Goal: Communication & Community: Answer question/provide support

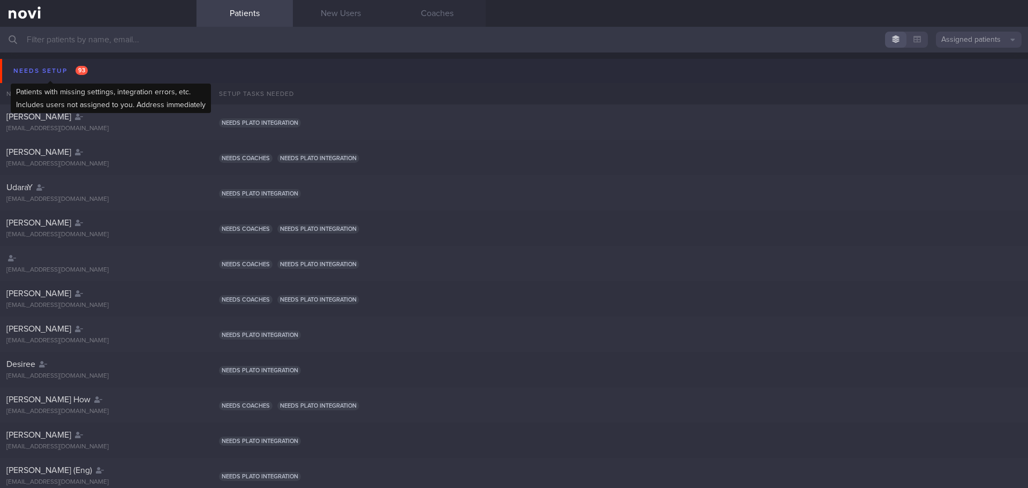
click at [43, 66] on div "Needs setup 93" at bounding box center [51, 71] width 80 height 14
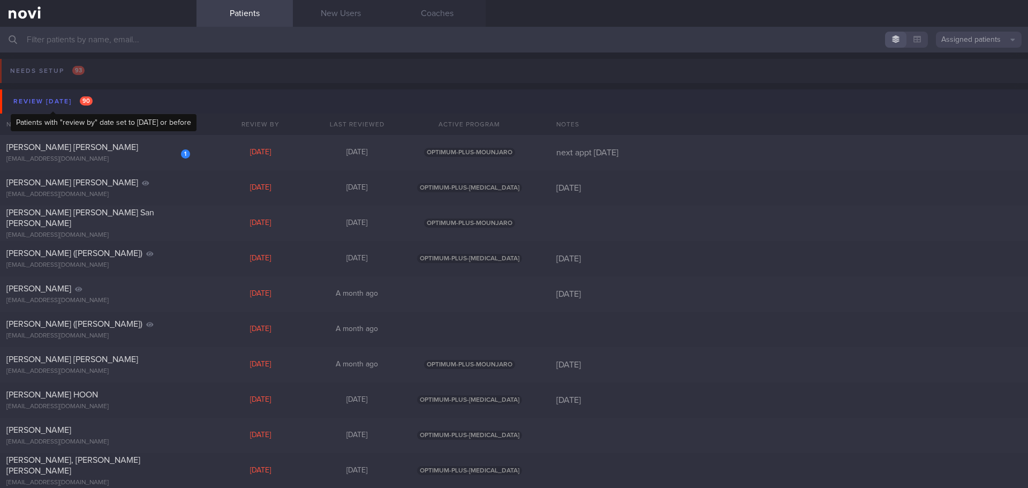
click at [61, 101] on div "Review [DATE] 90" at bounding box center [53, 101] width 85 height 14
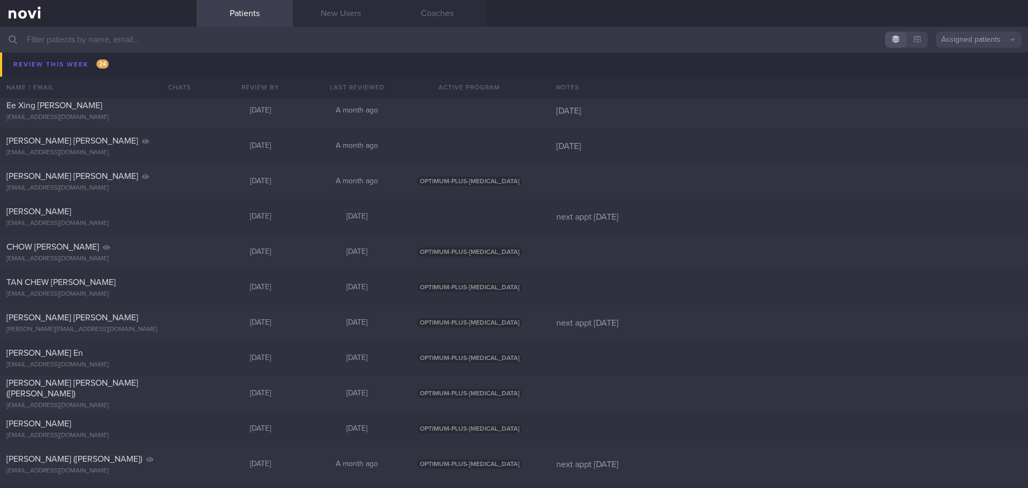
scroll to position [1178, 0]
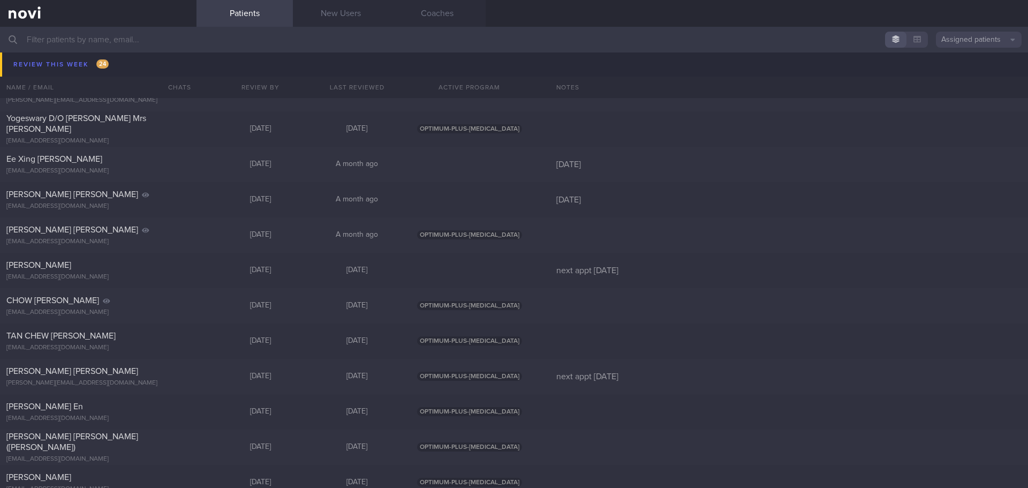
click at [70, 71] on div "Review this week 24 Name / Email Chats Review By Last Reviewed Active Program N…" at bounding box center [514, 50] width 1028 height 52
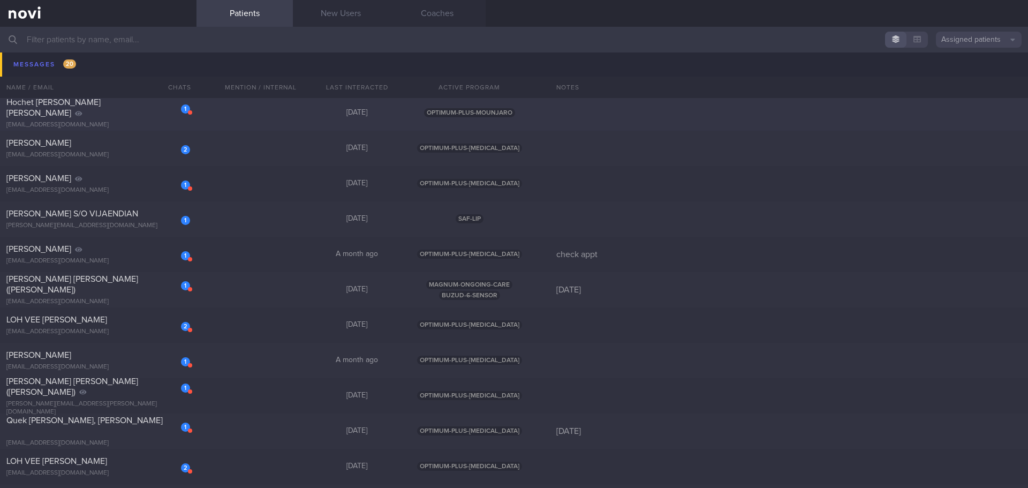
scroll to position [428, 0]
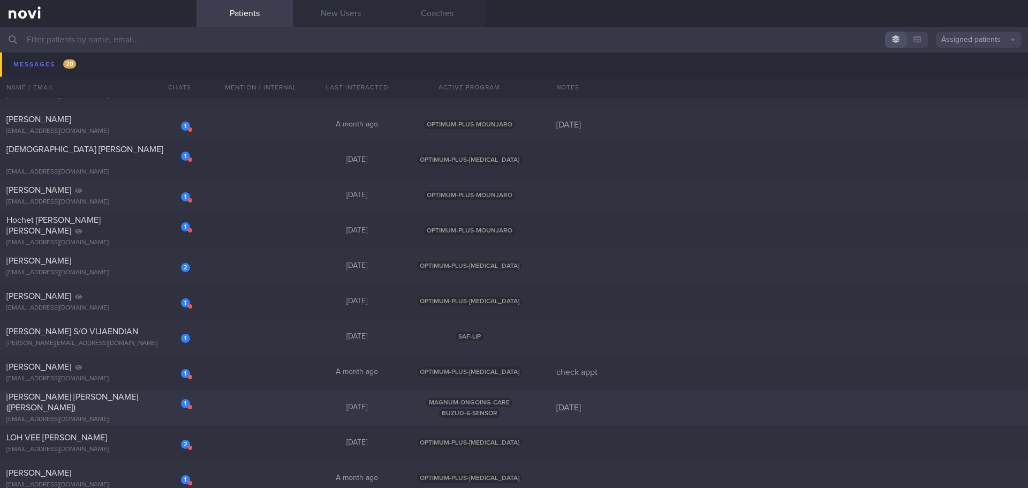
click at [115, 398] on div "[PERSON_NAME] [PERSON_NAME] ([PERSON_NAME])" at bounding box center [96, 401] width 181 height 21
select select "7"
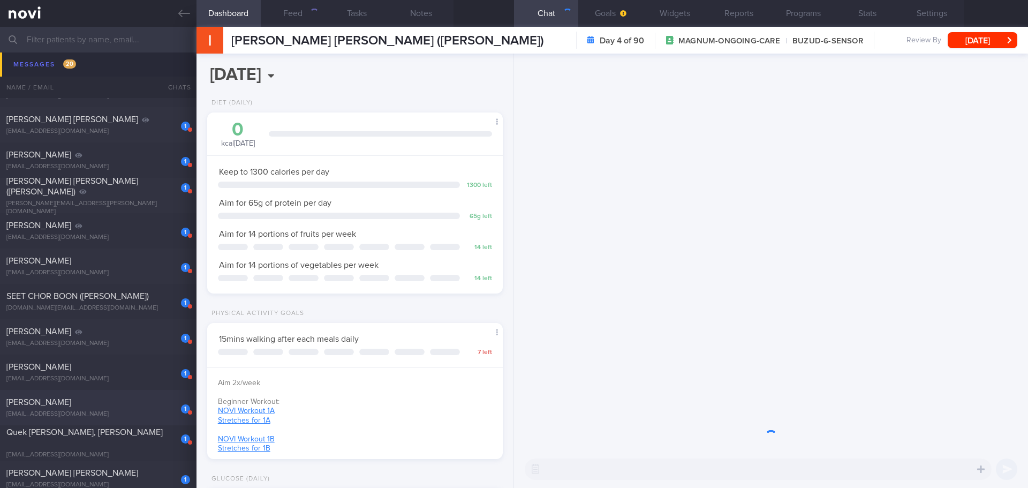
scroll to position [136, 273]
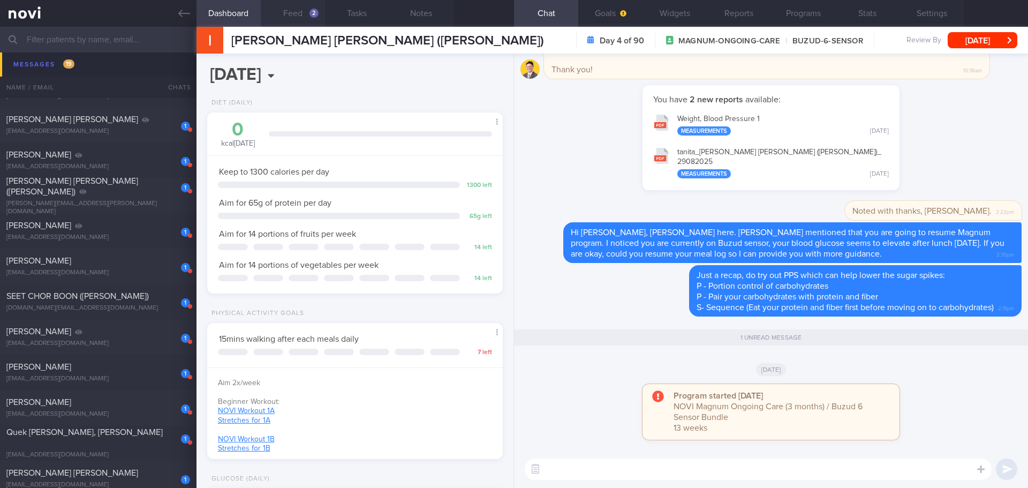
click at [293, 22] on button "Feed 2" at bounding box center [293, 13] width 64 height 27
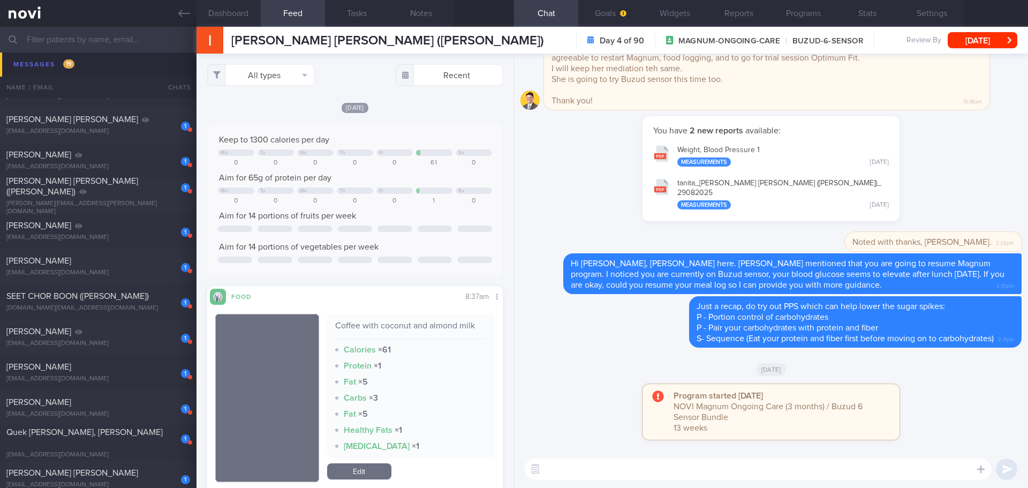
drag, startPoint x: 810, startPoint y: 11, endPoint x: 684, endPoint y: 101, distance: 154.8
click at [810, 11] on button "Programs" at bounding box center [803, 13] width 64 height 27
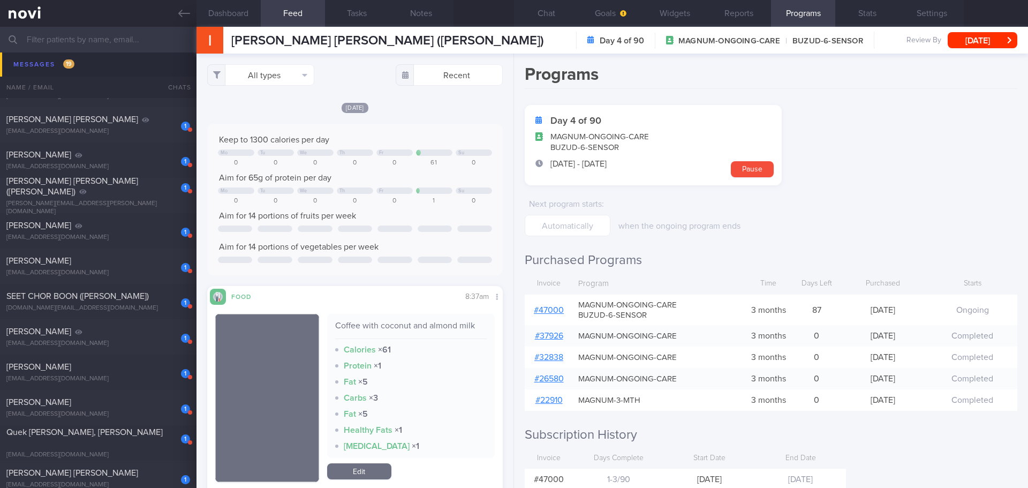
click at [547, 312] on link "# 47000" at bounding box center [549, 310] width 30 height 9
click at [139, 39] on input "text" at bounding box center [514, 40] width 1028 height 26
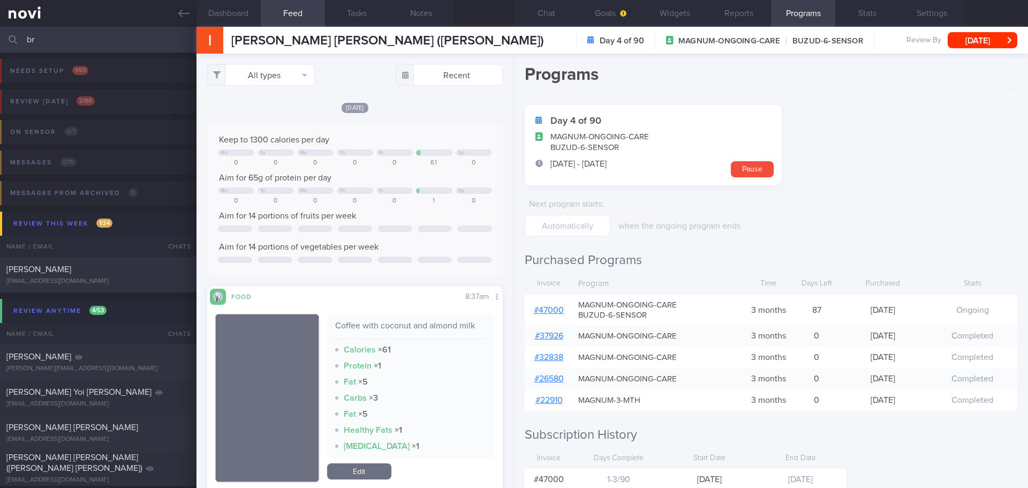
type input "b"
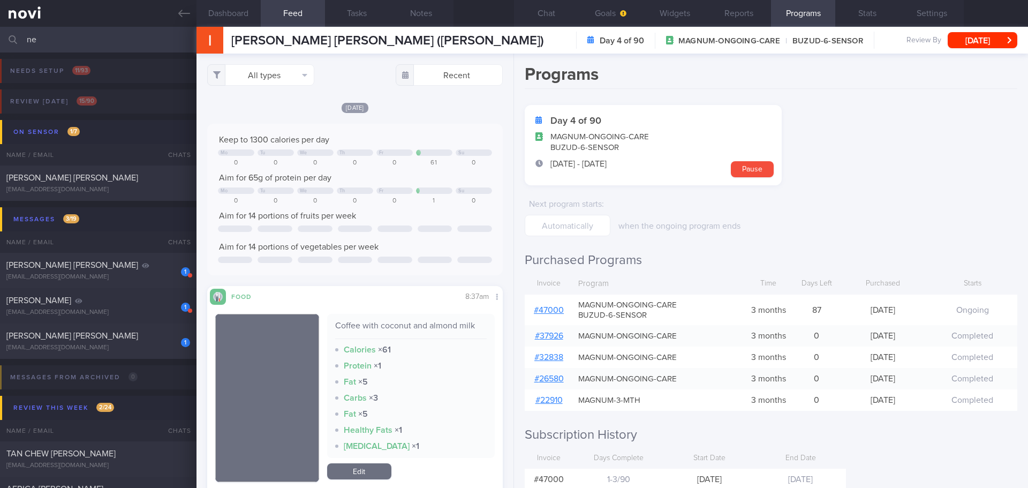
type input "n"
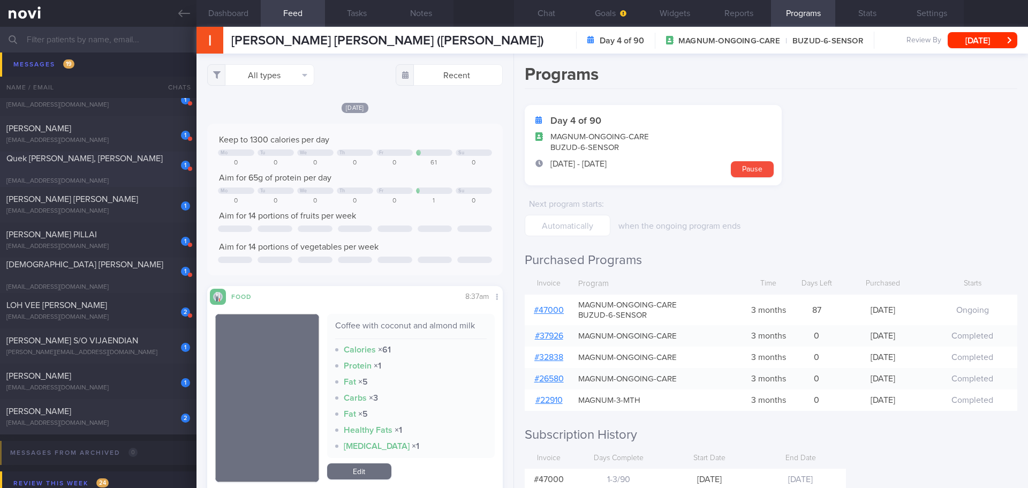
scroll to position [750, 0]
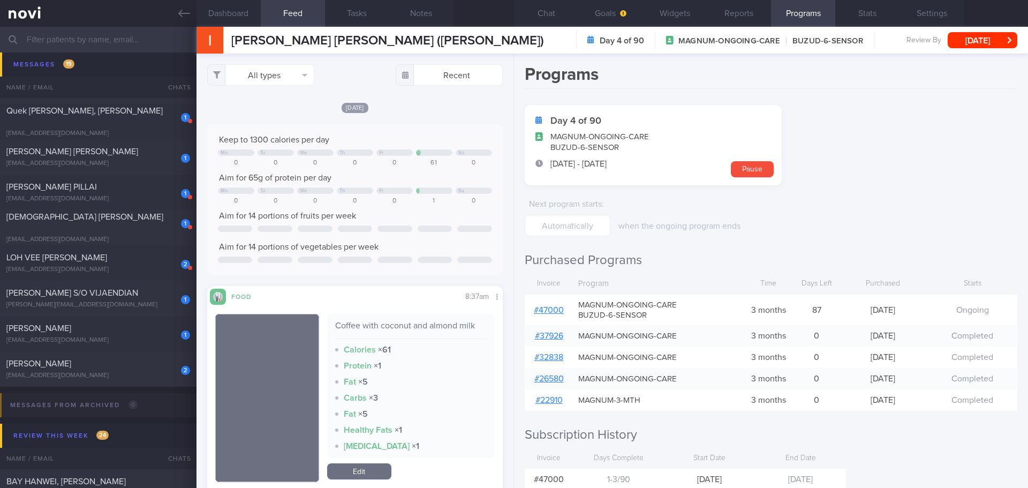
drag, startPoint x: 89, startPoint y: 160, endPoint x: 500, endPoint y: 80, distance: 418.3
click at [89, 160] on div "[EMAIL_ADDRESS][DOMAIN_NAME]" at bounding box center [98, 164] width 184 height 8
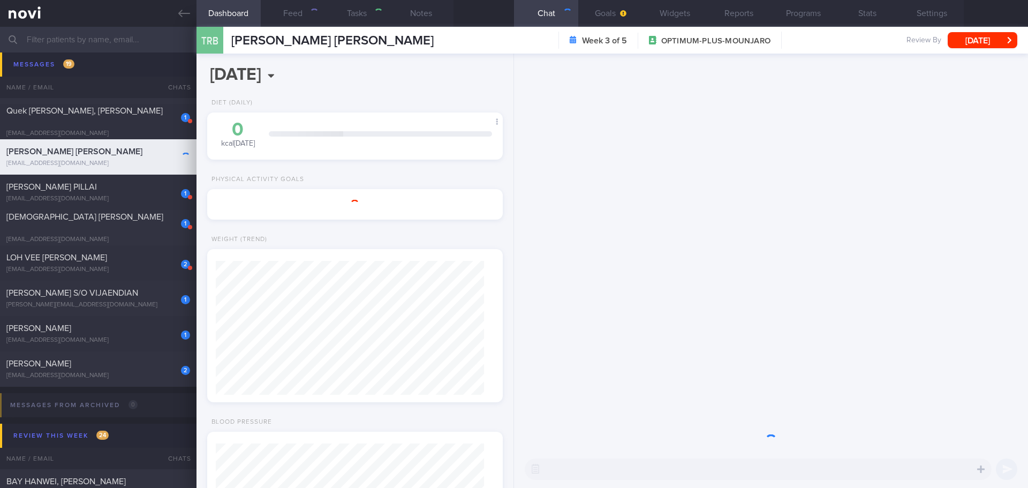
type input "next appt [DATE]"
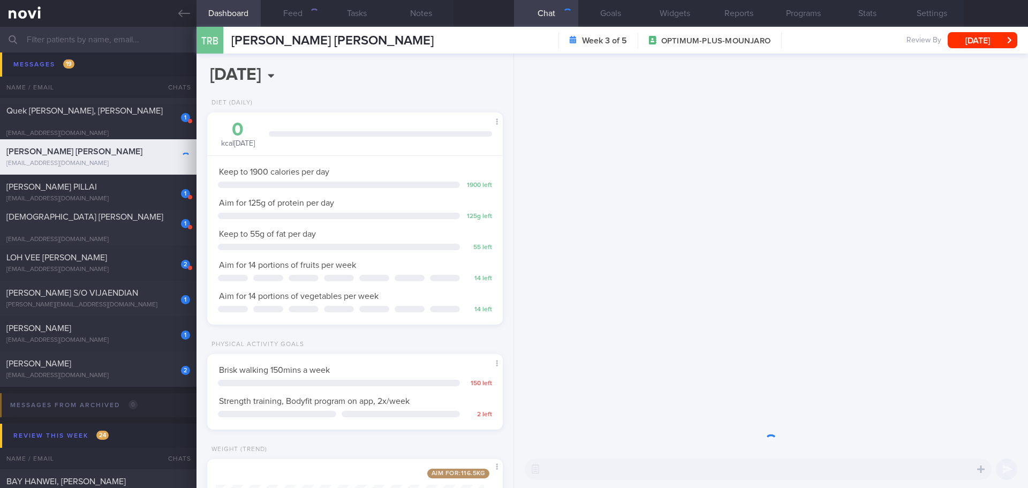
scroll to position [149, 269]
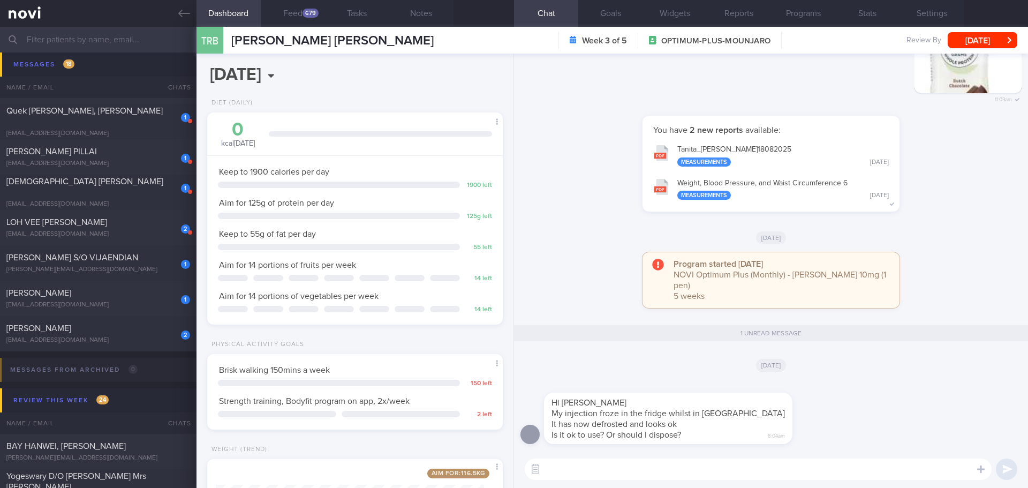
click at [773, 396] on div "Hi [PERSON_NAME] My injection froze in the fridge whilst in [GEOGRAPHIC_DATA] I…" at bounding box center [770, 415] width 501 height 71
click at [772, 395] on div "Hi [PERSON_NAME] My injection froze in the fridge whilst in [GEOGRAPHIC_DATA] I…" at bounding box center [770, 415] width 501 height 71
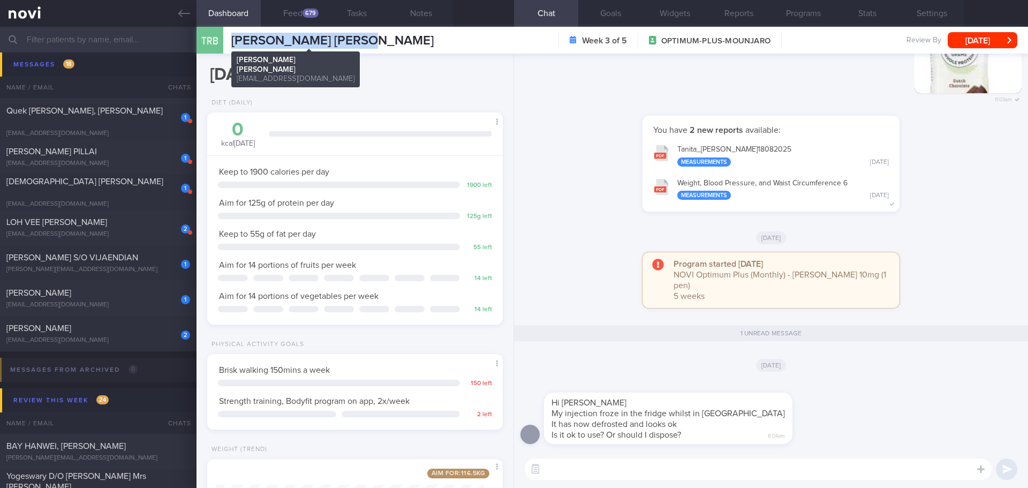
drag, startPoint x: 388, startPoint y: 40, endPoint x: 233, endPoint y: 43, distance: 154.8
click at [233, 43] on div "TRB [PERSON_NAME] [PERSON_NAME] [PERSON_NAME] [EMAIL_ADDRESS][DOMAIN_NAME] Week…" at bounding box center [611, 40] width 831 height 27
copy span "[PERSON_NAME] [PERSON_NAME]"
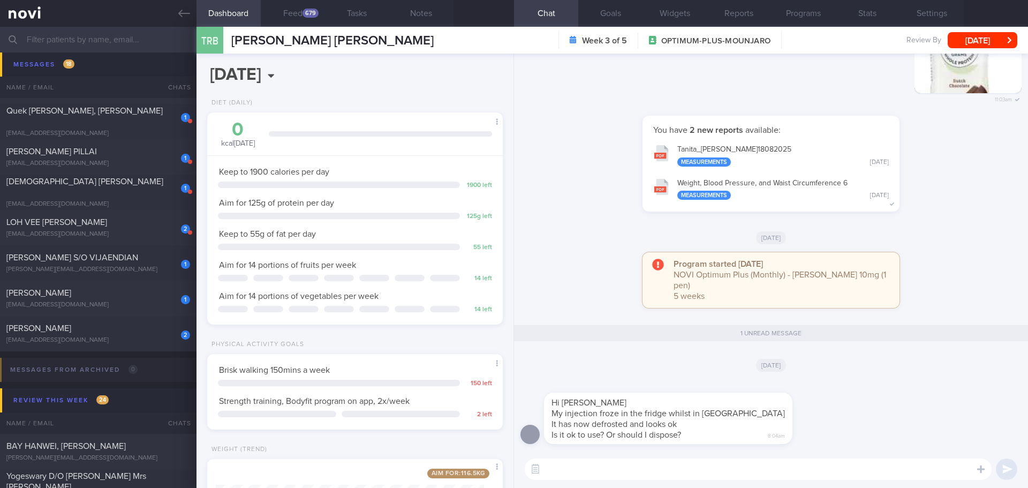
click at [882, 426] on div "Hi [PERSON_NAME] My injection froze in the fridge whilst in [GEOGRAPHIC_DATA] I…" at bounding box center [770, 415] width 501 height 71
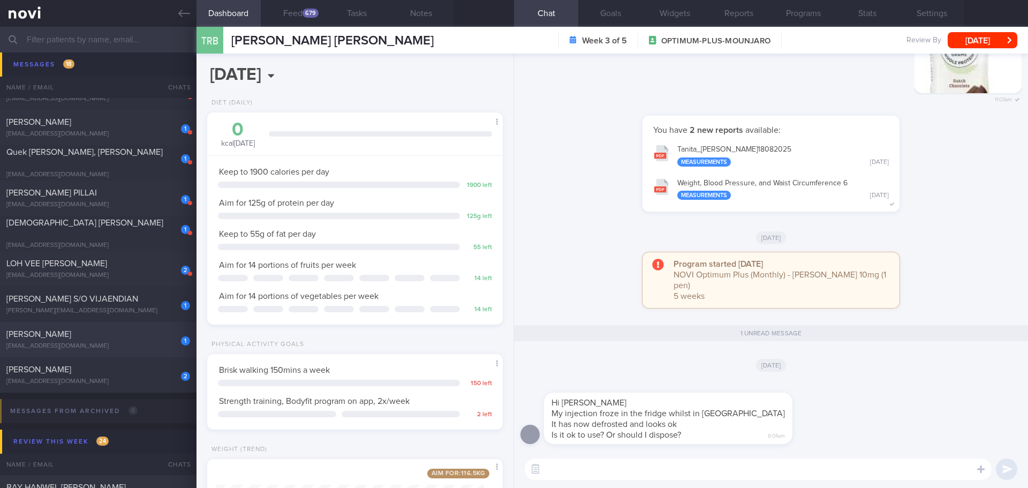
scroll to position [696, 0]
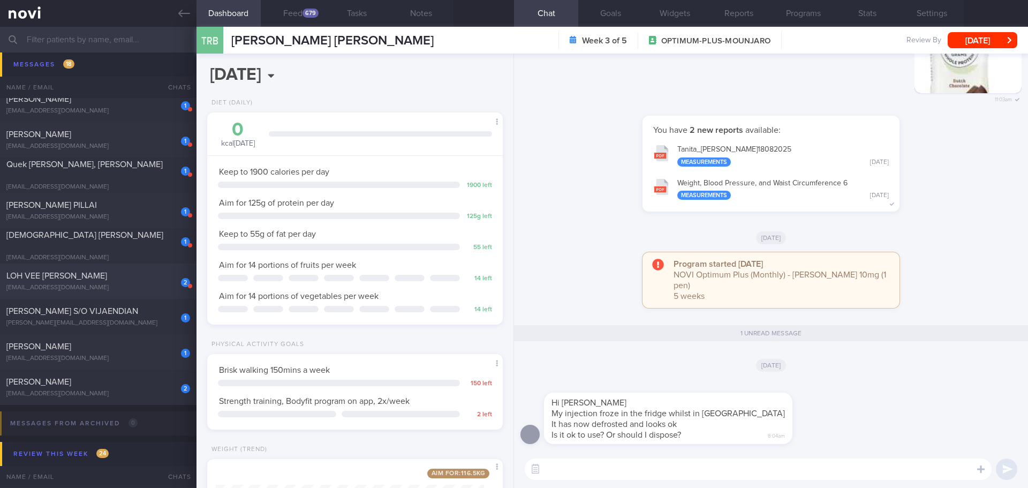
click at [143, 291] on div "[EMAIL_ADDRESS][DOMAIN_NAME]" at bounding box center [98, 288] width 184 height 8
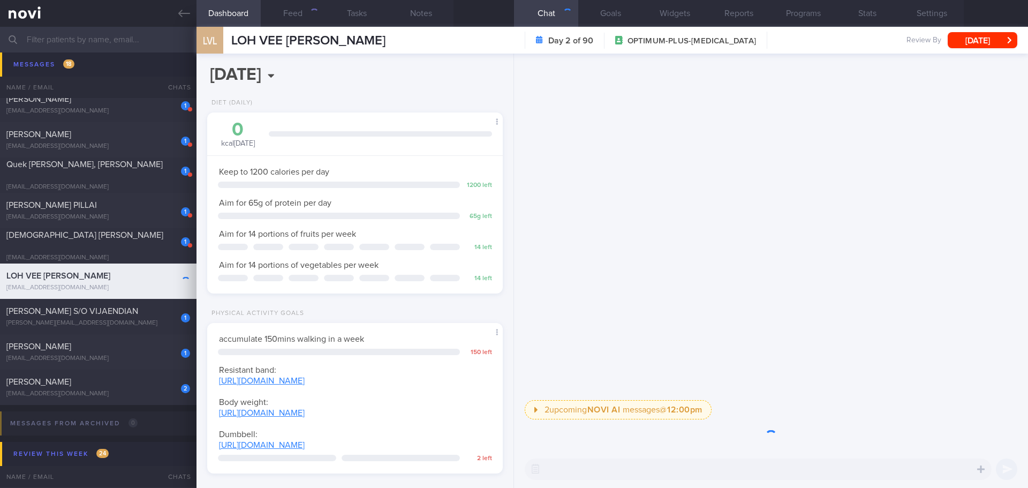
scroll to position [149, 269]
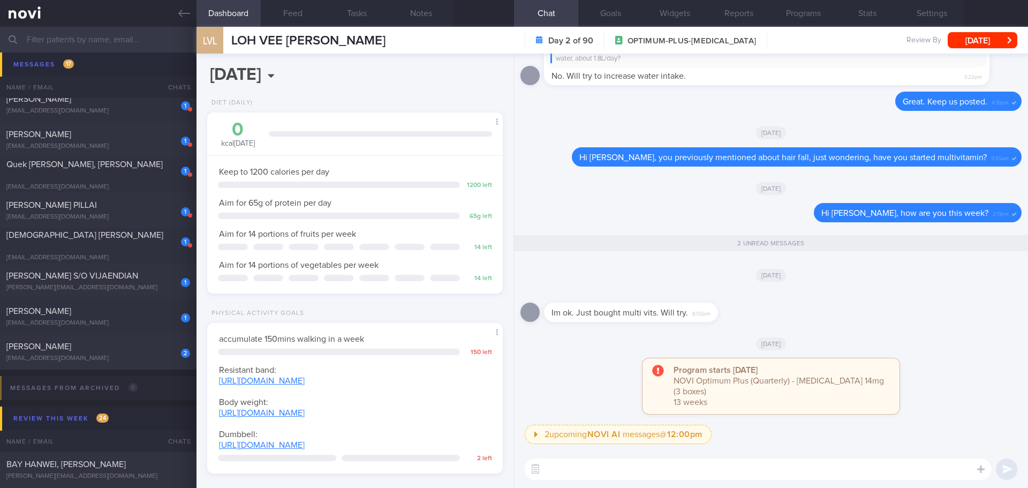
click at [820, 437] on div "2 upcoming NOVI AI messages @ 12:00pm 12:00pm Keeping to these healthy portions…" at bounding box center [773, 438] width 497 height 26
click at [615, 173] on div "Delete Hi [PERSON_NAME], you previously mentioned about hair fall, just wonderi…" at bounding box center [770, 160] width 501 height 26
click at [631, 196] on div "[DATE]" at bounding box center [770, 188] width 501 height 30
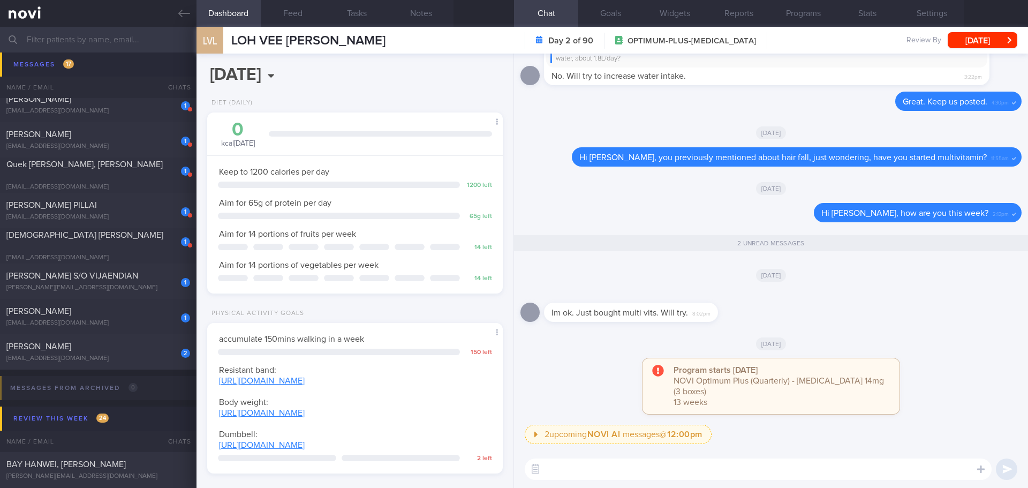
click at [630, 196] on div "[DATE]" at bounding box center [770, 188] width 501 height 30
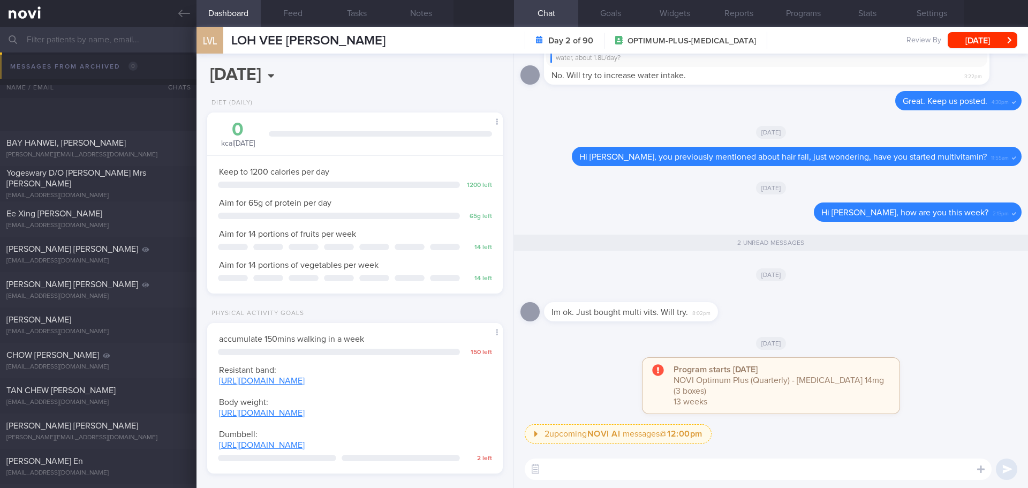
scroll to position [1124, 0]
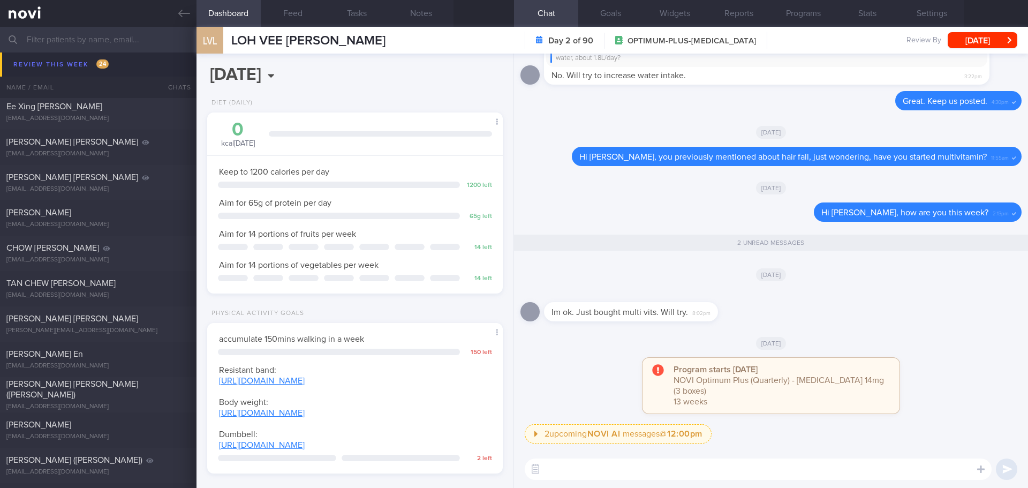
click at [75, 39] on input "text" at bounding box center [514, 40] width 1028 height 26
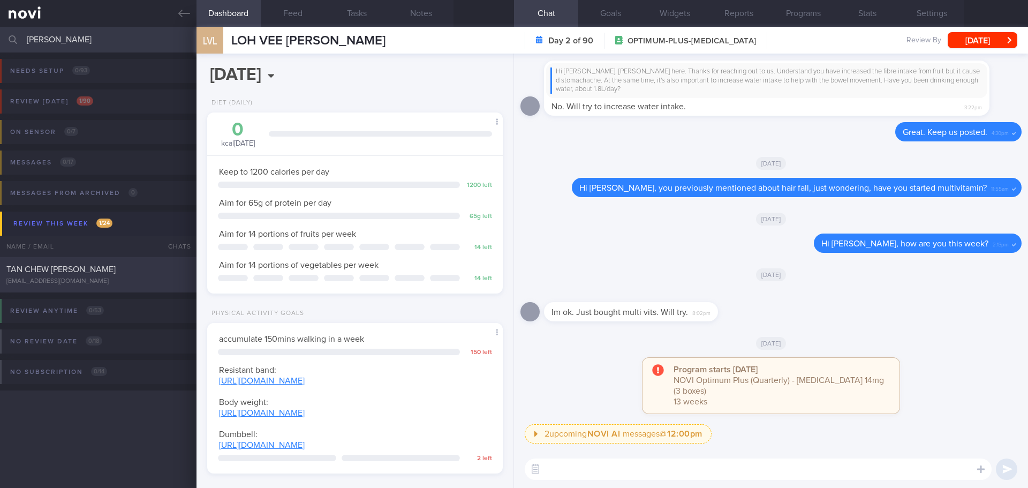
type input "[PERSON_NAME]"
click at [85, 273] on span "TAN CHEW [PERSON_NAME]" at bounding box center [60, 269] width 109 height 9
select select "8"
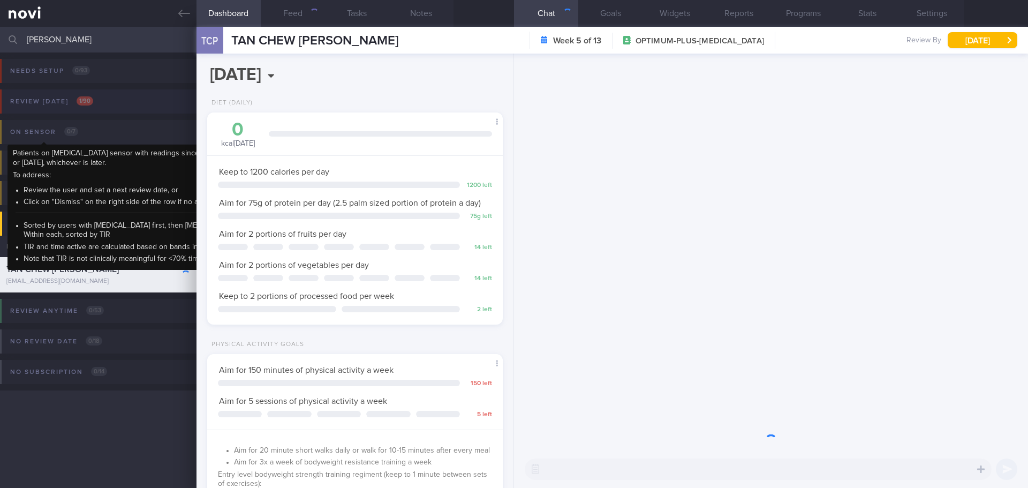
scroll to position [149, 269]
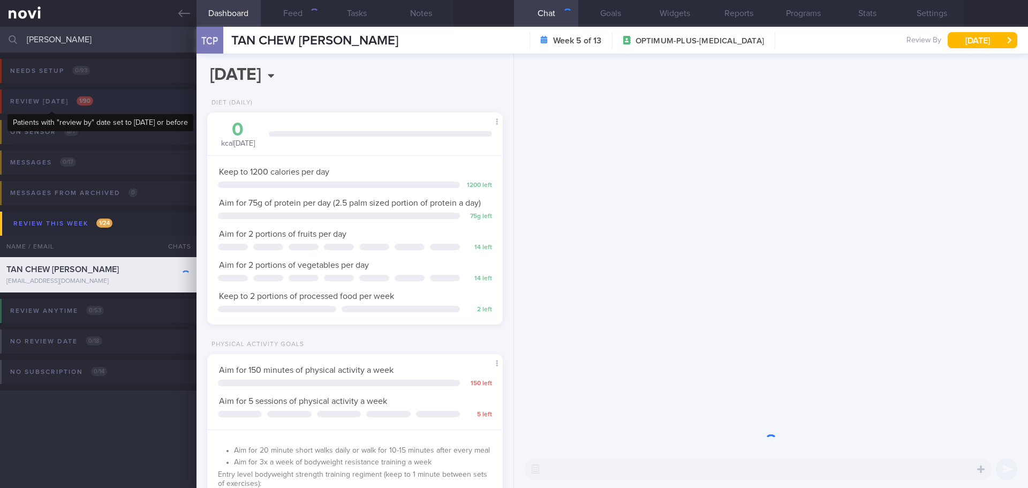
click at [64, 108] on div "Review [DATE] 1 / 90" at bounding box center [51, 101] width 88 height 14
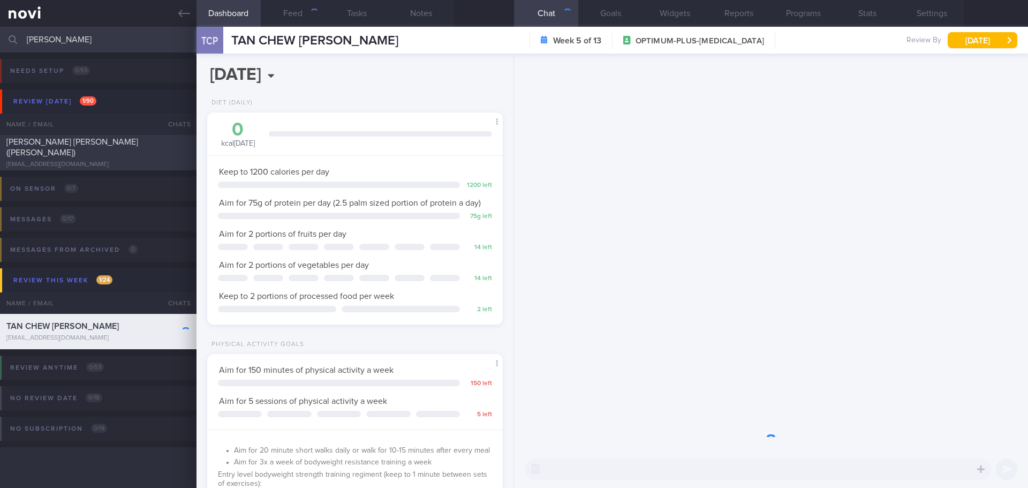
click at [65, 149] on span "[PERSON_NAME] [PERSON_NAME] ([PERSON_NAME])" at bounding box center [72, 147] width 132 height 19
type input "[DATE]"
select select "7"
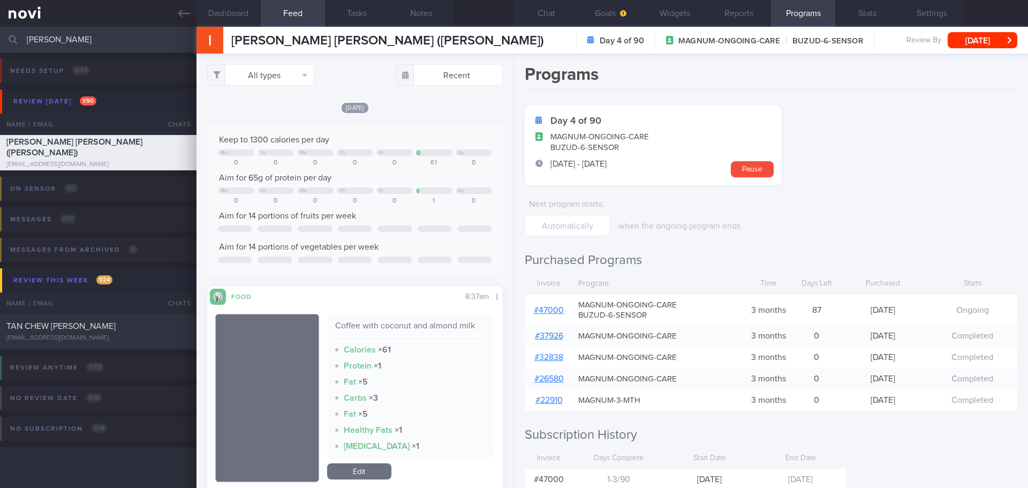
scroll to position [175, 278]
click at [808, 205] on form "Day 4 of 90 MAGNUM-ONGOING-CARE BUZUD-6-SENSOR [DATE] - [DATE] Pause Next progr…" at bounding box center [771, 170] width 493 height 131
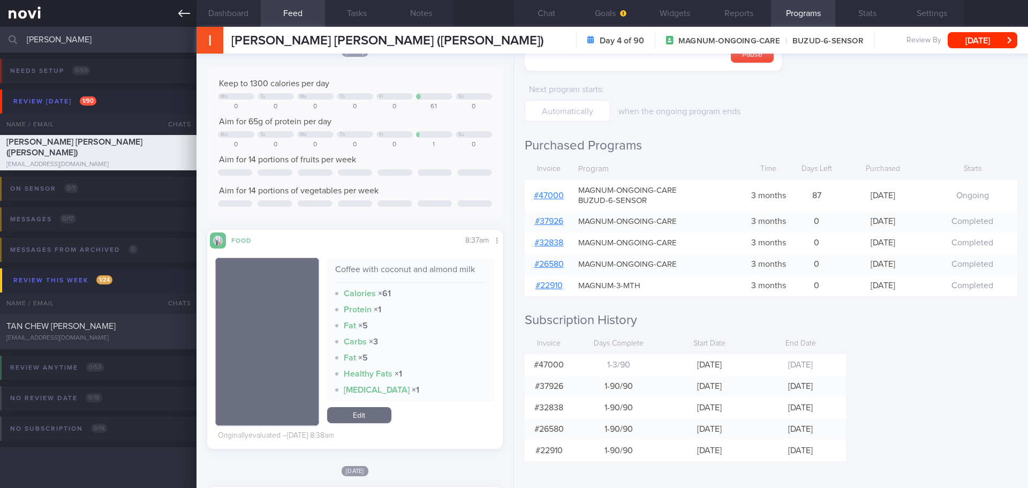
scroll to position [107, 0]
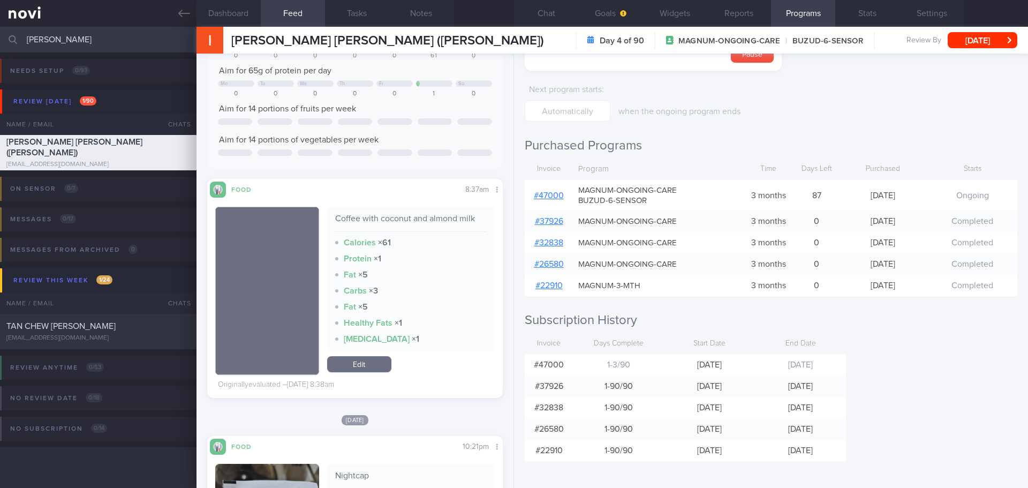
click at [963, 409] on div "Programs Day 4 of 90 MAGNUM-ONGOING-CARE BUZUD-6-SENSOR [DATE] - [DATE] Pause N…" at bounding box center [771, 271] width 514 height 434
click at [963, 408] on div "Programs Day 4 of 90 MAGNUM-ONGOING-CARE BUZUD-6-SENSOR [DATE] - [DATE] Pause N…" at bounding box center [771, 271] width 514 height 434
click at [543, 12] on button "Chat" at bounding box center [546, 13] width 64 height 27
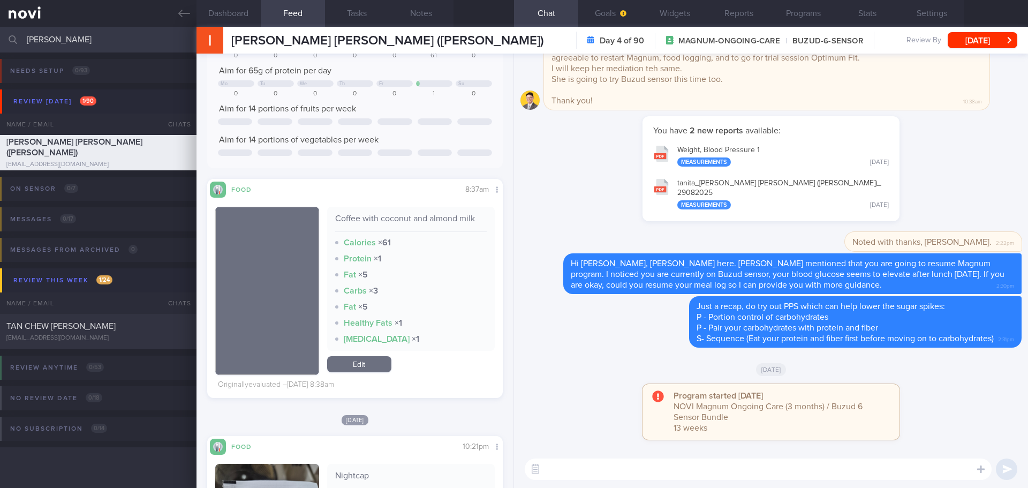
drag, startPoint x: 68, startPoint y: 42, endPoint x: -3, endPoint y: 44, distance: 70.7
click at [0, 44] on html "You are offline! Some functionality will be unavailable Patients New Users Coac…" at bounding box center [514, 244] width 1028 height 488
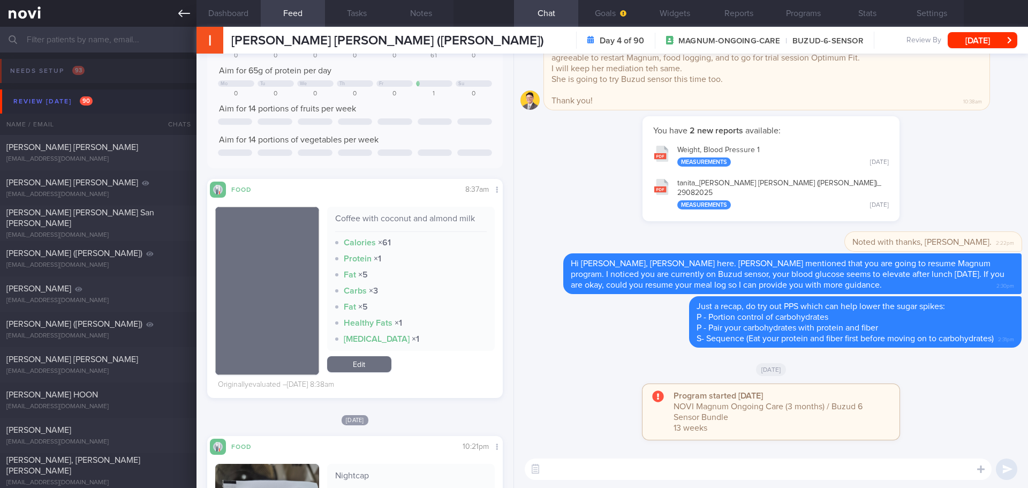
click at [110, 13] on link at bounding box center [98, 13] width 196 height 27
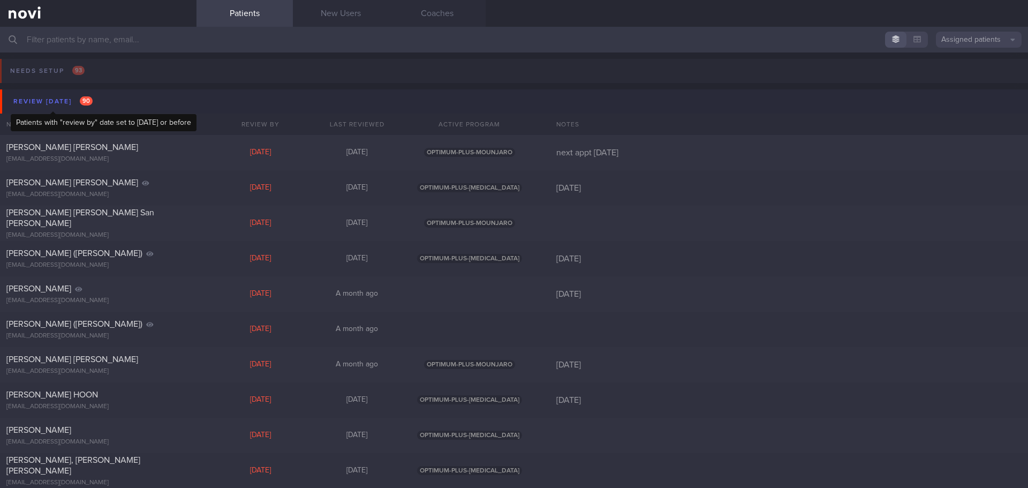
click at [46, 96] on div "Review [DATE] 90" at bounding box center [53, 101] width 85 height 14
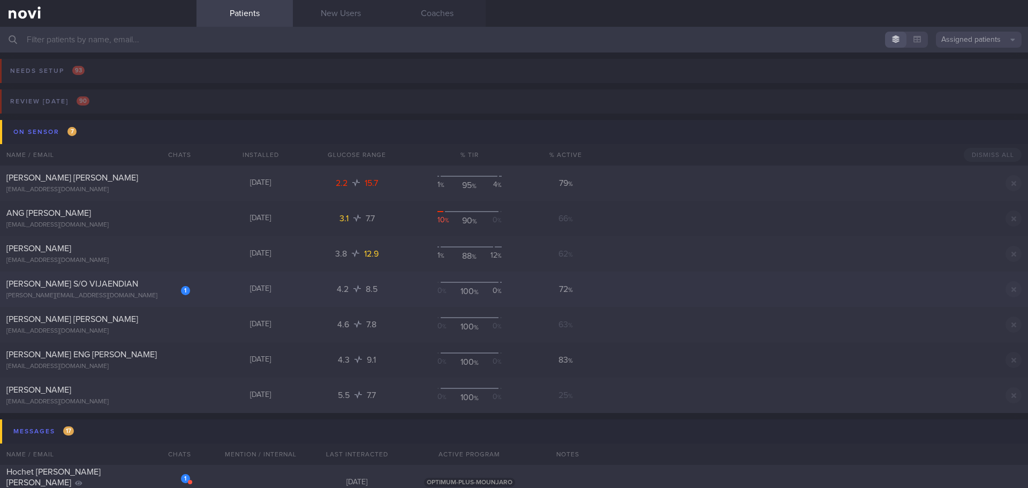
click at [145, 287] on div "[PERSON_NAME] S/O VIJAENDIAN" at bounding box center [96, 283] width 181 height 11
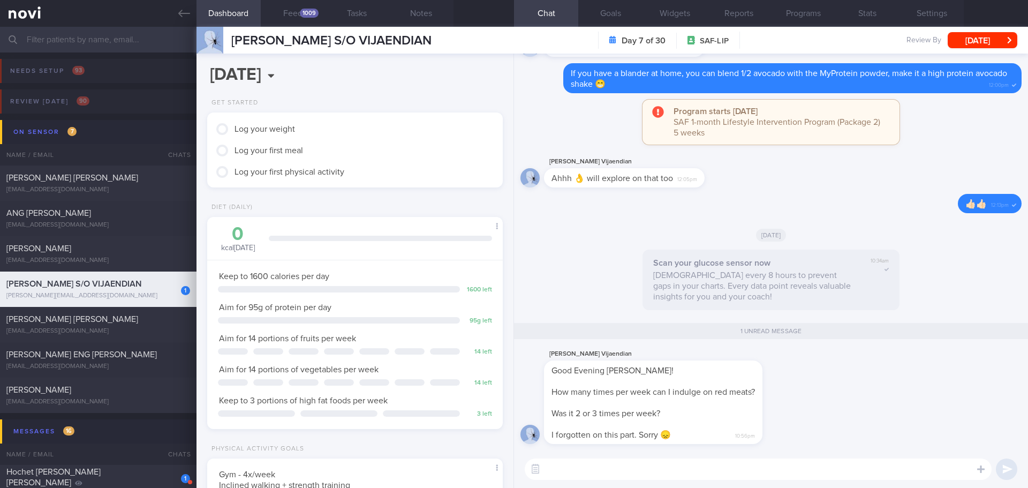
scroll to position [164, 273]
click at [298, 10] on button "Feed 1009" at bounding box center [293, 13] width 64 height 27
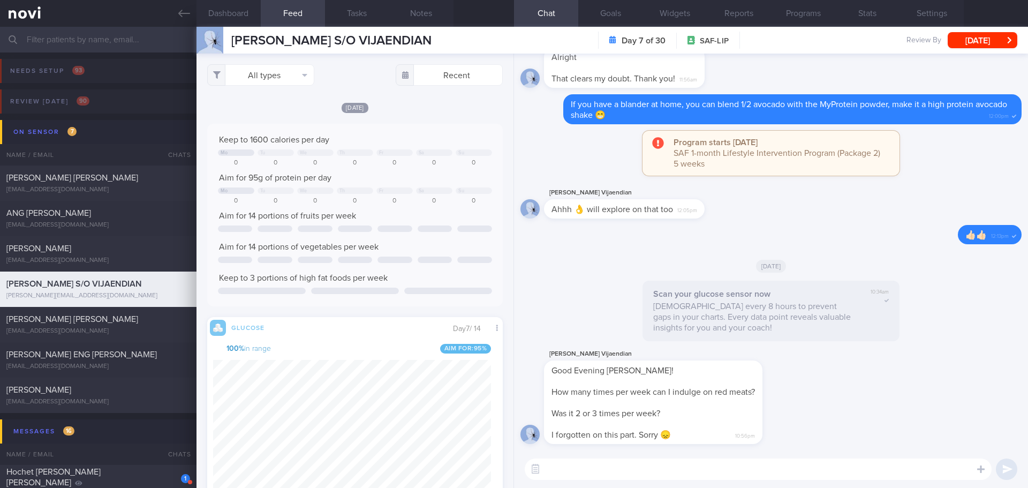
scroll to position [68, 274]
click at [229, 11] on button "Dashboard" at bounding box center [228, 13] width 64 height 27
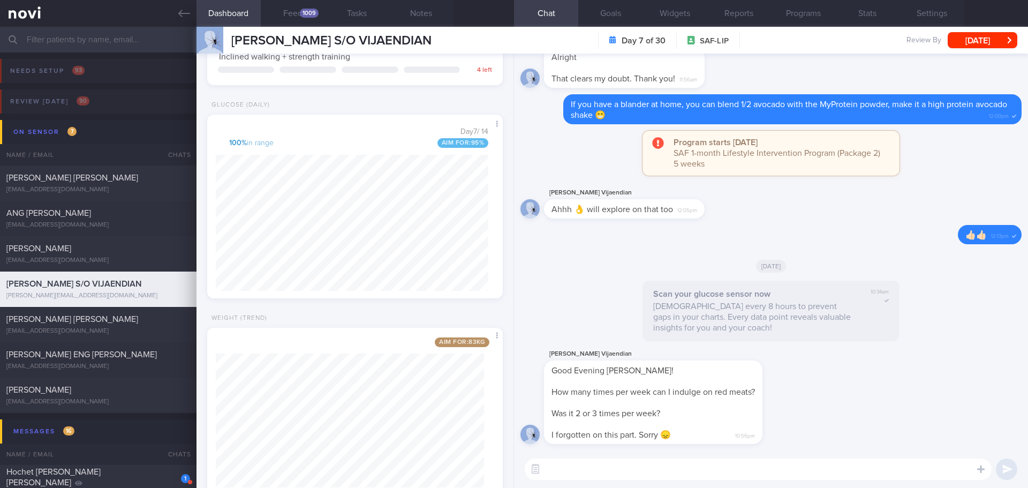
drag, startPoint x: 598, startPoint y: 473, endPoint x: 587, endPoint y: 459, distance: 17.7
click at [596, 472] on textarea at bounding box center [758, 468] width 467 height 21
click at [750, 470] on textarea at bounding box center [758, 468] width 467 height 21
type textarea "H"
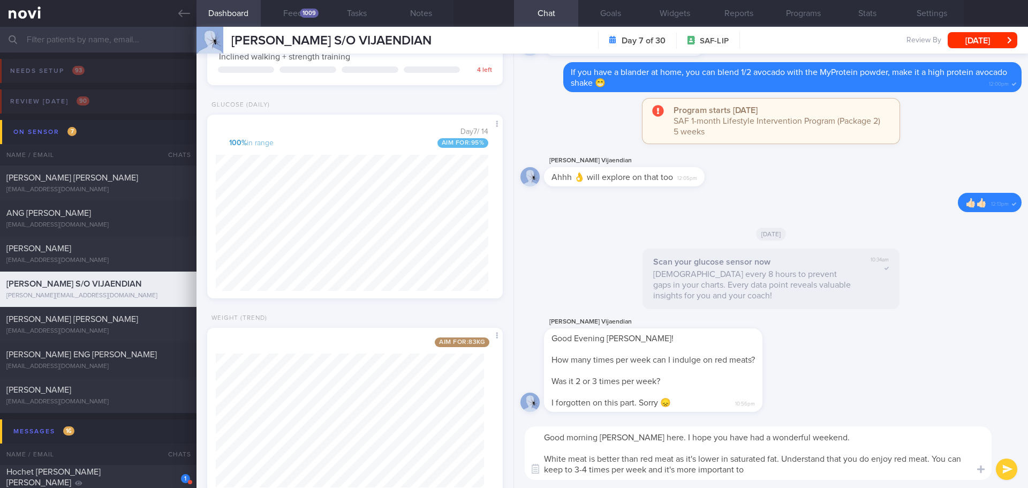
click at [754, 469] on textarea "Good morning [PERSON_NAME] here. I hope you have had a wonderful weekend. White…" at bounding box center [758, 453] width 467 height 54
click at [783, 468] on textarea "Good morning [PERSON_NAME] here. I hope you have had a wonderful weekend. White…" at bounding box center [758, 453] width 467 height 54
drag, startPoint x: 783, startPoint y: 468, endPoint x: 768, endPoint y: 468, distance: 14.5
click at [769, 468] on textarea "Good morning [PERSON_NAME] here. I hope you have had a wonderful weekend. White…" at bounding box center [758, 453] width 467 height 54
click at [829, 471] on textarea "Good morning [PERSON_NAME] here. I hope you have had a wonderful weekend. White…" at bounding box center [758, 453] width 467 height 54
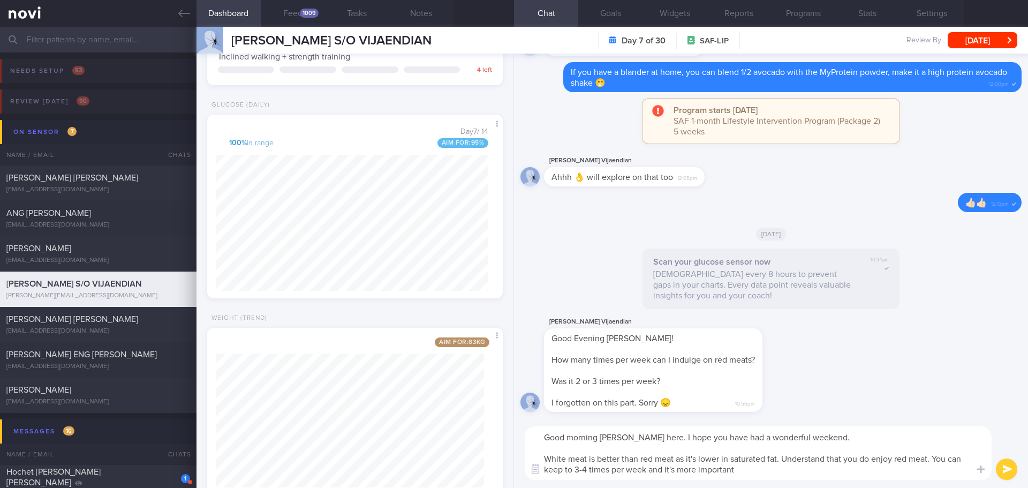
click at [812, 468] on textarea "Good morning [PERSON_NAME] here. I hope you have had a wonderful weekend. White…" at bounding box center [758, 453] width 467 height 54
drag, startPoint x: 782, startPoint y: 456, endPoint x: 589, endPoint y: 463, distance: 192.8
click at [589, 463] on textarea "Good morning [PERSON_NAME] here. I hope you have had a wonderful weekend. White…" at bounding box center [758, 453] width 467 height 54
click at [607, 467] on textarea "Good morning [PERSON_NAME] here. I hope you have had a wonderful weekend. White…" at bounding box center [758, 453] width 467 height 54
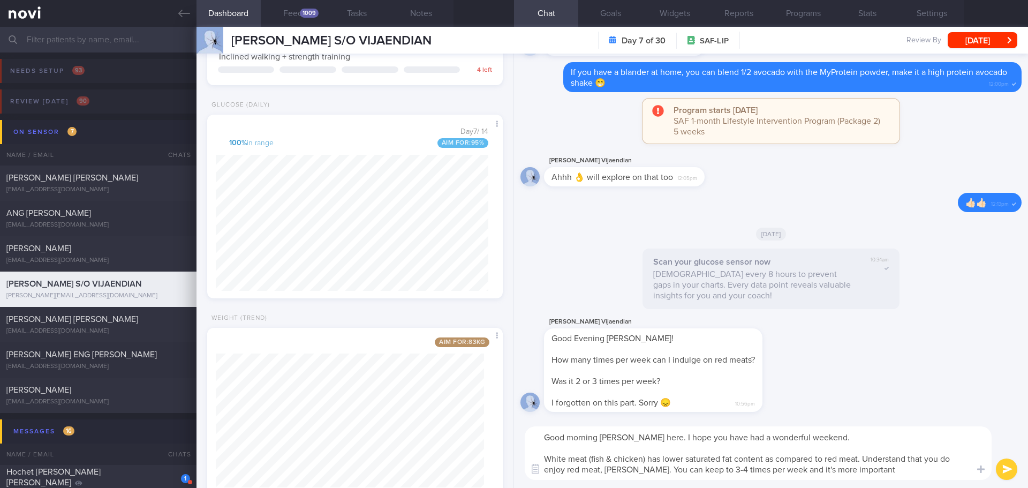
click at [727, 468] on textarea "Good morning [PERSON_NAME] here. I hope you have had a wonderful weekend. White…" at bounding box center [758, 453] width 467 height 54
click at [750, 470] on textarea "Good morning [PERSON_NAME] here. I hope you have had a wonderful weekend. White…" at bounding box center [758, 453] width 467 height 54
click at [774, 472] on textarea "Good morning [PERSON_NAME] here. I hope you have had a wonderful weekend. White…" at bounding box center [758, 453] width 467 height 54
click at [841, 475] on textarea "Good morning [PERSON_NAME] here. I hope you have had a wonderful weekend. White…" at bounding box center [758, 453] width 467 height 54
click at [851, 474] on textarea "Good morning [PERSON_NAME] here. I hope you have had a wonderful weekend. White…" at bounding box center [758, 453] width 467 height 54
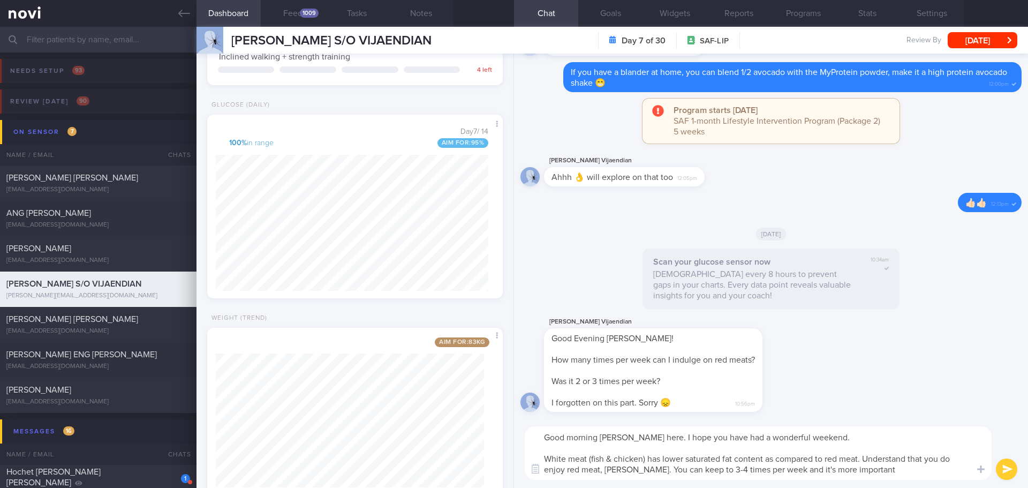
click at [877, 474] on textarea "Good morning [PERSON_NAME] here. I hope you have had a wonderful weekend. White…" at bounding box center [758, 453] width 467 height 54
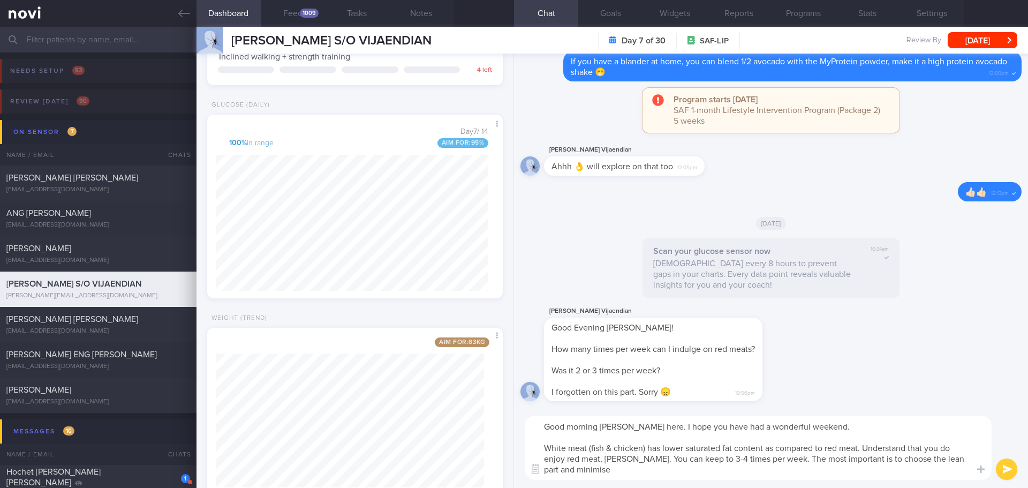
click at [811, 478] on textarea "Good morning [PERSON_NAME] here. I hope you have had a wonderful weekend. White…" at bounding box center [758, 447] width 467 height 64
click at [721, 478] on textarea "Good morning [PERSON_NAME] here. I hope you have had a wonderful weekend. White…" at bounding box center [758, 447] width 467 height 64
click at [689, 476] on textarea "Good morning [PERSON_NAME] here. I hope you have had a wonderful weekend. White…" at bounding box center [758, 447] width 467 height 64
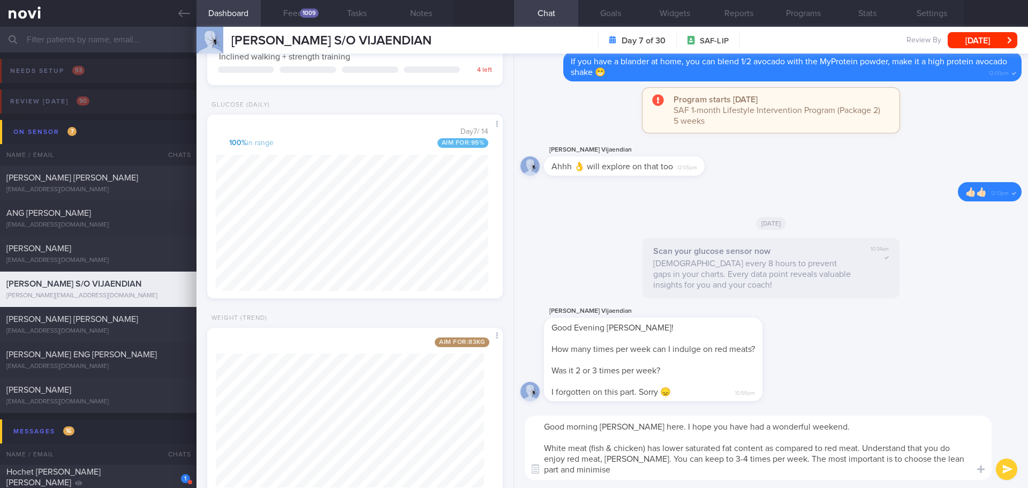
click at [689, 476] on textarea "Good morning [PERSON_NAME] here. I hope you have had a wonderful weekend. White…" at bounding box center [758, 447] width 467 height 64
drag, startPoint x: 776, startPoint y: 470, endPoint x: 722, endPoint y: 469, distance: 54.6
click at [722, 469] on textarea "Good morning [PERSON_NAME] here. I hope you have had a wonderful weekend. White…" at bounding box center [758, 447] width 467 height 64
click at [770, 471] on textarea "Good morning [PERSON_NAME] here. I hope you have had a wonderful weekend. White…" at bounding box center [758, 447] width 467 height 64
click at [888, 470] on textarea "Good morning [PERSON_NAME] here. I hope you have had a wonderful weekend. White…" at bounding box center [758, 447] width 467 height 64
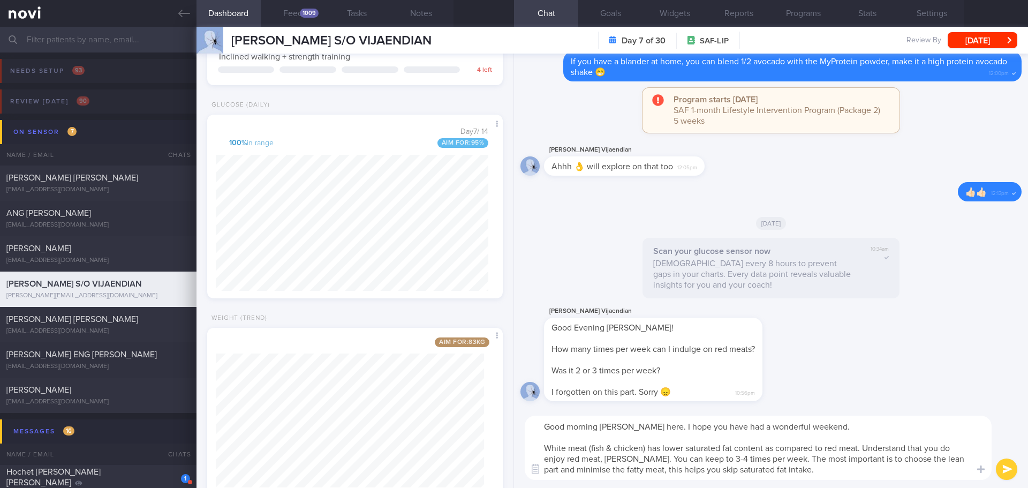
click at [887, 473] on textarea "Good morning [PERSON_NAME] here. I hope you have had a wonderful weekend. White…" at bounding box center [758, 447] width 467 height 64
click at [895, 433] on textarea "Good morning [PERSON_NAME] here. I hope you have had a wonderful weekend. White…" at bounding box center [758, 447] width 467 height 64
click at [878, 425] on textarea "Good morning [PERSON_NAME] here. I hope you have had a wonderful weekend. White…" at bounding box center [758, 447] width 467 height 64
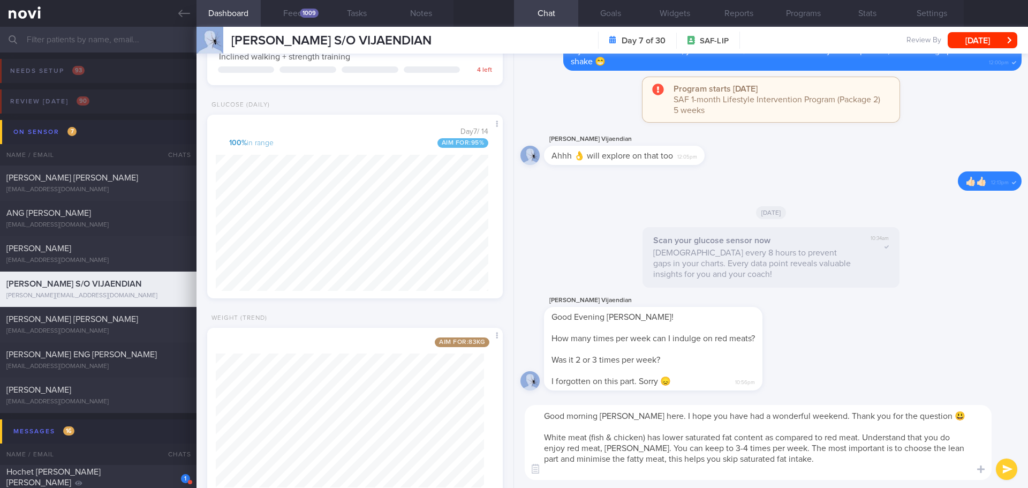
type textarea "Good morning [PERSON_NAME] here. I hope you have had a wonderful weekend. Thank…"
click at [999, 466] on button "submit" at bounding box center [1006, 468] width 21 height 21
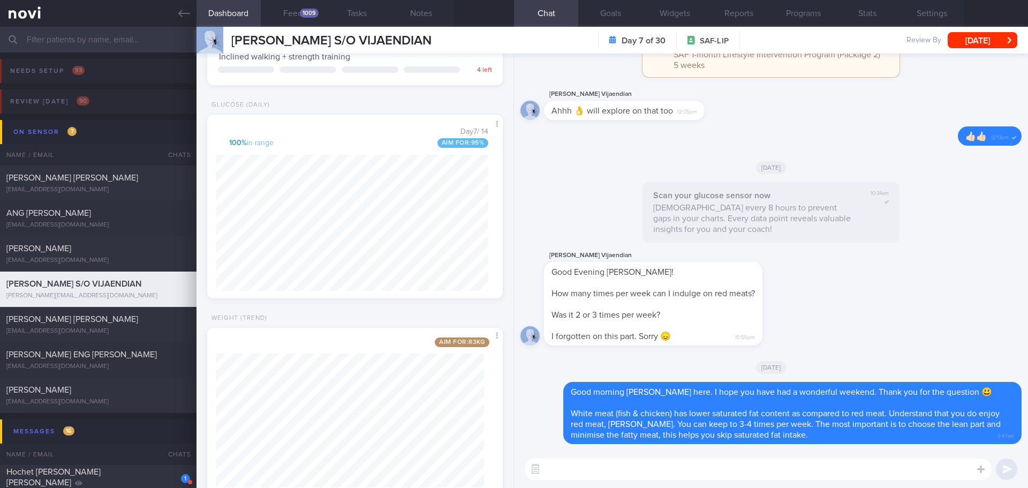
click at [850, 474] on textarea at bounding box center [758, 468] width 467 height 21
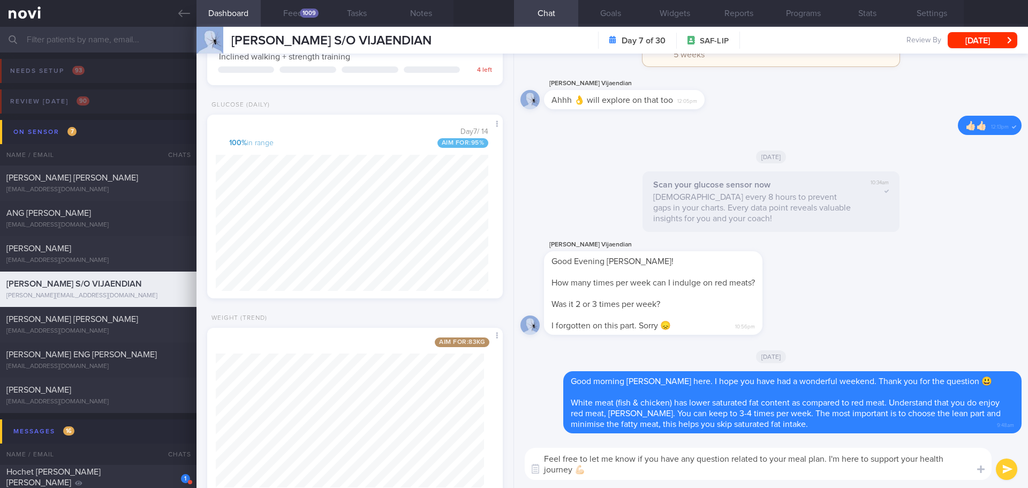
type textarea "Feel free to let me know if you have any question related to your meal plan. I'…"
click at [1003, 468] on button "submit" at bounding box center [1006, 468] width 21 height 21
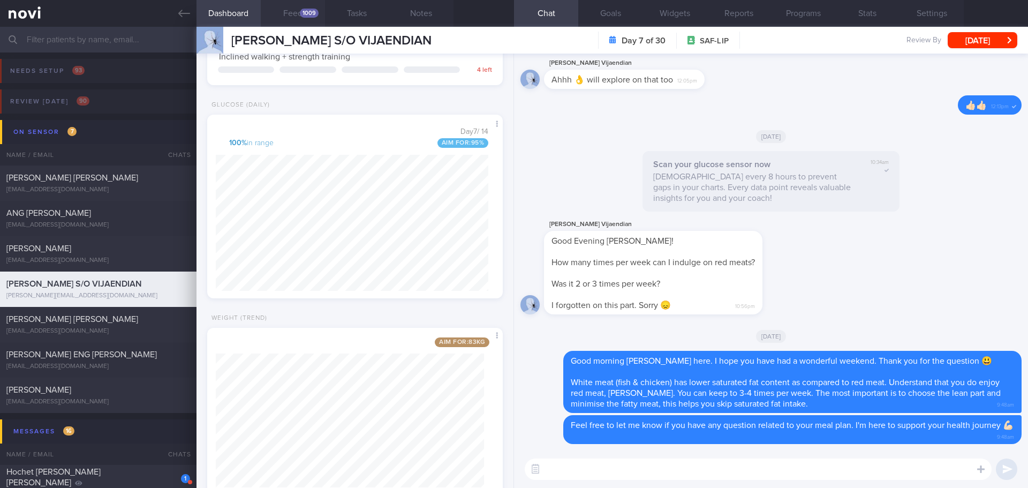
click at [312, 7] on button "Feed 1009" at bounding box center [293, 13] width 64 height 27
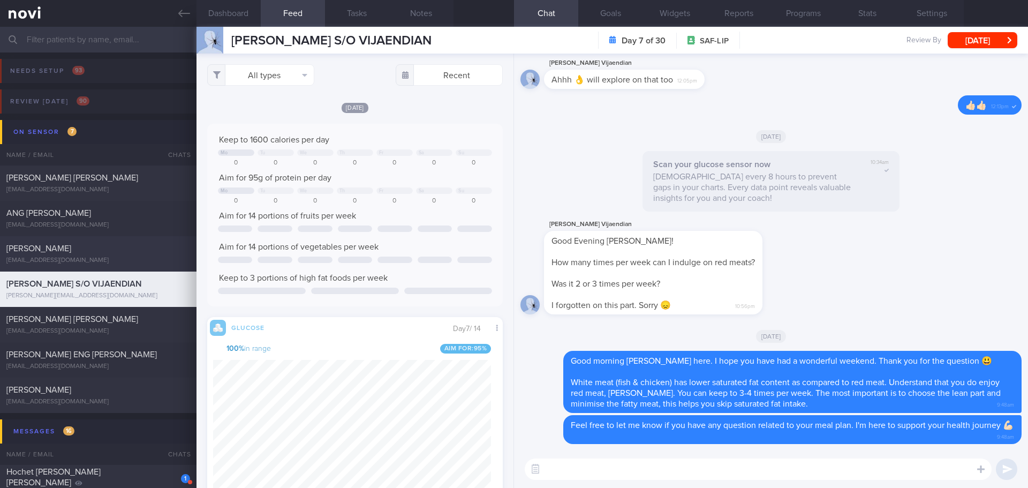
click at [71, 259] on div "[EMAIL_ADDRESS][DOMAIN_NAME]" at bounding box center [98, 260] width 184 height 8
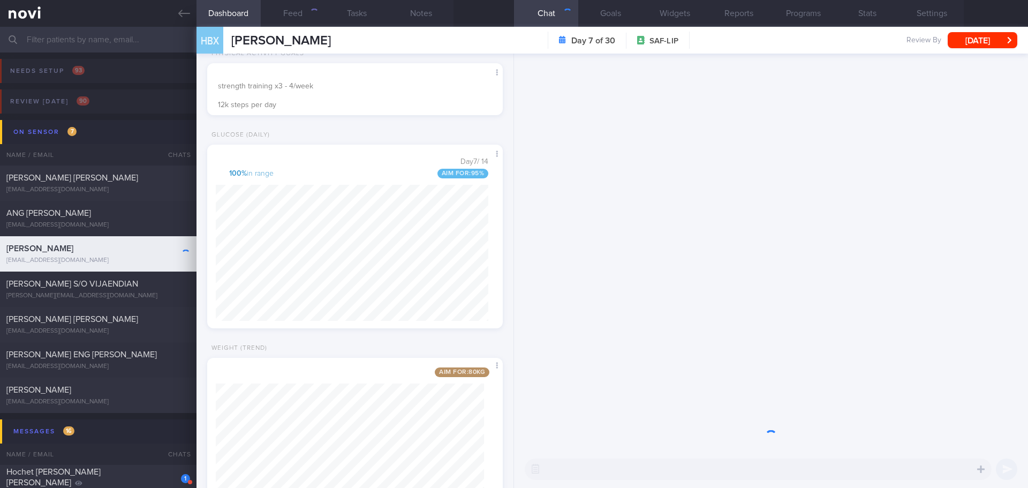
scroll to position [164, 273]
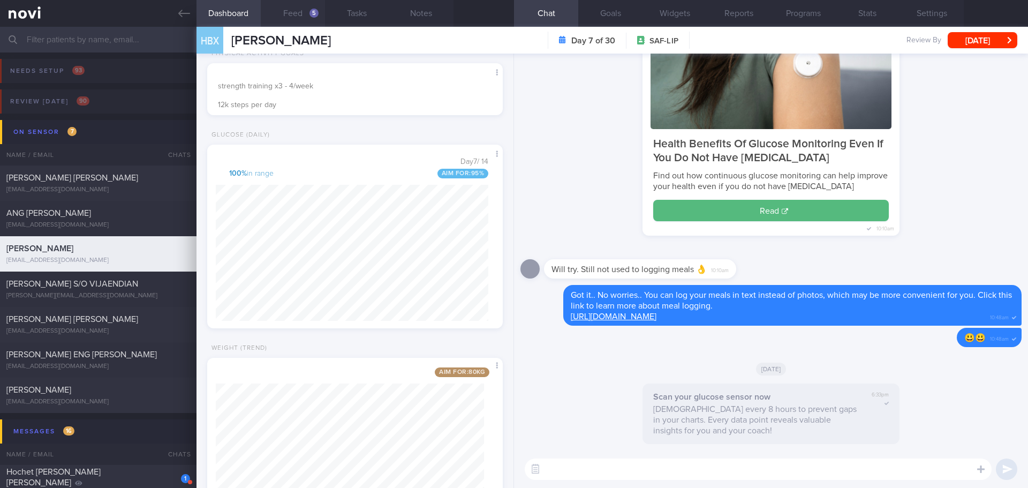
click at [295, 10] on button "Feed 5" at bounding box center [293, 13] width 64 height 27
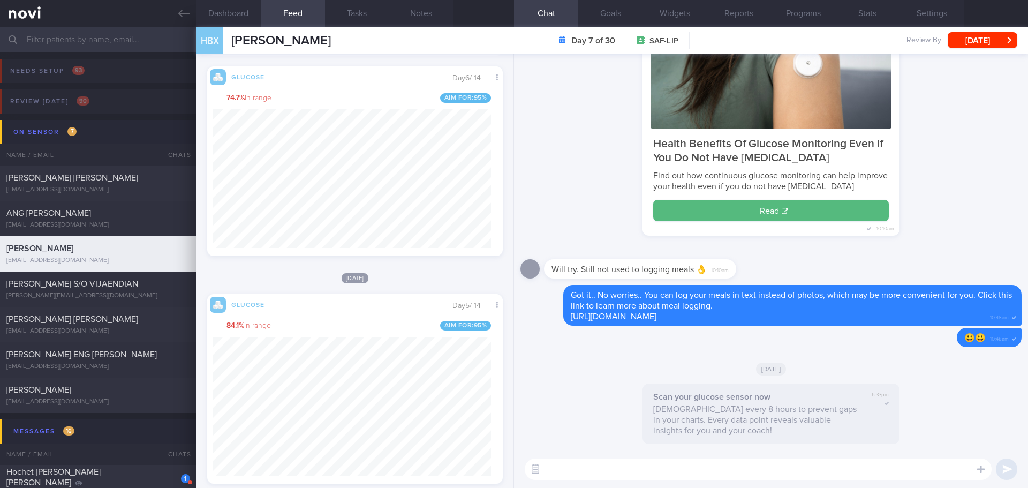
scroll to position [589, 0]
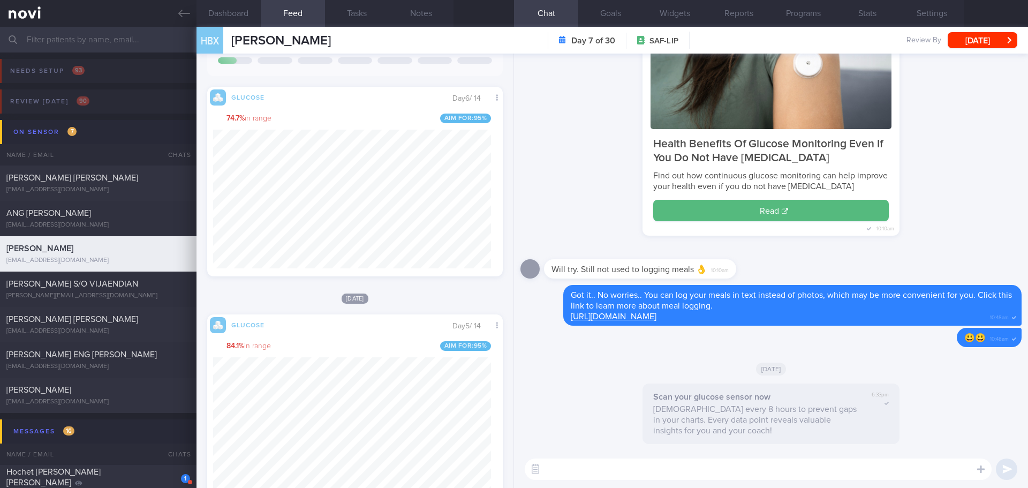
click at [577, 465] on textarea at bounding box center [758, 468] width 467 height 21
type textarea "Hi [PERSON_NAME] here. I hope you have had a great weekend."
click at [112, 31] on input "text" at bounding box center [514, 40] width 1028 height 26
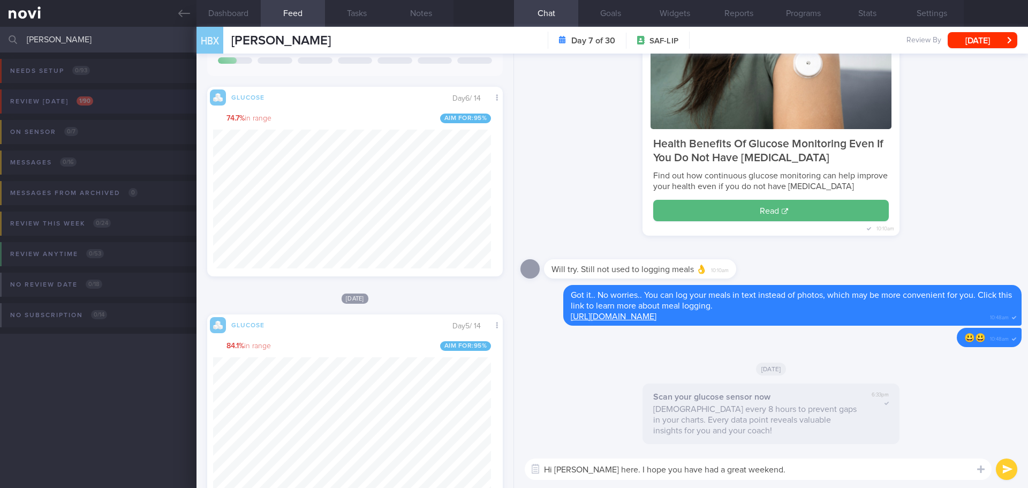
type input "[PERSON_NAME]"
click at [107, 110] on button "Review [DATE] 1 / 90" at bounding box center [512, 104] width 1031 height 31
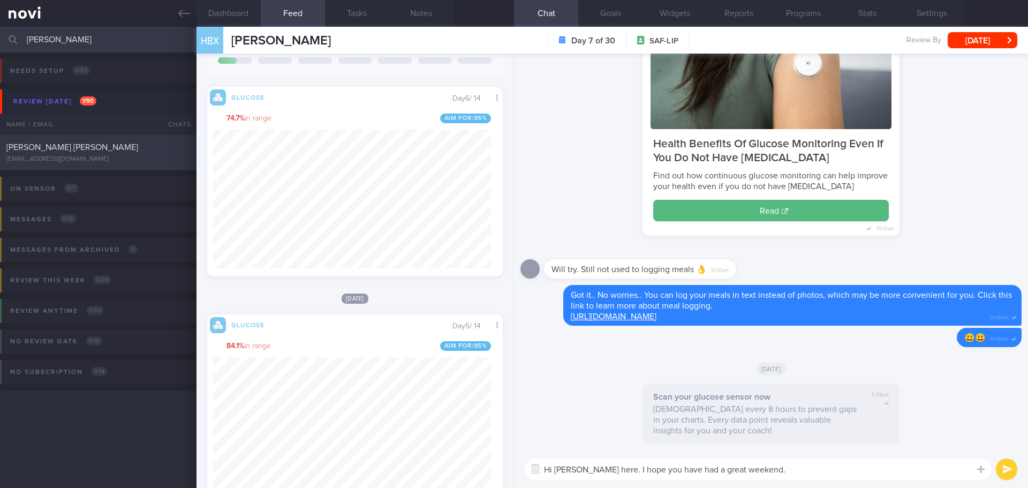
click at [92, 142] on div "[PERSON_NAME] [PERSON_NAME]" at bounding box center [96, 147] width 181 height 11
type input "next appt [DATE]"
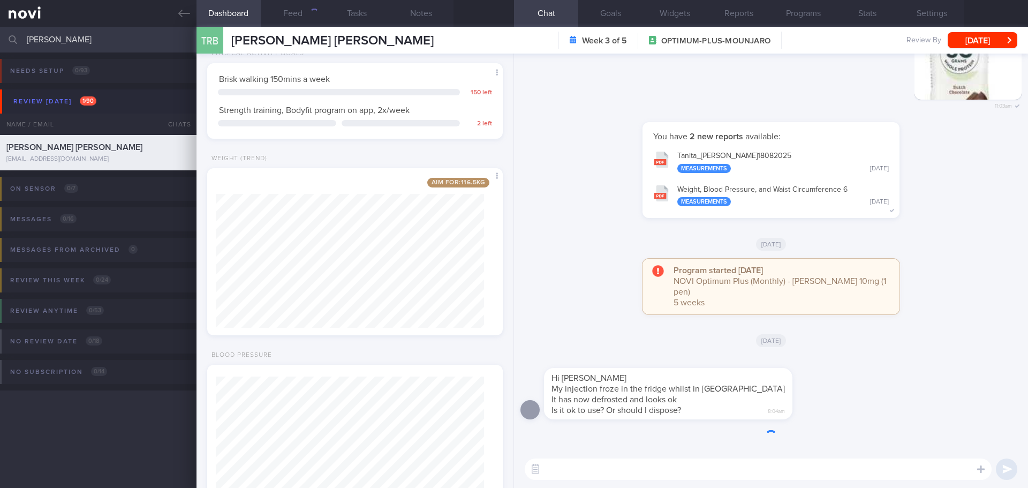
scroll to position [134, 269]
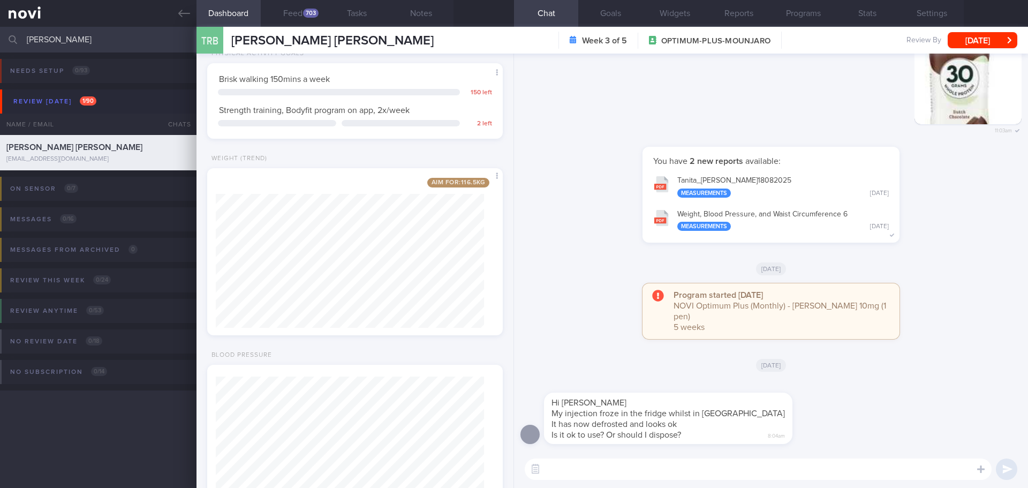
click at [573, 475] on textarea at bounding box center [758, 468] width 467 height 21
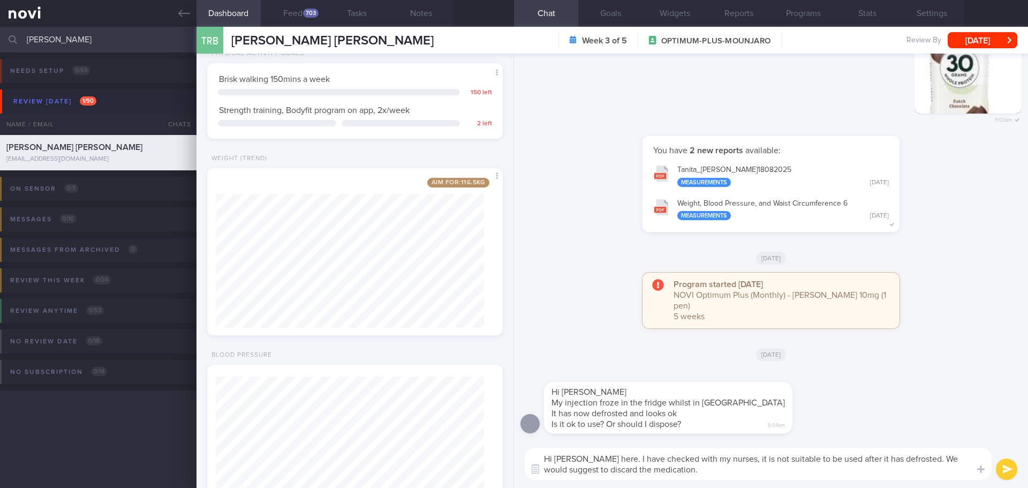
click at [760, 461] on textarea "Hi [PERSON_NAME] here. I have checked with my nurses, it is not suitable to be …" at bounding box center [758, 464] width 467 height 32
click at [830, 470] on textarea "Hi [PERSON_NAME] here. I have checked with my nursing colleague, it is not suit…" at bounding box center [758, 464] width 467 height 32
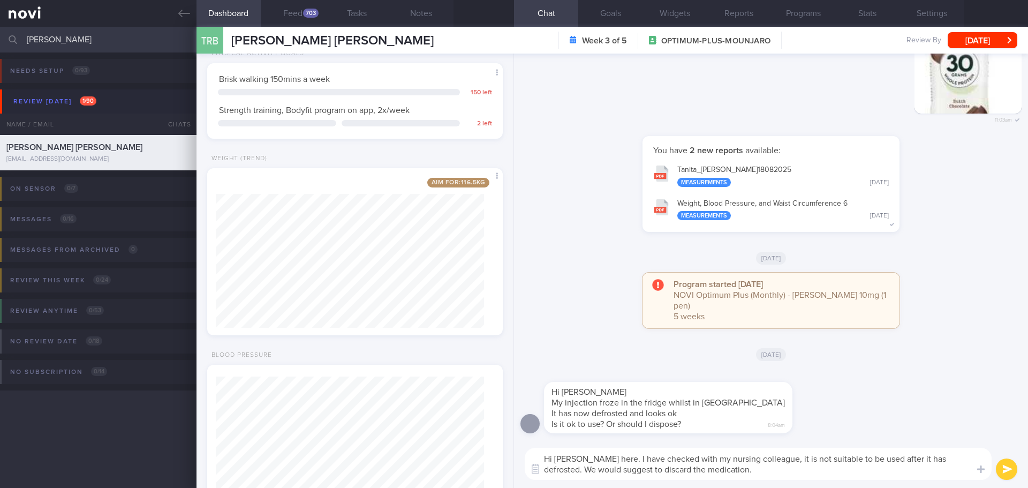
click at [830, 470] on textarea "Hi [PERSON_NAME] here. I have checked with my nursing colleague, it is not suit…" at bounding box center [758, 464] width 467 height 32
click at [948, 470] on textarea "Hi [PERSON_NAME] here. I have checked with my nursing colleague, it is not suit…" at bounding box center [758, 464] width 467 height 32
drag, startPoint x: 948, startPoint y: 472, endPoint x: 757, endPoint y: 474, distance: 191.1
click at [757, 474] on textarea "Hi [PERSON_NAME] here. I have checked with my nursing colleague, it is not suit…" at bounding box center [758, 464] width 467 height 32
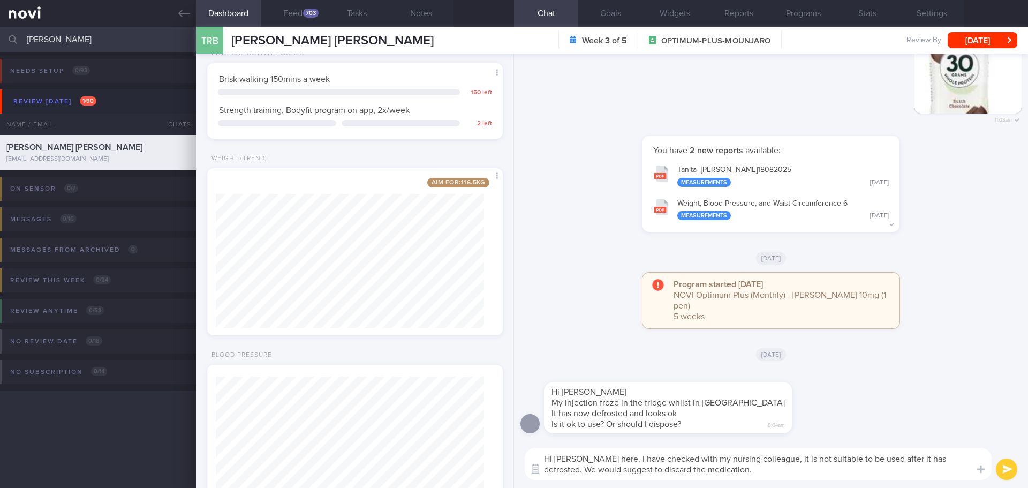
click at [758, 473] on textarea "Hi [PERSON_NAME] here. I have checked with my nursing colleague, it is not suit…" at bounding box center [758, 464] width 467 height 32
click at [777, 473] on textarea "Hi [PERSON_NAME] here. I have checked with my nursing colleague, it is not suit…" at bounding box center [758, 464] width 467 height 32
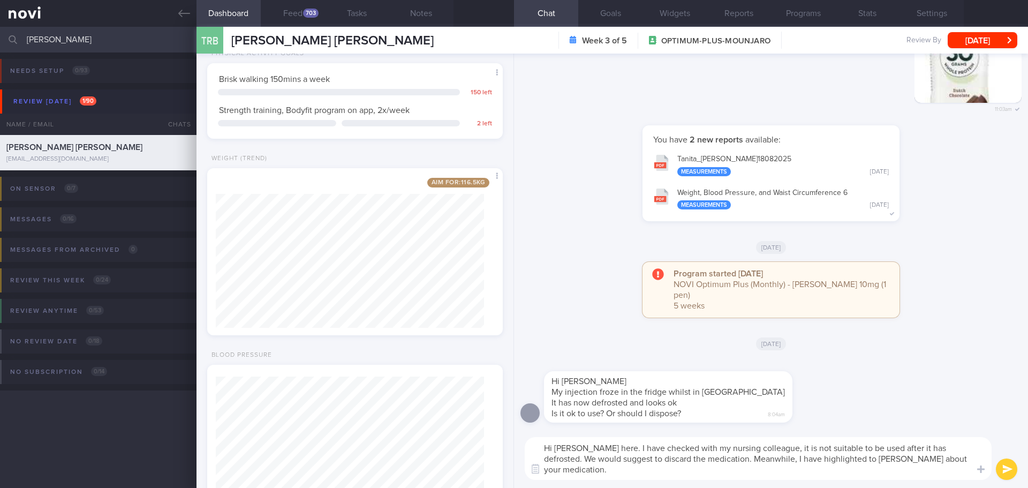
click at [777, 473] on textarea "Hi [PERSON_NAME] here. I have checked with my nursing colleague, it is not suit…" at bounding box center [758, 458] width 467 height 43
type textarea "Hi [PERSON_NAME] here. I have checked with my nursing colleague, it is not suit…"
click at [1000, 464] on button "submit" at bounding box center [1006, 468] width 21 height 21
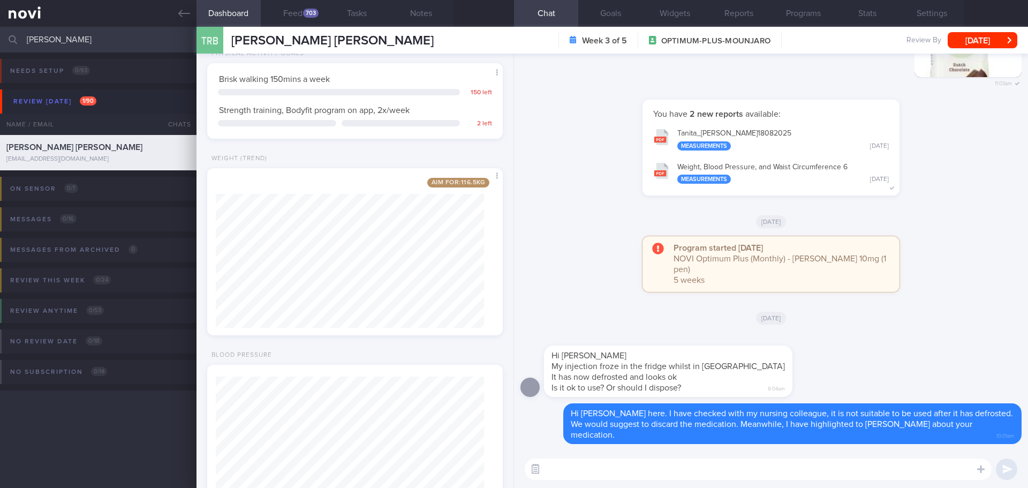
click at [535, 469] on button "button" at bounding box center [535, 468] width 19 height 19
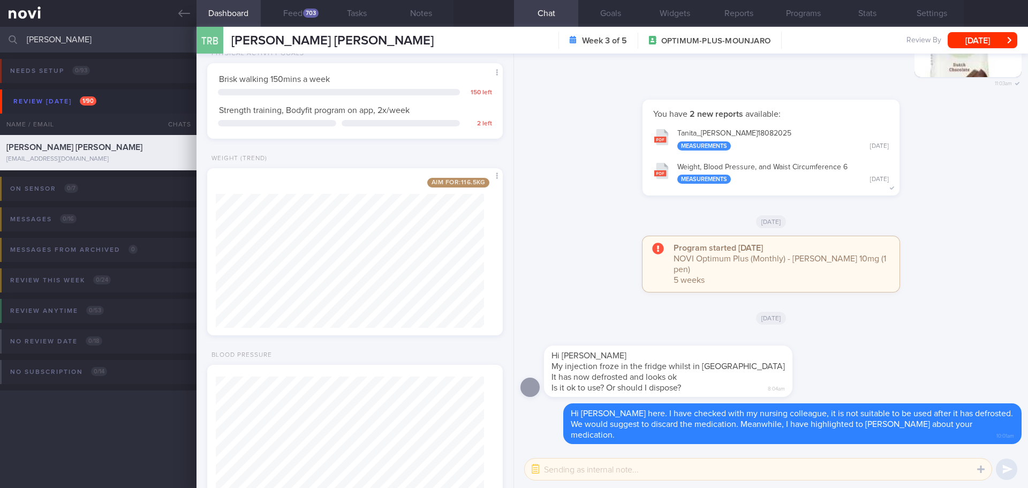
click at [549, 473] on textarea at bounding box center [758, 468] width 467 height 21
type textarea "H"
click at [538, 472] on button "button" at bounding box center [535, 468] width 19 height 19
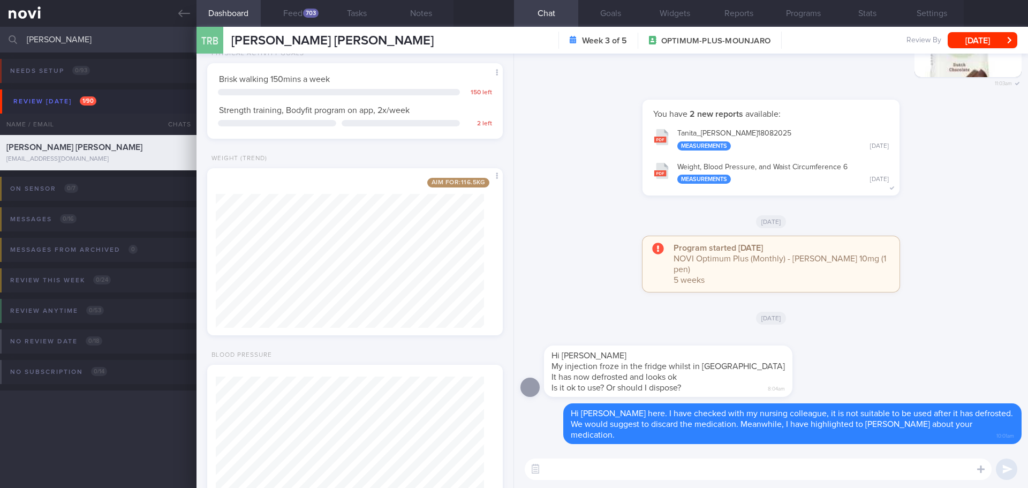
click at [546, 471] on textarea at bounding box center [758, 468] width 467 height 21
type textarea "D"
click at [536, 474] on button "button" at bounding box center [535, 468] width 19 height 19
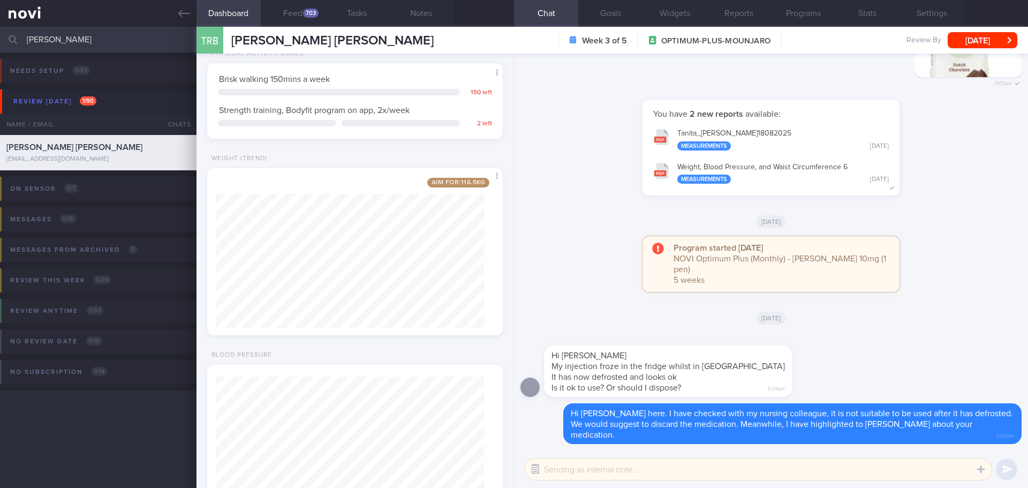
click at [542, 472] on button "button" at bounding box center [535, 468] width 19 height 19
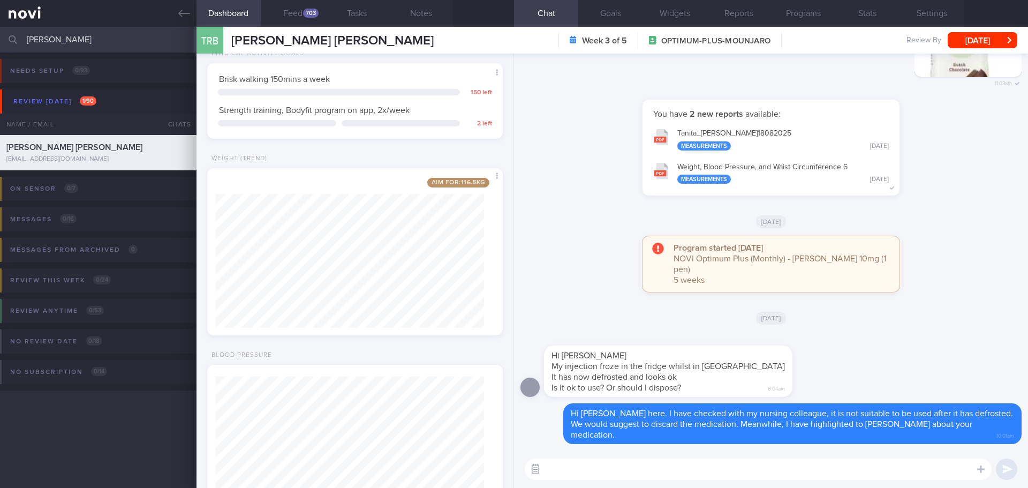
click at [539, 470] on button "button" at bounding box center [535, 468] width 19 height 19
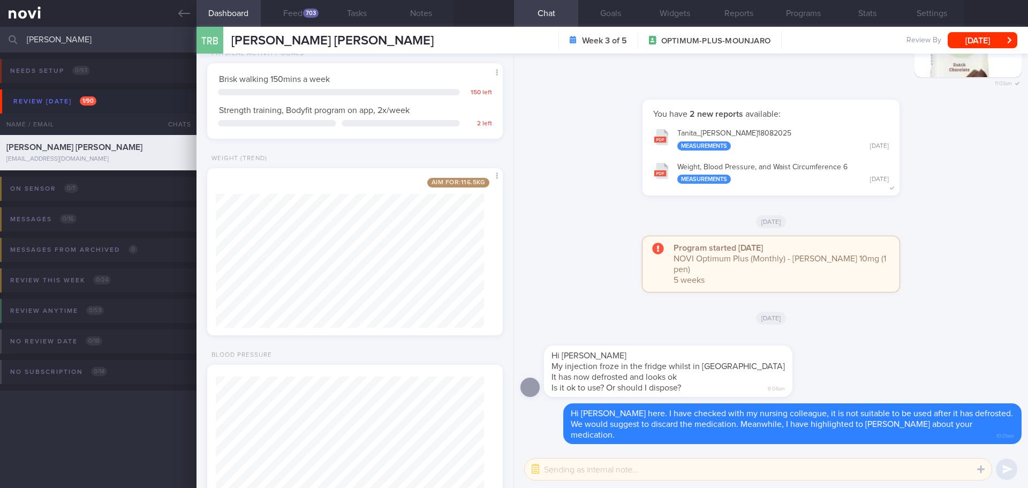
click at [561, 471] on textarea at bounding box center [758, 468] width 467 height 21
type textarea "Hi Dr @[PERSON_NAME], do you have any suggestion for [PERSON_NAME] as he needs …"
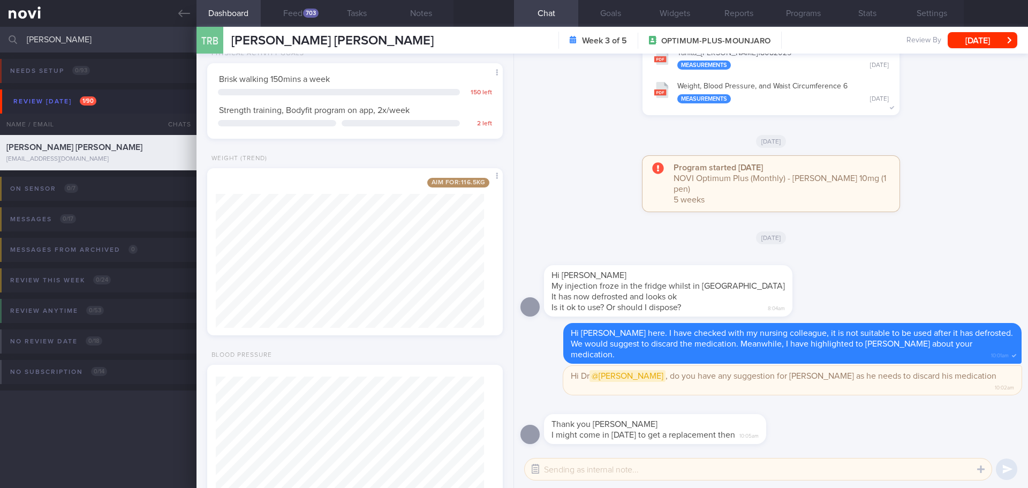
click at [536, 470] on button "button" at bounding box center [535, 468] width 19 height 19
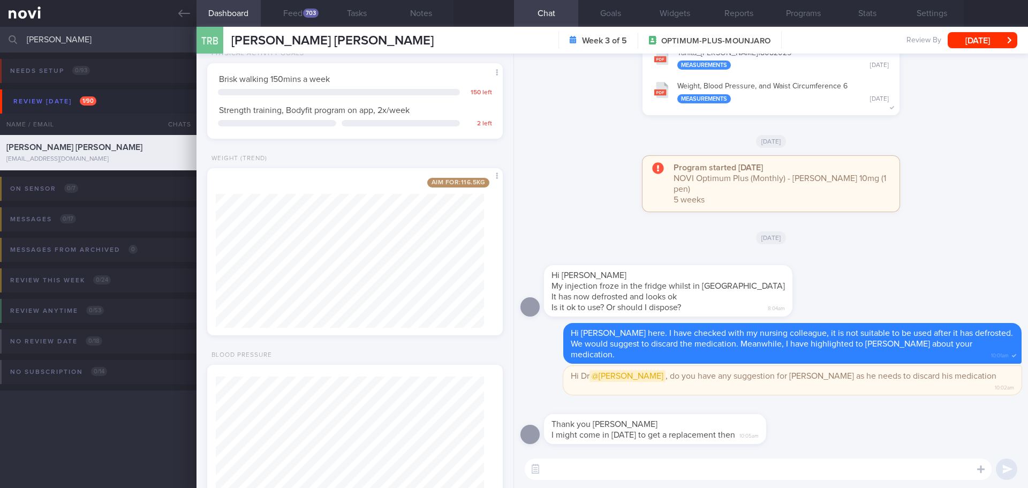
click at [685, 474] on textarea at bounding box center [758, 468] width 467 height 21
click at [874, 432] on div "Thank you [PERSON_NAME] might come in [DATE] to get a replacement then 10:05am" at bounding box center [770, 425] width 501 height 49
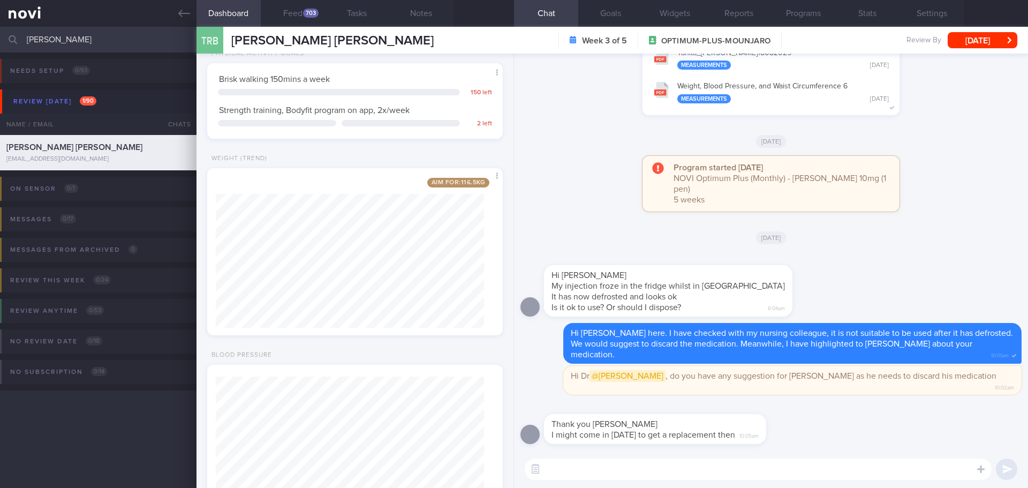
click at [874, 432] on div "Thank you [PERSON_NAME] might come in [DATE] to get a replacement then 10:05am" at bounding box center [770, 425] width 501 height 49
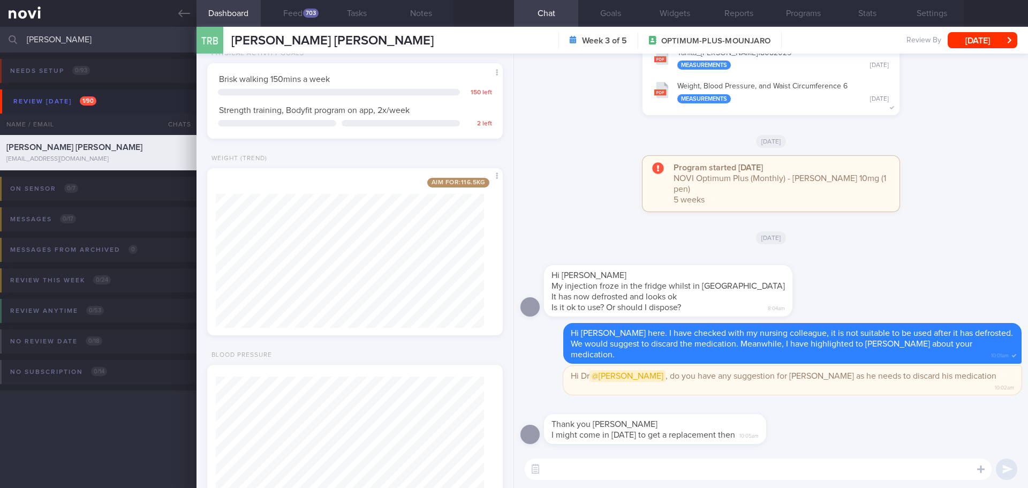
click at [874, 432] on div "Thank you [PERSON_NAME] might come in [DATE] to get a replacement then 10:05am" at bounding box center [770, 425] width 501 height 49
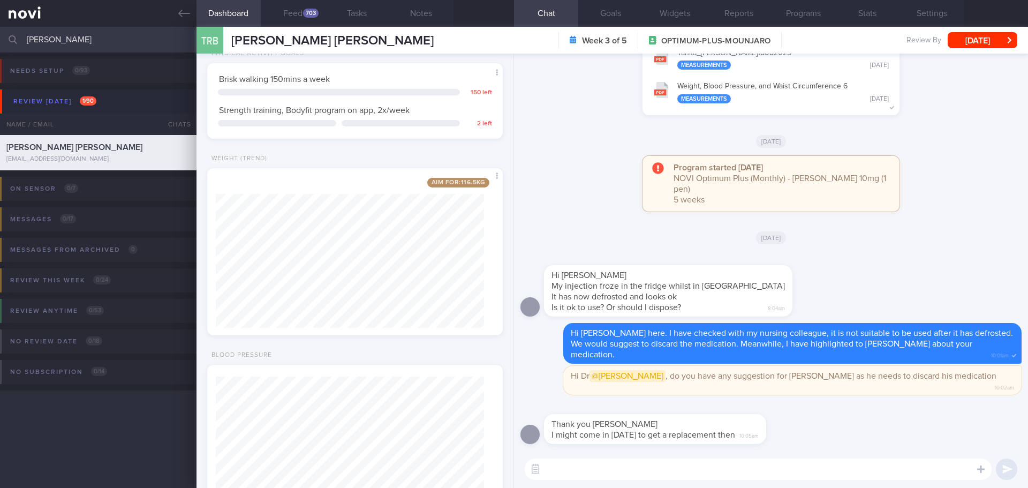
click at [874, 432] on div "Thank you [PERSON_NAME] might come in [DATE] to get a replacement then 10:05am" at bounding box center [770, 425] width 501 height 49
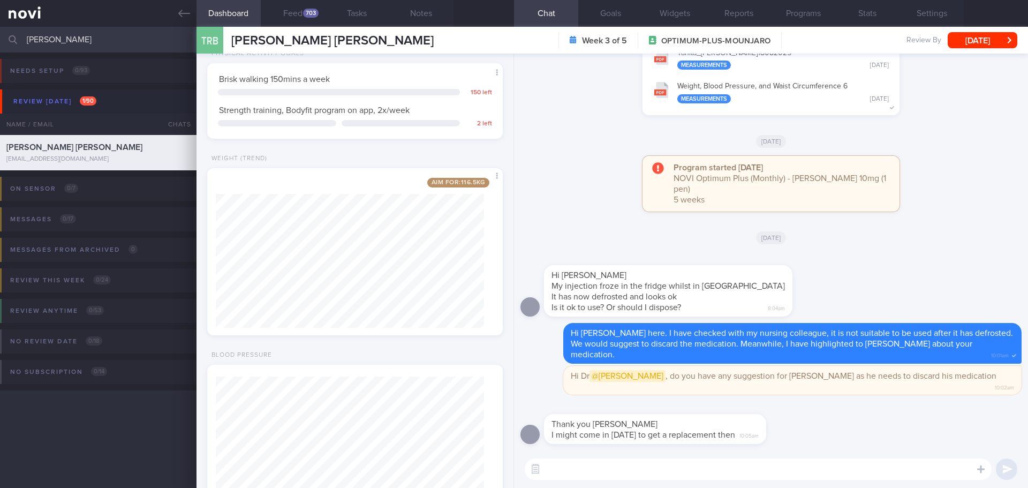
click at [874, 432] on div "Thank you [PERSON_NAME] might come in [DATE] to get a replacement then 10:05am" at bounding box center [770, 425] width 501 height 49
click at [623, 471] on textarea at bounding box center [758, 468] width 467 height 21
drag, startPoint x: 83, startPoint y: 36, endPoint x: -106, endPoint y: 48, distance: 189.3
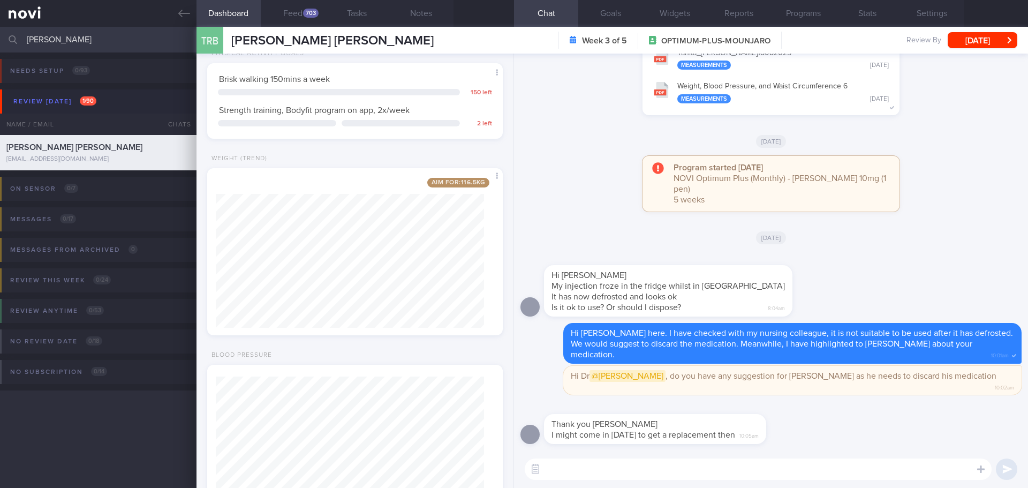
click at [0, 48] on html "You are offline! Some functionality will be unavailable Patients New Users Coac…" at bounding box center [514, 244] width 1028 height 488
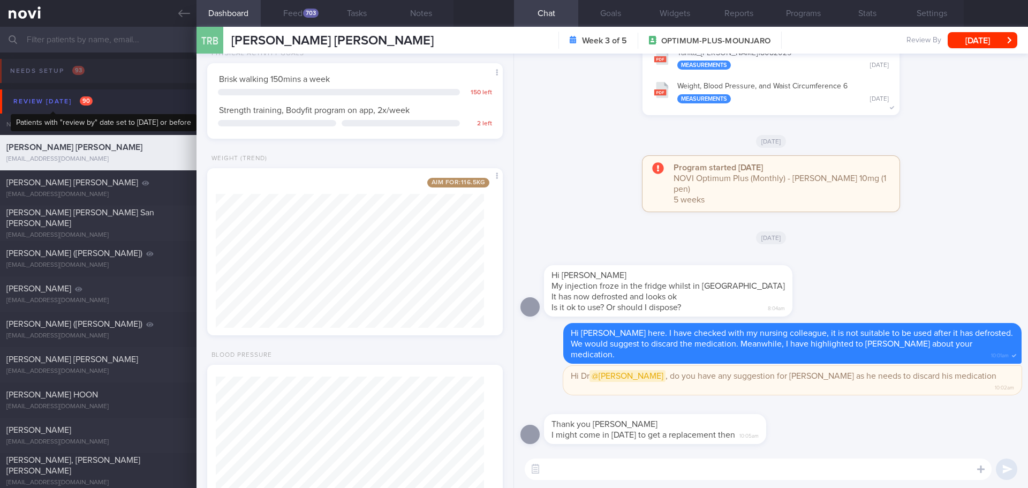
click at [48, 95] on div "Review [DATE] 90" at bounding box center [53, 101] width 85 height 14
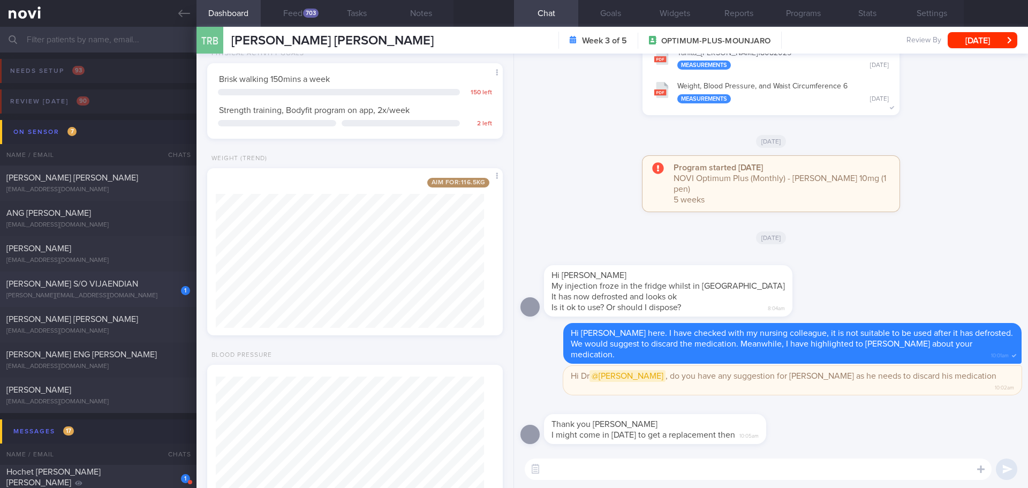
click at [118, 298] on div "[PERSON_NAME][EMAIL_ADDRESS][DOMAIN_NAME]" at bounding box center [98, 296] width 184 height 8
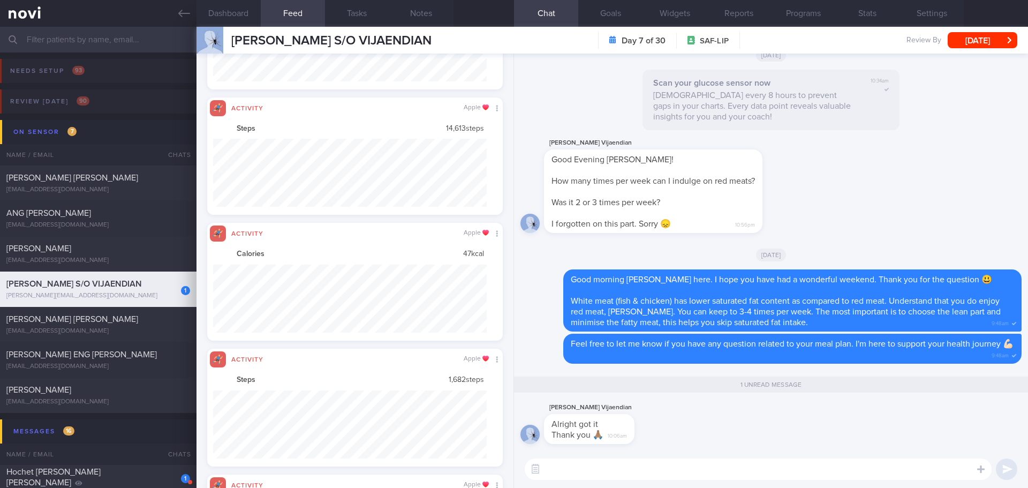
scroll to position [535328, 535122]
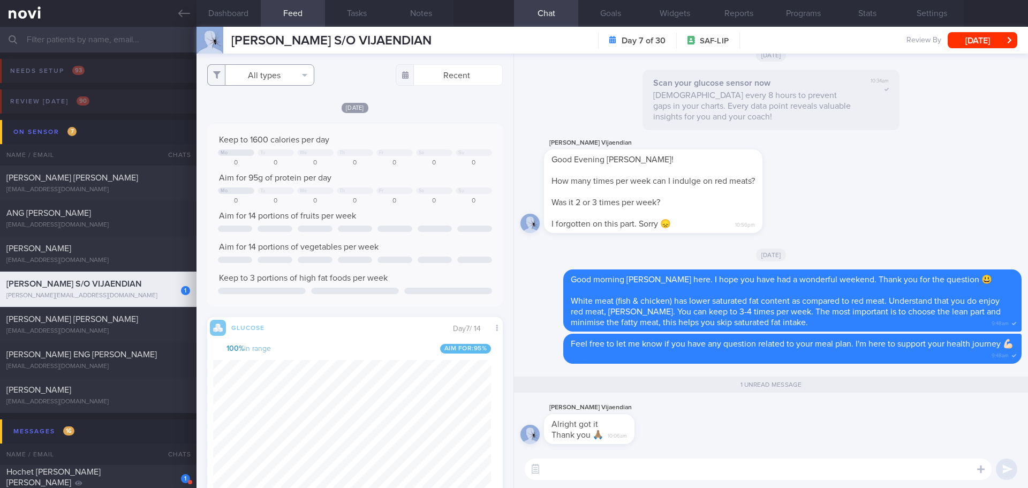
click at [292, 74] on button "All types" at bounding box center [260, 74] width 107 height 21
click at [266, 111] on button "Activity" at bounding box center [261, 112] width 106 height 16
checkbox input "false"
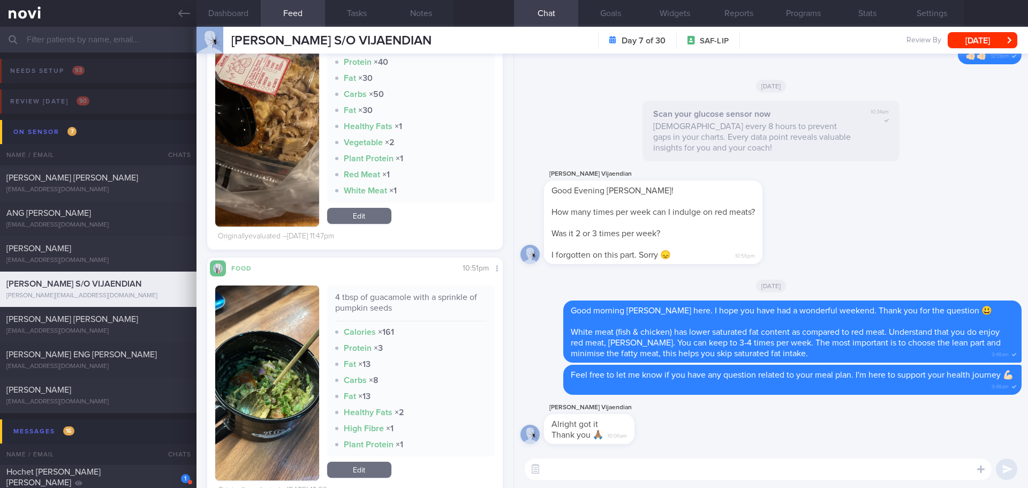
scroll to position [2784, 0]
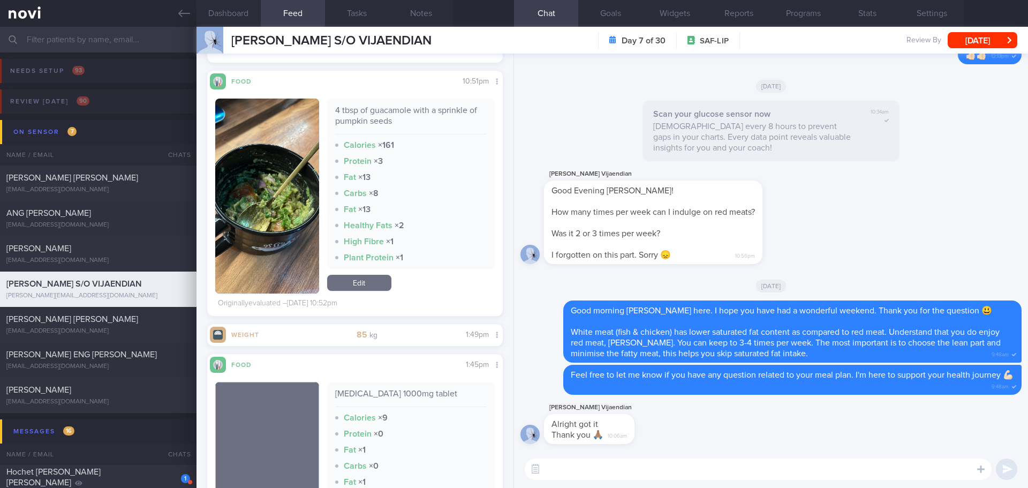
click at [301, 199] on button "button" at bounding box center [267, 196] width 104 height 195
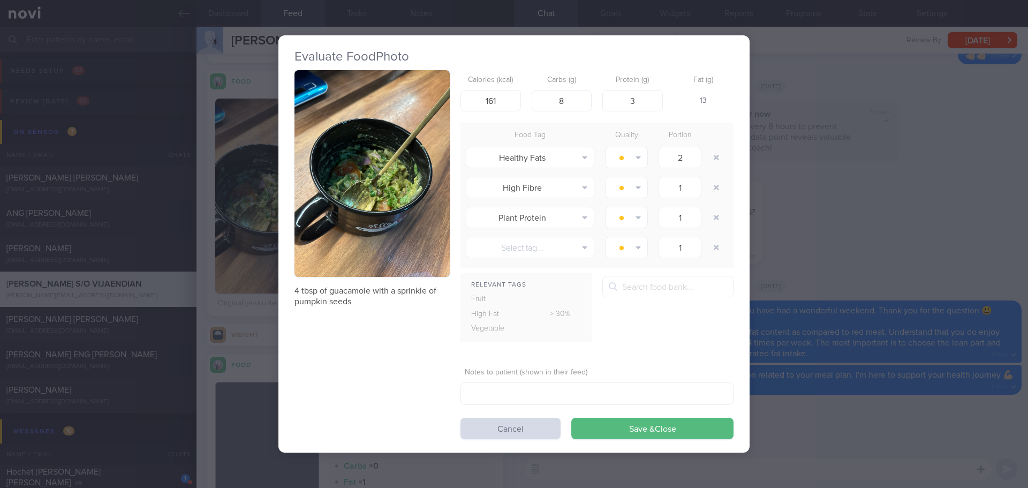
click at [336, 133] on button "button" at bounding box center [371, 173] width 155 height 207
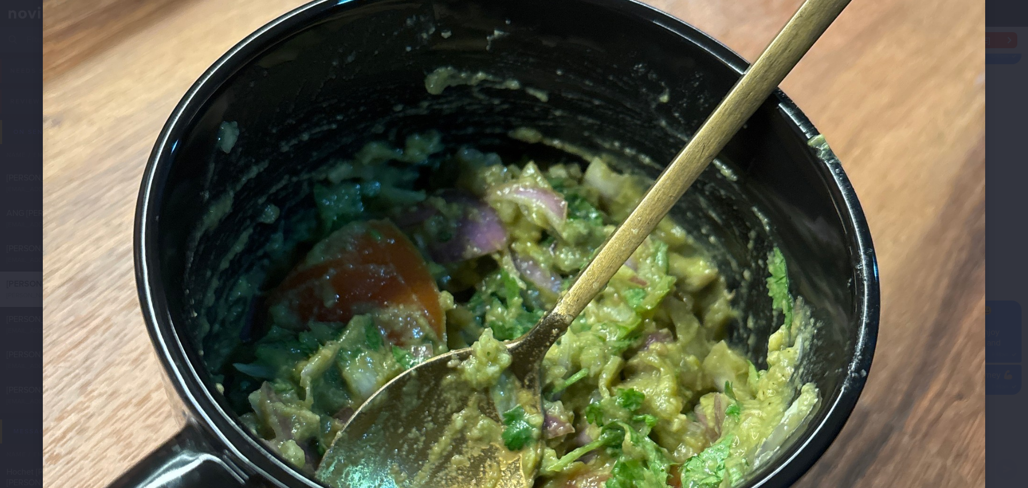
scroll to position [428, 0]
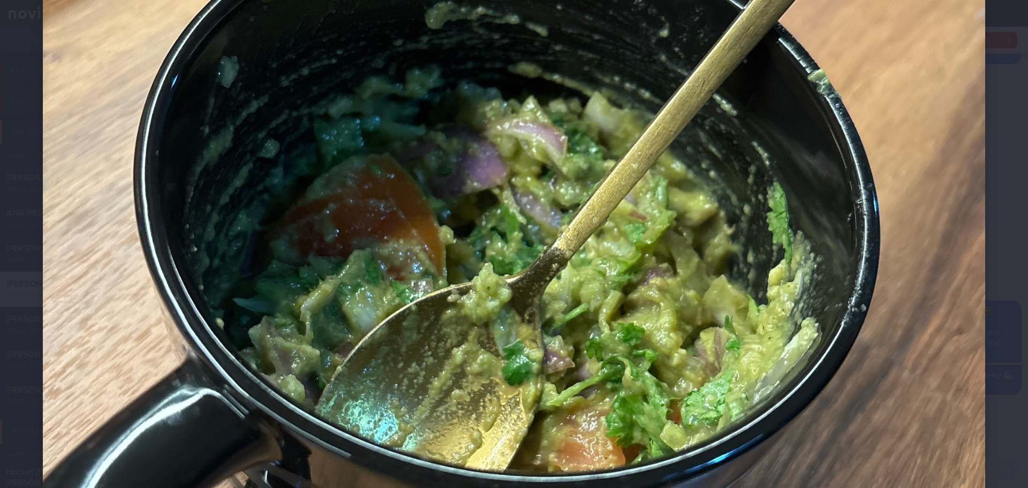
click at [1014, 206] on div at bounding box center [514, 243] width 1028 height 1342
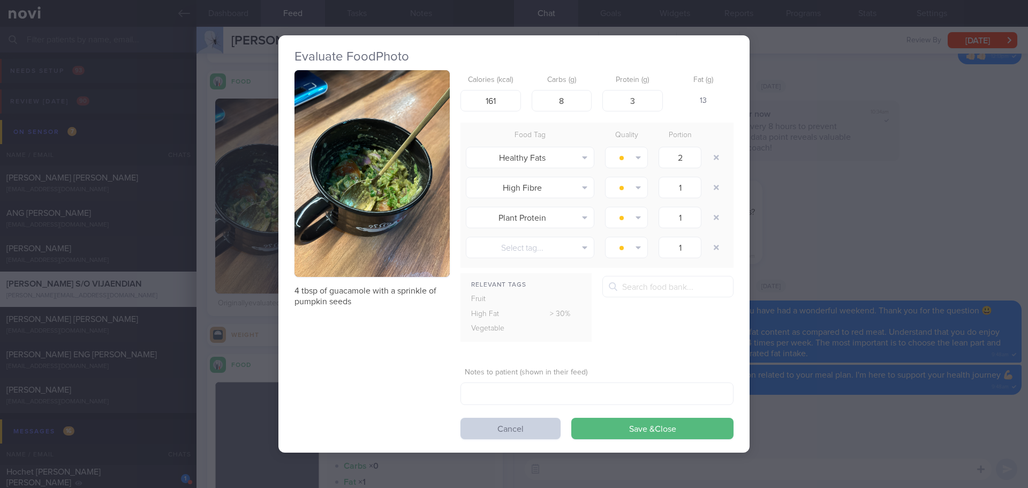
click at [527, 429] on button "Cancel" at bounding box center [510, 428] width 100 height 21
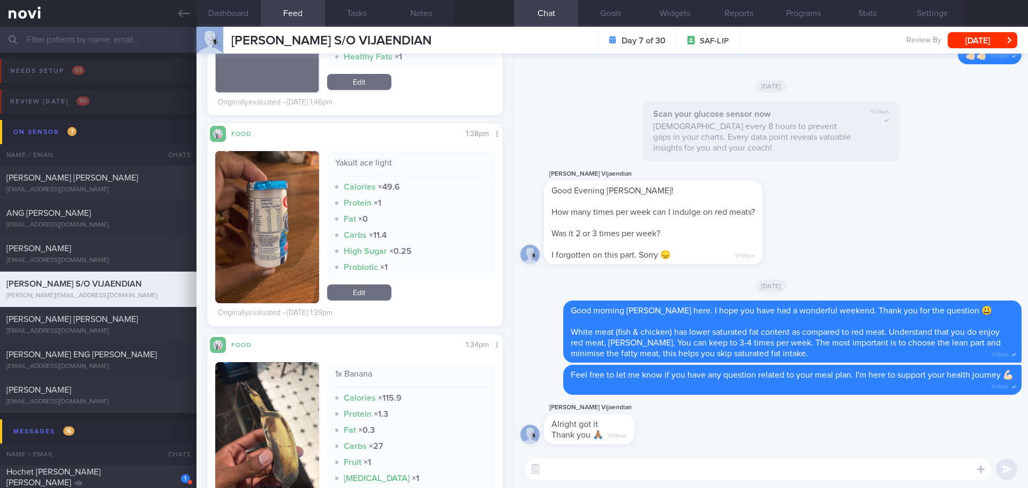
scroll to position [3212, 0]
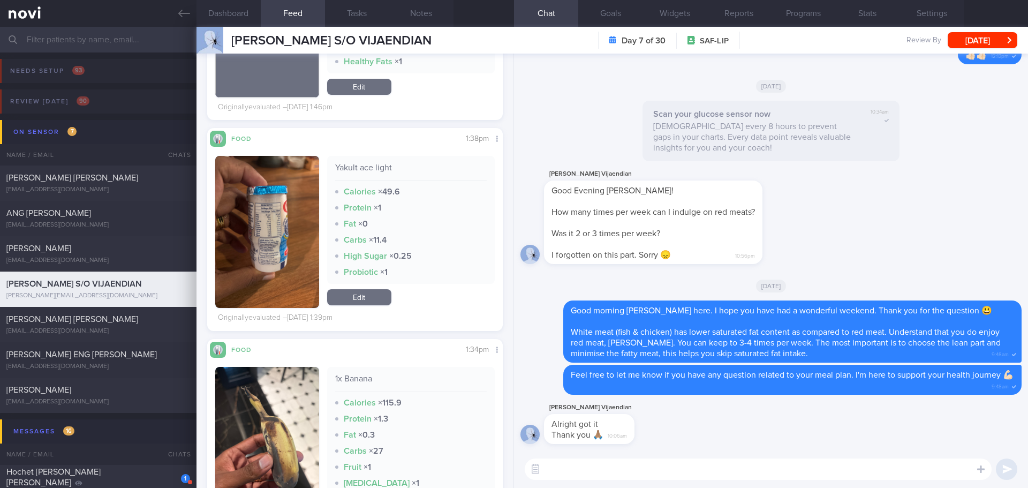
click at [296, 238] on button "button" at bounding box center [267, 232] width 104 height 152
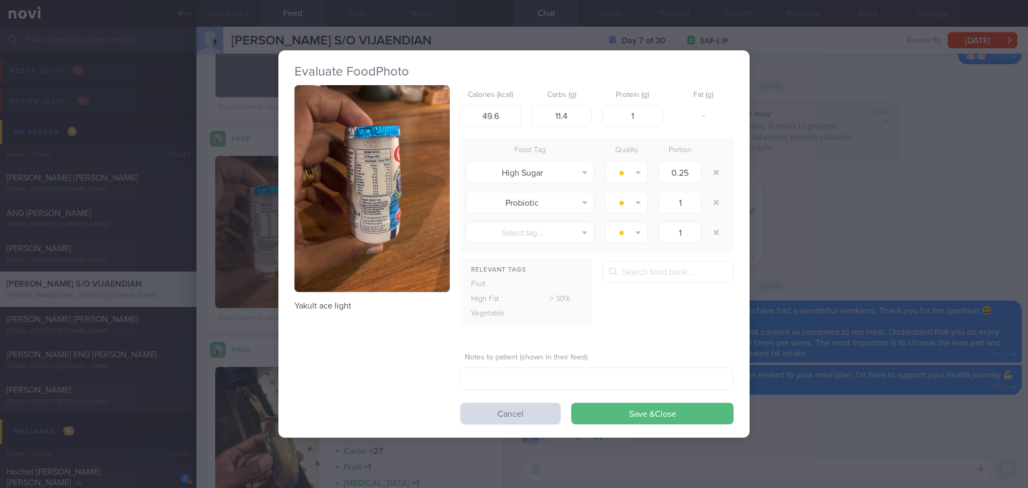
click at [330, 168] on button "button" at bounding box center [371, 188] width 155 height 207
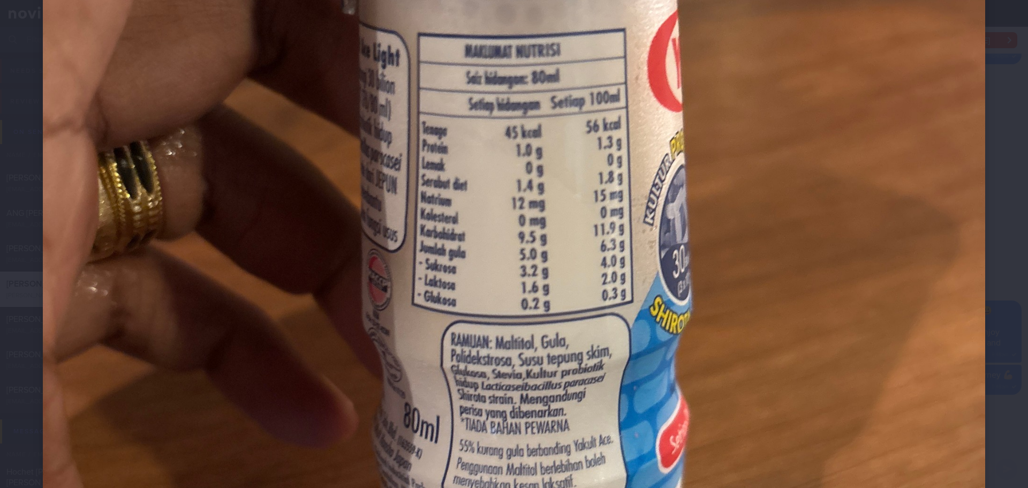
scroll to position [428, 0]
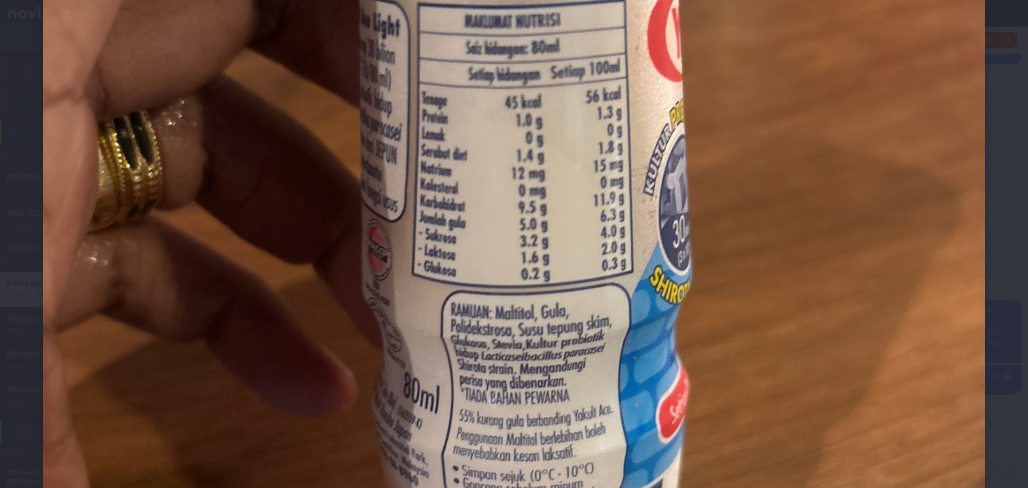
click at [987, 222] on div at bounding box center [514, 243] width 1028 height 1342
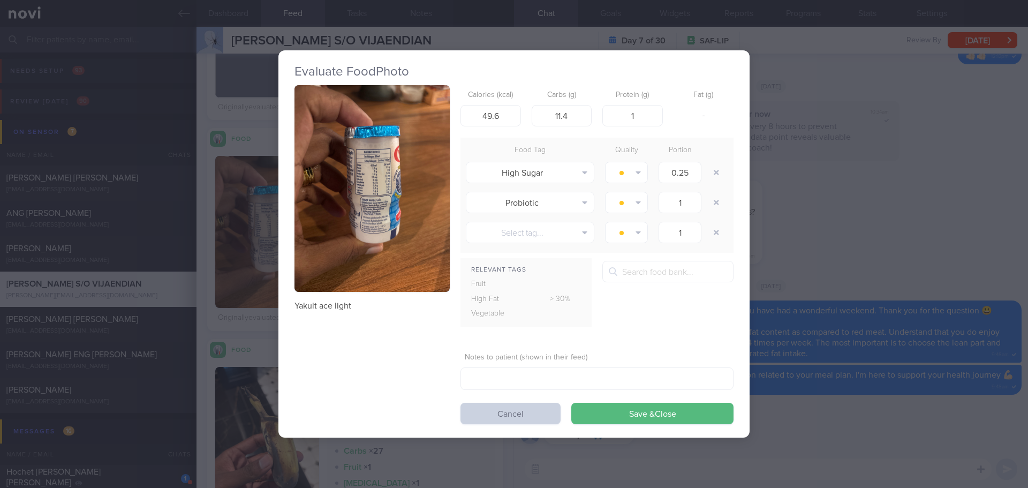
click at [508, 406] on button "Cancel" at bounding box center [510, 413] width 100 height 21
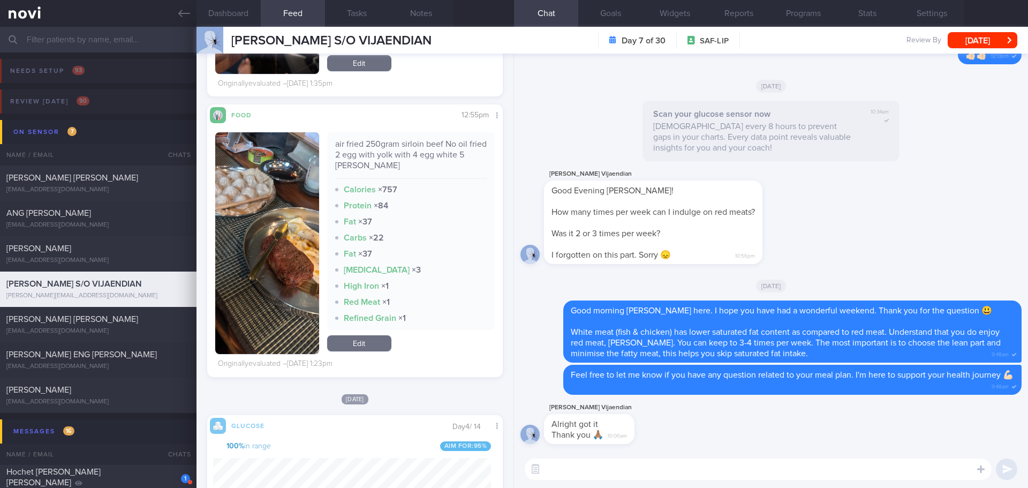
scroll to position [3641, 0]
click at [261, 216] on button "button" at bounding box center [267, 244] width 104 height 222
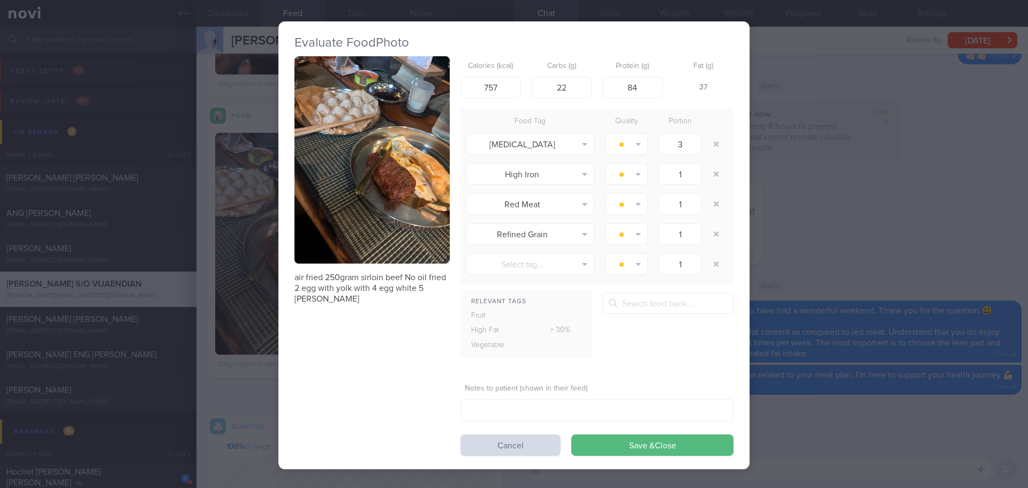
click at [346, 149] on button "button" at bounding box center [371, 159] width 155 height 207
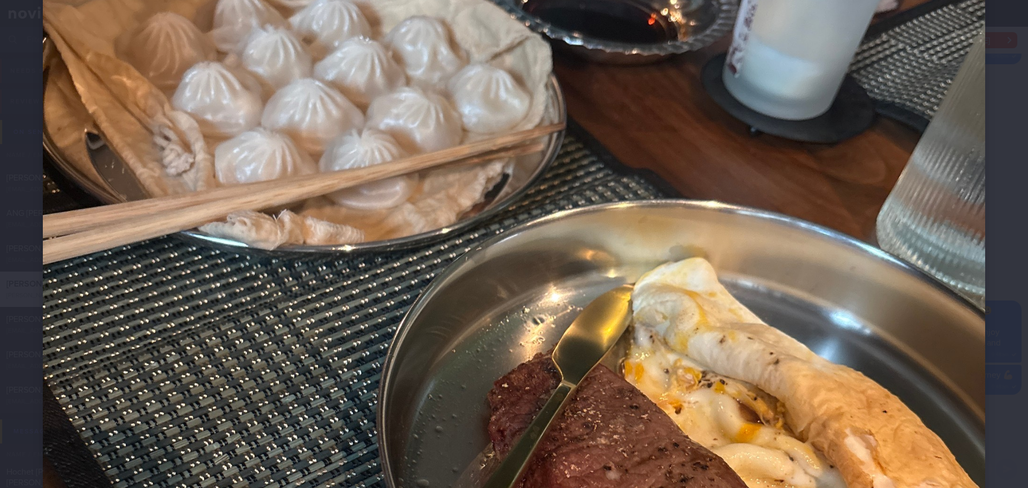
scroll to position [482, 0]
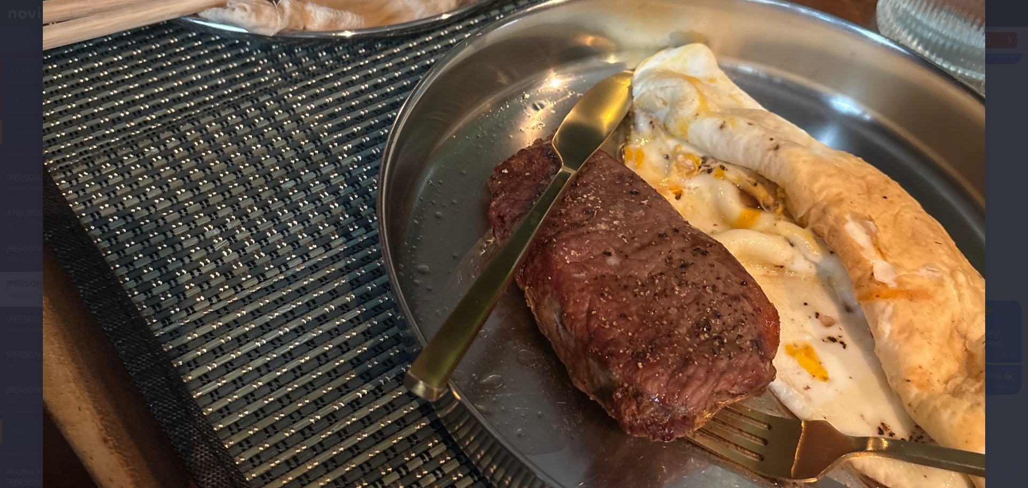
click at [992, 197] on div at bounding box center [514, 189] width 1028 height 1342
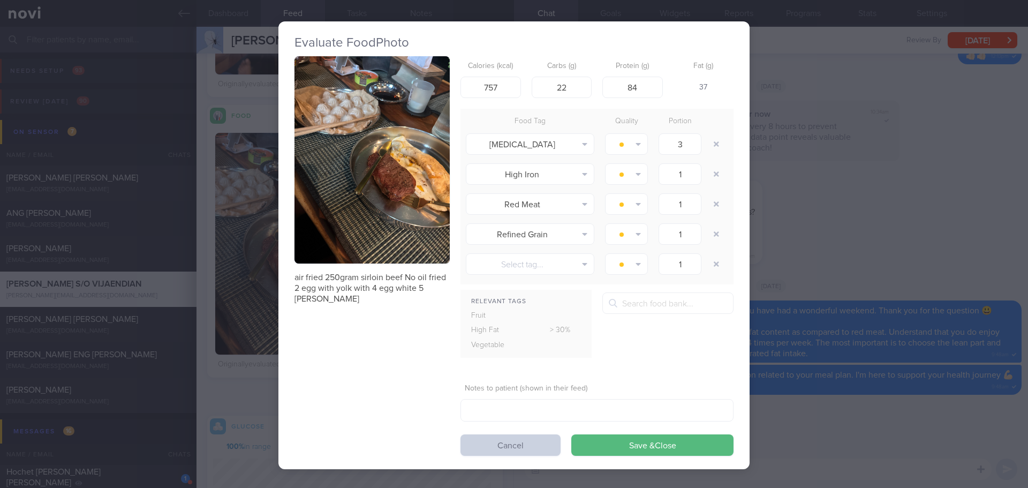
click at [533, 450] on button "Cancel" at bounding box center [510, 444] width 100 height 21
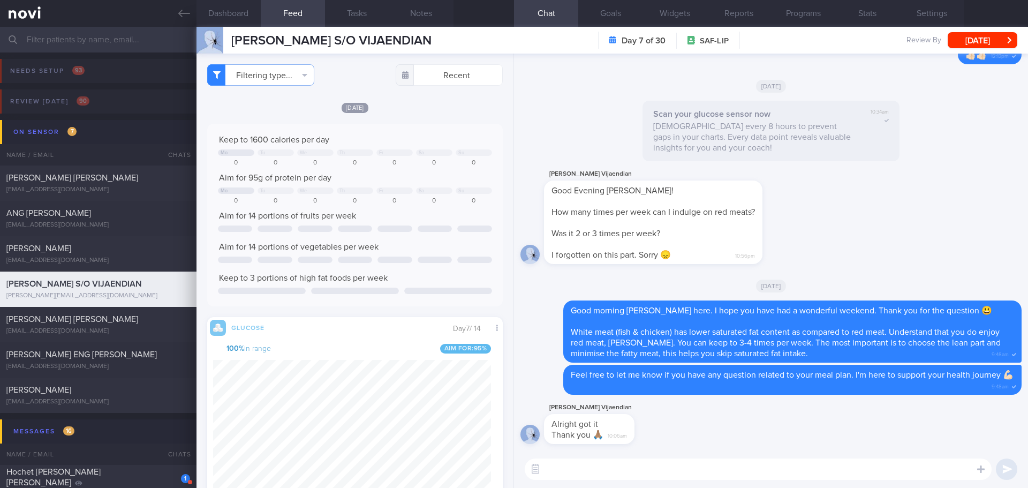
scroll to position [175, 278]
click at [244, 16] on button "Dashboard" at bounding box center [228, 13] width 64 height 27
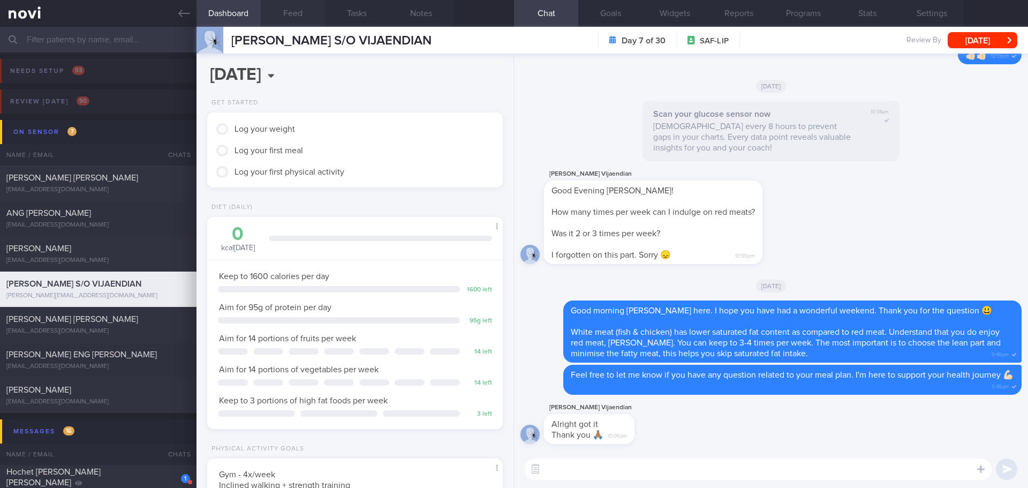
click at [293, 6] on button "Feed" at bounding box center [293, 13] width 64 height 27
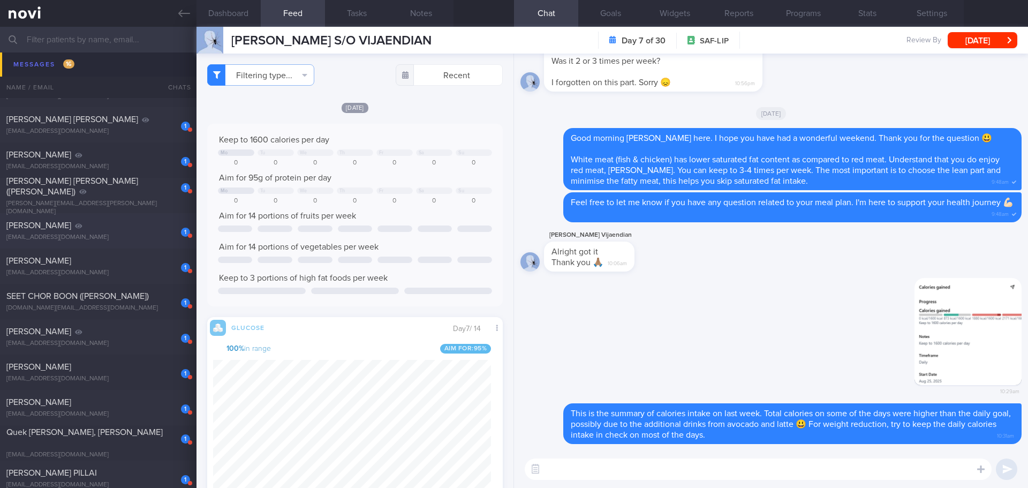
scroll to position [214, 0]
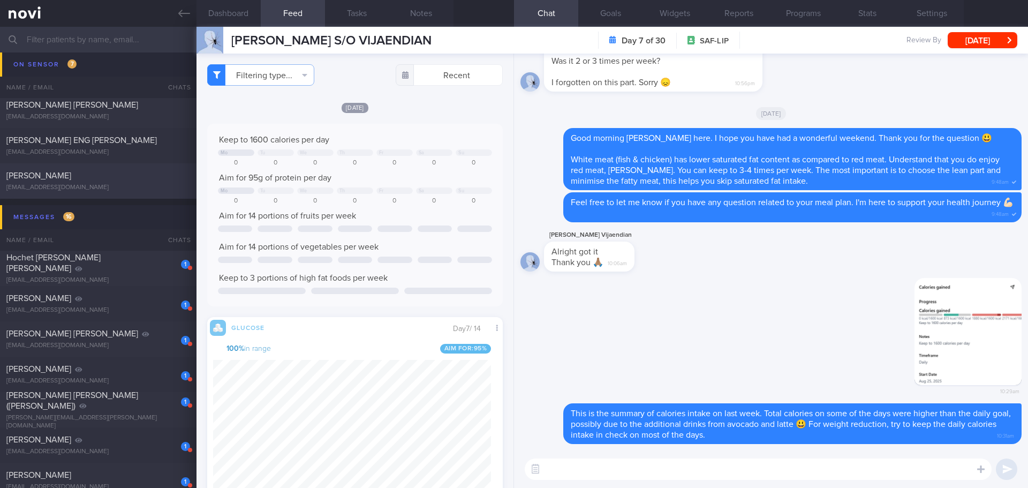
click at [78, 178] on div "[PERSON_NAME]" at bounding box center [96, 175] width 181 height 11
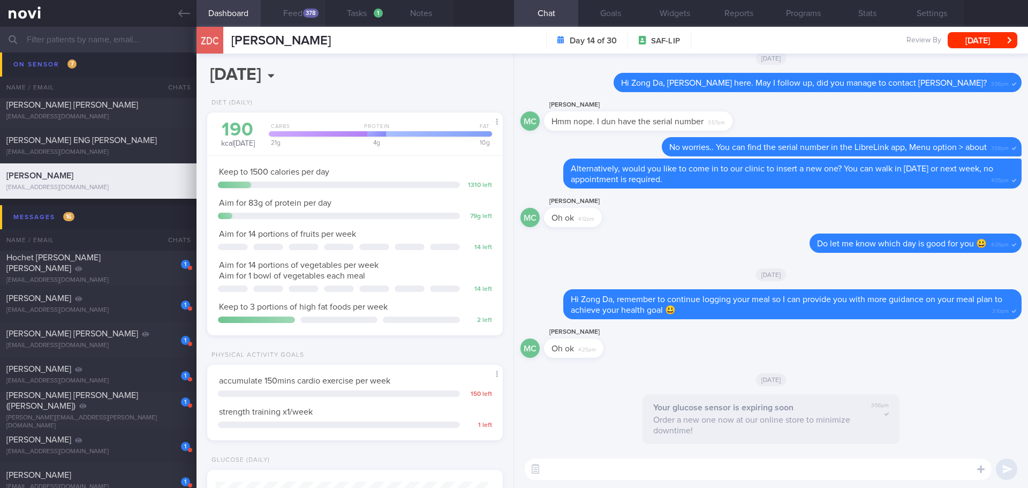
scroll to position [136, 273]
click at [284, 2] on button "Feed 378" at bounding box center [293, 13] width 64 height 27
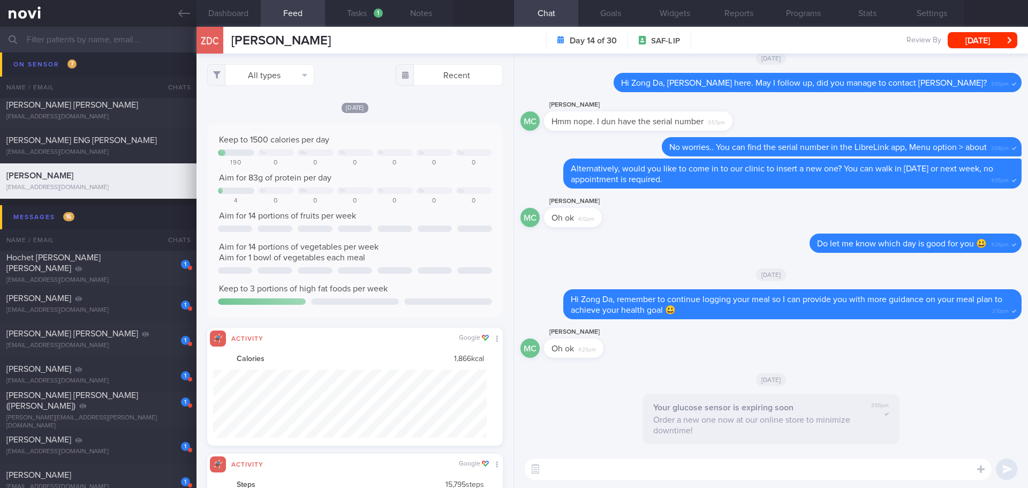
scroll to position [68, 274]
click at [292, 78] on button "All types" at bounding box center [260, 74] width 107 height 21
click at [282, 111] on button "Activity" at bounding box center [261, 112] width 106 height 16
checkbox input "false"
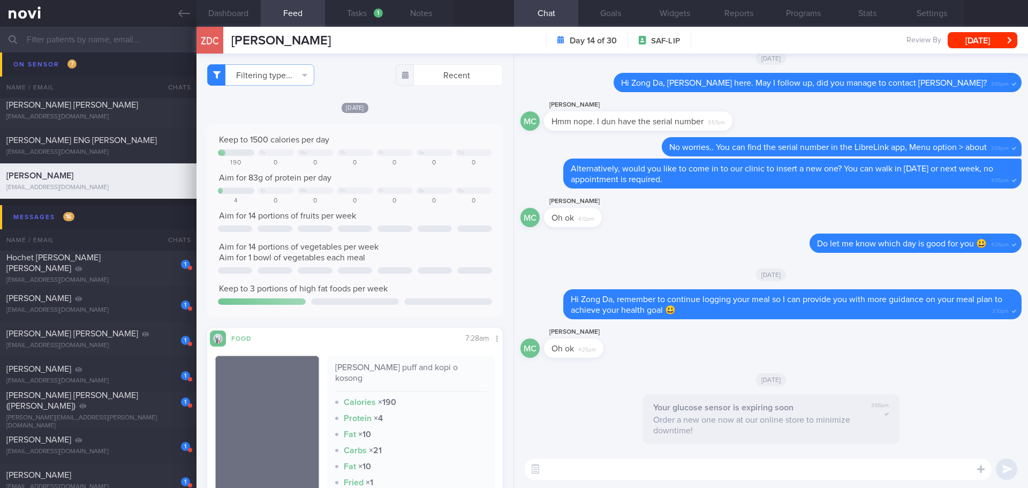
click at [434, 123] on div "[DATE] Keep to 1500 calories per day Tu We Th Fr Sa Su 190 0 0 0 0 0 0 Aim for …" at bounding box center [355, 346] width 296 height 488
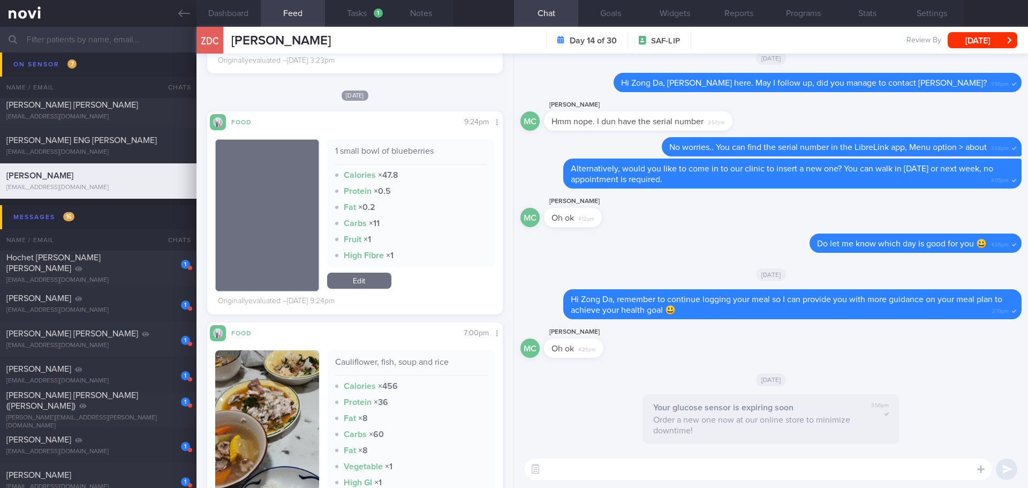
scroll to position [2570, 0]
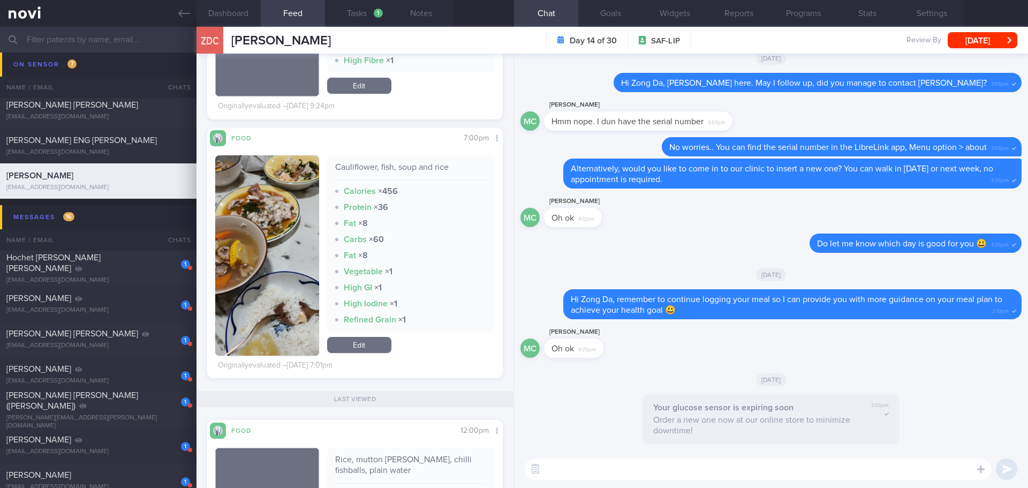
click at [298, 212] on button "button" at bounding box center [267, 255] width 104 height 200
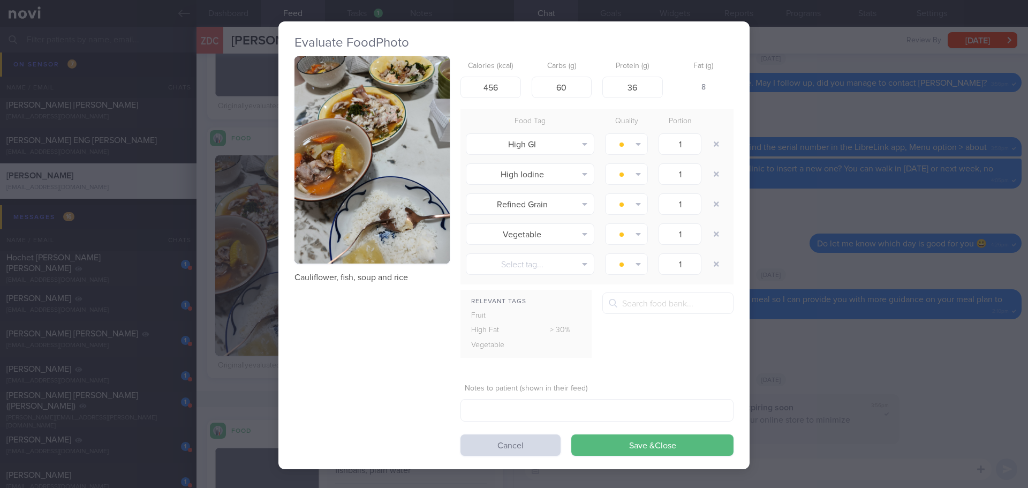
click at [391, 124] on button "button" at bounding box center [371, 159] width 155 height 207
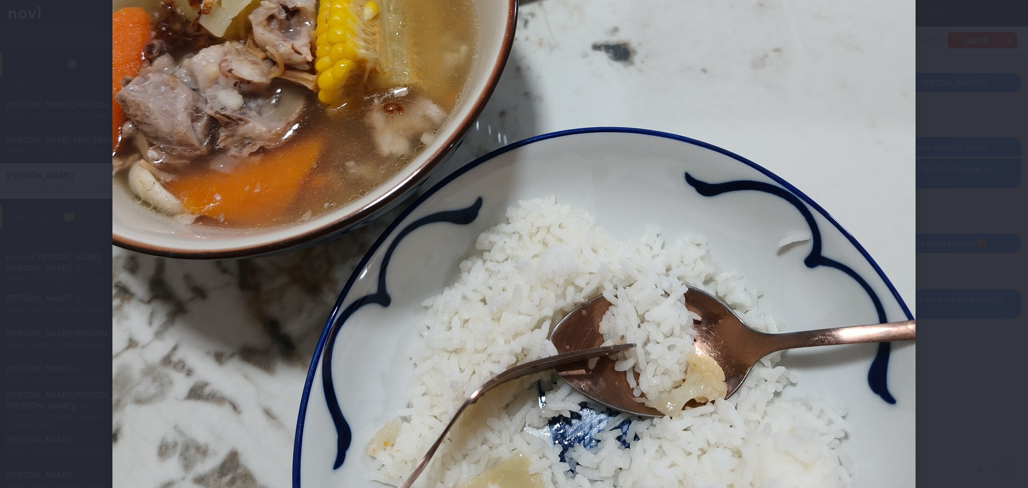
scroll to position [669, 0]
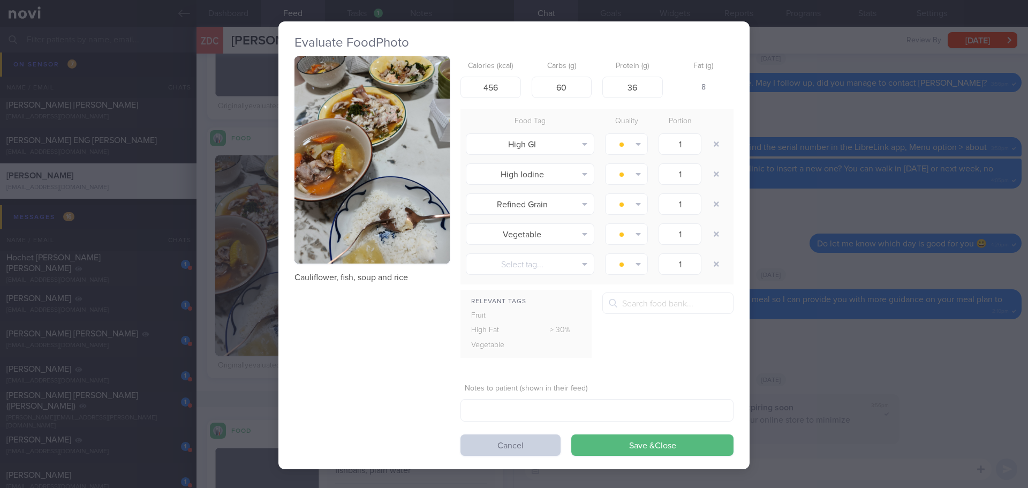
click at [517, 444] on button "Cancel" at bounding box center [510, 444] width 100 height 21
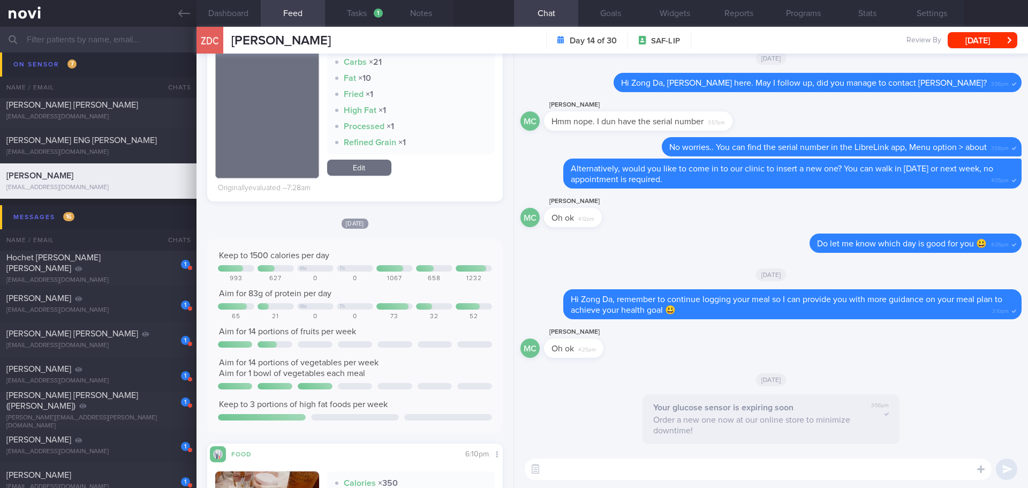
scroll to position [482, 0]
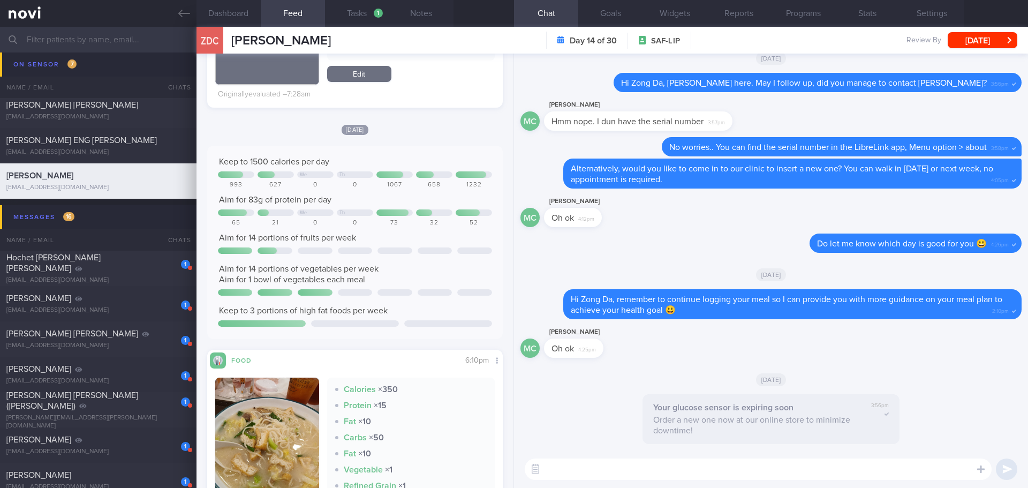
click at [398, 335] on div "[DATE] Keep to 1500 calories per day We Th 993 627 0 0 1067 658 1232 Aim for 83…" at bounding box center [355, 334] width 296 height 421
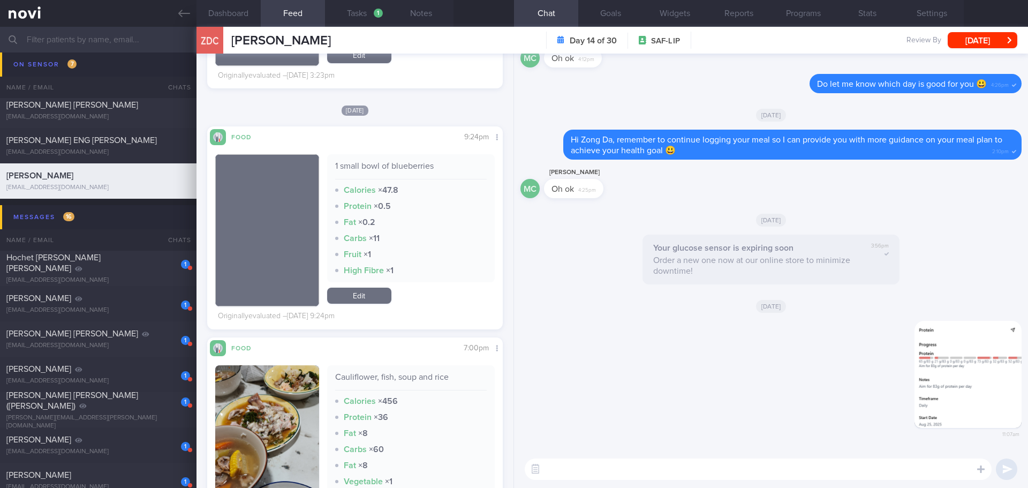
scroll to position [2516, 0]
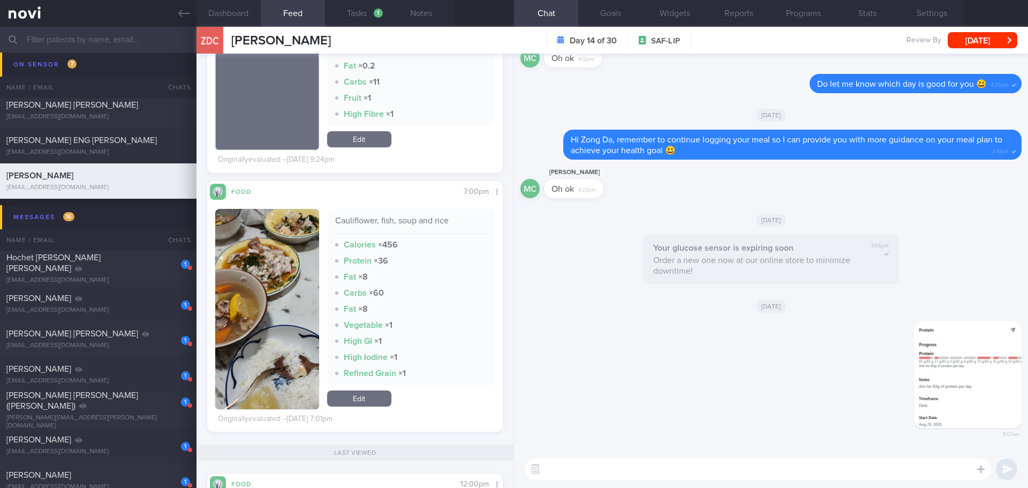
click at [296, 245] on img "button" at bounding box center [267, 309] width 104 height 200
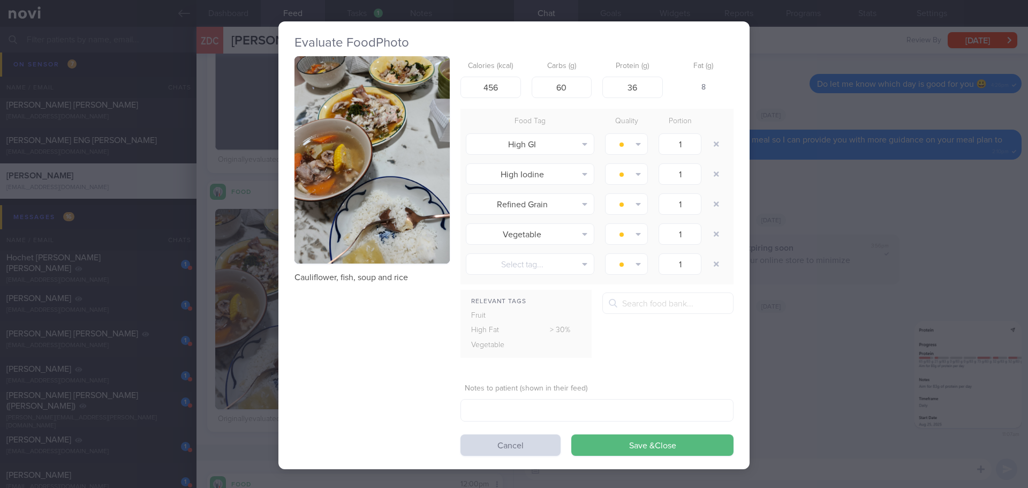
click at [372, 175] on button "button" at bounding box center [371, 159] width 155 height 207
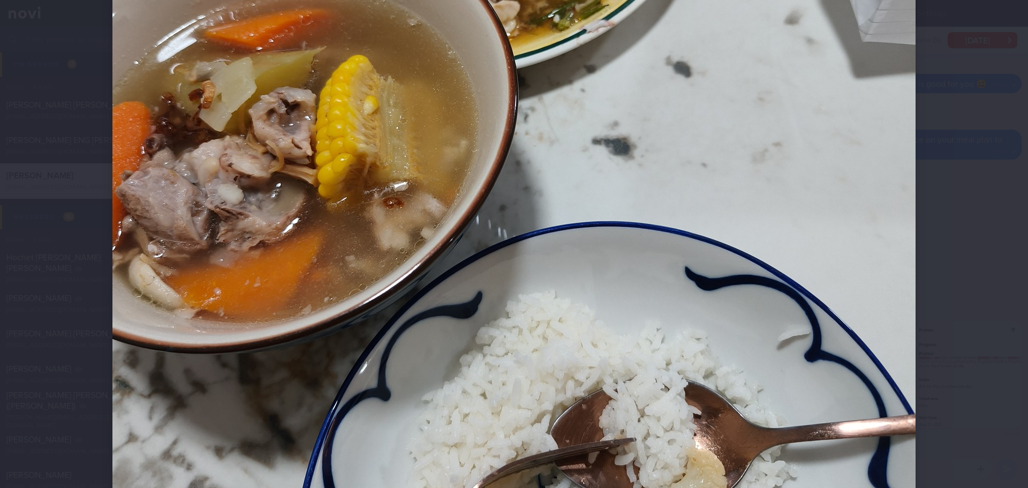
scroll to position [482, 0]
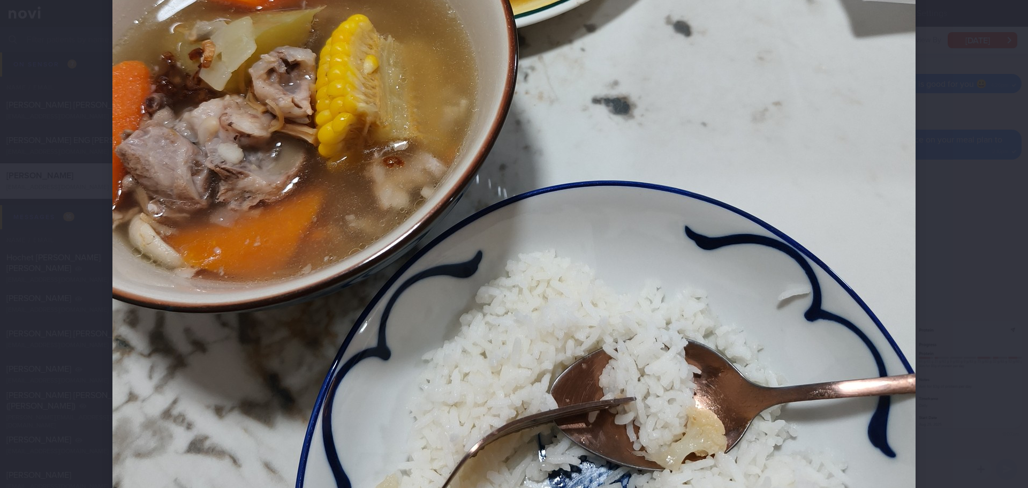
click at [992, 231] on div at bounding box center [514, 244] width 1028 height 488
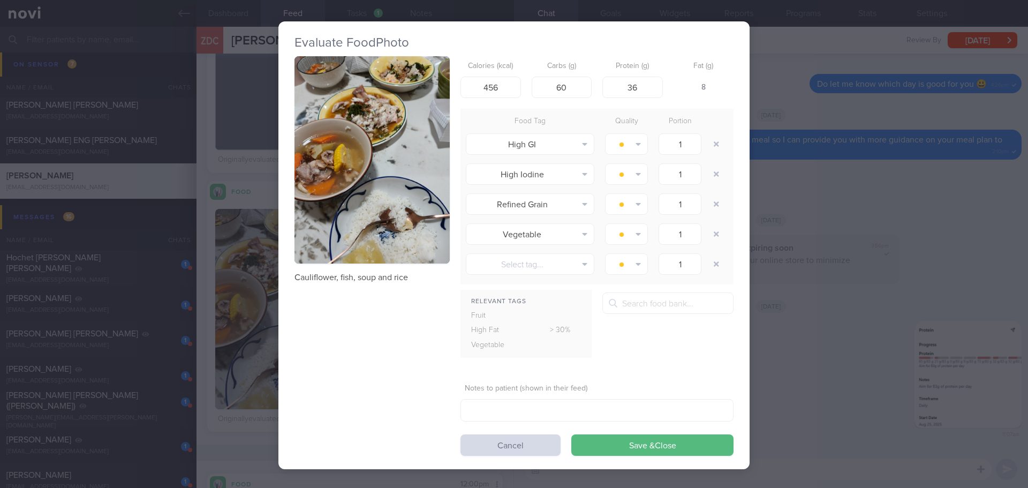
drag, startPoint x: 992, startPoint y: 231, endPoint x: 980, endPoint y: 237, distance: 12.5
click at [991, 232] on div "Evaluate Food Photo Cauliflower, fish, soup and rice Calories (kcal) 456 Carbs …" at bounding box center [514, 244] width 1028 height 488
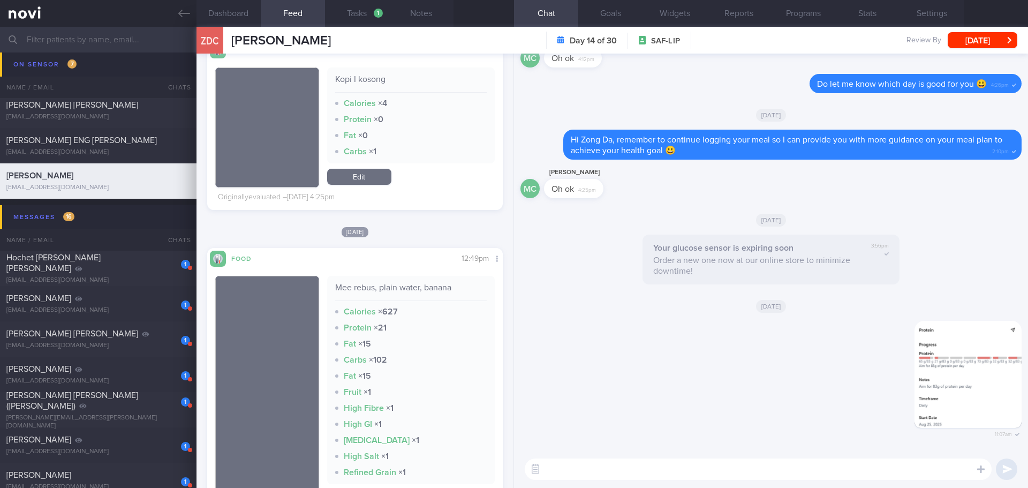
scroll to position [3319, 0]
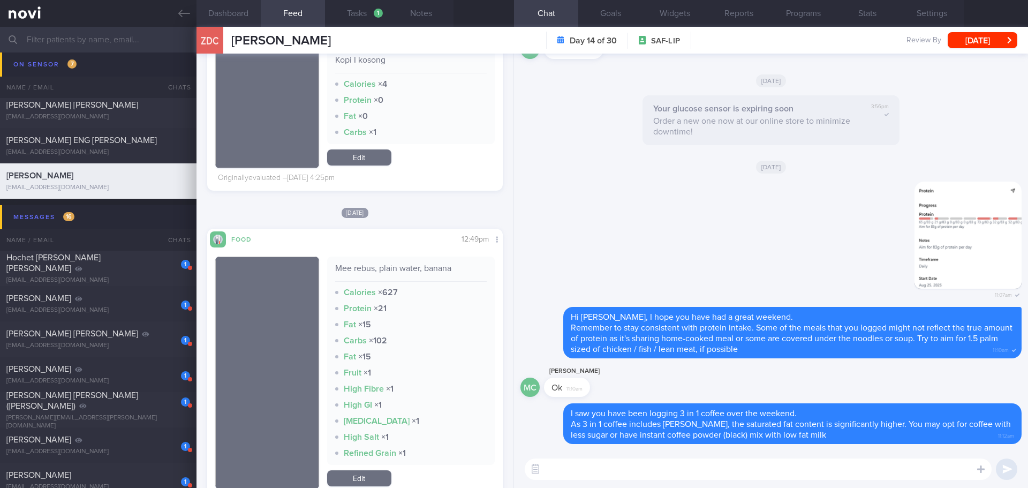
click at [243, 8] on button "Dashboard" at bounding box center [228, 13] width 64 height 27
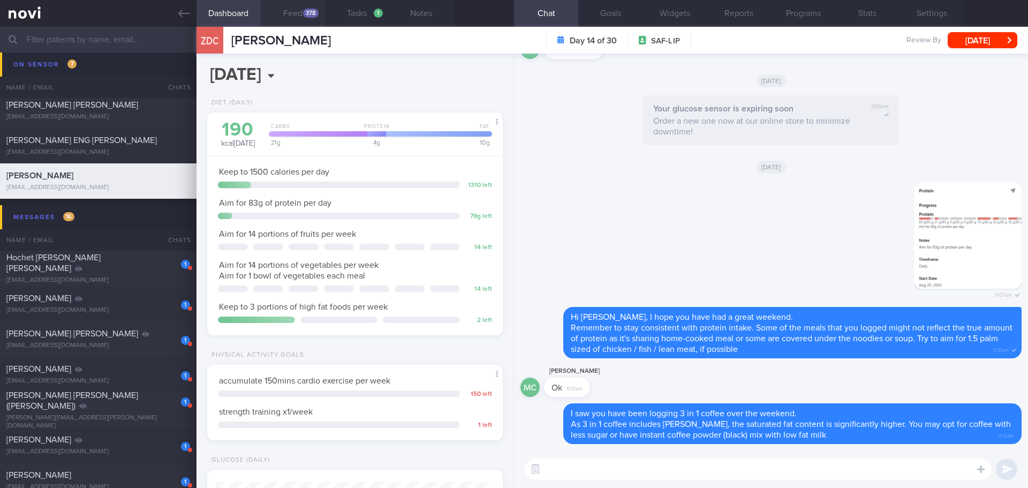
click at [310, 12] on div "378" at bounding box center [311, 13] width 16 height 9
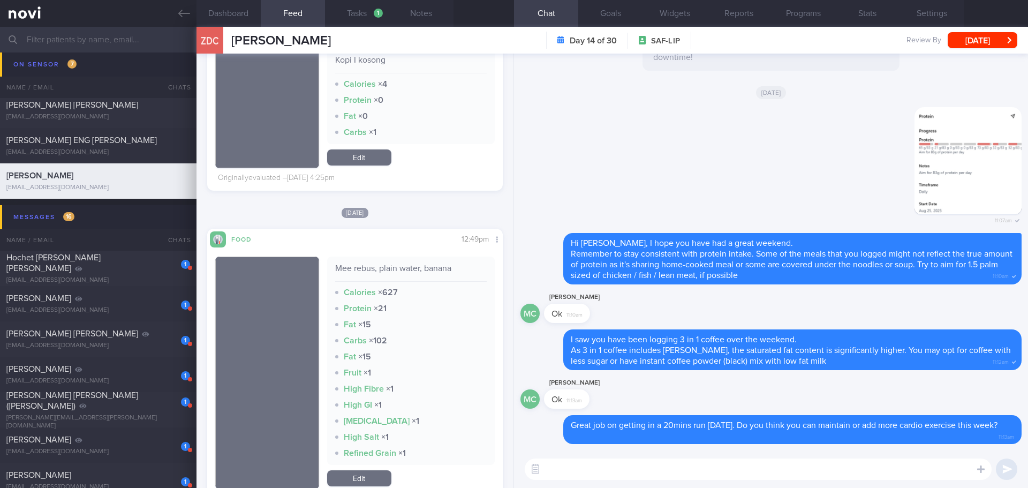
drag, startPoint x: 117, startPoint y: 143, endPoint x: 616, endPoint y: 64, distance: 505.9
click at [117, 143] on div "[PERSON_NAME] ENG [PERSON_NAME]" at bounding box center [96, 140] width 181 height 11
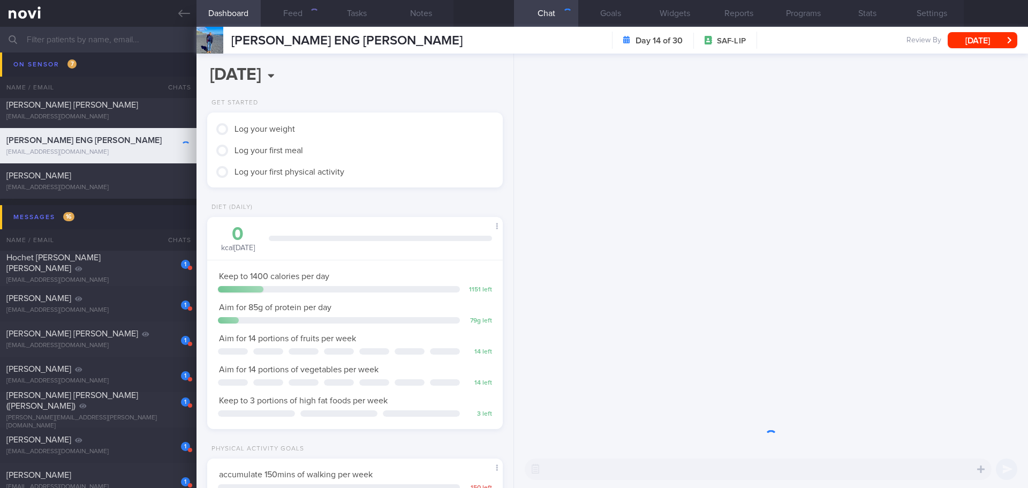
scroll to position [149, 269]
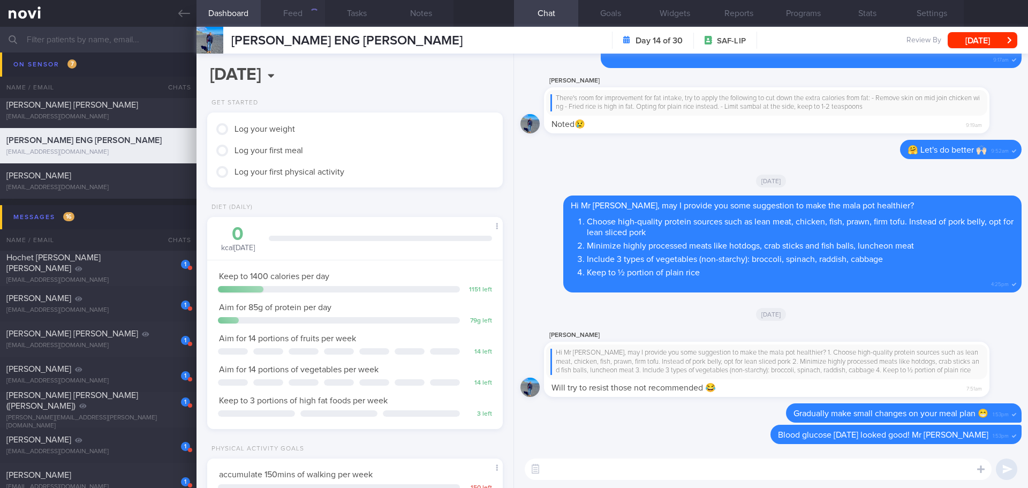
click at [292, 16] on button "Feed" at bounding box center [293, 13] width 64 height 27
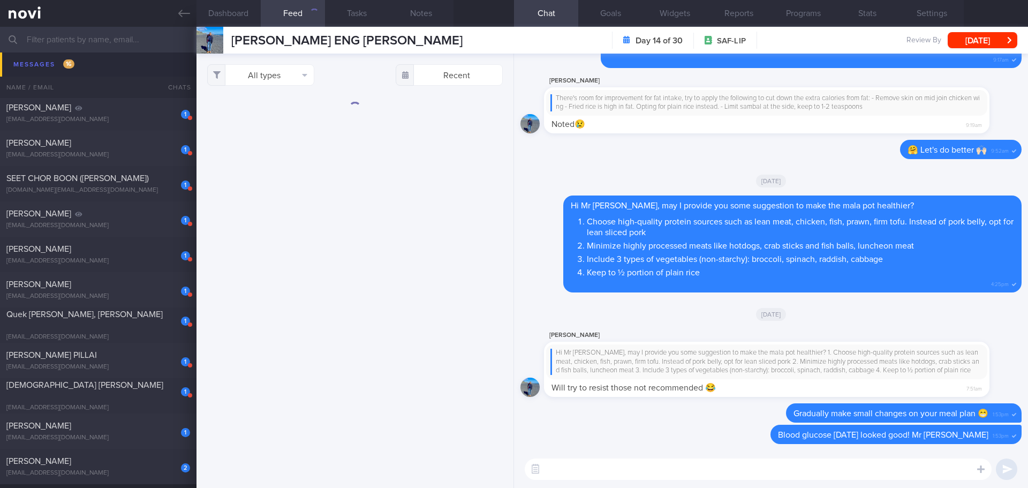
scroll to position [696, 0]
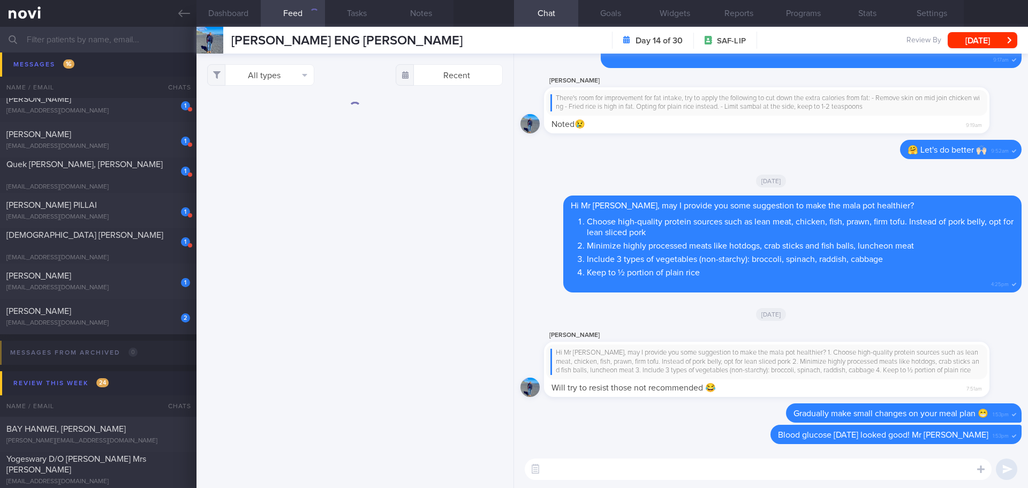
drag, startPoint x: 107, startPoint y: 318, endPoint x: 629, endPoint y: 111, distance: 562.1
click at [107, 318] on div "2 [PERSON_NAME] [EMAIL_ADDRESS][DOMAIN_NAME]" at bounding box center [98, 316] width 196 height 21
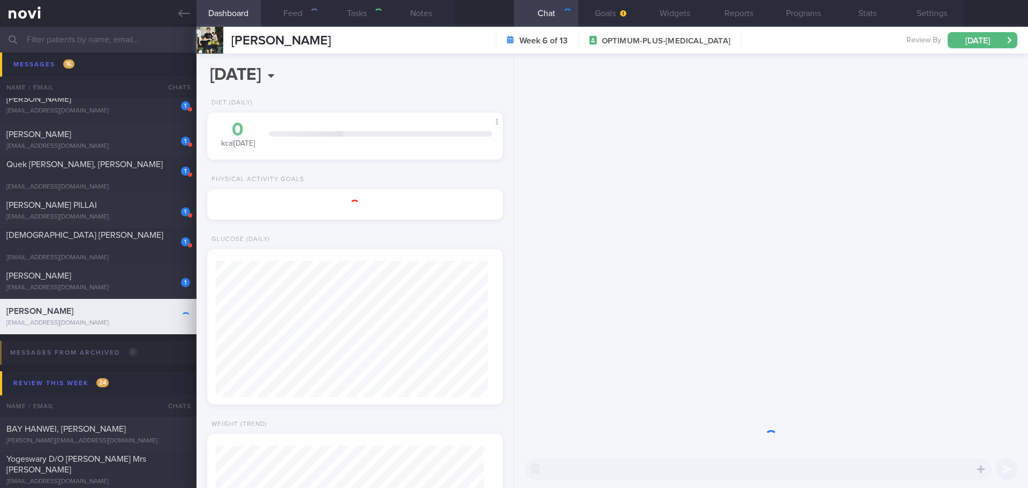
select select "8"
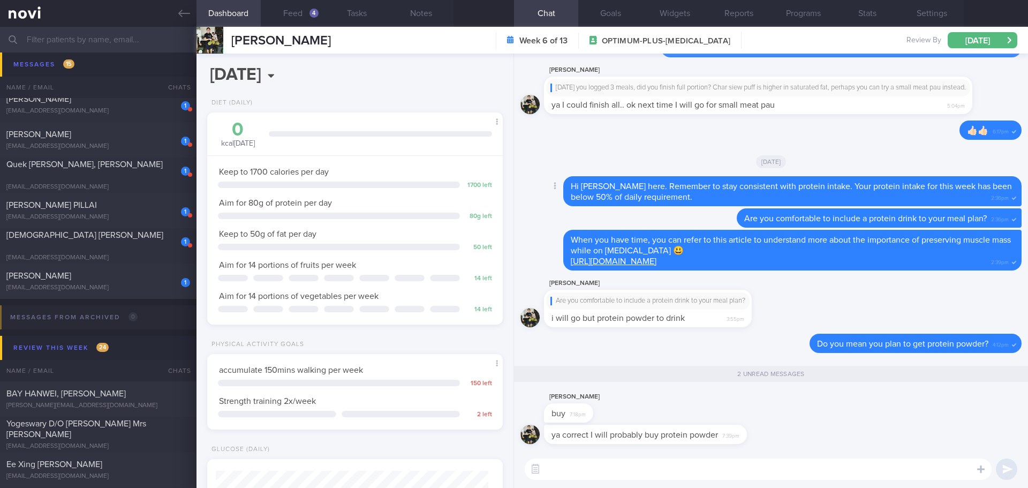
scroll to position [136, 273]
click at [307, 6] on button "Feed 4" at bounding box center [293, 13] width 64 height 27
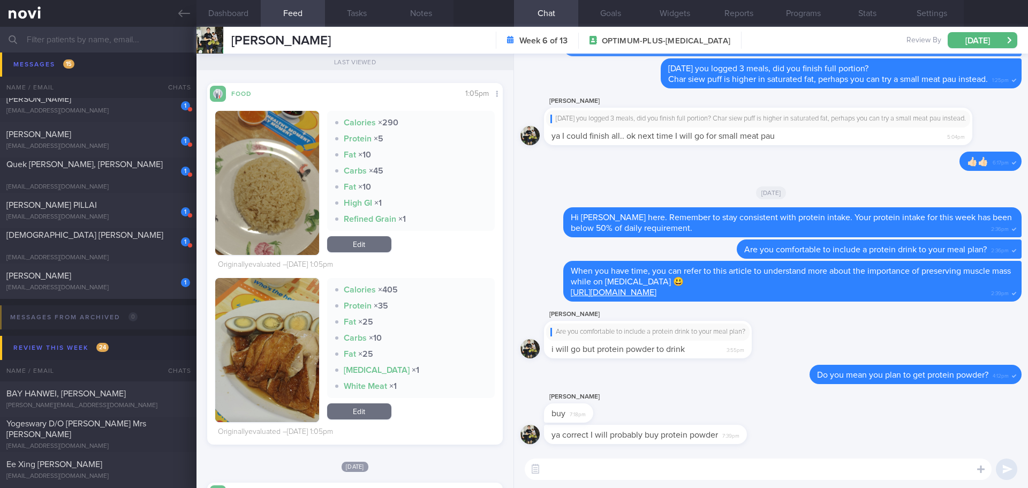
scroll to position [1446, 0]
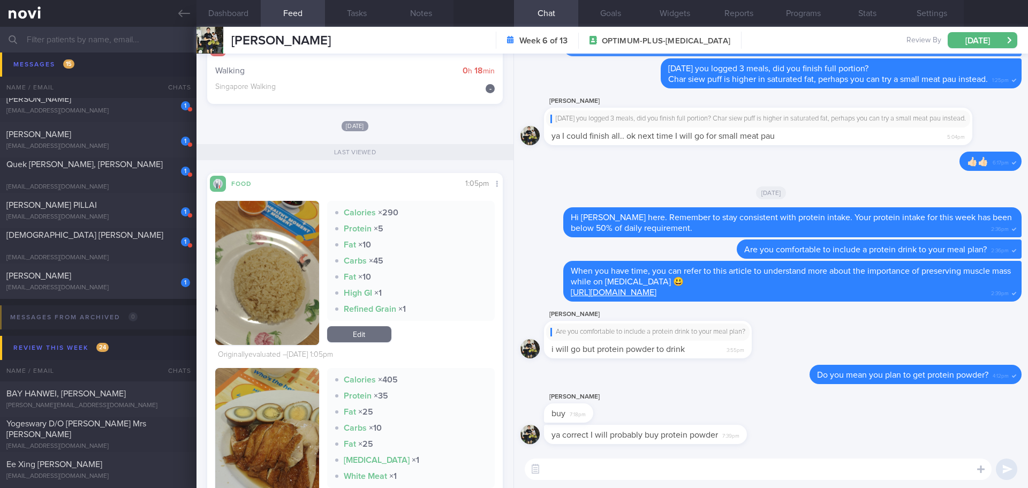
click at [308, 235] on button "button" at bounding box center [267, 273] width 104 height 144
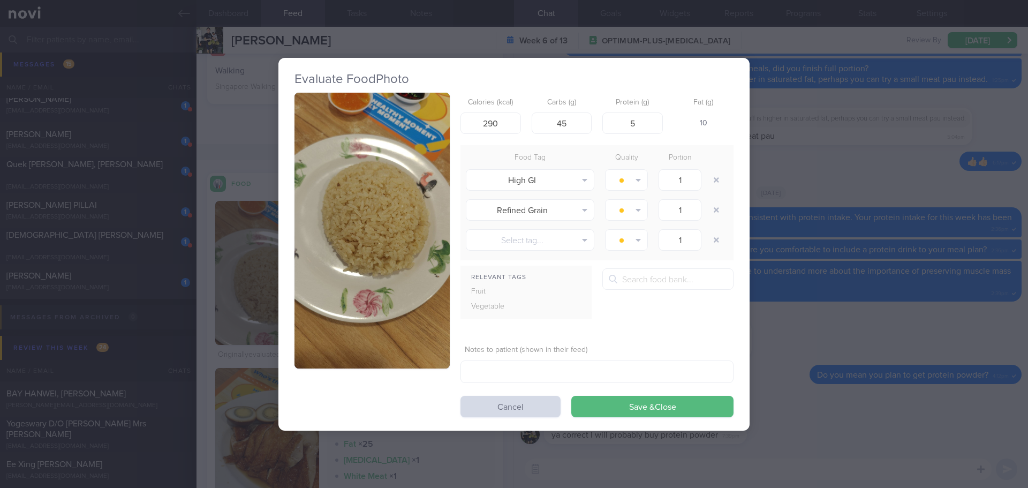
click at [422, 179] on button "button" at bounding box center [371, 231] width 155 height 276
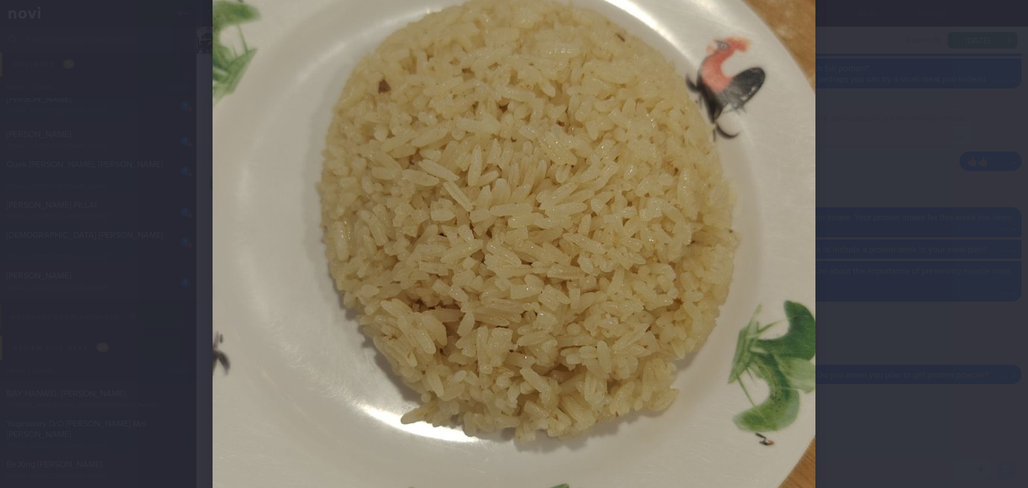
scroll to position [321, 0]
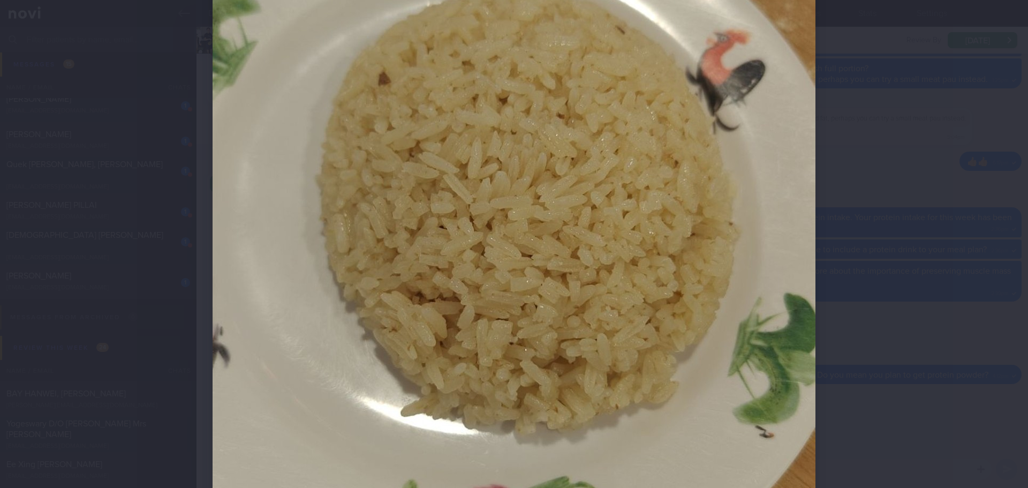
click at [815, 184] on div at bounding box center [514, 257] width 689 height 1156
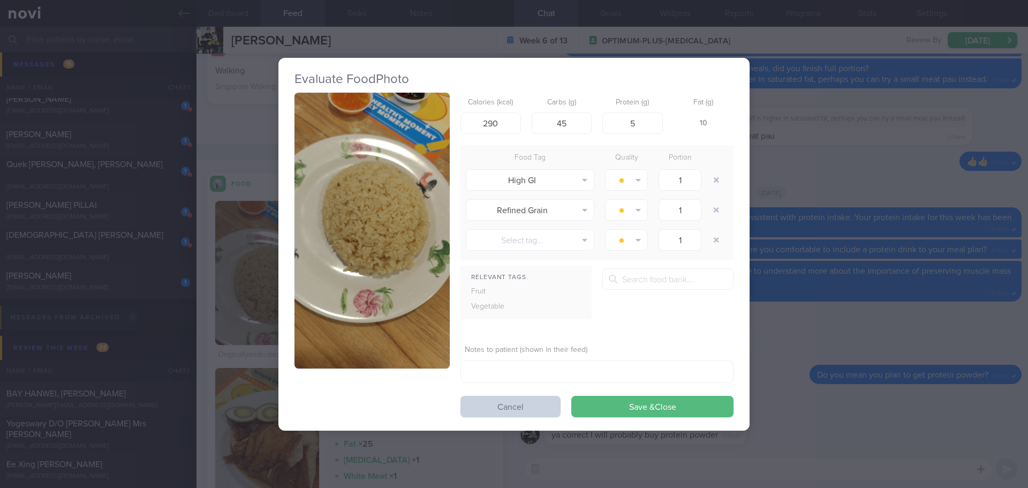
click at [519, 410] on button "Cancel" at bounding box center [510, 406] width 100 height 21
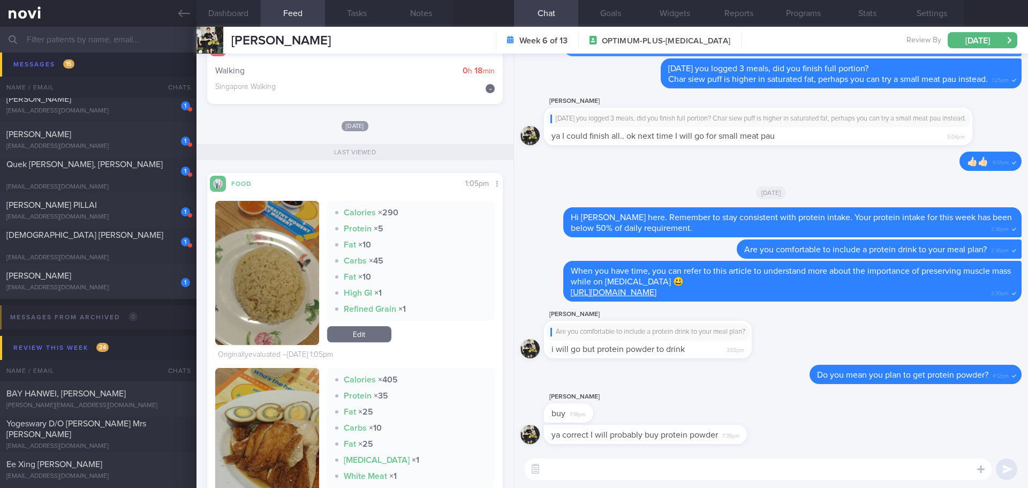
click at [281, 405] on button "button" at bounding box center [267, 440] width 104 height 144
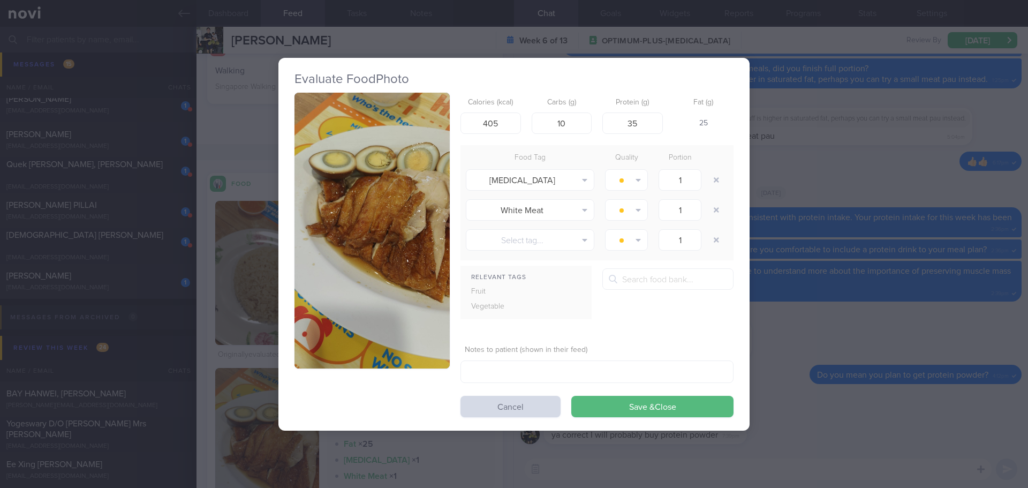
click at [415, 241] on button "button" at bounding box center [371, 231] width 155 height 276
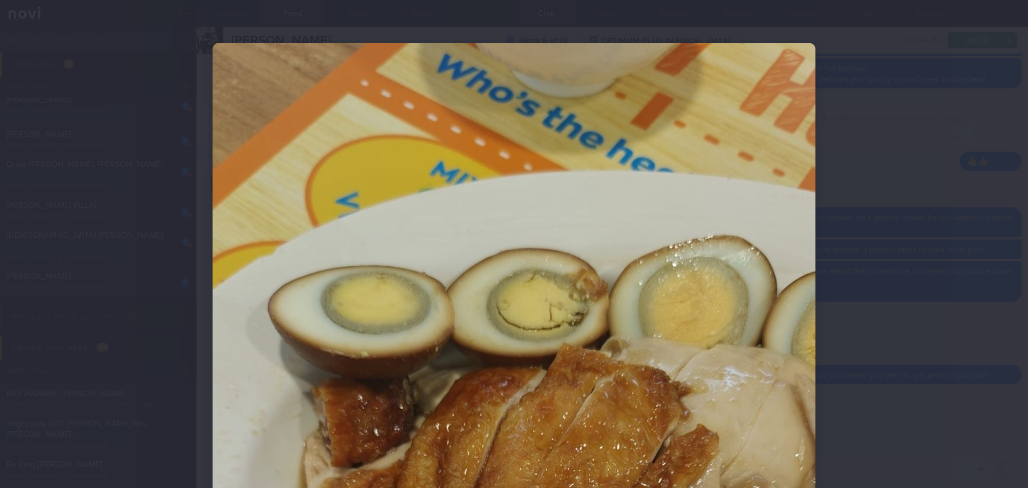
scroll to position [321, 0]
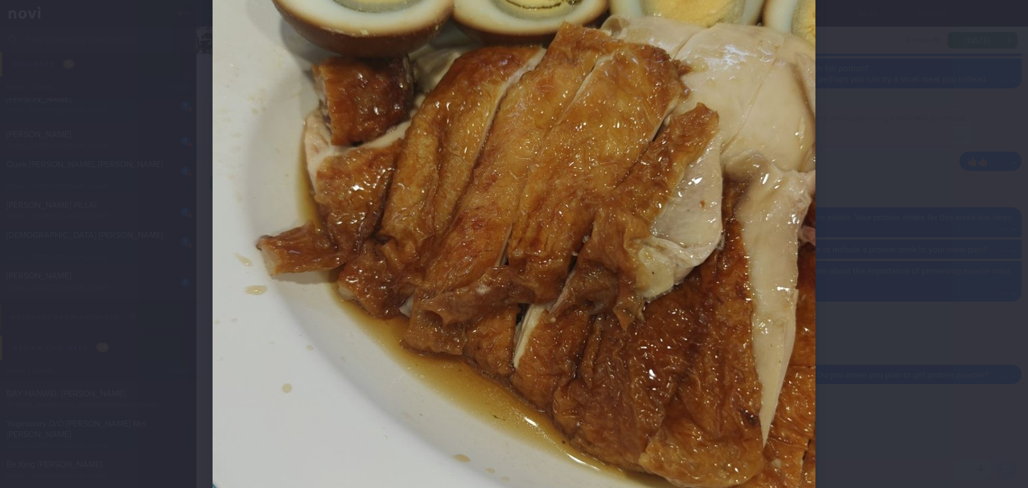
click at [901, 167] on div at bounding box center [514, 244] width 1028 height 488
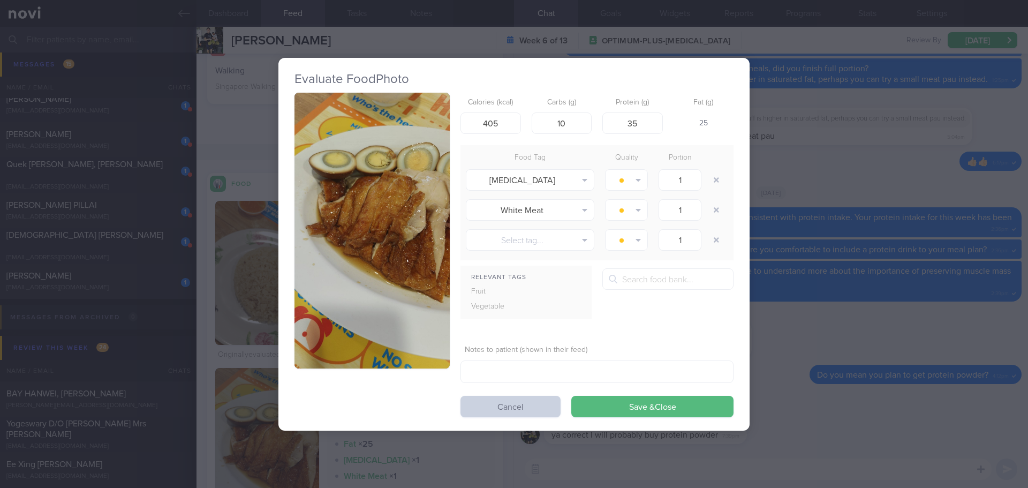
click at [539, 398] on button "Cancel" at bounding box center [510, 406] width 100 height 21
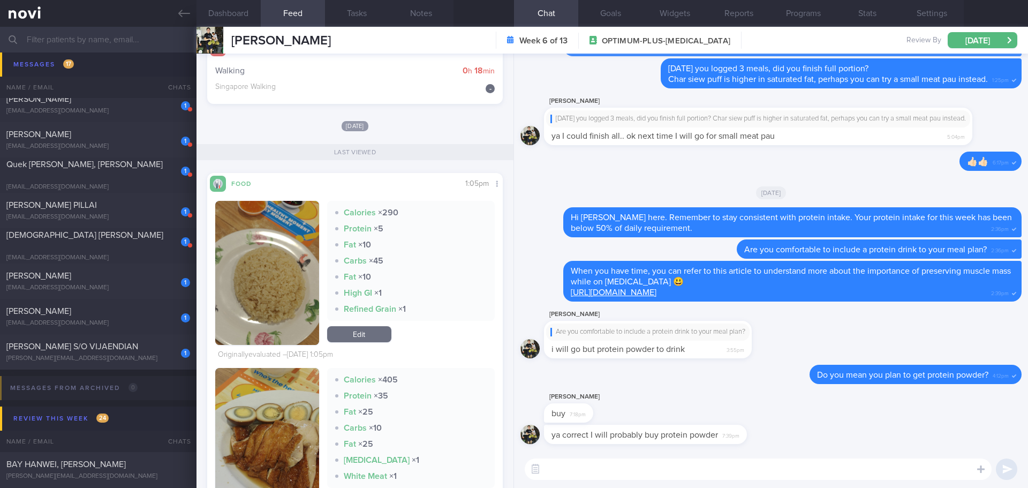
click at [804, 474] on textarea at bounding box center [758, 468] width 467 height 21
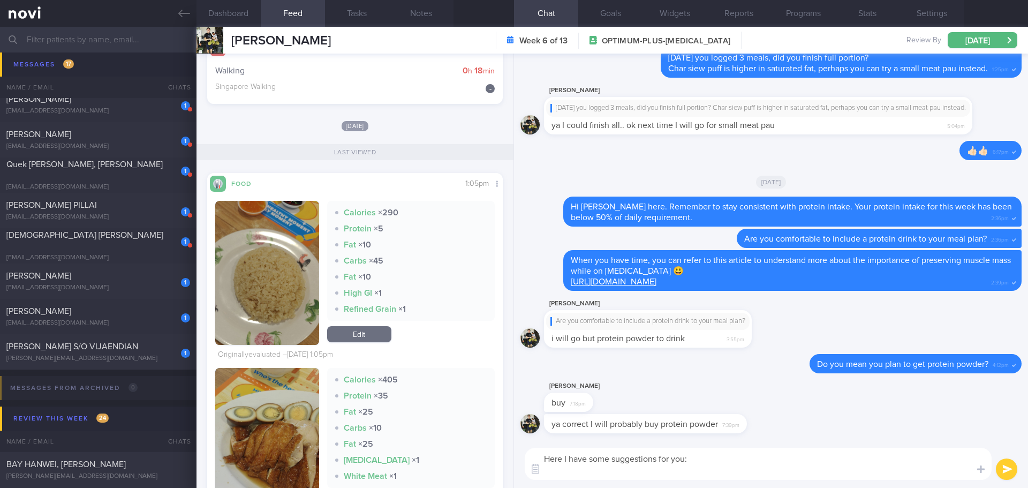
paste textarea "MyProtein soy powder [URL][DOMAIN_NAME] Optimum Nutrition [URL][DOMAIN_NAME] Pe…"
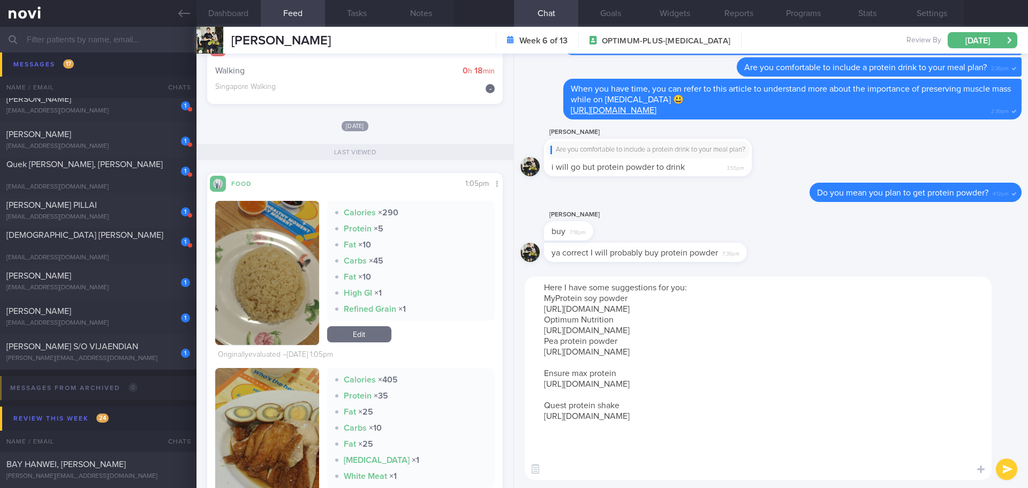
click at [641, 298] on textarea "Here I have some suggestions for you: MyProtein soy powder [URL][DOMAIN_NAME] O…" at bounding box center [758, 377] width 467 height 203
click at [855, 305] on textarea "Here I have some suggestions for you: MyProtein soy powder [URL][DOMAIN_NAME] O…" at bounding box center [758, 377] width 467 height 203
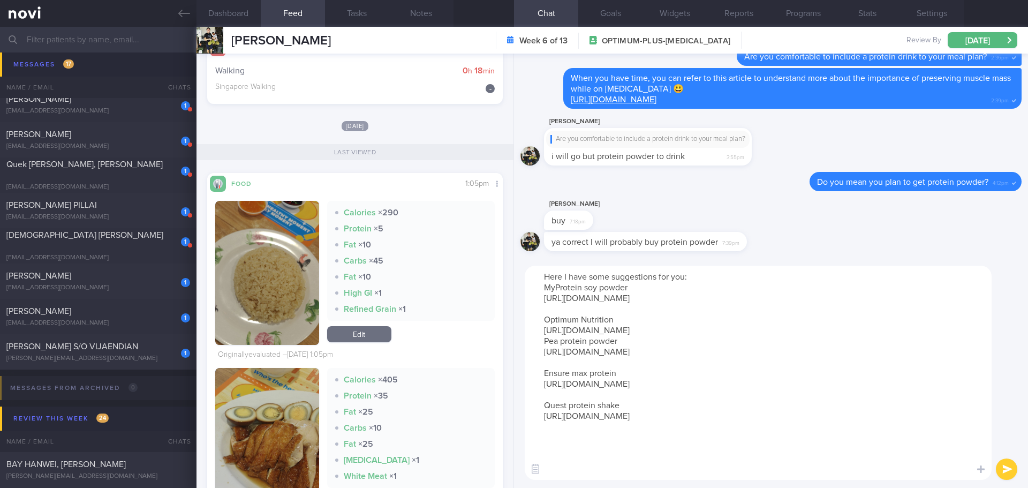
click at [638, 342] on textarea "Here I have some suggestions for you: MyProtein soy powder [URL][DOMAIN_NAME] O…" at bounding box center [758, 373] width 467 height 214
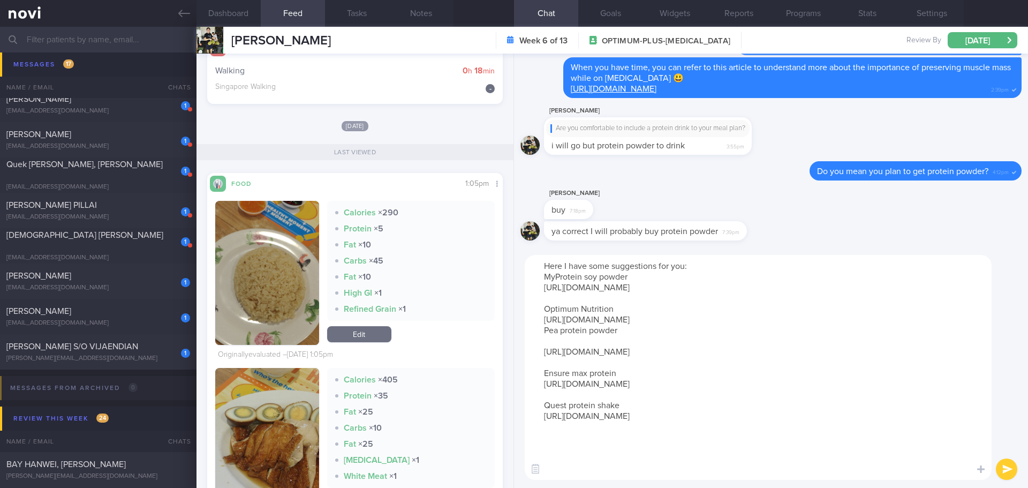
click at [844, 289] on textarea "Here I have some suggestions for you: MyProtein soy powder [URL][DOMAIN_NAME] O…" at bounding box center [758, 367] width 467 height 225
drag, startPoint x: 851, startPoint y: 285, endPoint x: 517, endPoint y: 290, distance: 334.1
click at [517, 290] on div "Here I have some suggestions for you: MyProtein soy powder [URL][DOMAIN_NAME] O…" at bounding box center [771, 367] width 514 height 241
click at [730, 306] on textarea "Here I have some suggestions for you: MyProtein soy powder [URL][DOMAIN_NAME] O…" at bounding box center [758, 367] width 467 height 225
click at [602, 342] on textarea "Here I have some suggestions for you: MyProtein soy powder [URL][DOMAIN_NAME] O…" at bounding box center [758, 367] width 467 height 225
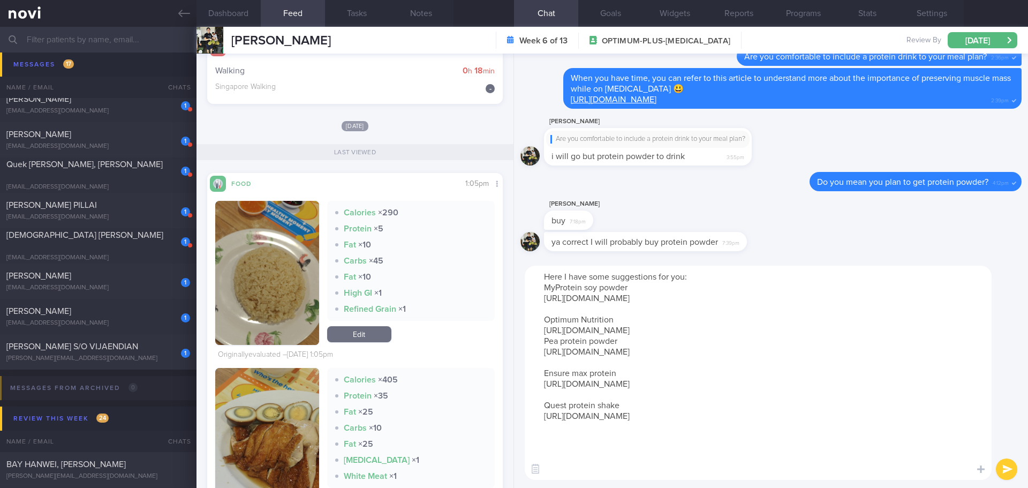
click at [933, 329] on textarea "Here I have some suggestions for you: MyProtein soy powder [URL][DOMAIN_NAME] O…" at bounding box center [758, 373] width 467 height 214
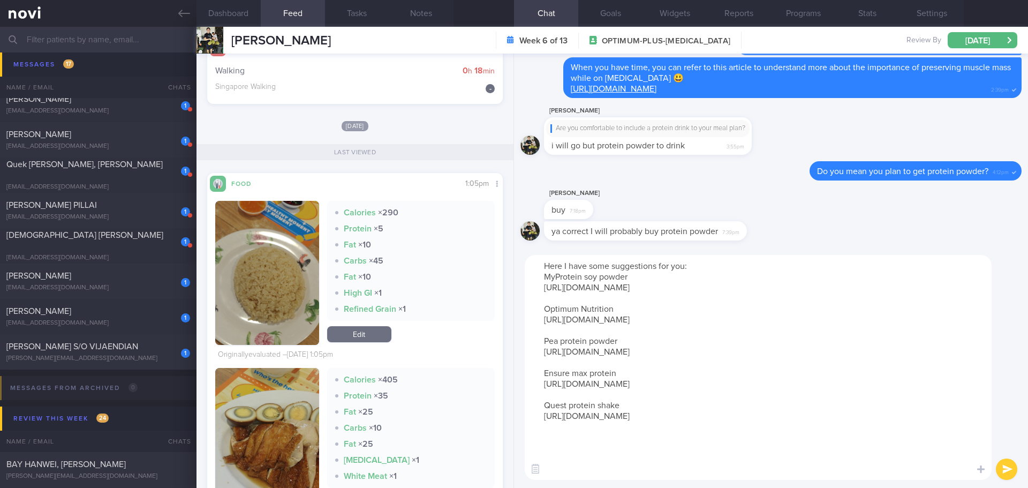
drag, startPoint x: 937, startPoint y: 321, endPoint x: 517, endPoint y: 322, distance: 420.3
click at [517, 322] on div "Here I have some suggestions for you: MyProtein soy powder [URL][DOMAIN_NAME] O…" at bounding box center [771, 367] width 514 height 241
drag, startPoint x: 606, startPoint y: 364, endPoint x: 542, endPoint y: 350, distance: 65.3
click at [542, 350] on textarea "Here I have some suggestions for you: MyProtein soy powder [URL][DOMAIN_NAME] O…" at bounding box center [758, 367] width 467 height 225
click at [604, 377] on textarea "Here I have some suggestions for you: MyProtein soy powder [URL][DOMAIN_NAME] O…" at bounding box center [758, 367] width 467 height 225
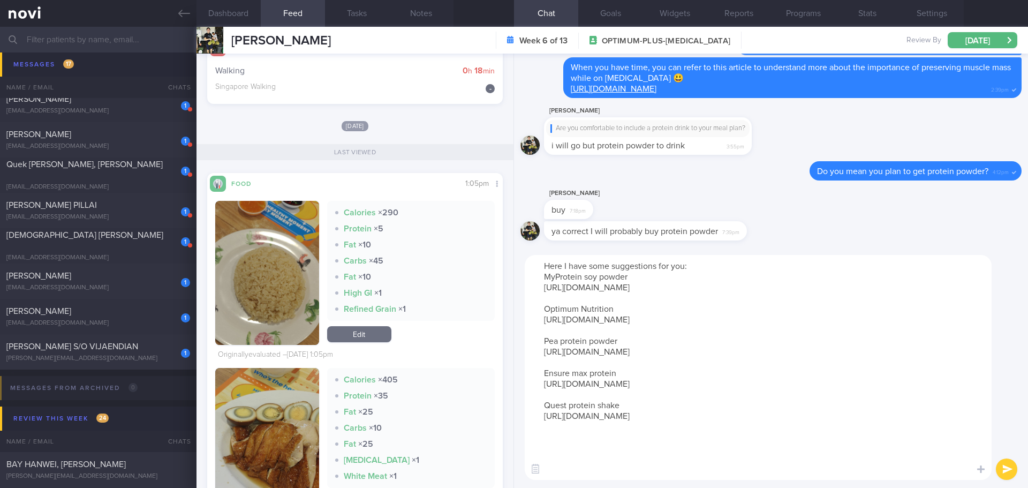
drag, startPoint x: 609, startPoint y: 372, endPoint x: 523, endPoint y: 345, distance: 90.1
click at [523, 345] on div "Here I have some suggestions for you: MyProtein soy powder [URL][DOMAIN_NAME] O…" at bounding box center [771, 367] width 514 height 241
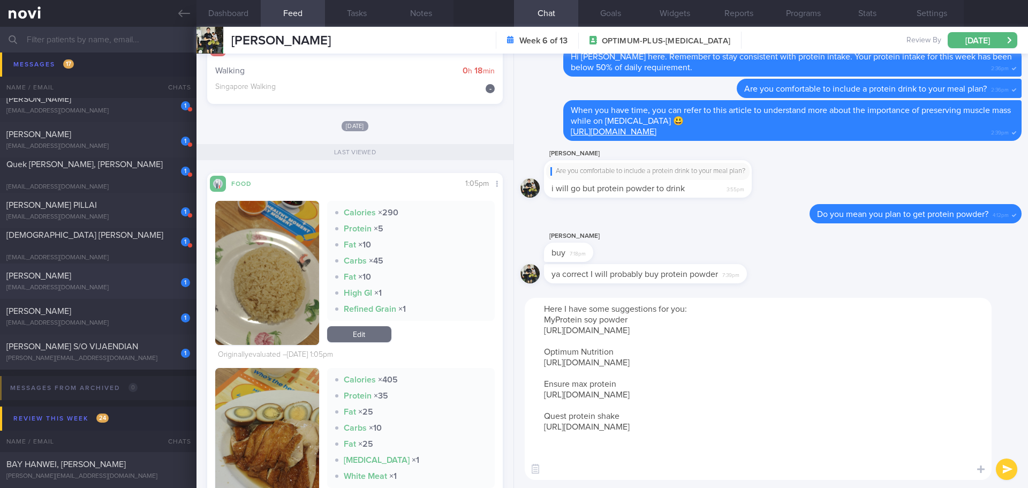
type textarea "Here I have some suggestions for you: MyProtein soy powder [URL][DOMAIN_NAME] O…"
drag, startPoint x: 621, startPoint y: 467, endPoint x: 542, endPoint y: 451, distance: 80.4
click at [542, 451] on textarea "Here I have some suggestions for you: MyProtein soy powder [URL][DOMAIN_NAME] O…" at bounding box center [758, 389] width 467 height 182
click at [652, 379] on textarea "Here I have some suggestions for you: MyProtein soy powder [URL][DOMAIN_NAME] O…" at bounding box center [758, 389] width 467 height 182
drag, startPoint x: 679, startPoint y: 416, endPoint x: 530, endPoint y: 392, distance: 151.2
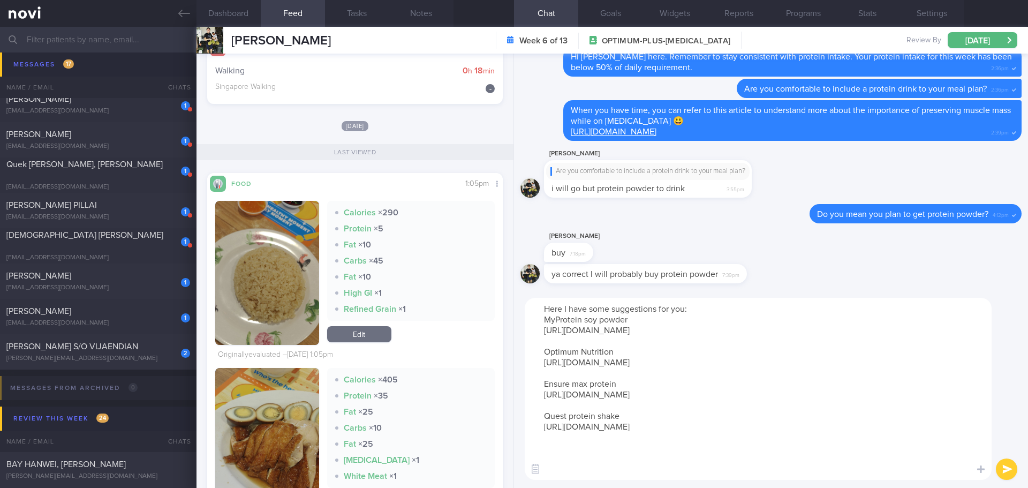
click at [530, 392] on textarea "Here I have some suggestions for you: MyProtein soy powder [URL][DOMAIN_NAME] O…" at bounding box center [758, 389] width 467 height 182
click at [665, 413] on textarea "Here I have some suggestions for you: MyProtein soy powder [URL][DOMAIN_NAME] O…" at bounding box center [758, 389] width 467 height 182
click at [701, 412] on textarea "Here I have some suggestions for you: MyProtein soy powder [URL][DOMAIN_NAME] O…" at bounding box center [758, 389] width 467 height 182
click at [699, 389] on textarea "Here I have some suggestions for you: MyProtein soy powder [URL][DOMAIN_NAME] O…" at bounding box center [758, 389] width 467 height 182
click at [698, 381] on textarea "Here I have some suggestions for you: MyProtein soy powder [URL][DOMAIN_NAME] O…" at bounding box center [758, 389] width 467 height 182
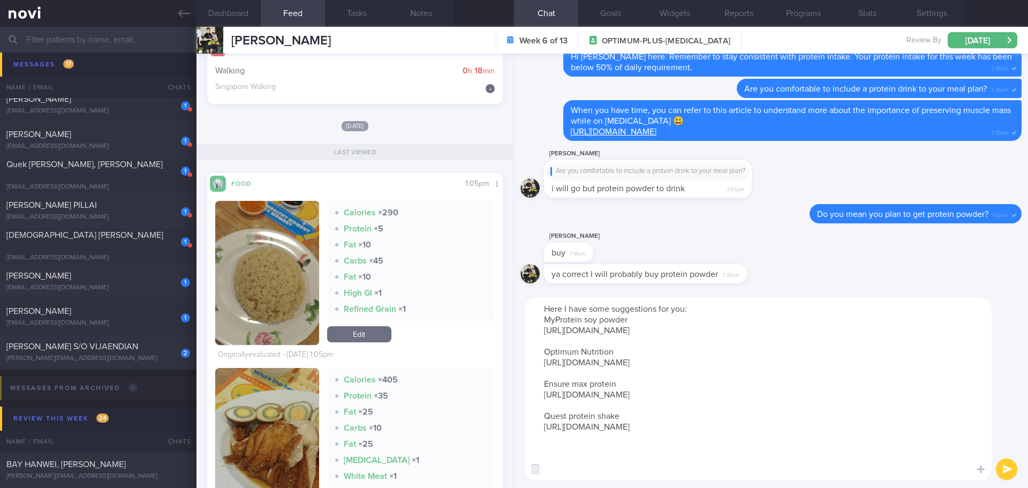
click at [1005, 468] on button "submit" at bounding box center [1006, 468] width 21 height 21
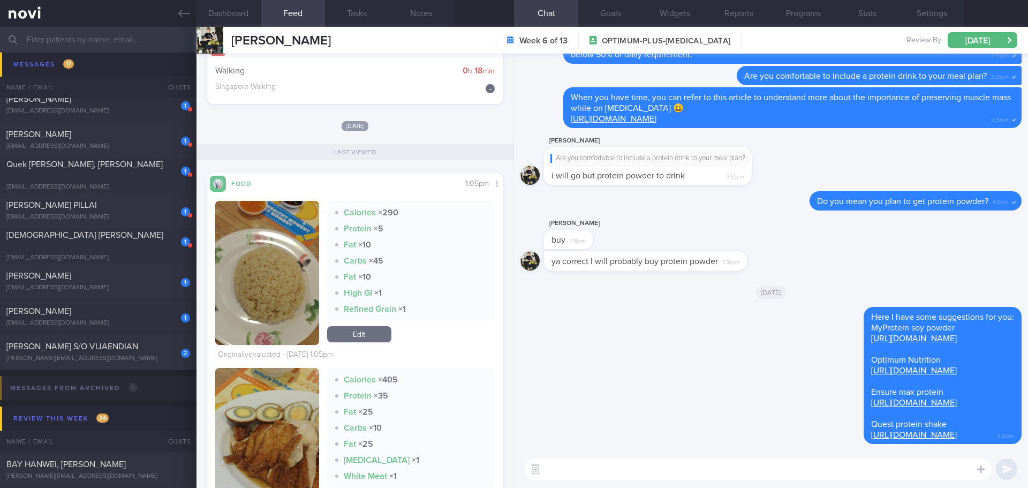
drag, startPoint x: 60, startPoint y: 288, endPoint x: 397, endPoint y: 234, distance: 341.1
click at [60, 288] on div "[EMAIL_ADDRESS][DOMAIN_NAME]" at bounding box center [98, 288] width 184 height 8
checkbox input "false"
select select "7"
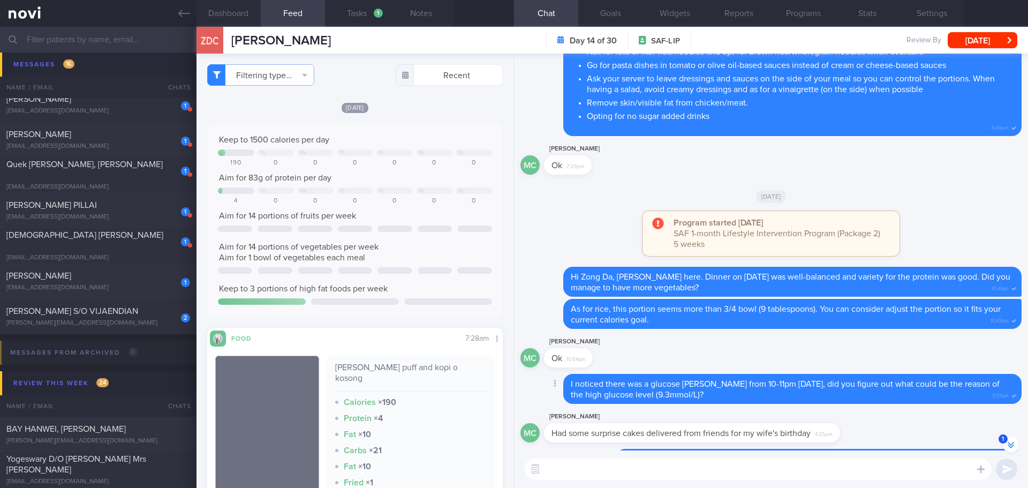
scroll to position [-2041, 0]
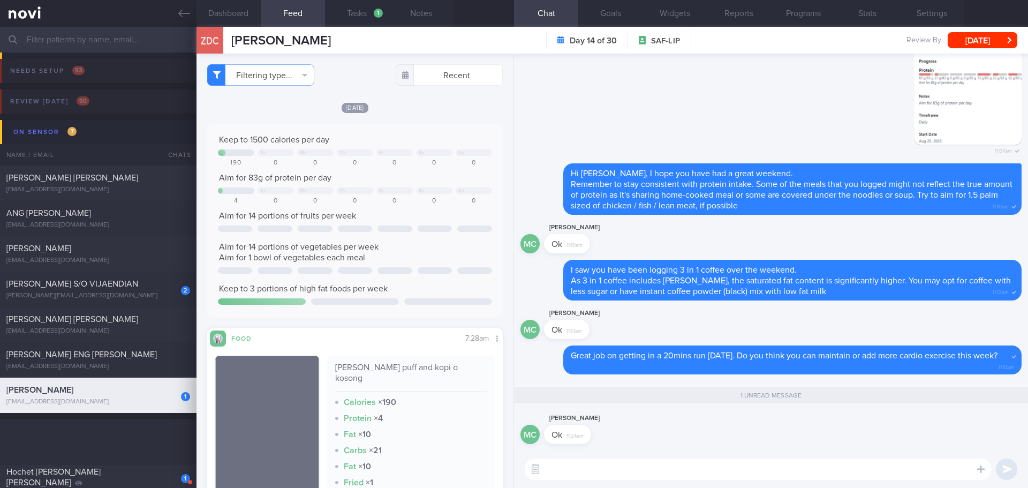
select select "7"
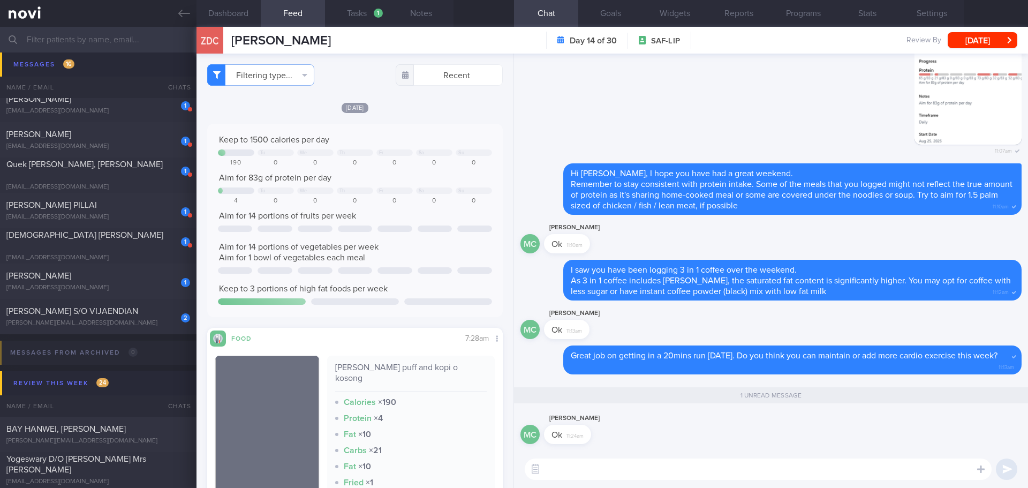
click at [636, 473] on textarea at bounding box center [758, 468] width 467 height 21
type textarea "H"
type textarea "M"
type textarea "Hope you can gradually increase to 150mins cardio exercise per week 💪🏻"
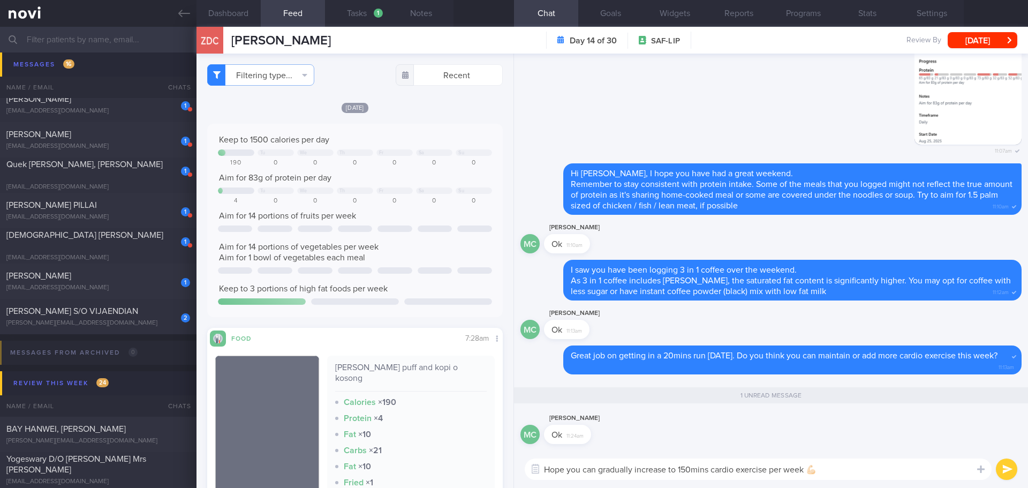
click at [920, 458] on div "Hope you can gradually increase to 150mins cardio exercise per week 💪🏻 Hope you…" at bounding box center [771, 468] width 514 height 37
click at [918, 473] on textarea "Hope you can gradually increase to 150mins cardio exercise per week 💪🏻" at bounding box center [758, 468] width 467 height 21
click at [874, 476] on textarea "Hope you can gradually increase to 150mins cardio exercise per week 💪🏻" at bounding box center [758, 468] width 467 height 21
click at [1005, 474] on button "submit" at bounding box center [1006, 468] width 21 height 21
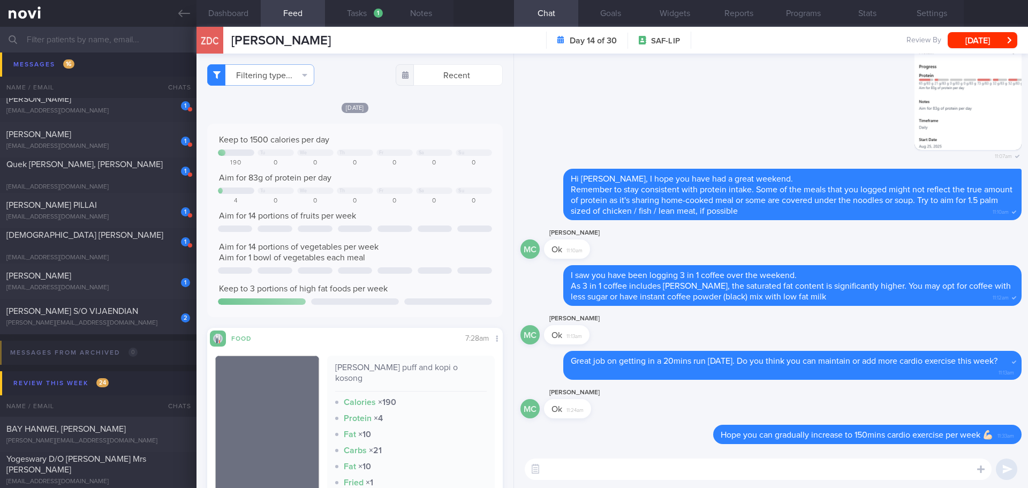
scroll to position [0, 0]
click at [100, 299] on div "2 KURUMBIAN S/O VIJAENDIAN kurumbian@gmail.com Today SAF-LIP" at bounding box center [514, 316] width 1028 height 35
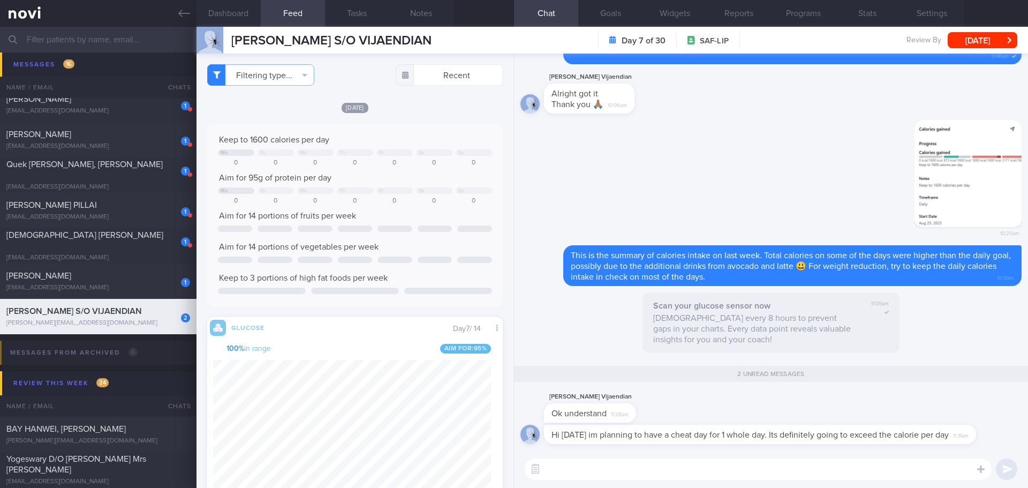
scroll to position [175, 278]
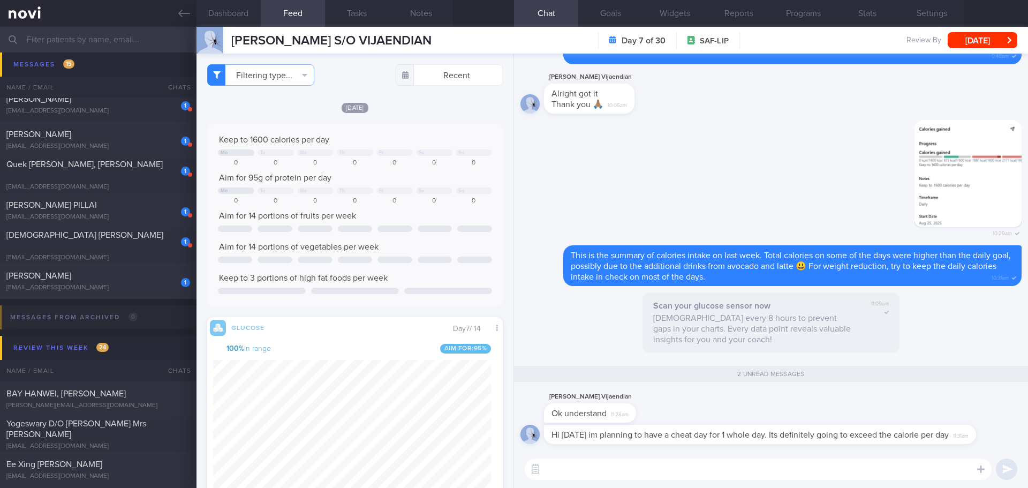
click at [642, 474] on textarea at bounding box center [758, 468] width 467 height 21
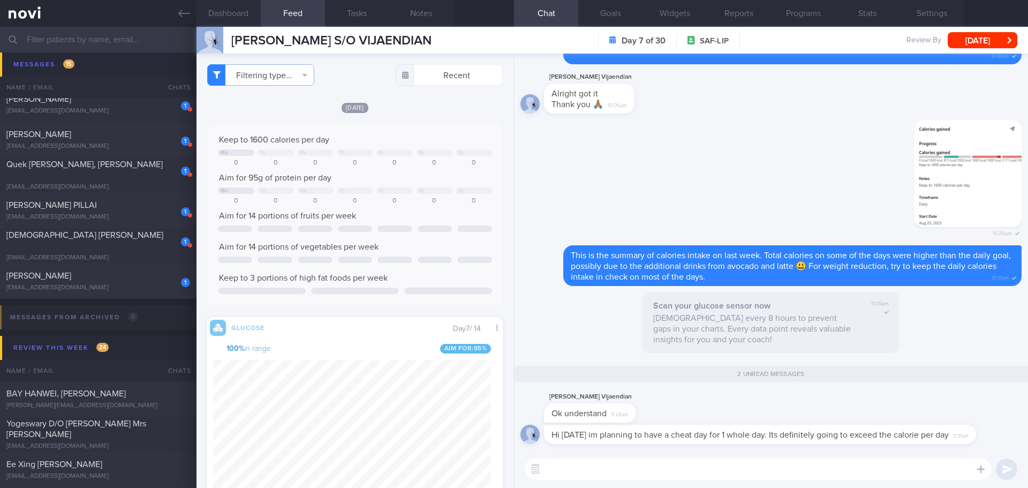
click at [642, 474] on textarea at bounding box center [758, 468] width 467 height 21
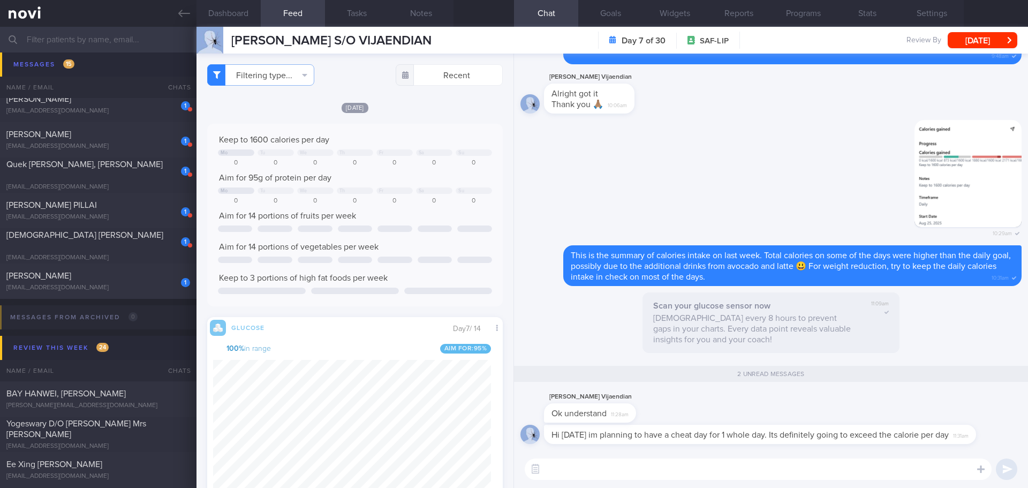
click at [642, 474] on textarea at bounding box center [758, 468] width 467 height 21
type textarea "O"
click at [698, 469] on textarea "No worries.. Let's focus and do better on calories intake on other days of this…" at bounding box center [758, 468] width 467 height 21
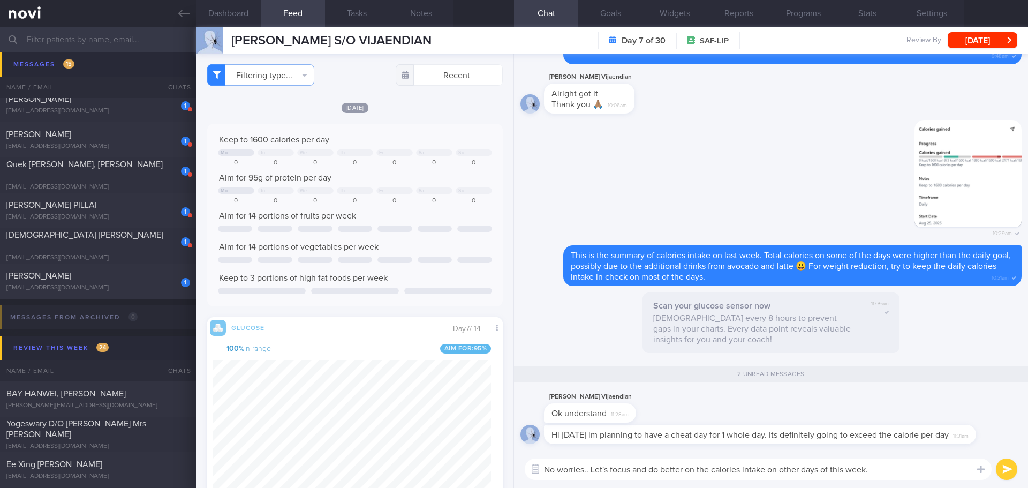
drag, startPoint x: 886, startPoint y: 467, endPoint x: 893, endPoint y: 470, distance: 7.0
click at [887, 467] on textarea "No worries.. Let's focus and do better on the calories intake on other days of …" at bounding box center [758, 468] width 467 height 21
drag, startPoint x: 903, startPoint y: 473, endPoint x: 927, endPoint y: 472, distance: 24.1
click at [904, 473] on textarea "No worries.. Let's focus and do better on the calories intake on other days of …" at bounding box center [758, 468] width 467 height 21
type textarea "No worries.. Let's focus and do better on the calories intake on other days of …"
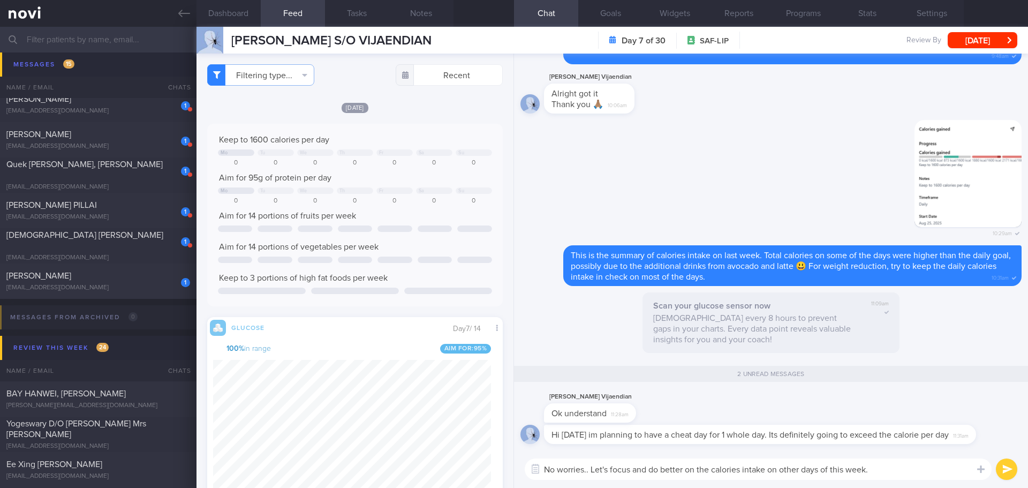
click at [999, 471] on button "submit" at bounding box center [1006, 468] width 21 height 21
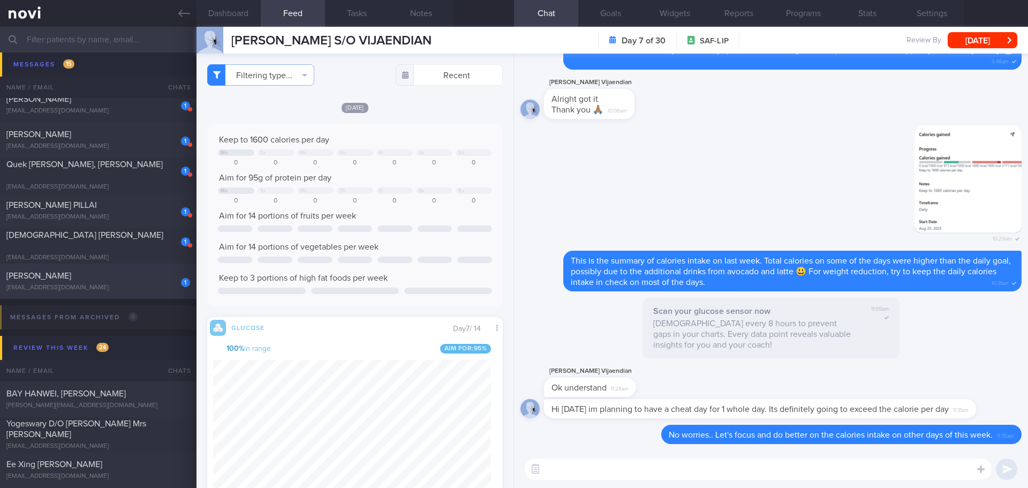
click at [93, 285] on div "[EMAIL_ADDRESS][DOMAIN_NAME]" at bounding box center [98, 288] width 184 height 8
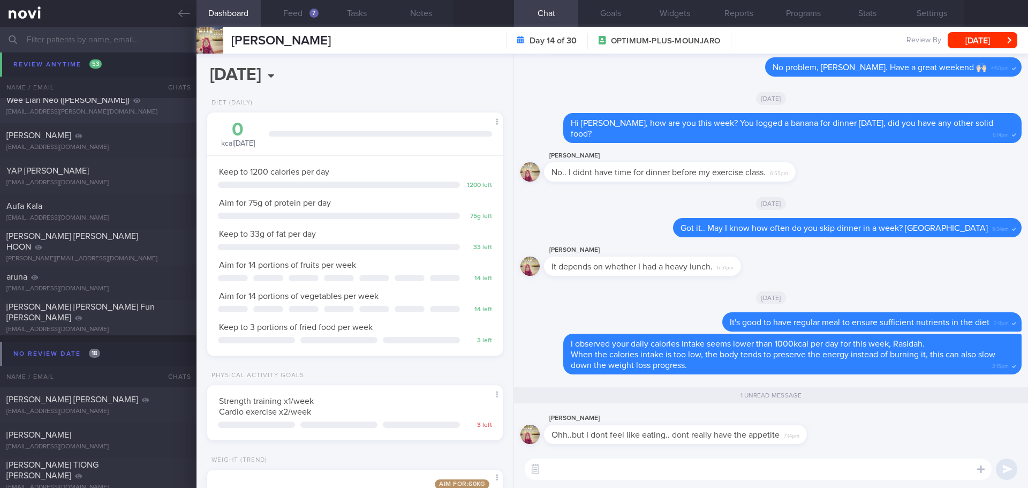
scroll to position [3427, 0]
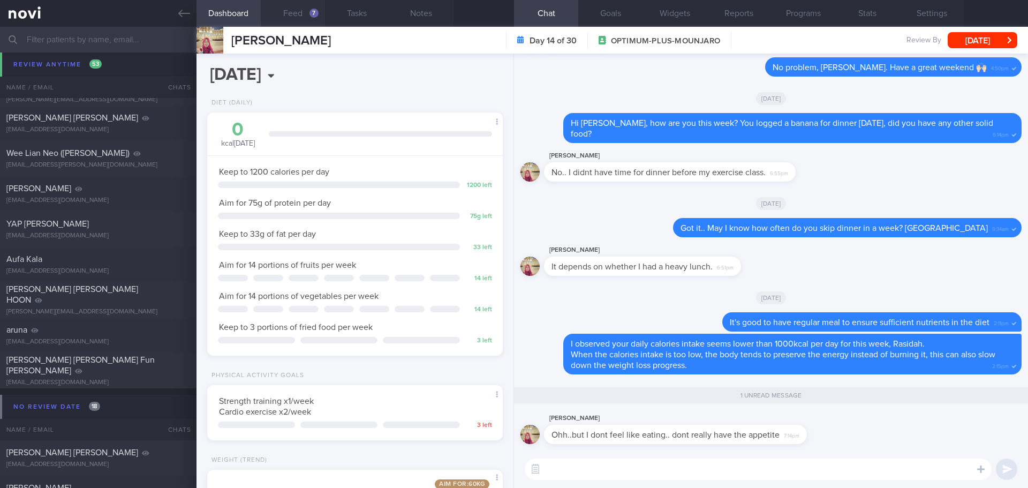
click at [297, 11] on button "Feed 7" at bounding box center [293, 13] width 64 height 27
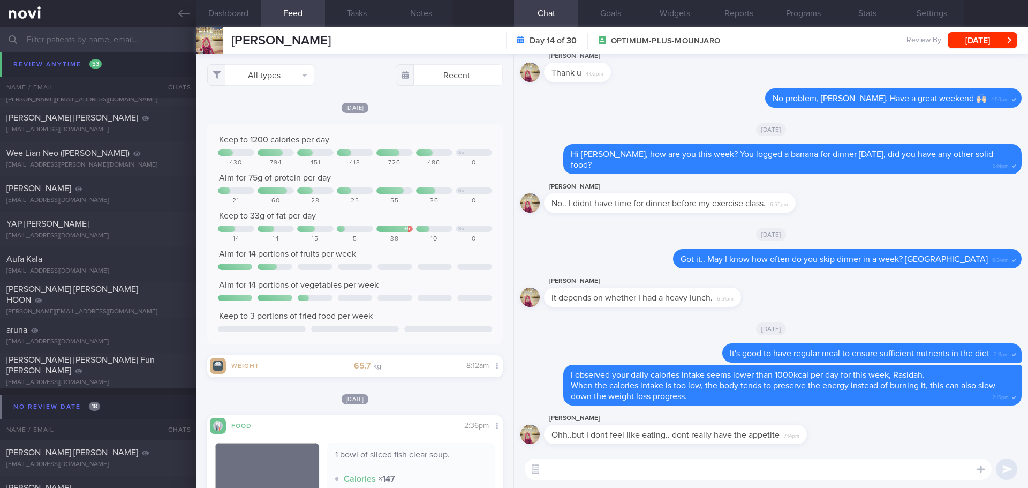
click at [833, 469] on textarea at bounding box center [758, 468] width 467 height 21
type textarea "Y"
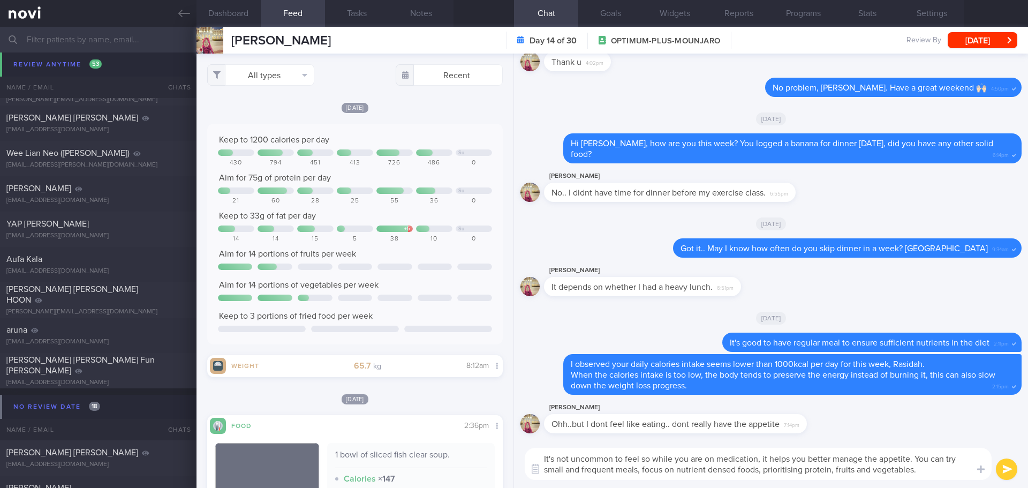
click at [916, 458] on textarea "It's not uncommon to feel so while you are on medication, it helps you better m…" at bounding box center [758, 464] width 467 height 32
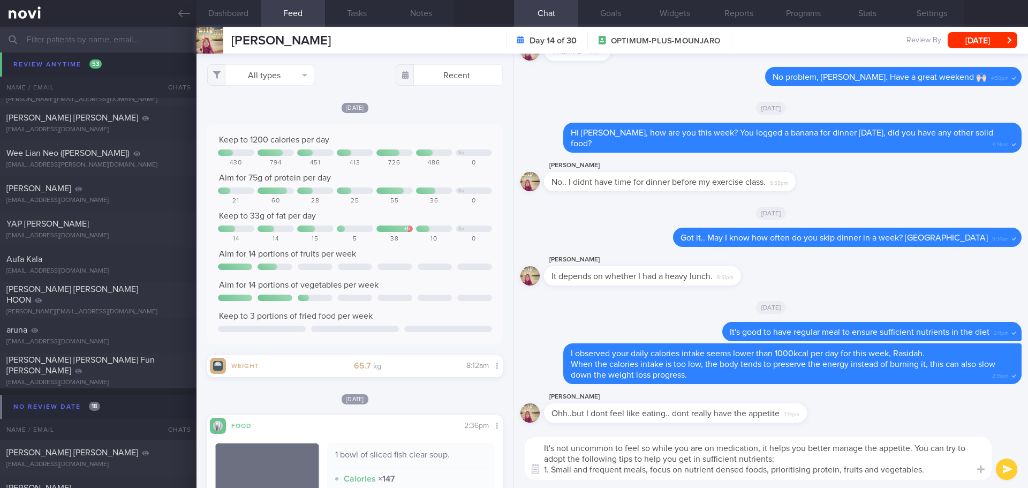
click at [654, 470] on textarea "It's not uncommon to feel so while you are on medication, it helps you better m…" at bounding box center [758, 458] width 467 height 43
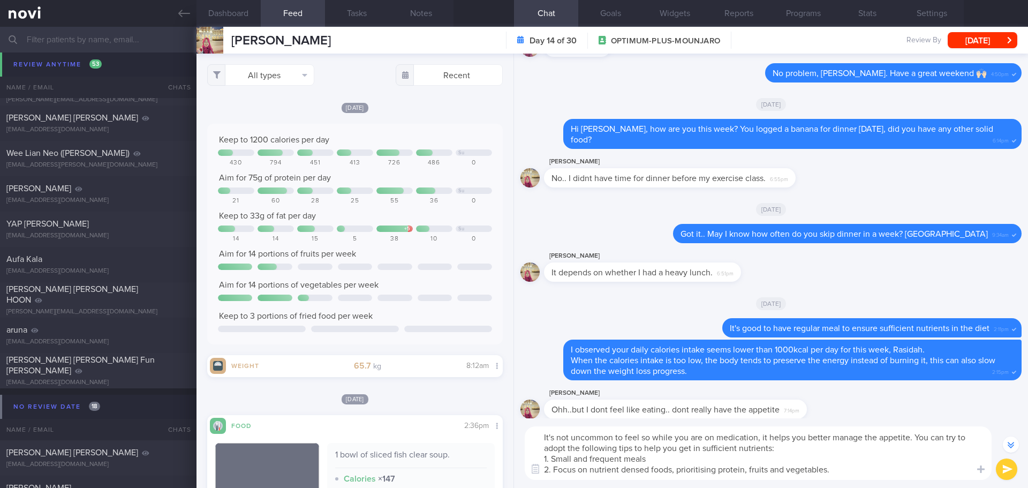
click at [677, 471] on textarea "It's not uncommon to feel so while you are on medication, it helps you better m…" at bounding box center [758, 453] width 467 height 54
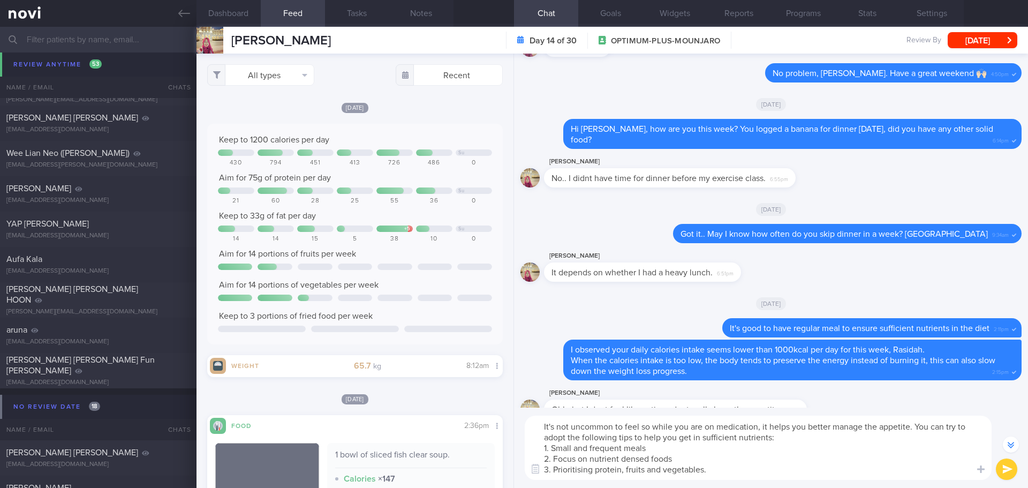
click at [692, 469] on textarea "It's not uncommon to feel so while you are on medication, it helps you better m…" at bounding box center [758, 447] width 467 height 64
drag, startPoint x: 718, startPoint y: 472, endPoint x: 539, endPoint y: 423, distance: 186.0
click at [539, 423] on textarea "It's not uncommon to feel so while you are on medication, it helps you better m…" at bounding box center [758, 447] width 467 height 64
click at [712, 470] on textarea "It's not uncommon to feel so while you are on medication, it helps you better m…" at bounding box center [758, 447] width 467 height 64
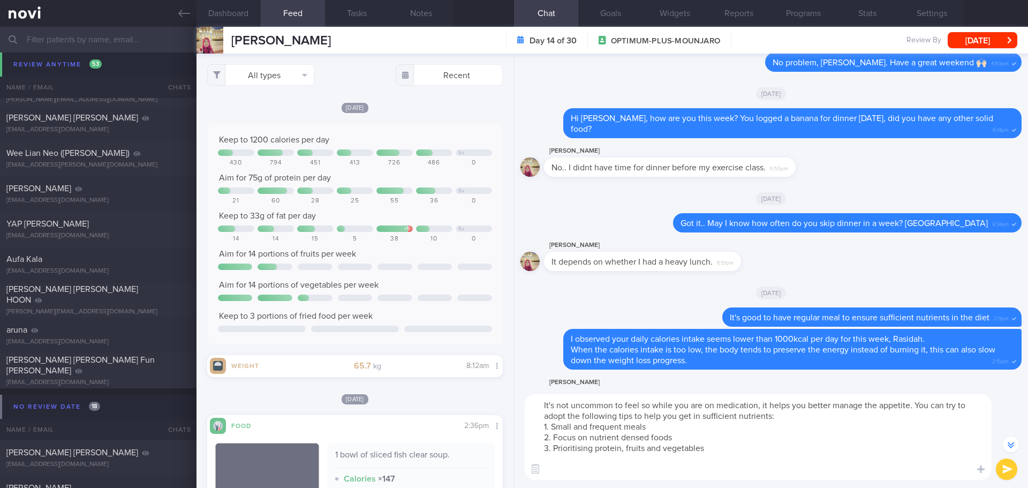
scroll to position [-39, 0]
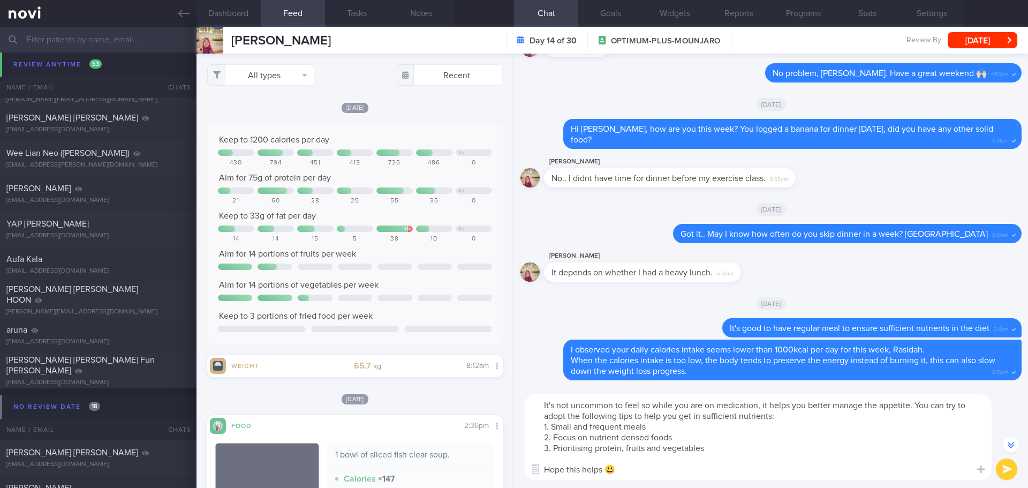
click at [760, 419] on textarea "It's not uncommon to feel so while you are on medication, it helps you better m…" at bounding box center [758, 437] width 467 height 86
click at [798, 419] on textarea "It's not uncommon to feel so while you are on medication, it helps you better m…" at bounding box center [758, 437] width 467 height 86
click at [819, 419] on textarea "It's not uncommon to feel so while you are on medication, it helps you better m…" at bounding box center [758, 437] width 467 height 86
click at [828, 417] on textarea "It's not uncommon to feel so while you are on medication, it helps you better m…" at bounding box center [758, 437] width 467 height 86
click at [805, 410] on textarea "It's not uncommon to feel so while you are on medication, it helps you better m…" at bounding box center [758, 437] width 467 height 86
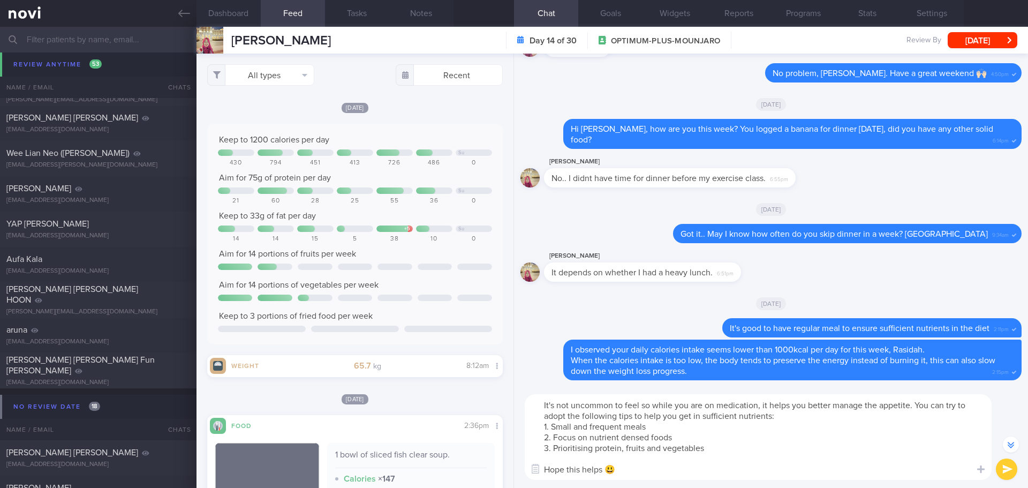
click at [789, 412] on textarea "It's not uncommon to feel so while you are on medication, it helps you better m…" at bounding box center [758, 437] width 467 height 86
click at [908, 403] on textarea "It's not uncommon to feel so while you are on medication, it helps you better m…" at bounding box center [758, 437] width 467 height 86
drag, startPoint x: 885, startPoint y: 437, endPoint x: 972, endPoint y: 449, distance: 87.5
click at [885, 437] on textarea "It's not uncommon to feel so while you are on medication, it helps you better m…" at bounding box center [758, 437] width 467 height 86
type textarea "It's not uncommon to feel so while you are on medication, it helps you better m…"
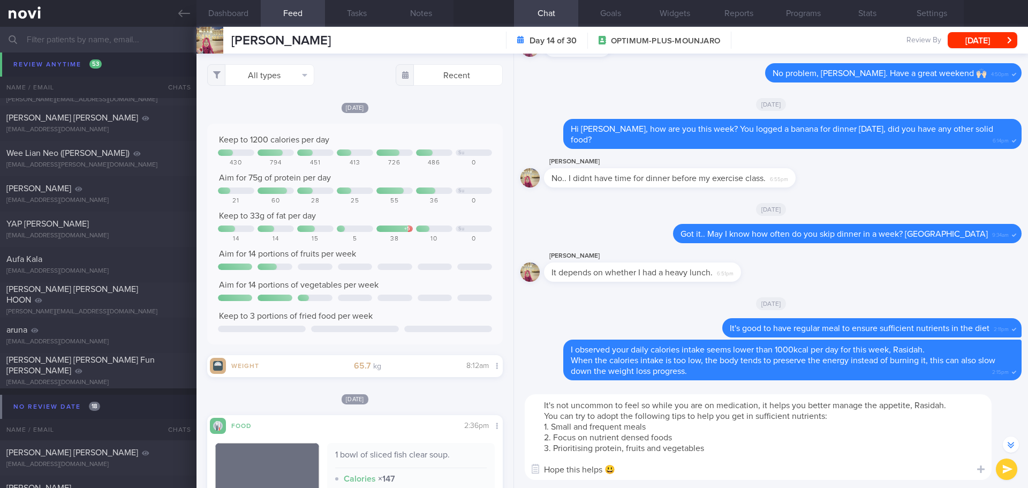
click at [1004, 467] on button "submit" at bounding box center [1006, 468] width 21 height 21
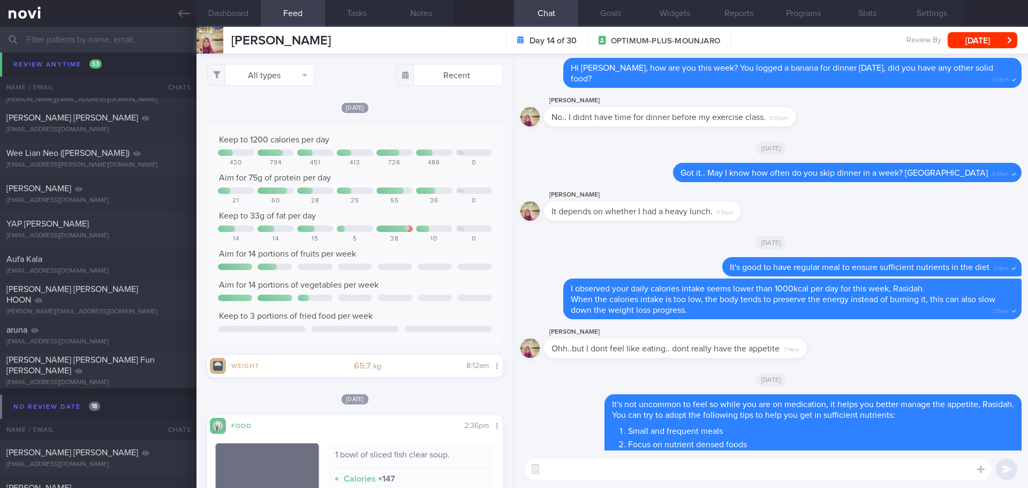
scroll to position [0, 0]
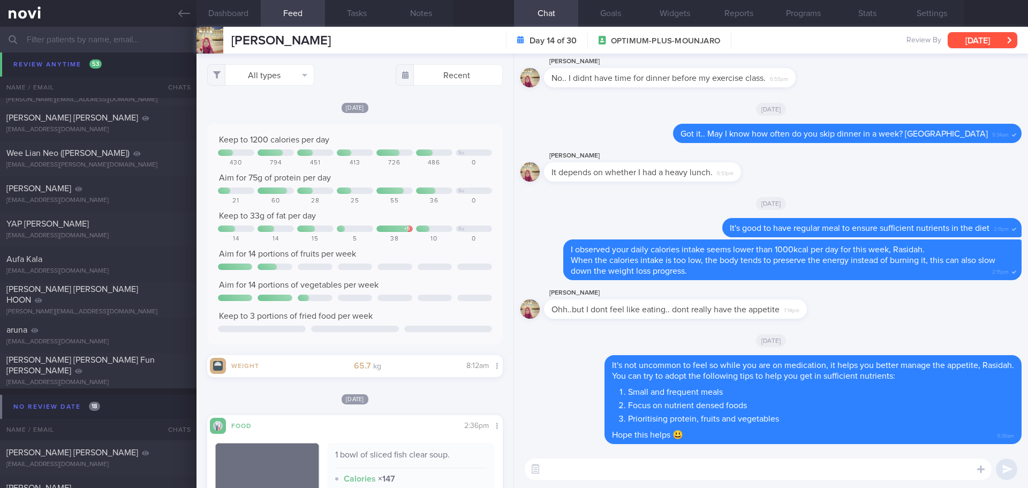
click at [975, 44] on button "[DATE]" at bounding box center [983, 40] width 70 height 16
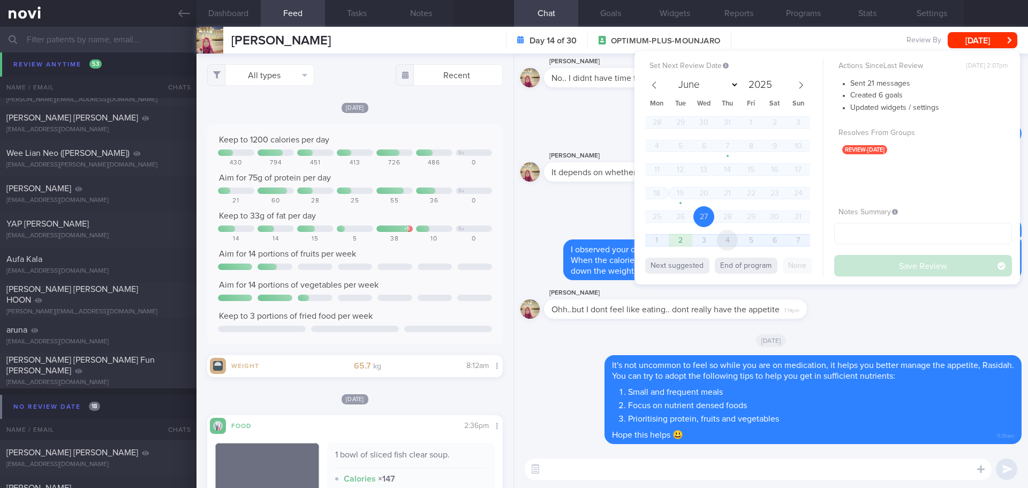
click at [725, 243] on span "4" at bounding box center [727, 240] width 21 height 21
select select "8"
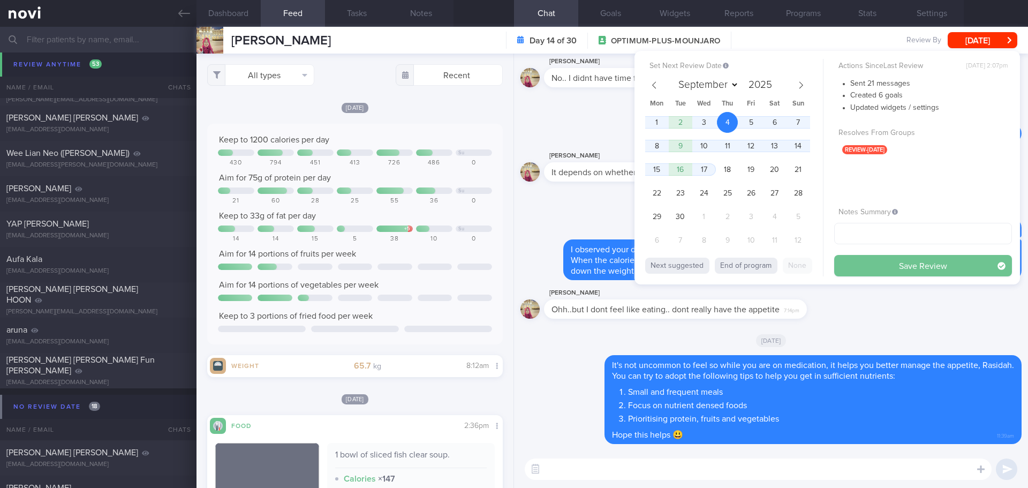
click at [858, 271] on button "Save Review" at bounding box center [923, 265] width 178 height 21
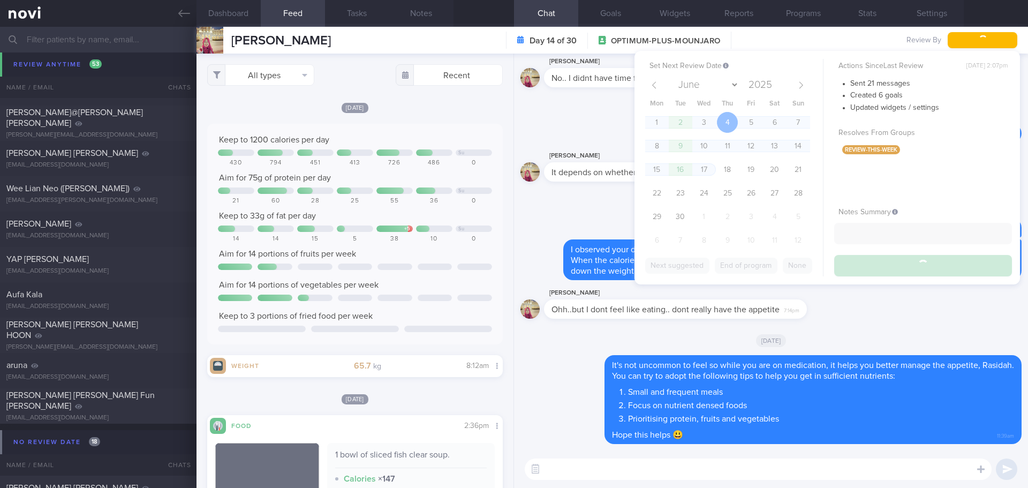
scroll to position [3462, 0]
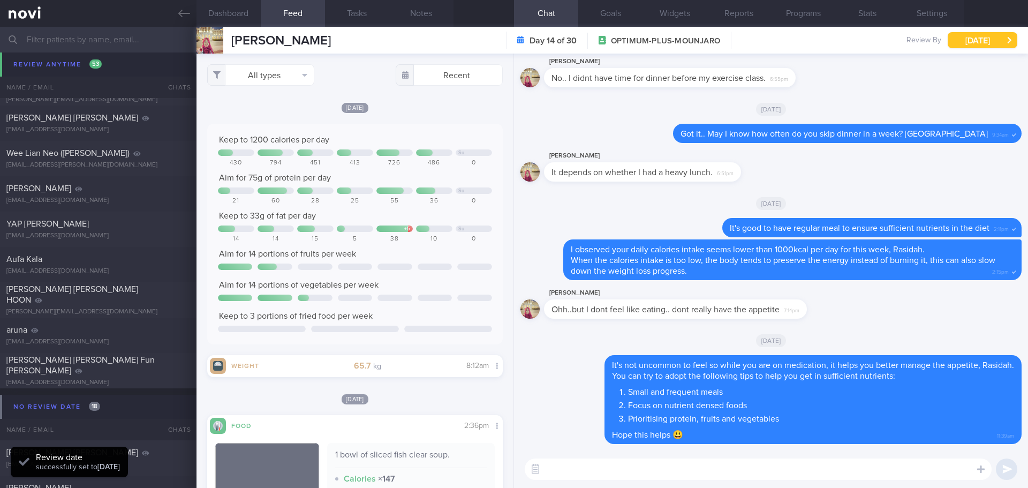
click at [986, 45] on button "[DATE]" at bounding box center [983, 40] width 70 height 16
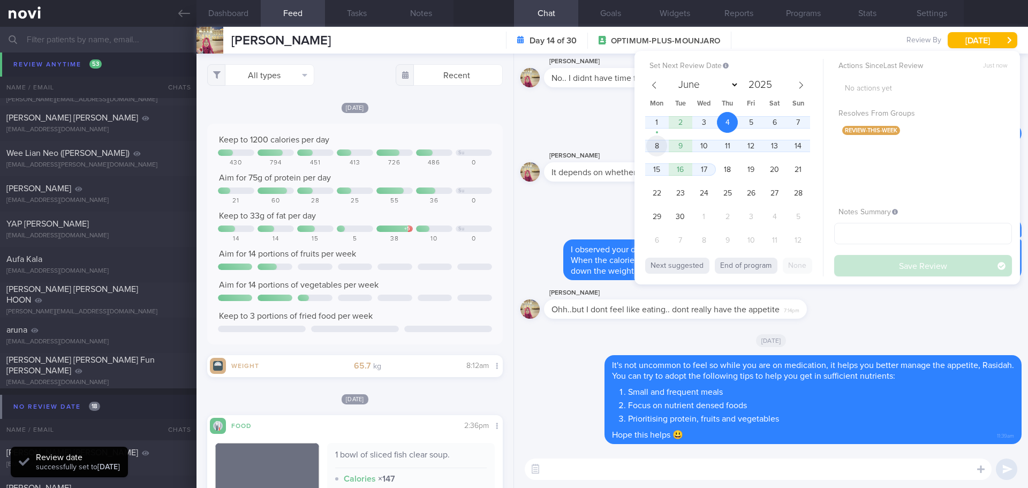
click at [654, 146] on span "8" at bounding box center [656, 145] width 21 height 21
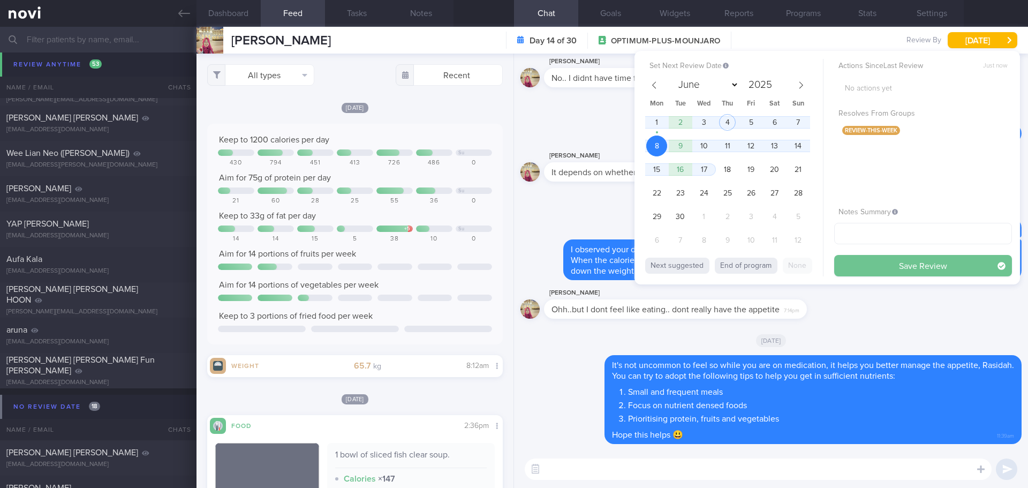
click at [848, 262] on button "Save Review" at bounding box center [923, 265] width 178 height 21
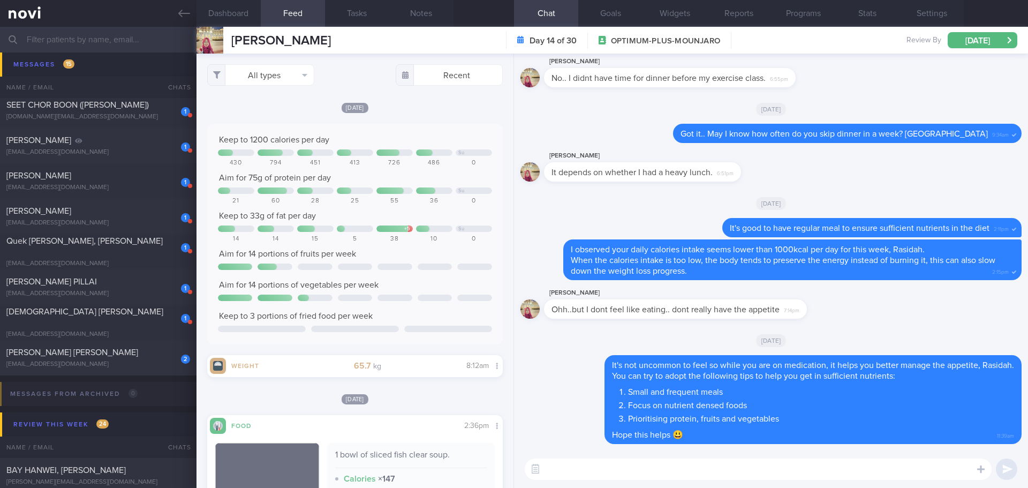
scroll to position [625, 0]
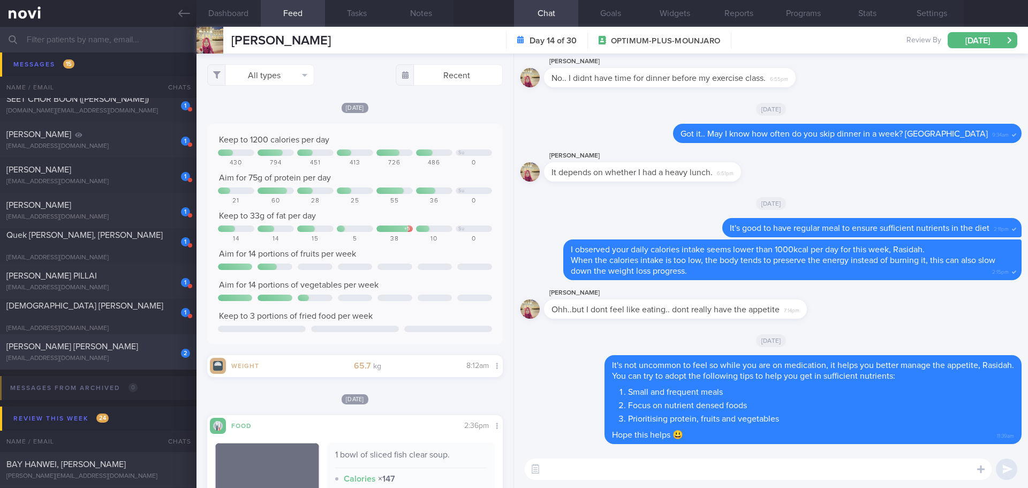
click at [100, 348] on span "[PERSON_NAME] [PERSON_NAME]" at bounding box center [72, 346] width 132 height 9
type input "next appt [DATE]"
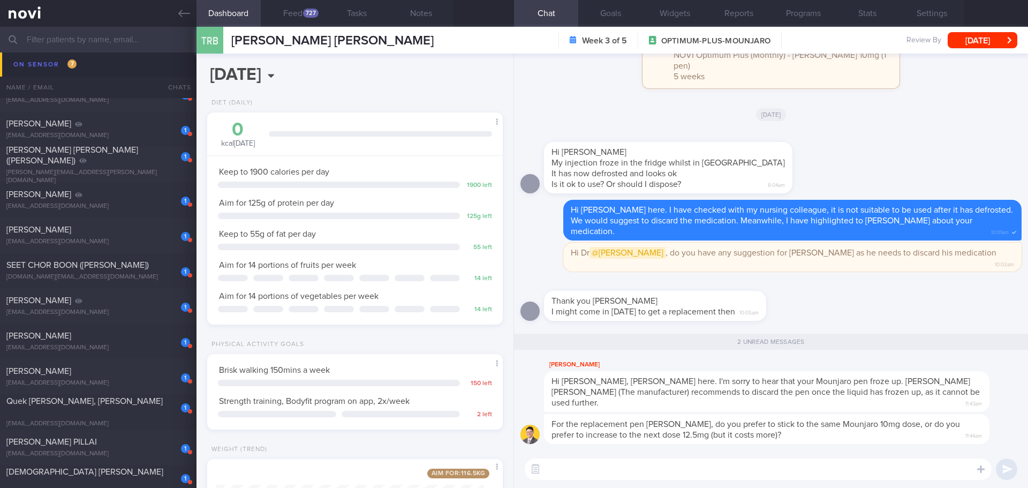
scroll to position [304, 0]
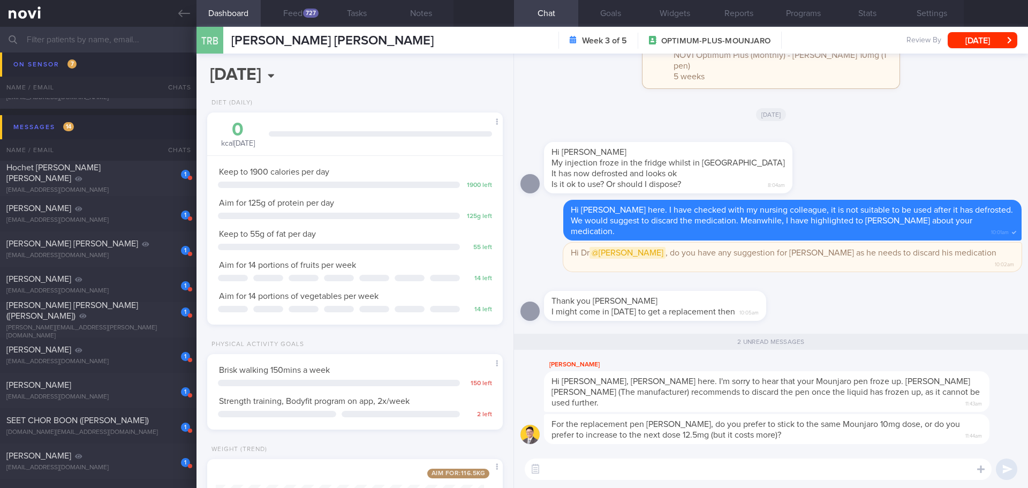
drag, startPoint x: 128, startPoint y: 183, endPoint x: 595, endPoint y: 72, distance: 479.8
click at [130, 186] on div "[EMAIL_ADDRESS][DOMAIN_NAME]" at bounding box center [98, 190] width 184 height 8
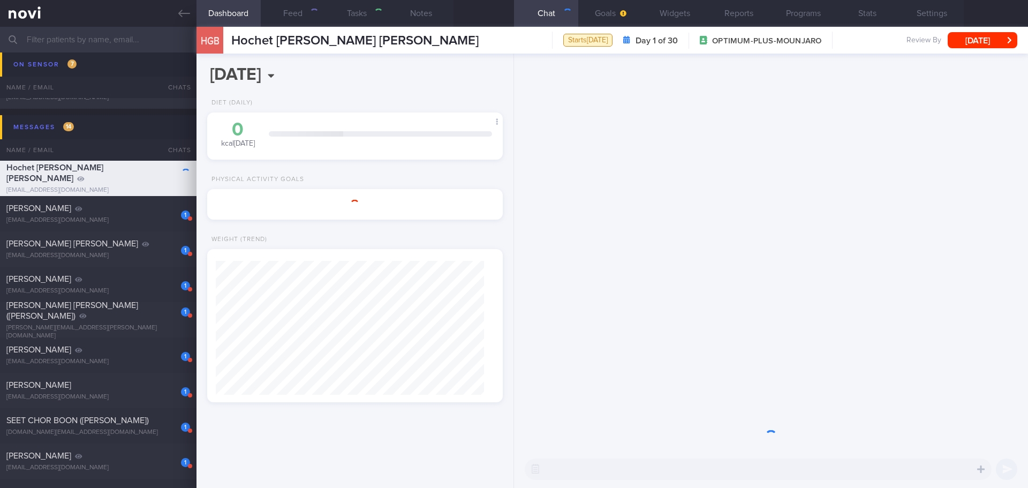
select select "8"
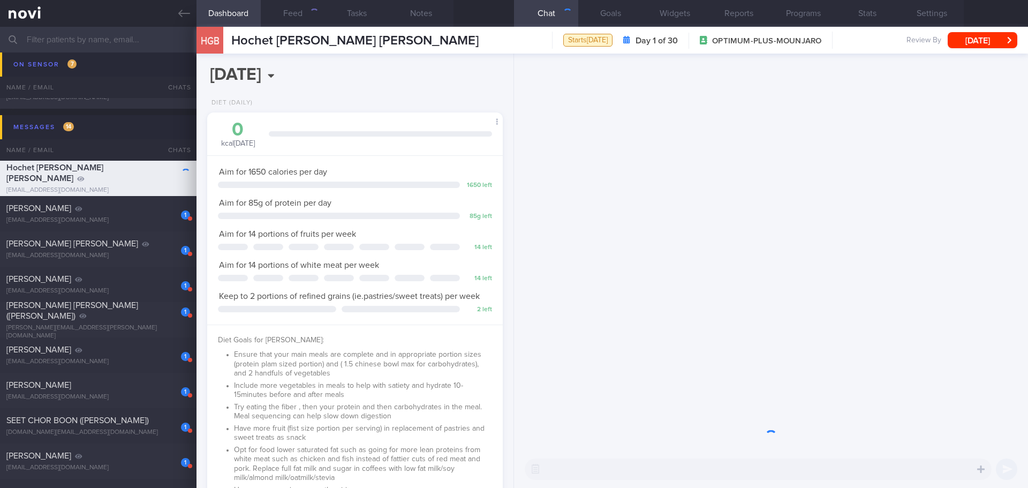
scroll to position [535246, 535127]
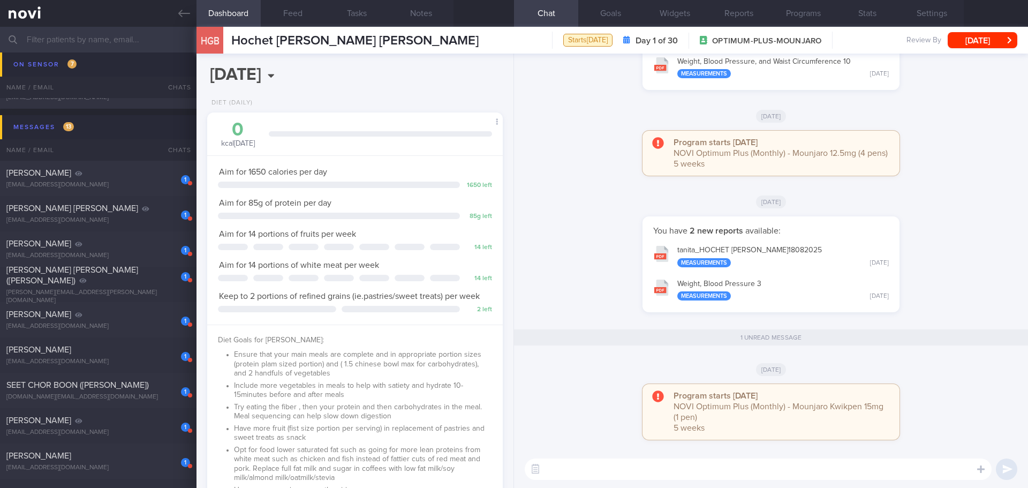
click at [942, 241] on div "You have 2 new reports available: tanita_ HOCHET GREGOR BERNARD ANDRE_ 18082025…" at bounding box center [770, 269] width 501 height 107
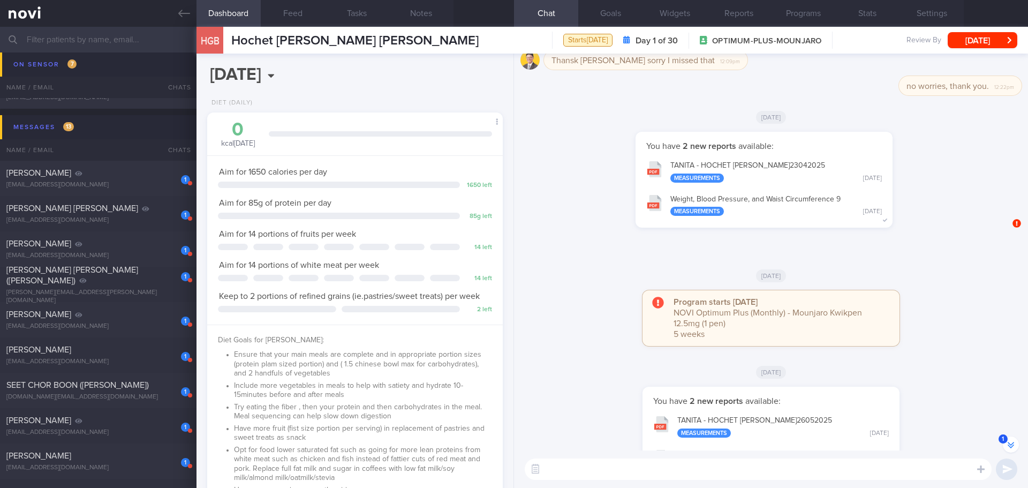
scroll to position [-1241, 0]
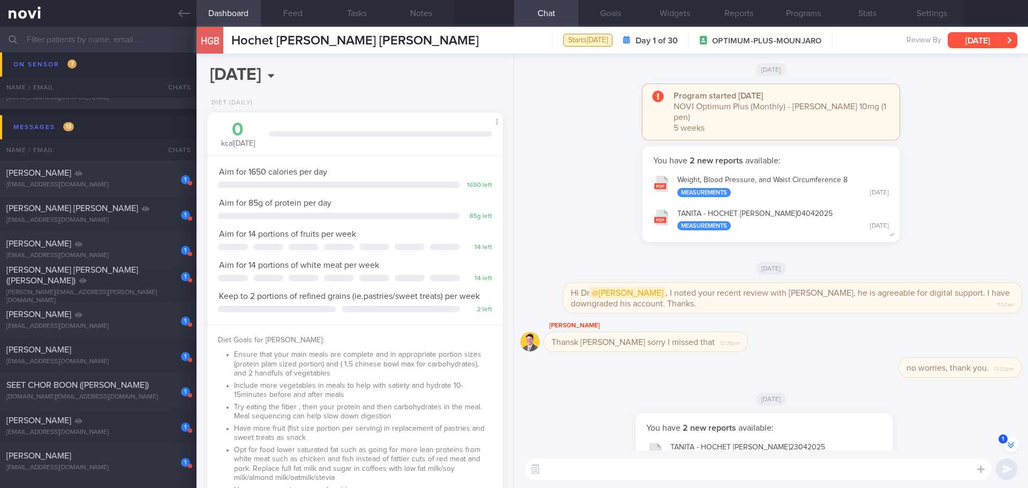
click at [973, 41] on button "[DATE]" at bounding box center [983, 40] width 70 height 16
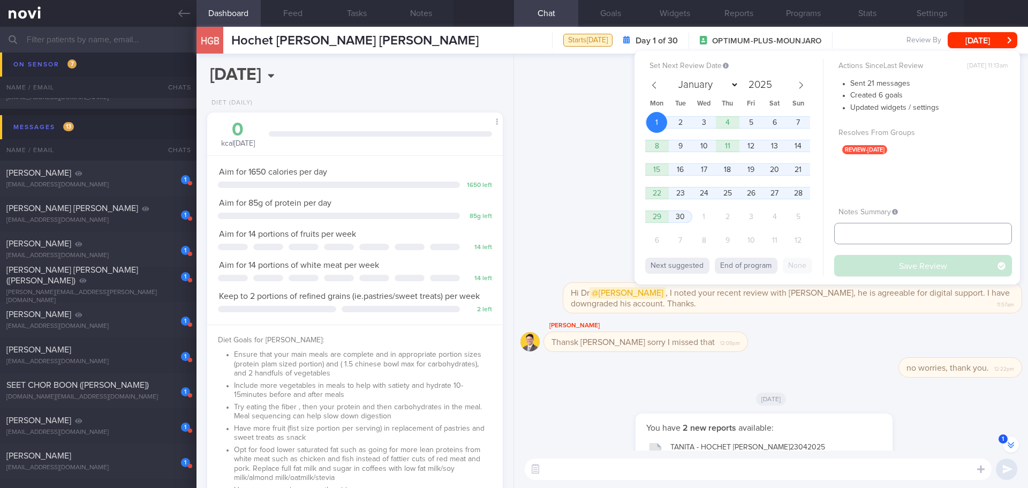
click at [920, 239] on input "text" at bounding box center [923, 233] width 178 height 21
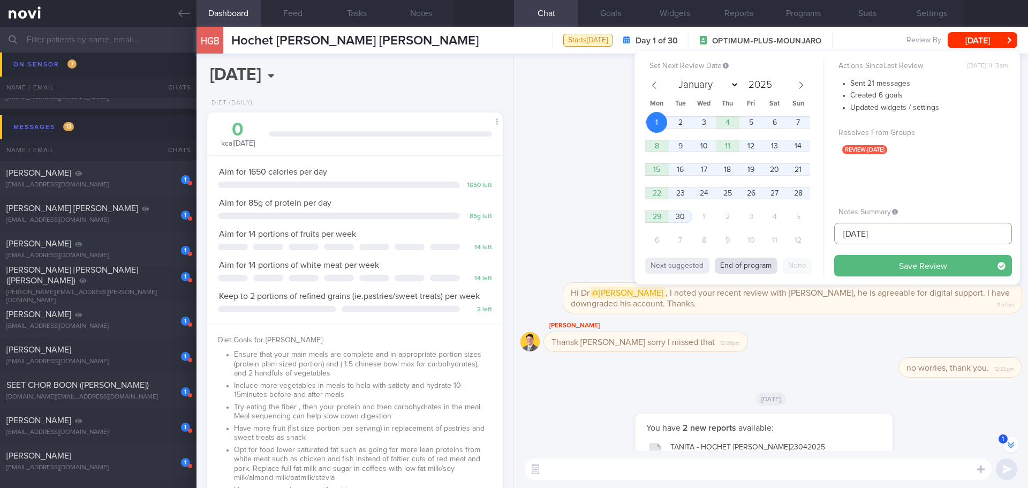
type input "[DATE]"
click at [738, 262] on button "End of program" at bounding box center [746, 266] width 63 height 16
click at [873, 261] on button "Save Review" at bounding box center [923, 265] width 178 height 21
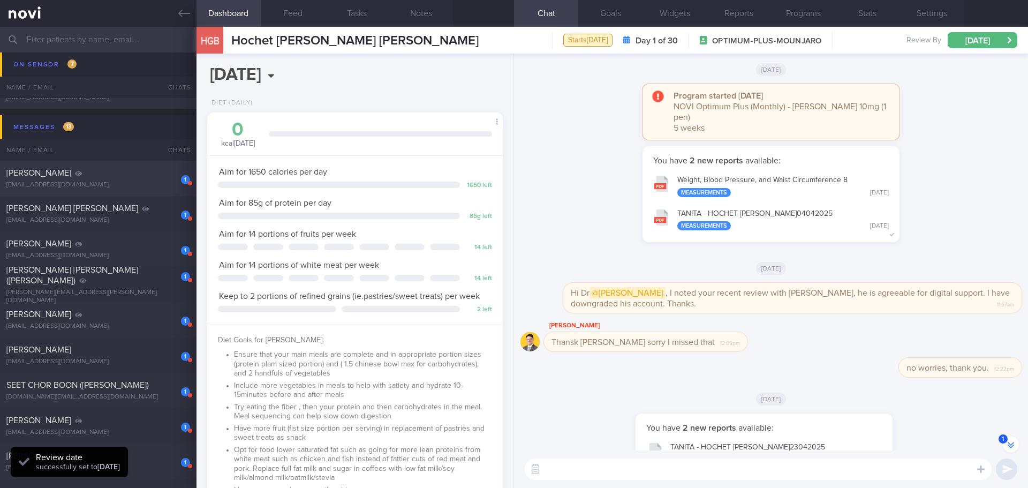
click at [68, 267] on div "1 Tan Kian Guan ethantankiangian@gmail.com 4 months ago OPTIMUM-PLUS-WEGOVY" at bounding box center [514, 284] width 1028 height 35
select select "7"
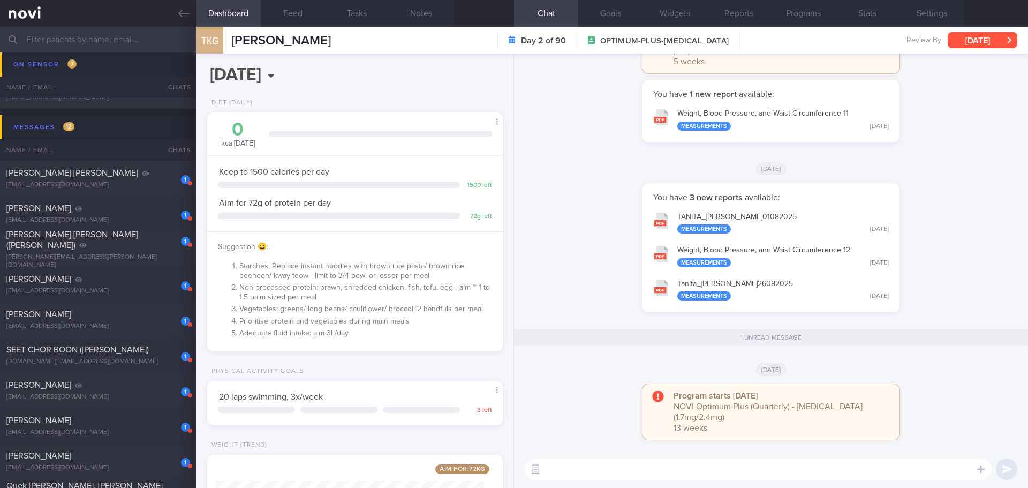
click at [959, 39] on button "[DATE]" at bounding box center [983, 40] width 70 height 16
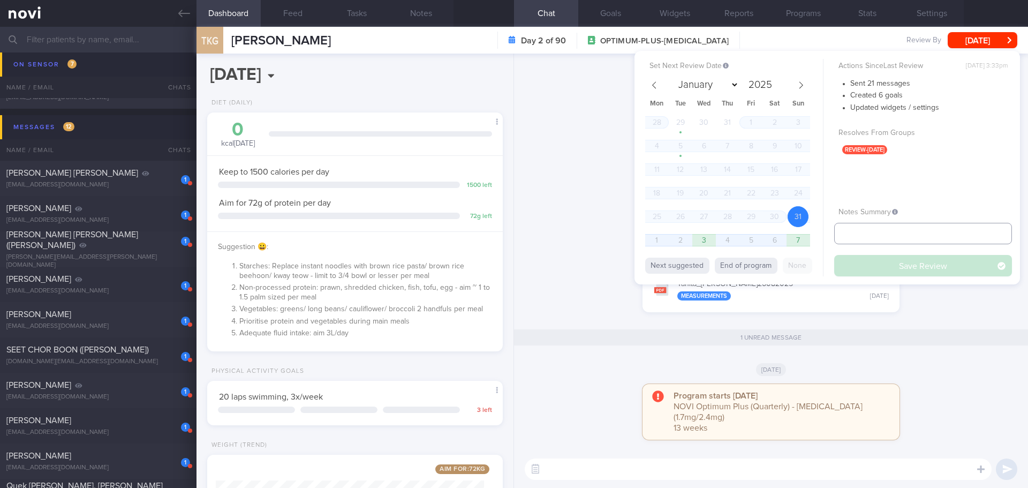
click at [867, 233] on input "text" at bounding box center [923, 233] width 178 height 21
click at [929, 238] on input "text" at bounding box center [923, 233] width 178 height 21
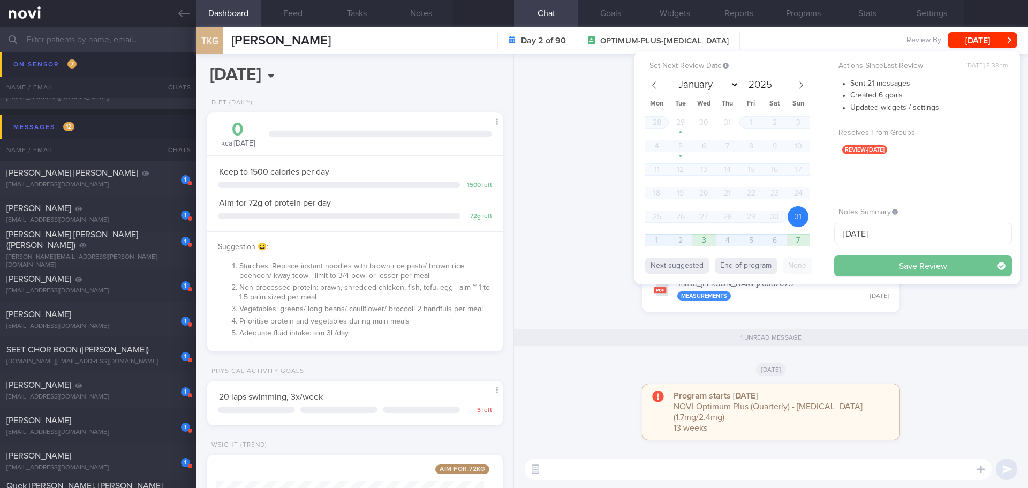
click at [935, 261] on button "Save Review" at bounding box center [923, 265] width 178 height 21
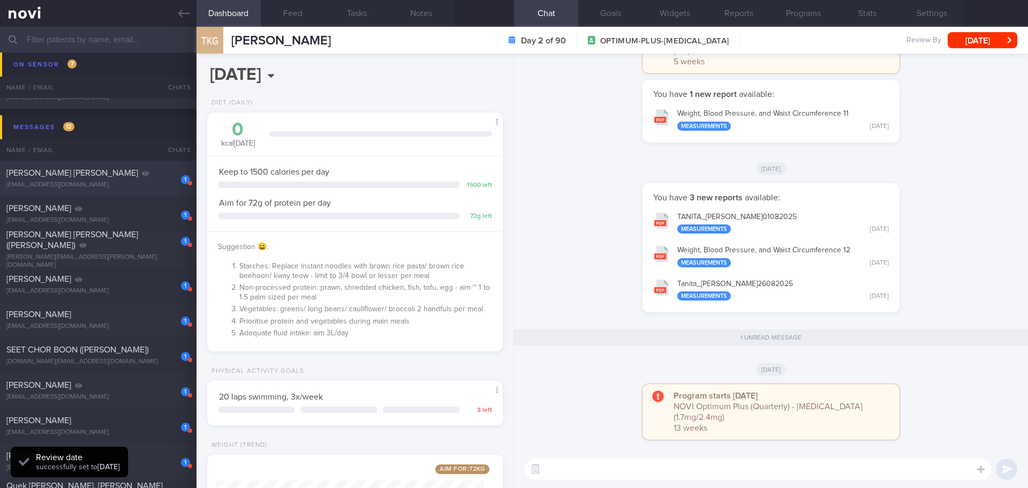
click at [123, 186] on div "[EMAIL_ADDRESS][DOMAIN_NAME]" at bounding box center [98, 185] width 184 height 8
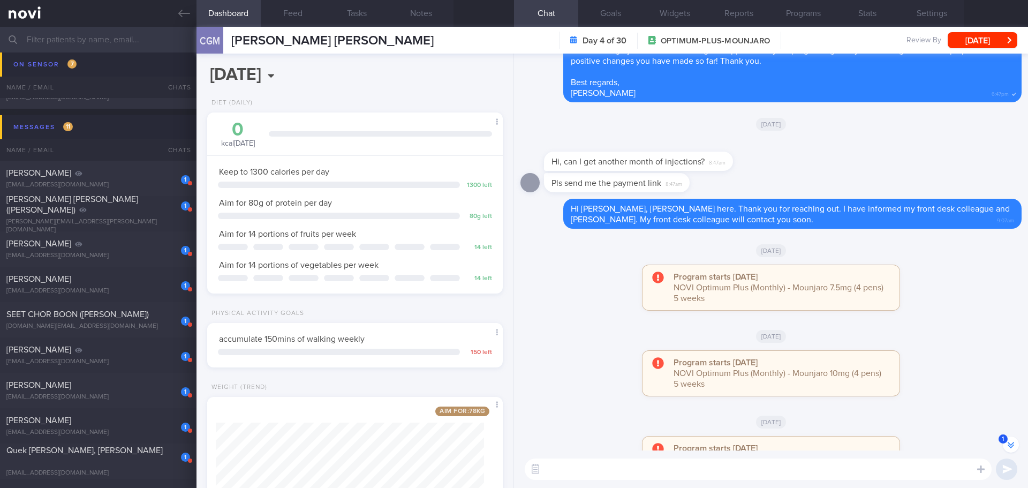
scroll to position [-161, 0]
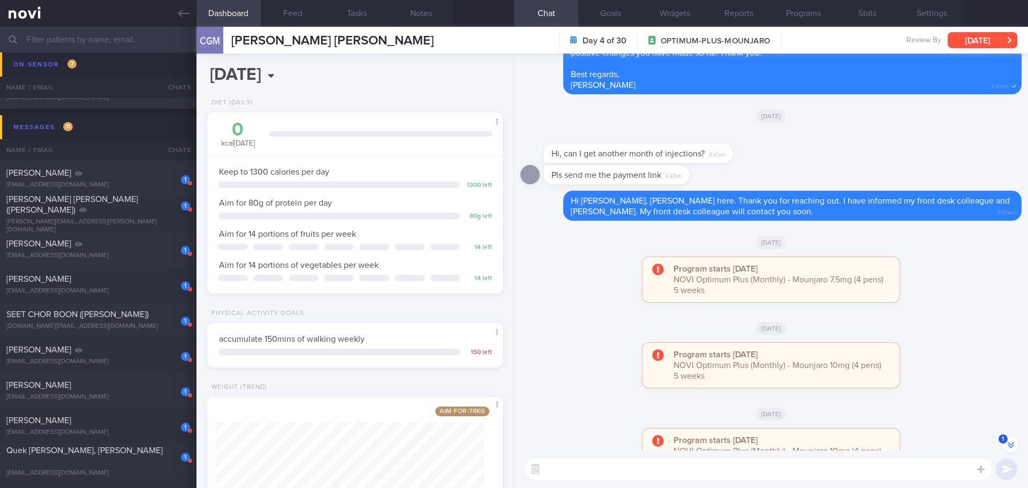
click at [990, 40] on button "[DATE]" at bounding box center [983, 40] width 70 height 16
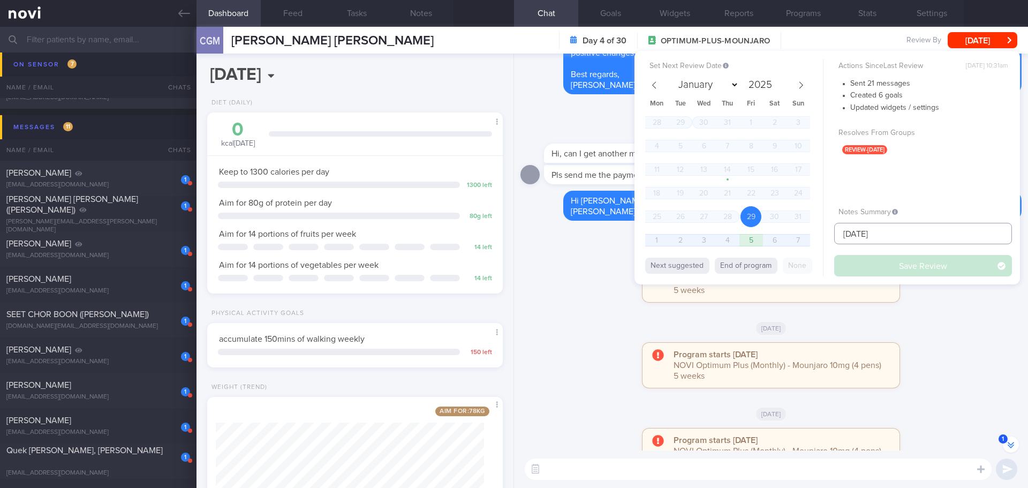
drag, startPoint x: 903, startPoint y: 231, endPoint x: 815, endPoint y: 251, distance: 89.9
click at [815, 251] on div "Set Next Review Date 29 Aug 2025 January February March April May June July Aug…" at bounding box center [826, 167] width 385 height 233
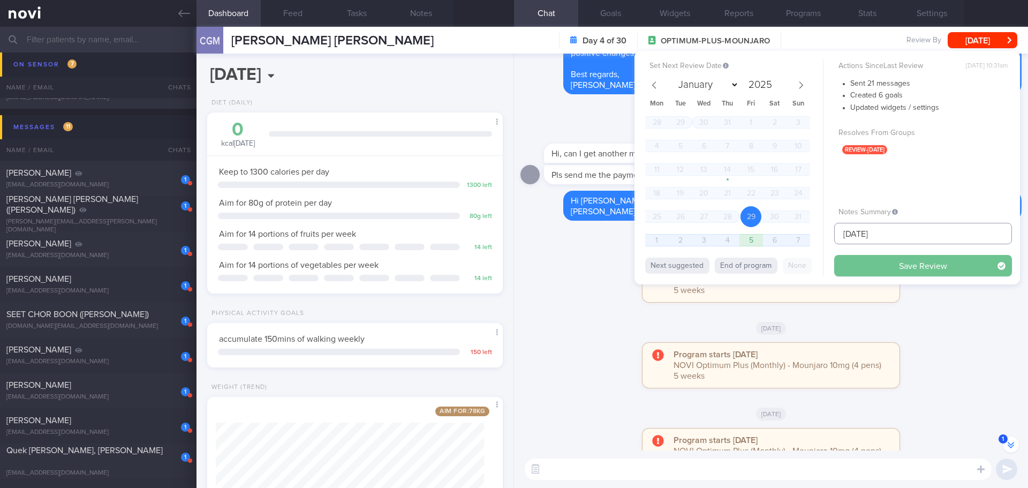
type input "[DATE]"
click at [861, 257] on button "Save Review" at bounding box center [923, 265] width 178 height 21
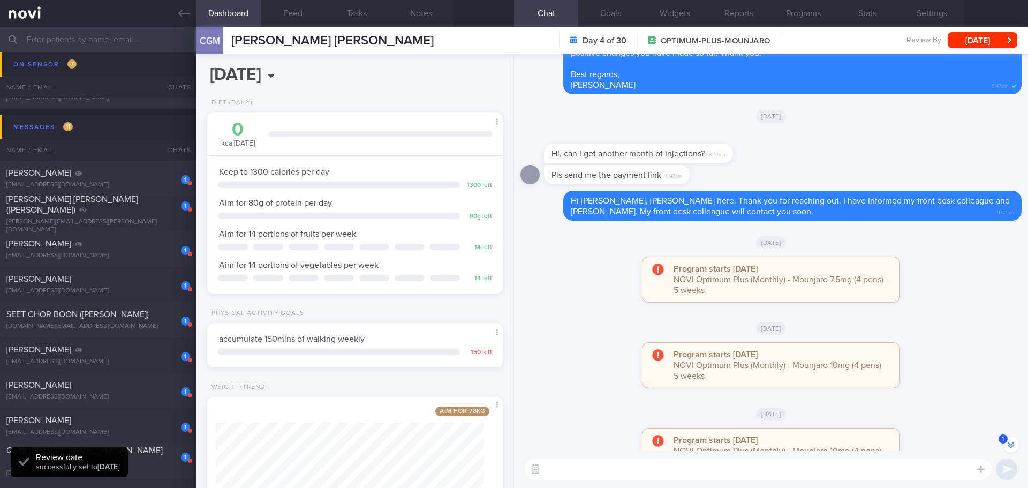
click at [963, 315] on div "[DATE]" at bounding box center [770, 328] width 501 height 30
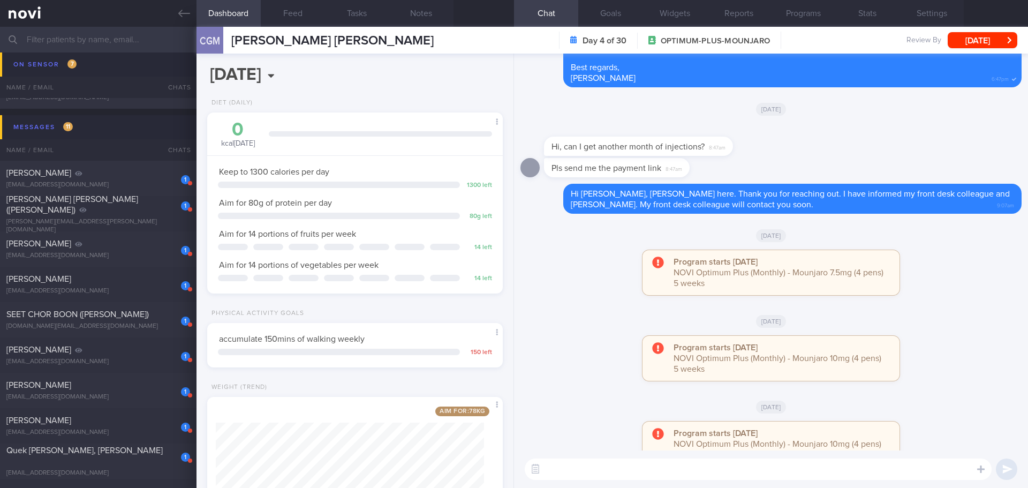
scroll to position [0, 0]
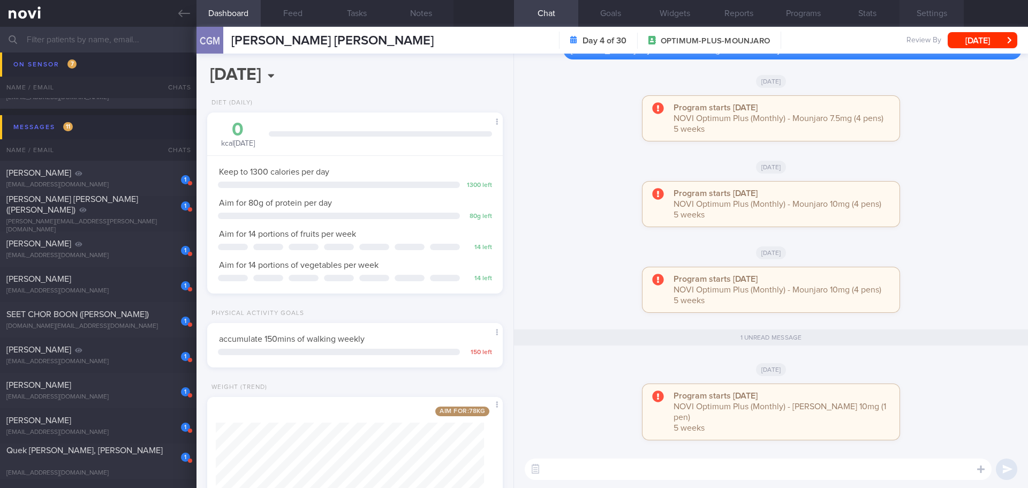
click at [927, 12] on button "Settings" at bounding box center [931, 13] width 64 height 27
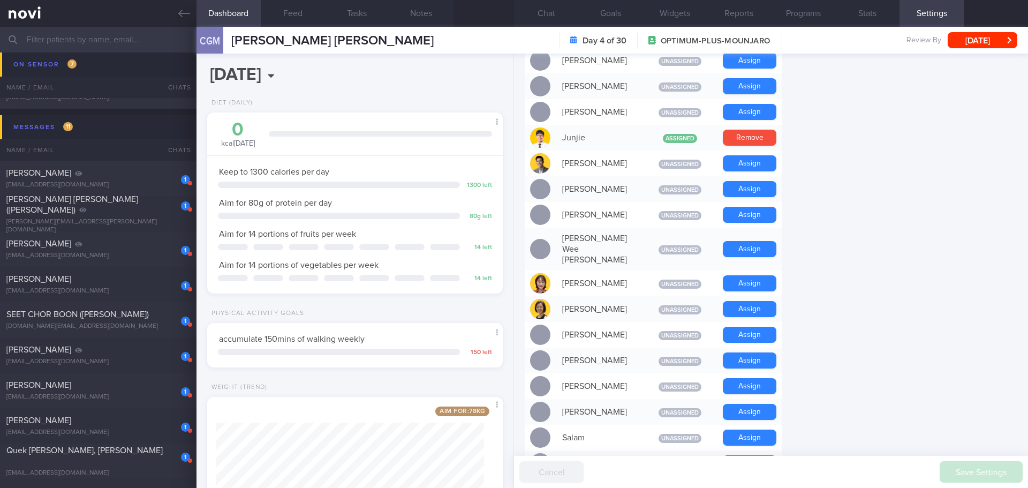
scroll to position [921, 0]
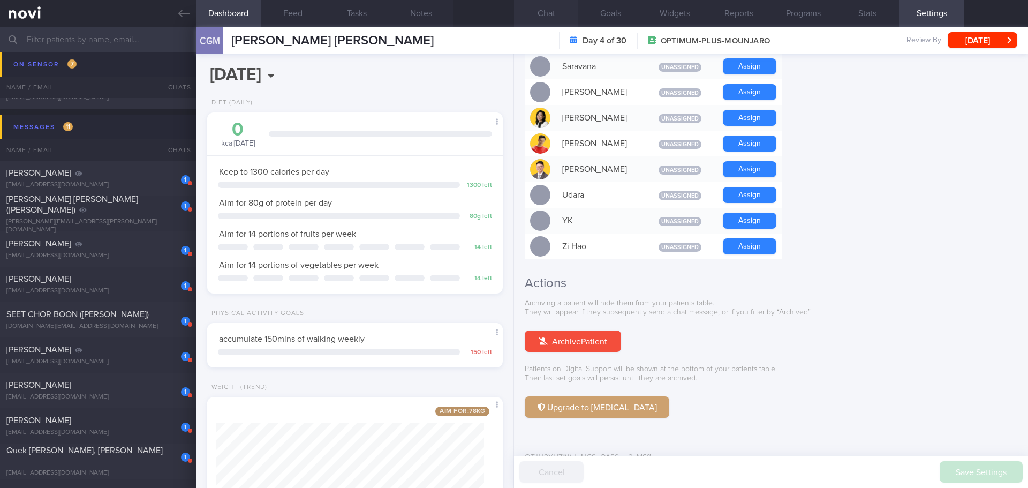
click at [561, 17] on button "Chat" at bounding box center [546, 13] width 64 height 27
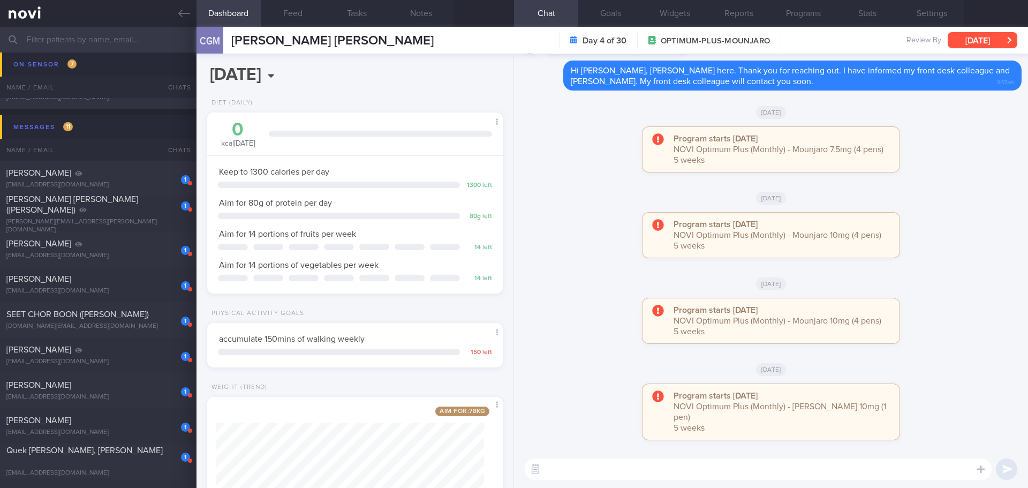
click at [976, 42] on button "[DATE]" at bounding box center [983, 40] width 70 height 16
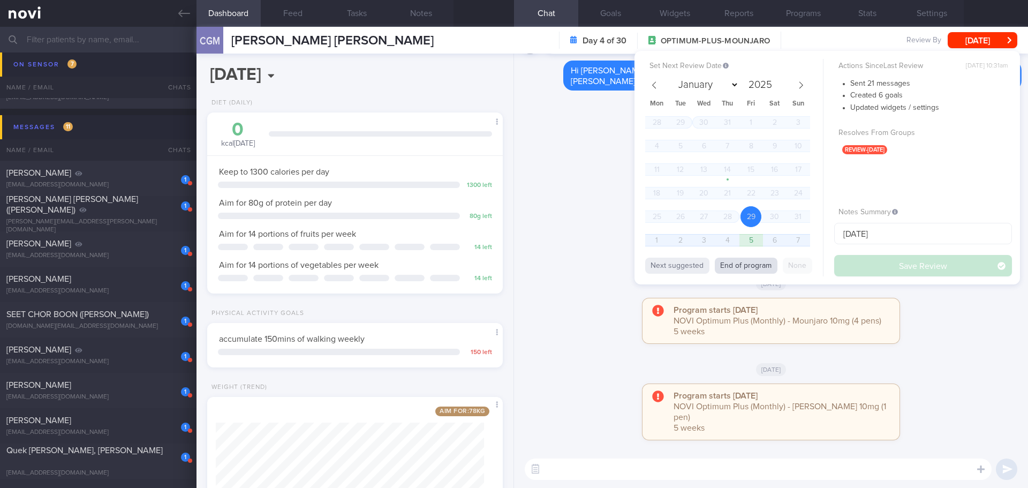
click at [747, 269] on button "End of program" at bounding box center [746, 266] width 63 height 16
select select "8"
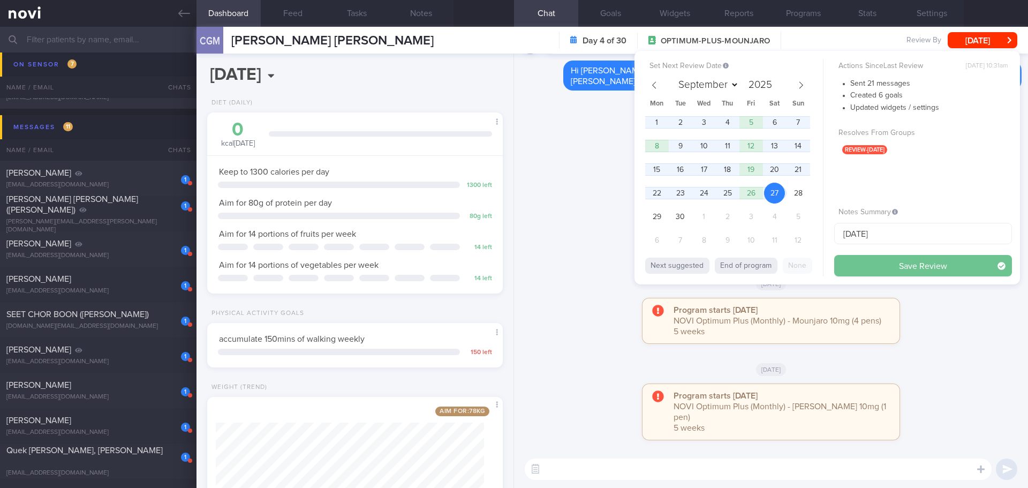
click at [866, 264] on button "Save Review" at bounding box center [923, 265] width 178 height 21
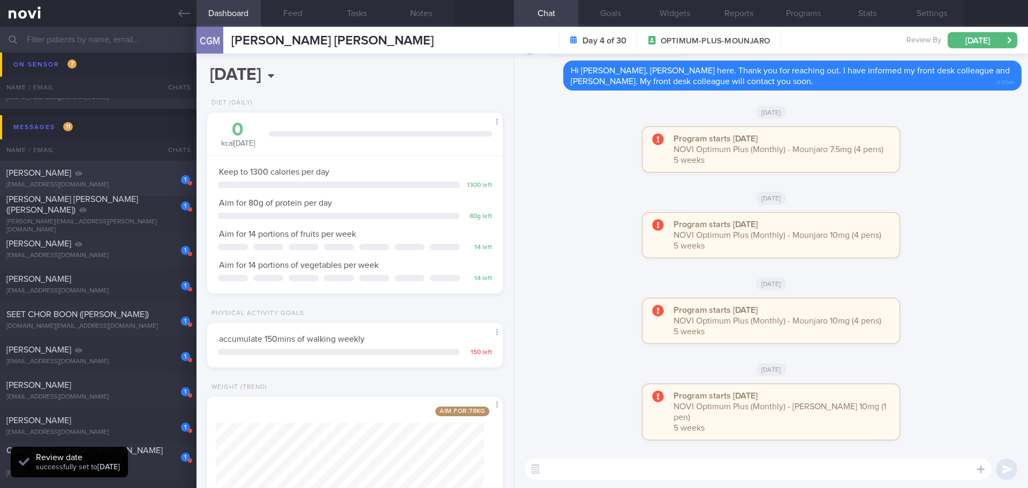
click at [66, 175] on span "[PERSON_NAME]" at bounding box center [38, 173] width 65 height 9
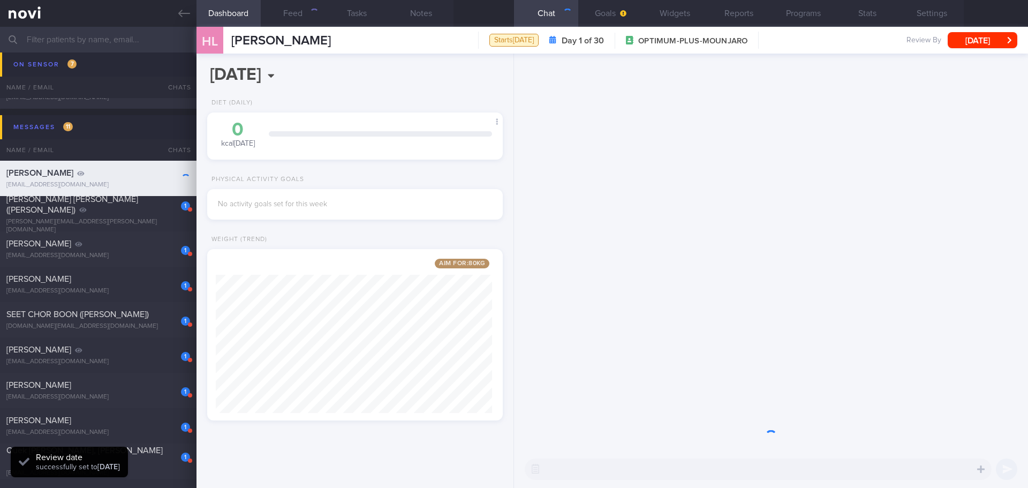
scroll to position [154, 277]
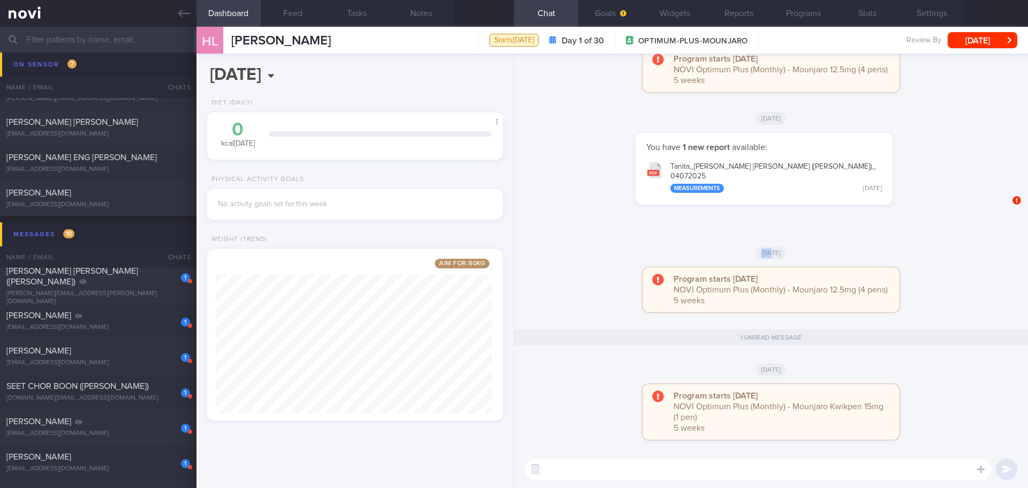
scroll to position [358, 0]
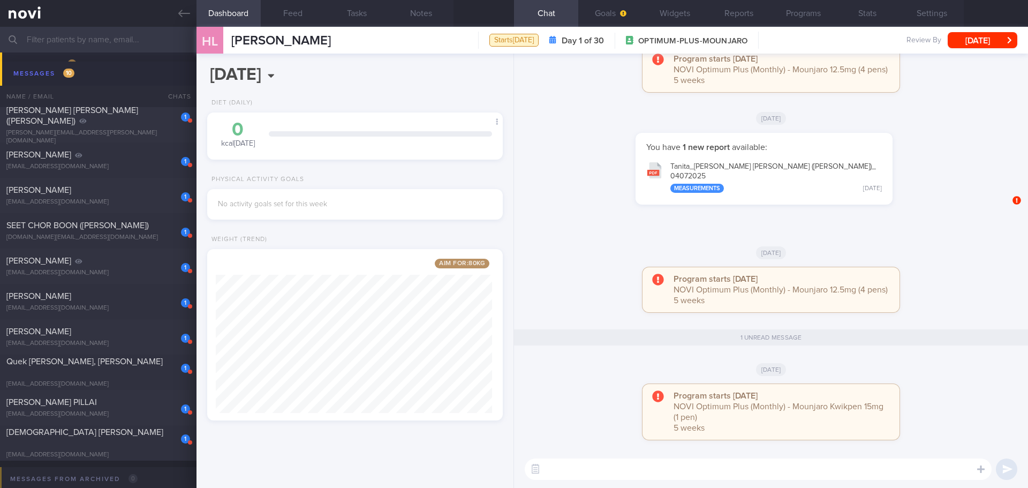
click at [594, 471] on textarea at bounding box center [758, 468] width 467 height 21
click at [966, 38] on button "[DATE]" at bounding box center [983, 40] width 70 height 16
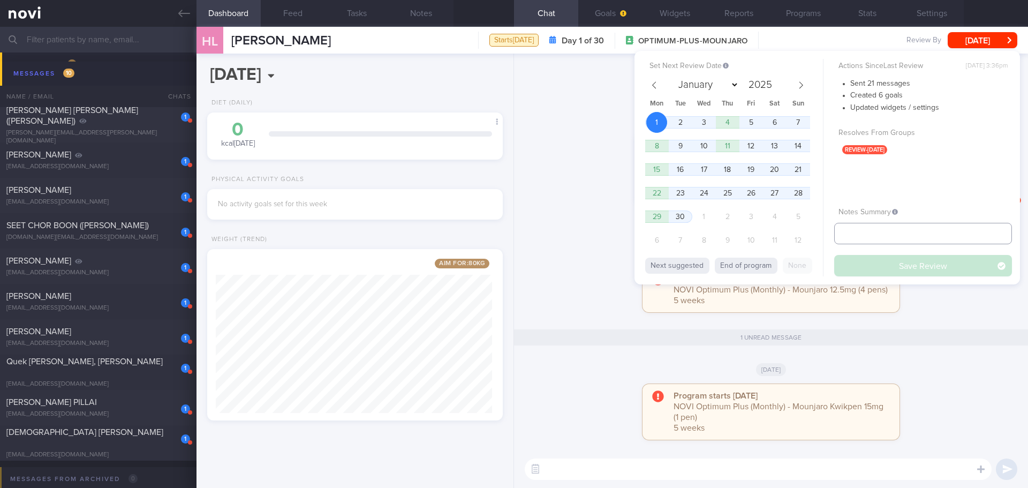
click at [862, 230] on input "text" at bounding box center [923, 233] width 178 height 21
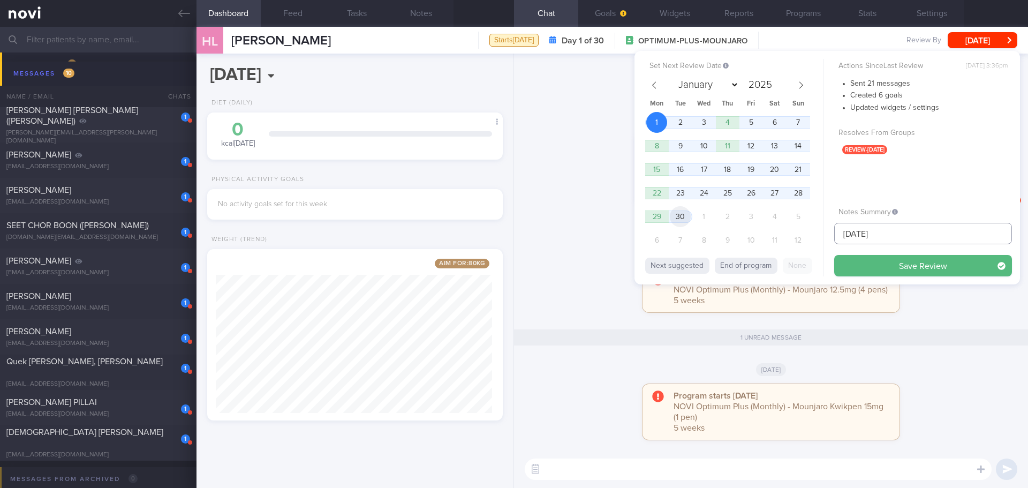
type input "[DATE]"
click at [682, 214] on span "30" at bounding box center [680, 216] width 21 height 21
click at [883, 269] on button "Save Review" at bounding box center [923, 265] width 178 height 21
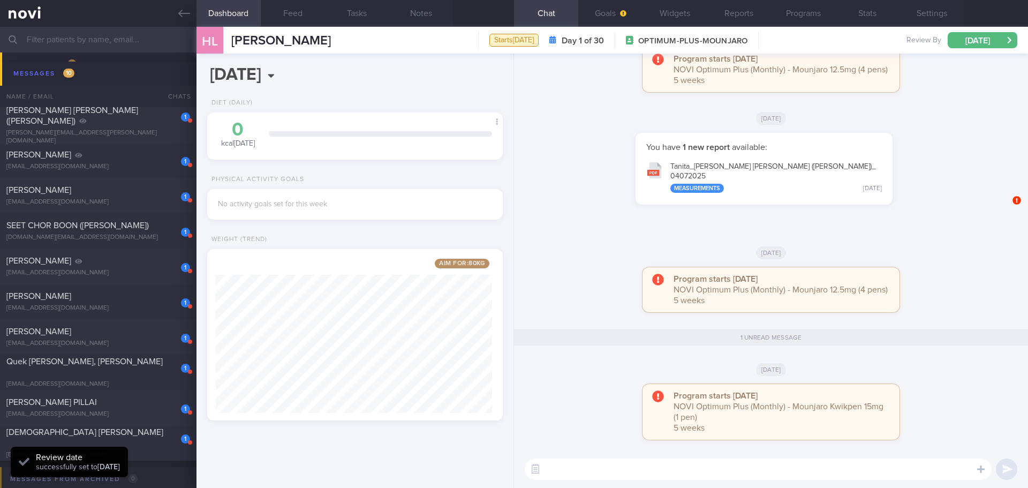
click at [591, 212] on div "You have 1 new report available: Tanita_ HENDRIK ALBERTUS DANIEL LIEBENBERG (Ni…" at bounding box center [763, 174] width 487 height 82
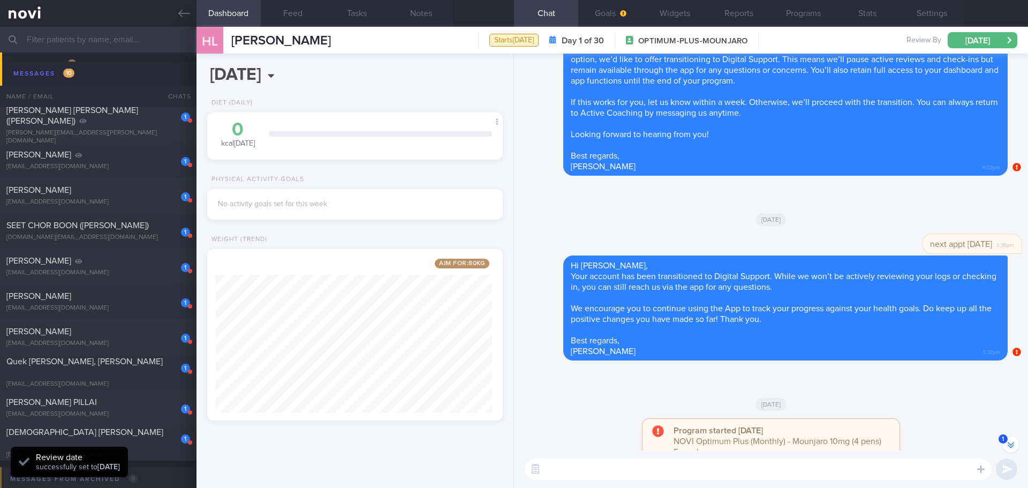
scroll to position [-629, 0]
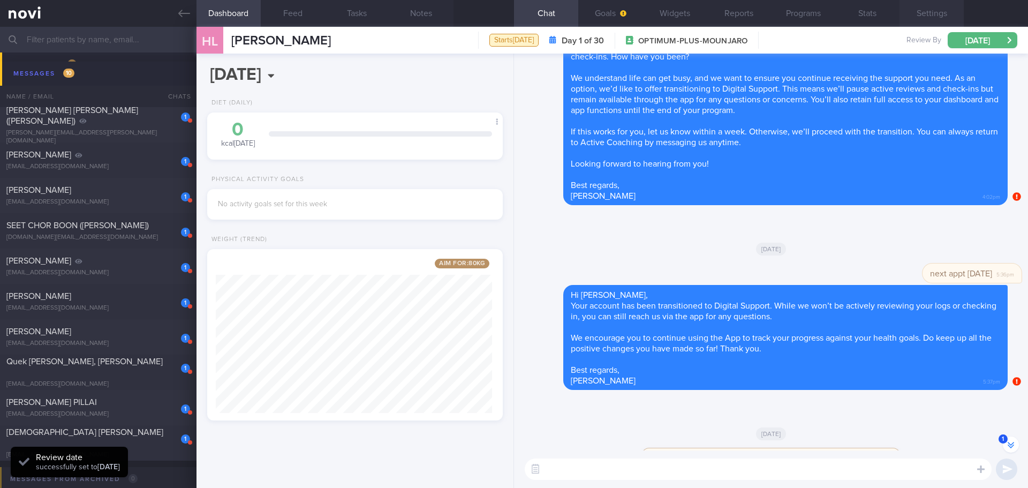
click at [941, 18] on button "Settings" at bounding box center [931, 13] width 64 height 27
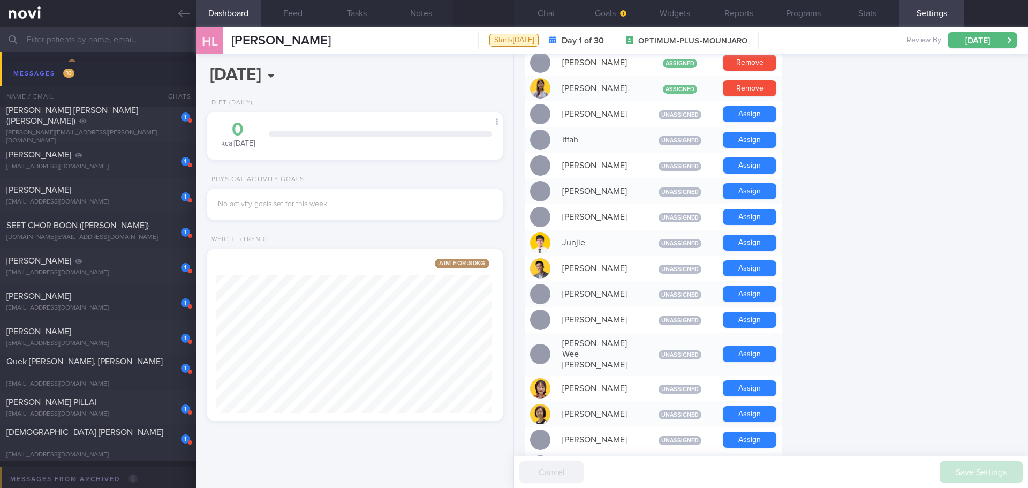
scroll to position [931, 0]
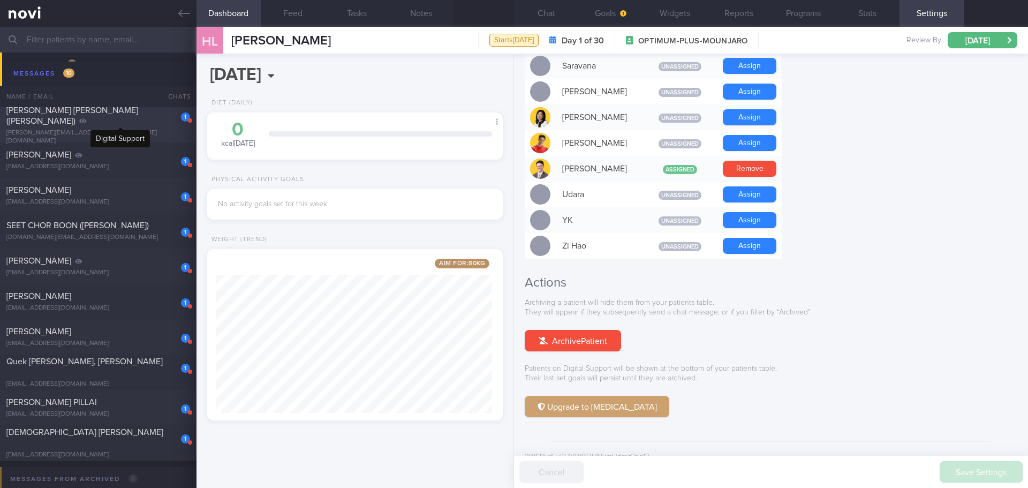
click at [87, 123] on div at bounding box center [82, 121] width 7 height 11
select select "7"
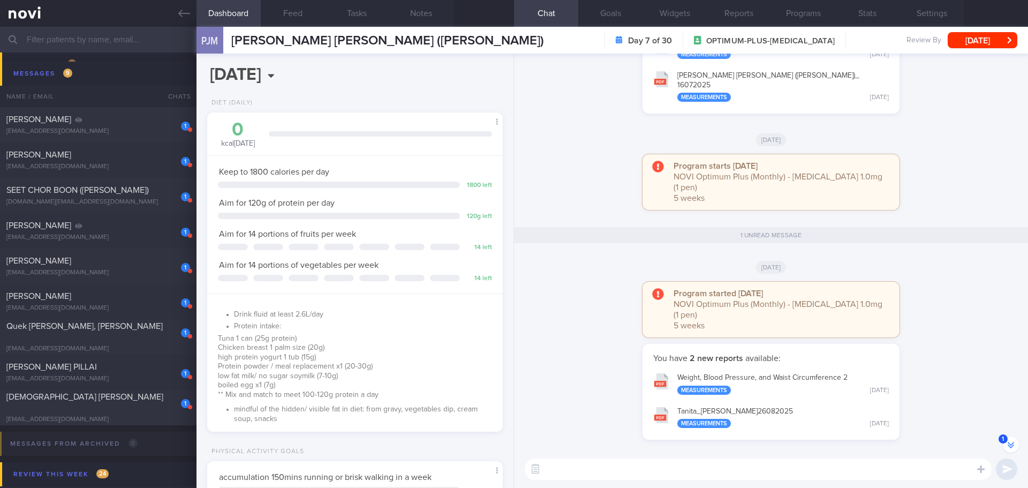
scroll to position [-321, 0]
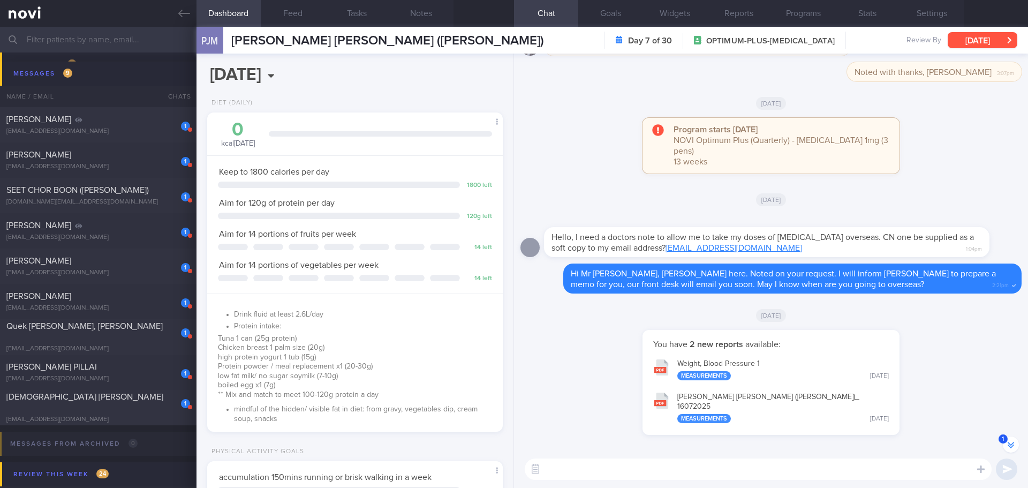
click at [977, 37] on button "[DATE]" at bounding box center [983, 40] width 70 height 16
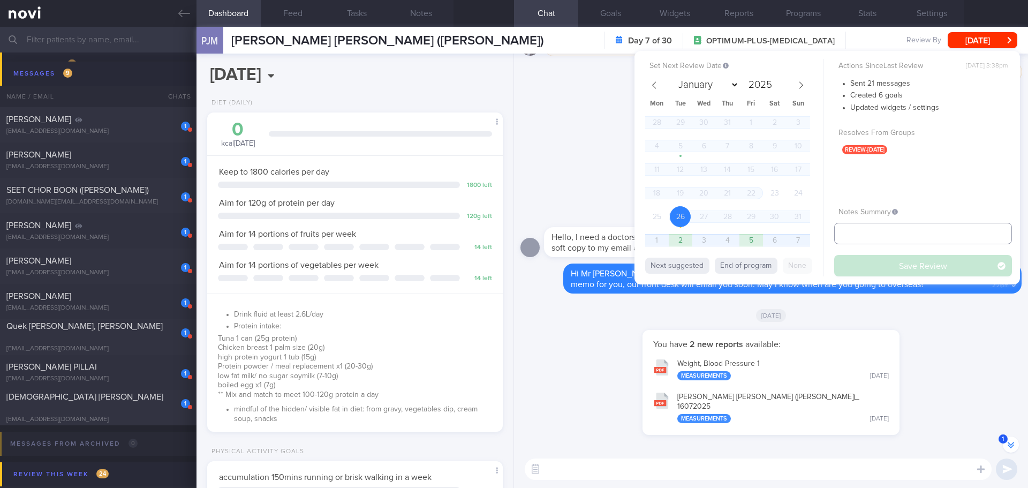
click at [888, 242] on input "text" at bounding box center [923, 233] width 178 height 21
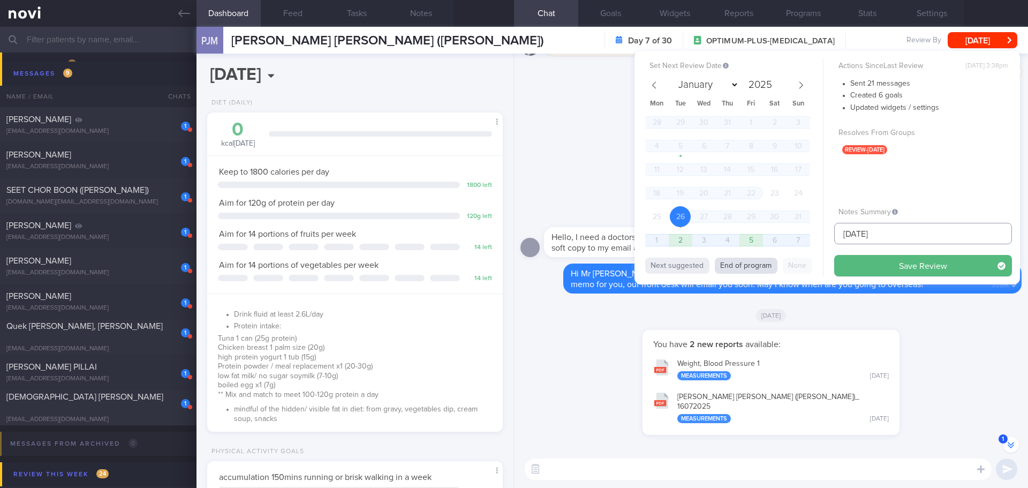
type input "[DATE]"
click at [769, 265] on button "End of program" at bounding box center [746, 266] width 63 height 16
select select "8"
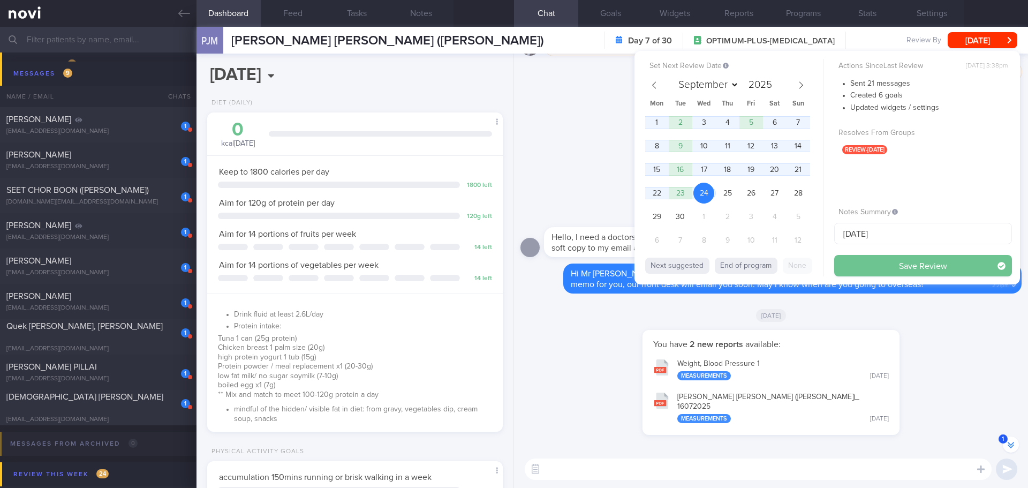
click at [873, 261] on button "Save Review" at bounding box center [923, 265] width 178 height 21
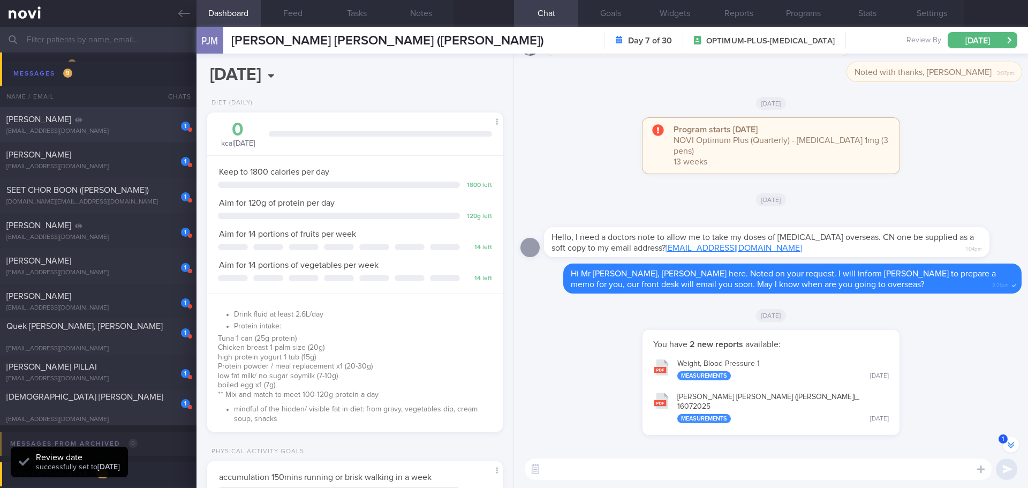
click at [71, 120] on span "[PERSON_NAME]" at bounding box center [38, 119] width 65 height 9
select select "7"
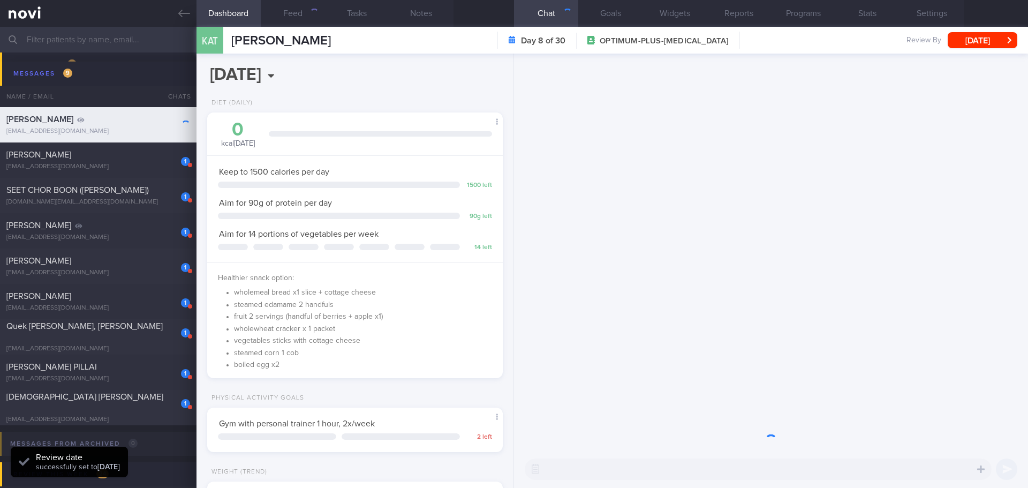
scroll to position [149, 269]
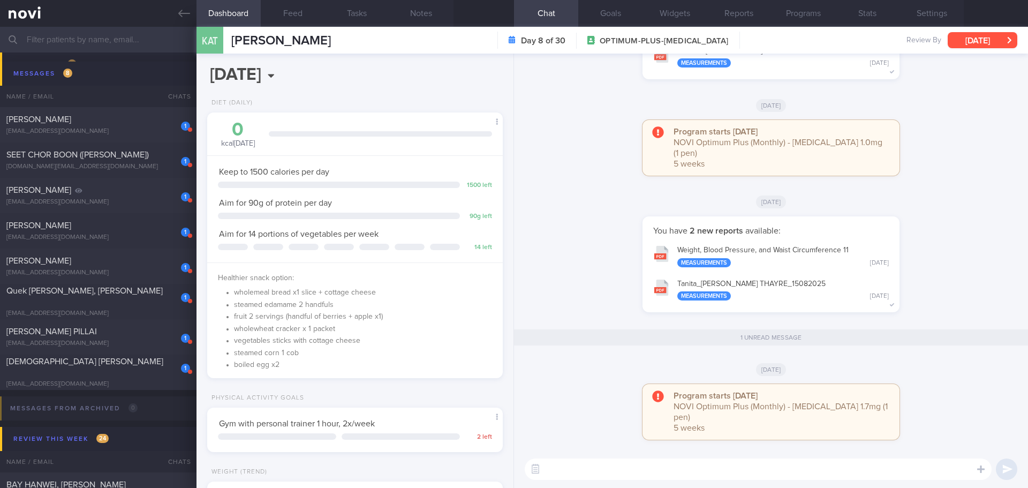
click at [977, 42] on button "[DATE]" at bounding box center [983, 40] width 70 height 16
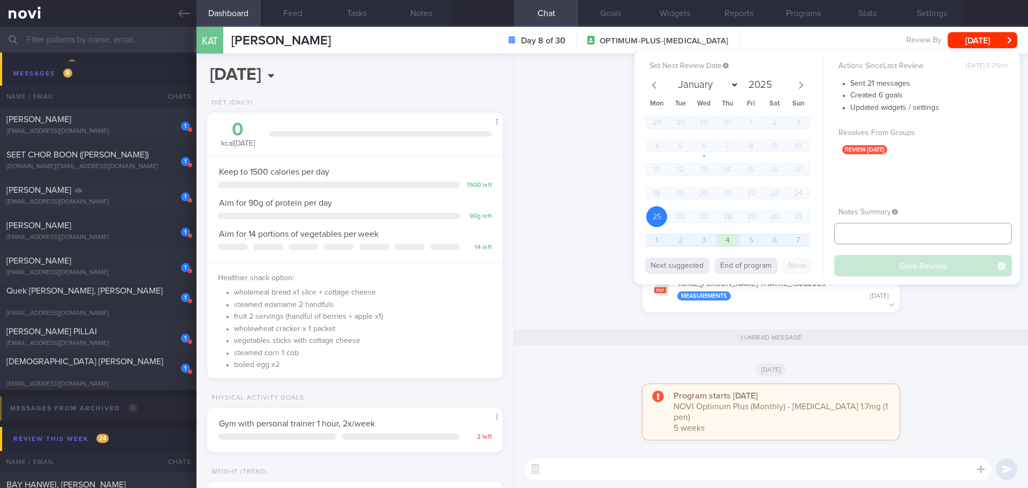
click at [874, 236] on input "text" at bounding box center [923, 233] width 178 height 21
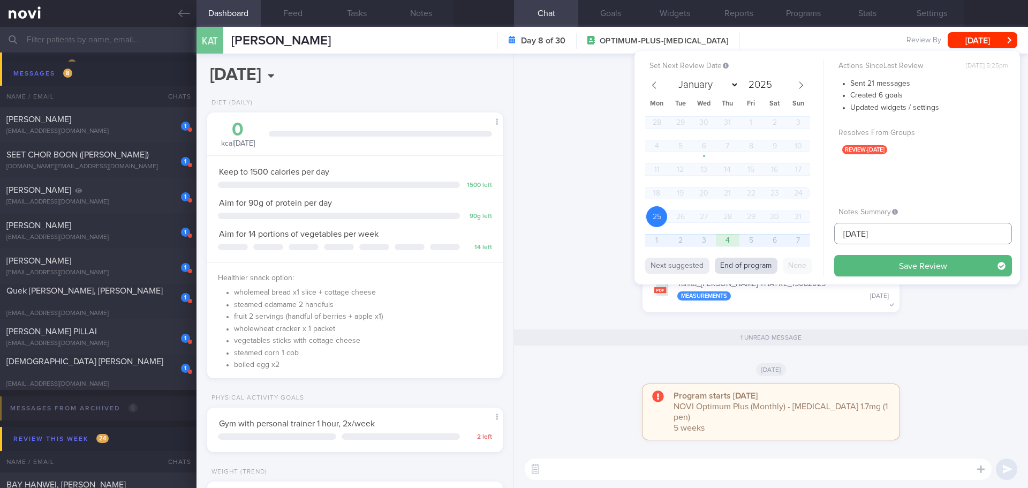
type input "[DATE]"
click at [732, 262] on button "End of program" at bounding box center [746, 266] width 63 height 16
select select "8"
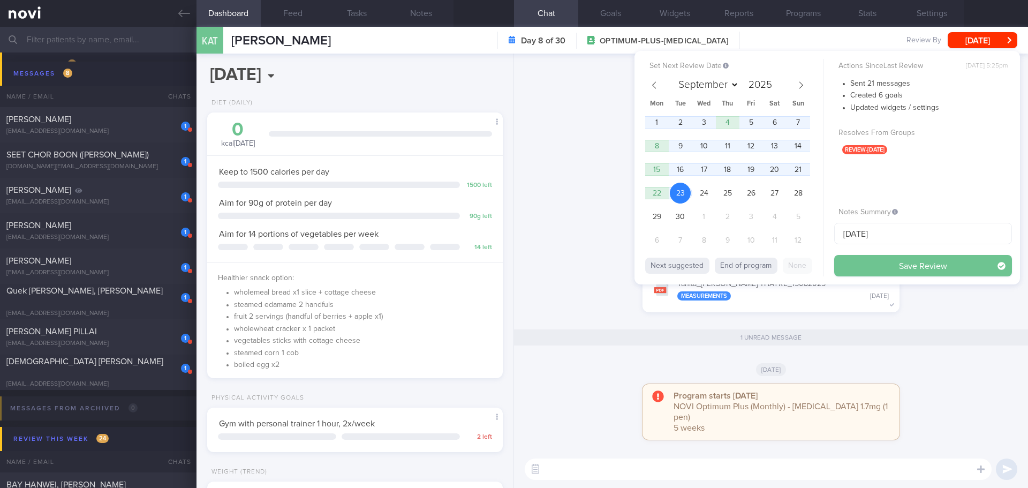
click at [856, 261] on button "Save Review" at bounding box center [923, 265] width 178 height 21
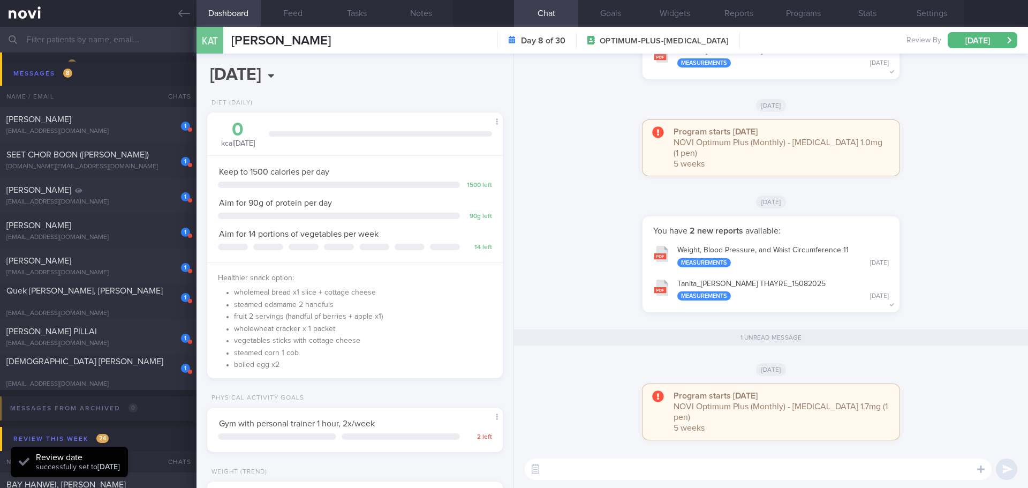
click at [606, 229] on div "You have 2 new reports available: Weight, Blood Pressure, and Waist Circumferen…" at bounding box center [770, 269] width 501 height 107
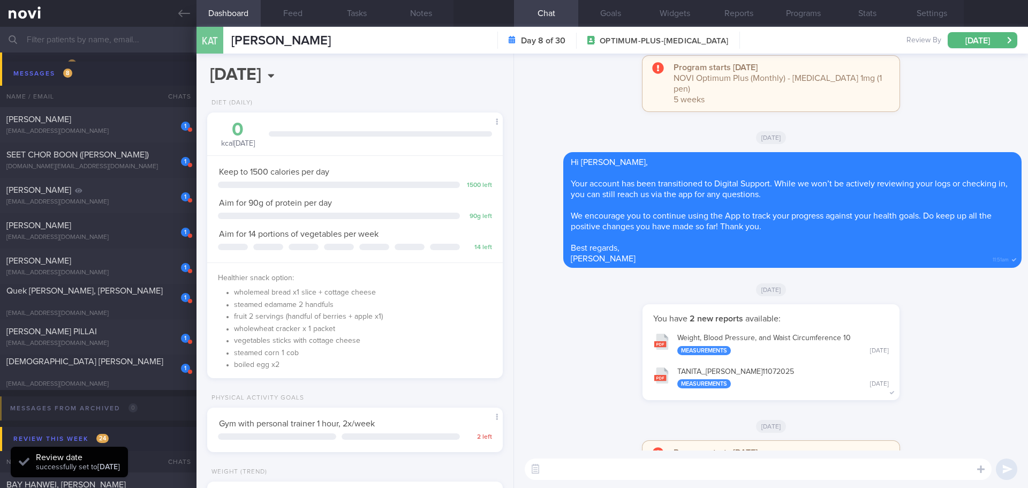
scroll to position [0, 0]
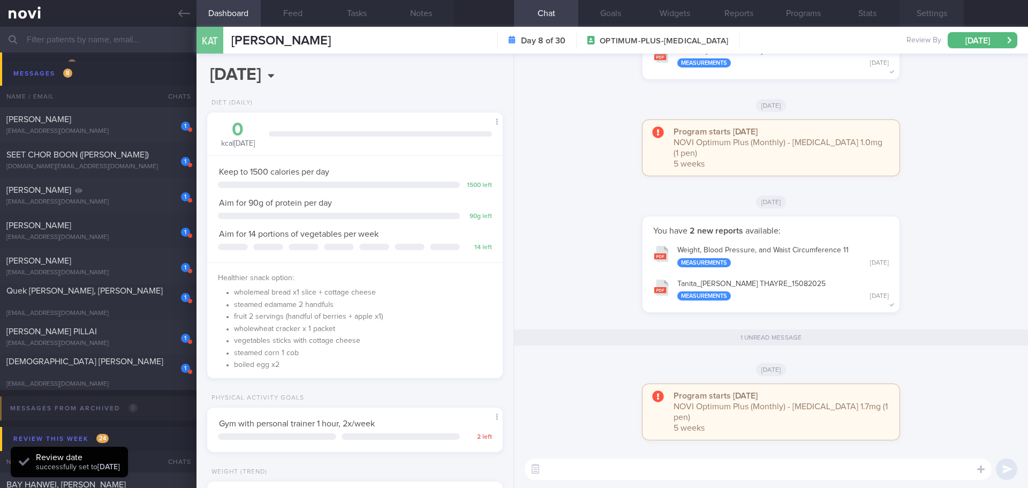
click at [922, 18] on button "Settings" at bounding box center [931, 13] width 64 height 27
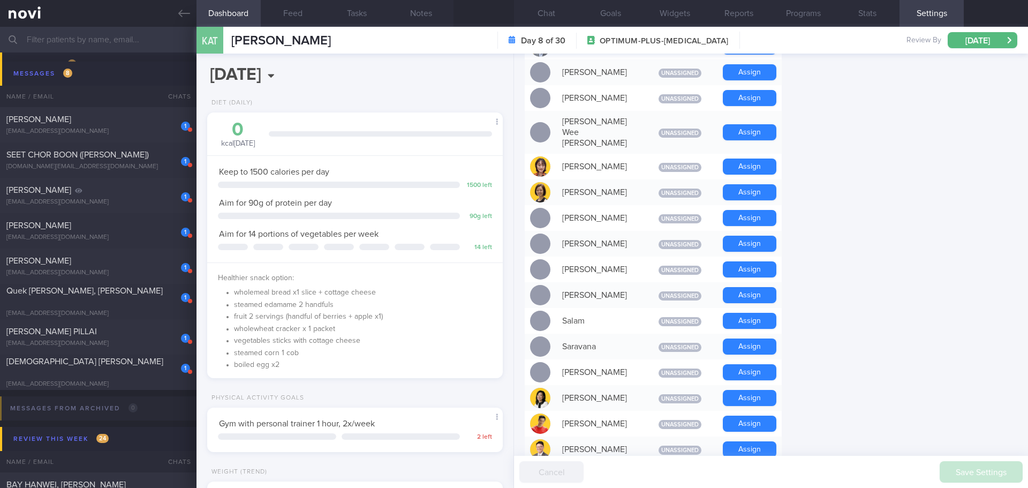
scroll to position [653, 0]
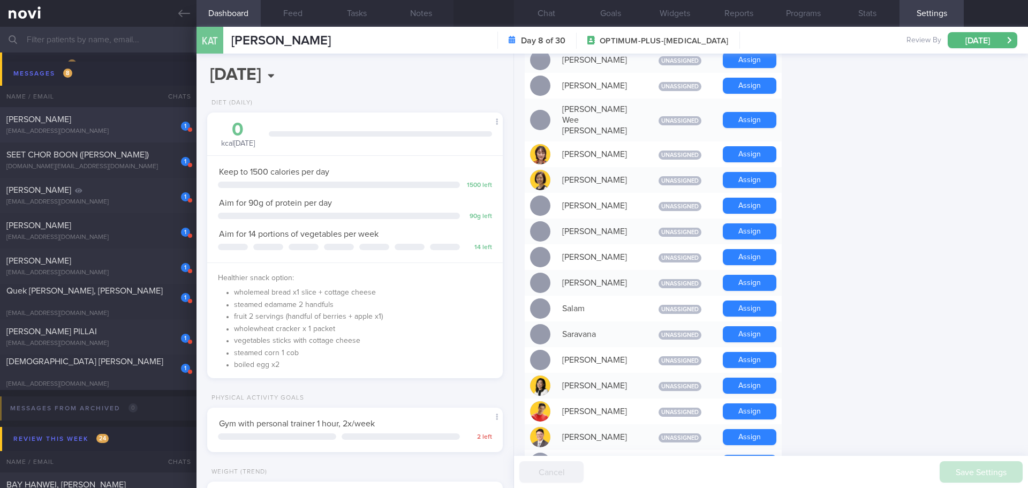
click at [87, 124] on div "[PERSON_NAME]" at bounding box center [96, 119] width 181 height 11
select select "7"
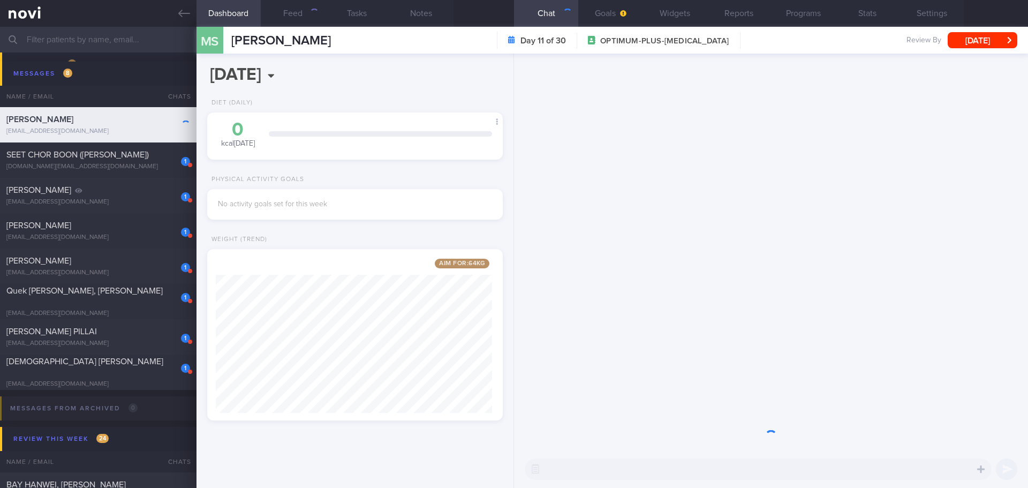
scroll to position [154, 277]
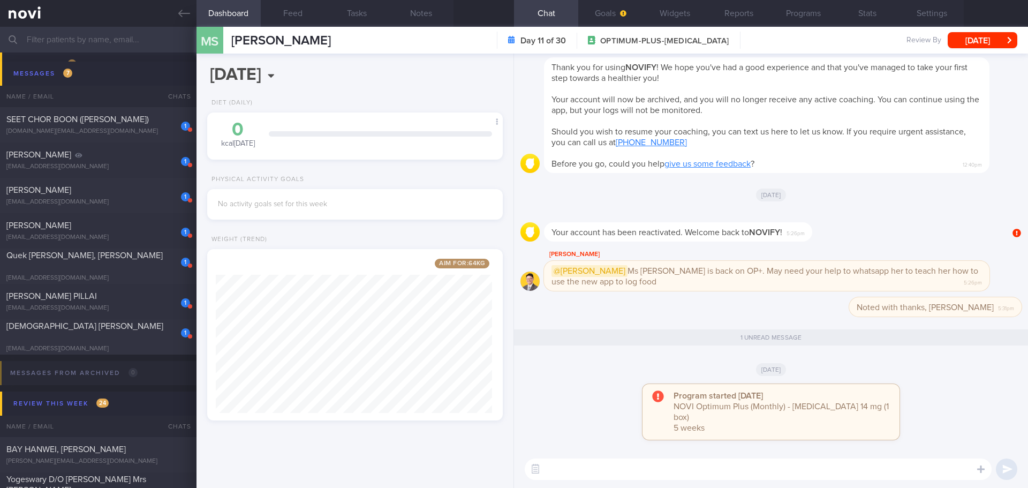
click at [960, 208] on div "[DATE]" at bounding box center [770, 194] width 501 height 30
click at [612, 472] on textarea at bounding box center [758, 468] width 467 height 21
click at [825, 472] on textarea "Hi Ms mallika, Elizabeth here. How are you doing?" at bounding box center [758, 468] width 467 height 21
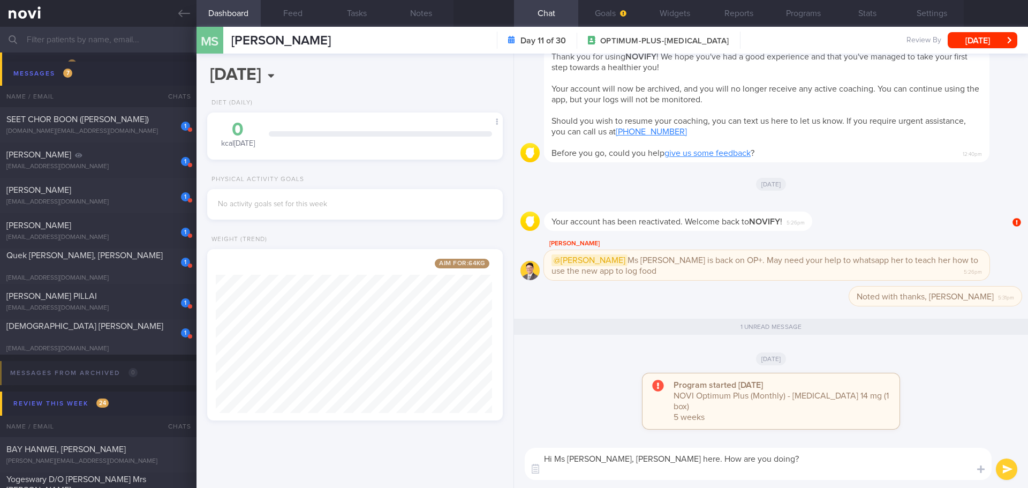
scroll to position [0, 0]
paste textarea "Welcome back to Novihealth app."
click at [700, 469] on textarea "Hi Ms mallika, Elizabeth here. How are you doing? Welcome back to Novihealth ap…" at bounding box center [758, 464] width 467 height 32
paste textarea "I’ll be here to continue support you to achieve your health goal. To kick start…"
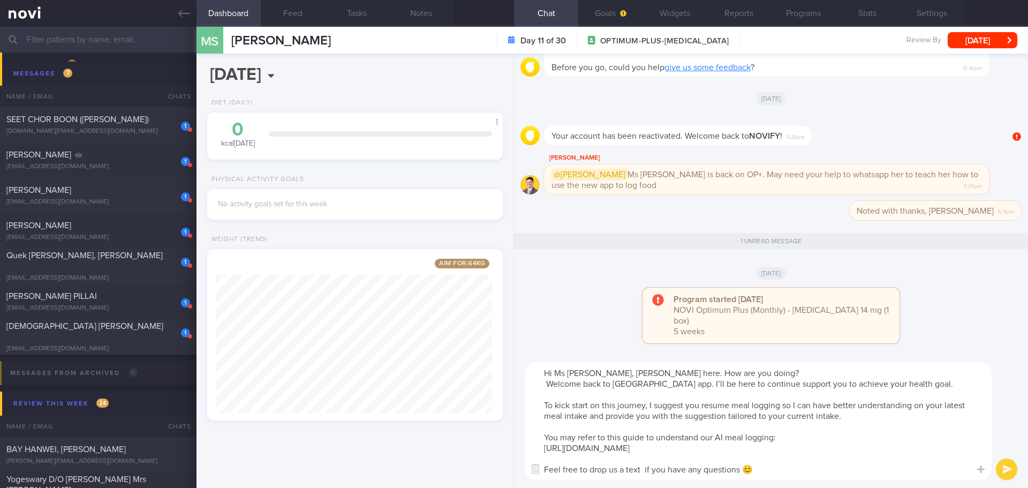
click at [818, 461] on textarea "Hi Ms mallika, Elizabeth here. How are you doing? Welcome back to Novihealth ap…" at bounding box center [758, 421] width 467 height 118
click at [819, 464] on textarea "Hi Ms mallika, Elizabeth here. How are you doing? Welcome back to Novihealth ap…" at bounding box center [758, 421] width 467 height 118
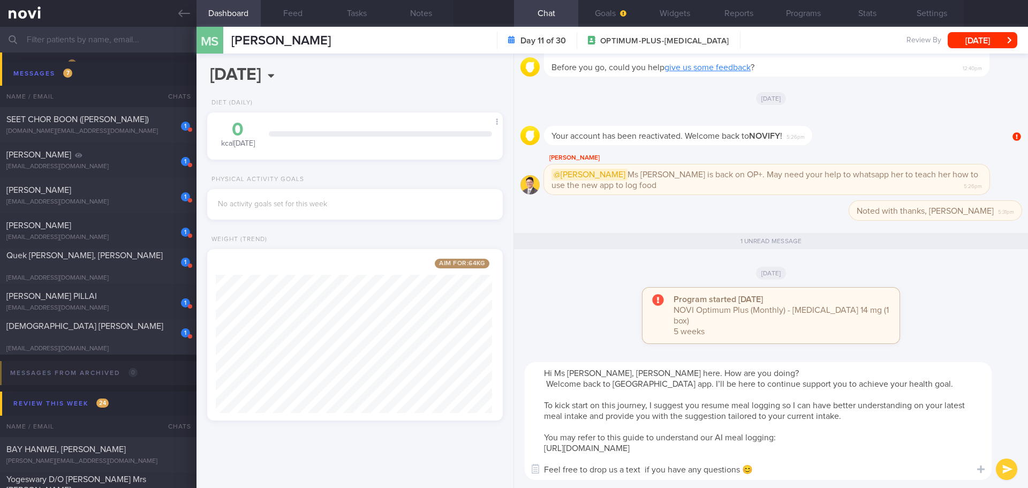
click at [819, 464] on textarea "Hi Ms mallika, Elizabeth here. How are you doing? Welcome back to Novihealth ap…" at bounding box center [758, 421] width 467 height 118
click at [576, 373] on textarea "Hi Ms mallika, Elizabeth here. How are you doing? Welcome back to Novihealth ap…" at bounding box center [758, 421] width 467 height 118
type textarea "Hi Ms Mallika, Elizabeth here. How are you doing? Welcome back to Novihealth ap…"
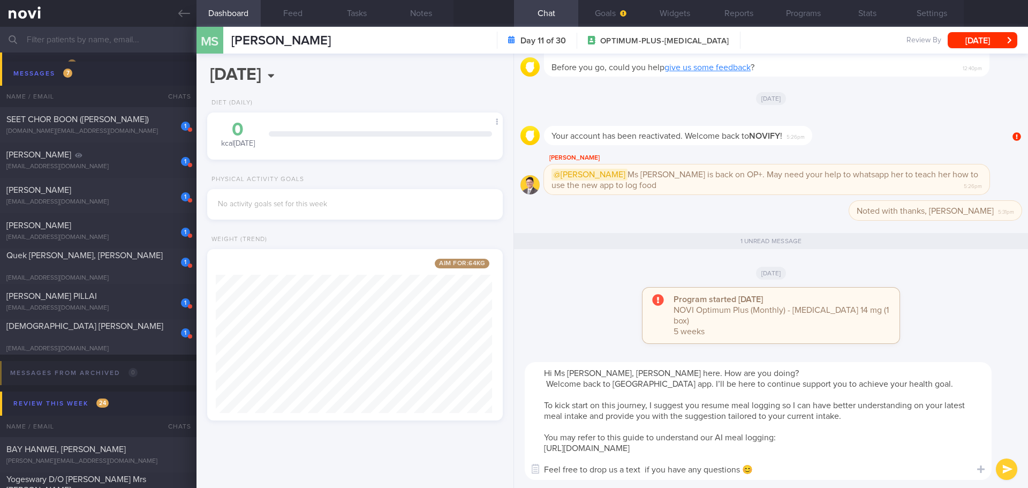
click at [1008, 466] on button "submit" at bounding box center [1006, 468] width 21 height 21
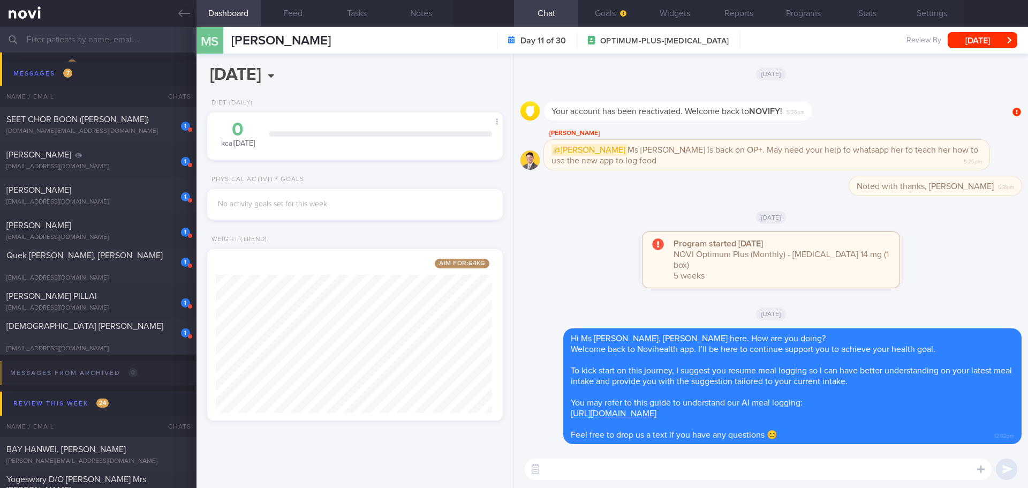
click at [989, 278] on div "Program started yesterday NOVI Optimum Plus (Monthly) - Rybelsus 14 mg (1 box) …" at bounding box center [770, 265] width 501 height 66
click at [994, 43] on button "[DATE]" at bounding box center [983, 40] width 70 height 16
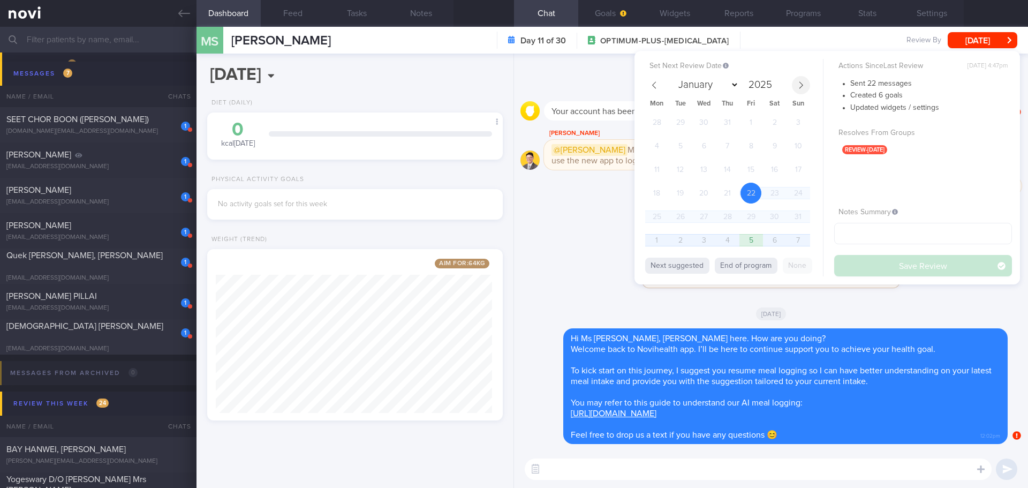
click at [796, 89] on span at bounding box center [801, 85] width 18 height 18
select select "8"
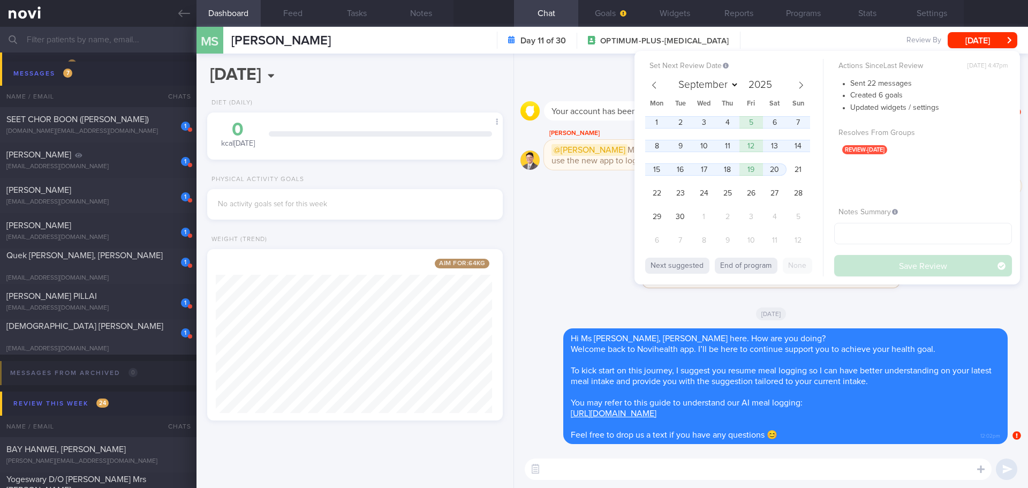
click at [583, 248] on div "Program started yesterday NOVI Optimum Plus (Monthly) - Rybelsus 14 mg (1 box) …" at bounding box center [770, 265] width 501 height 66
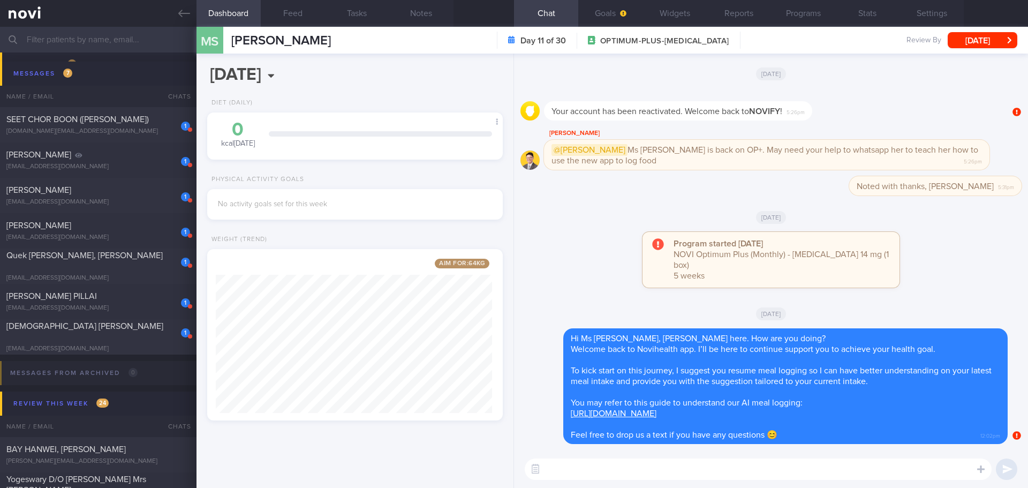
click at [583, 248] on div "Program started yesterday NOVI Optimum Plus (Monthly) - Rybelsus 14 mg (1 box) …" at bounding box center [770, 265] width 501 height 66
click at [785, 13] on button "Programs" at bounding box center [803, 13] width 64 height 27
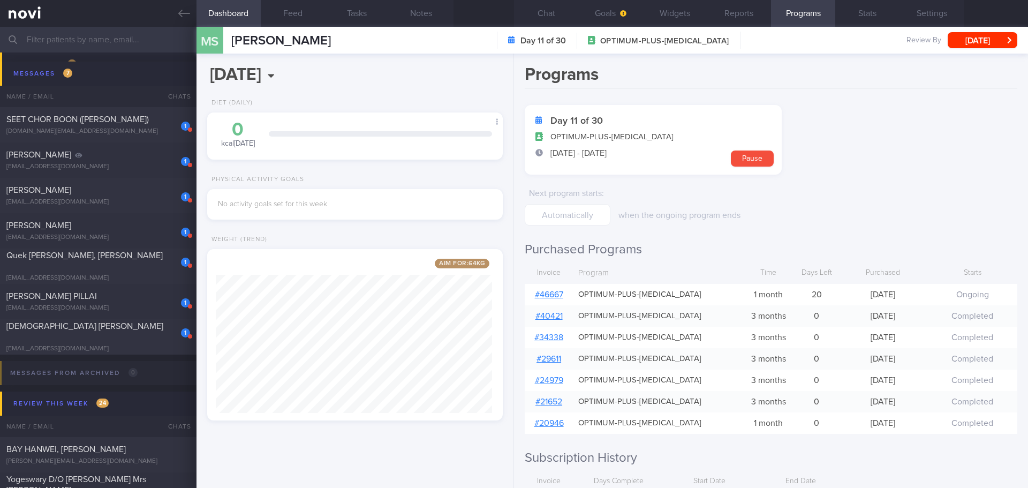
click at [538, 292] on link "# 46667" at bounding box center [549, 294] width 28 height 9
click at [864, 84] on h1 "Programs" at bounding box center [771, 76] width 493 height 25
click at [547, 3] on button "Chat" at bounding box center [546, 13] width 64 height 27
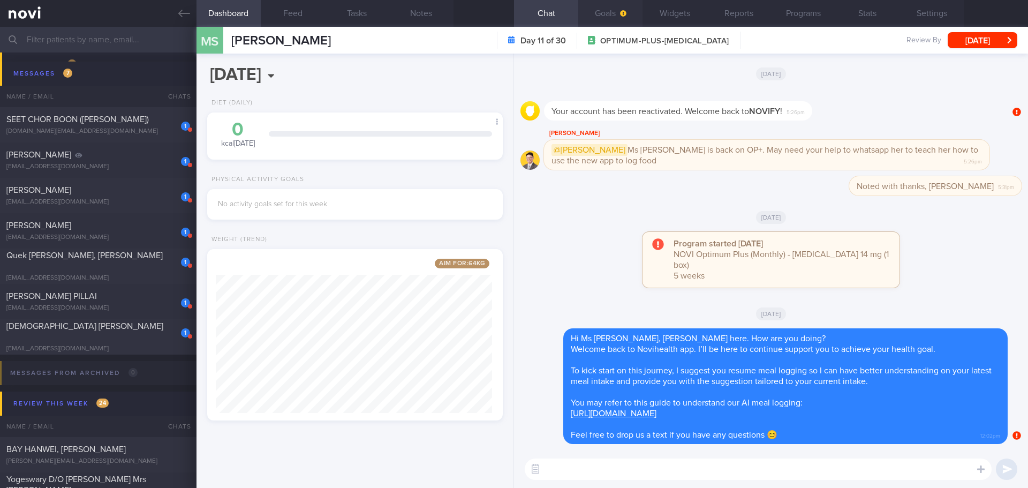
click at [598, 13] on button "Goals" at bounding box center [610, 13] width 64 height 27
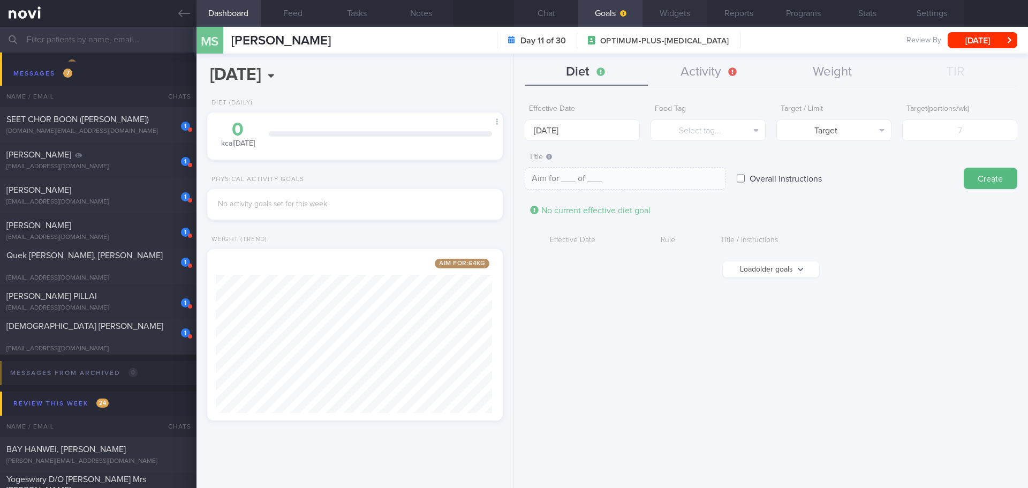
click at [699, 14] on button "Widgets" at bounding box center [674, 13] width 64 height 27
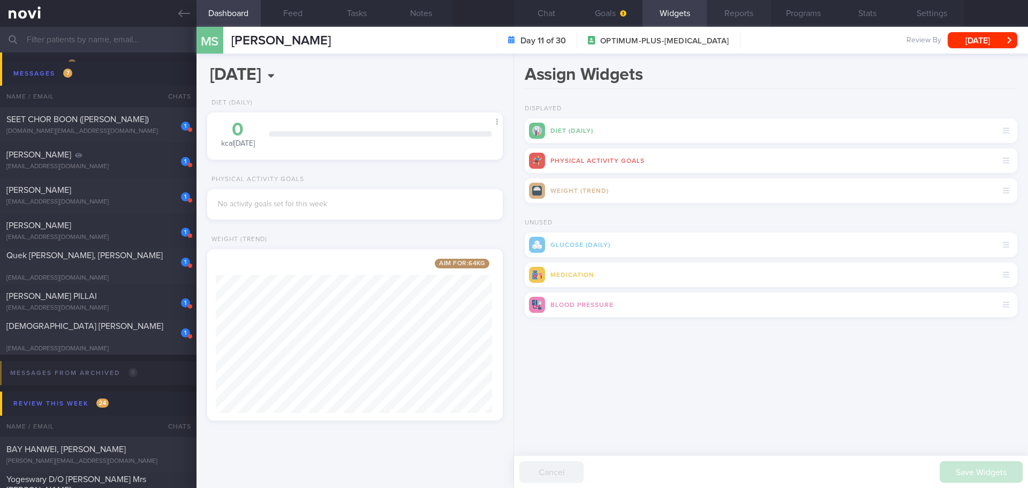
click at [730, 14] on button "Reports" at bounding box center [739, 13] width 64 height 27
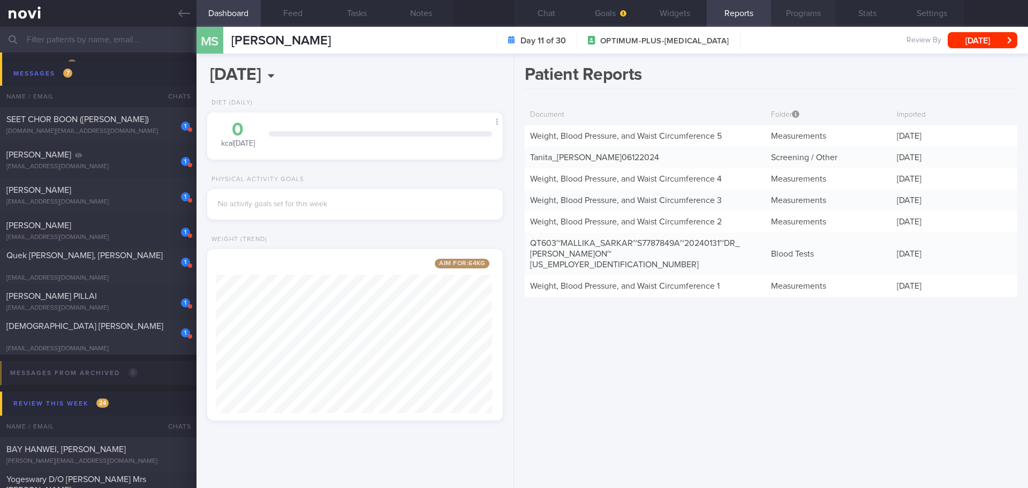
click at [795, 13] on button "Programs" at bounding box center [803, 13] width 64 height 27
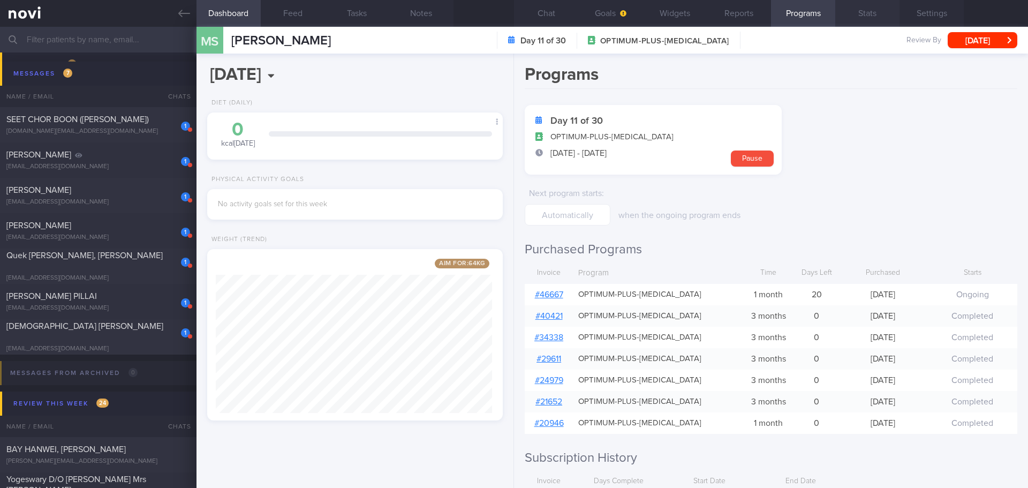
click at [864, 18] on button "Stats" at bounding box center [867, 13] width 64 height 27
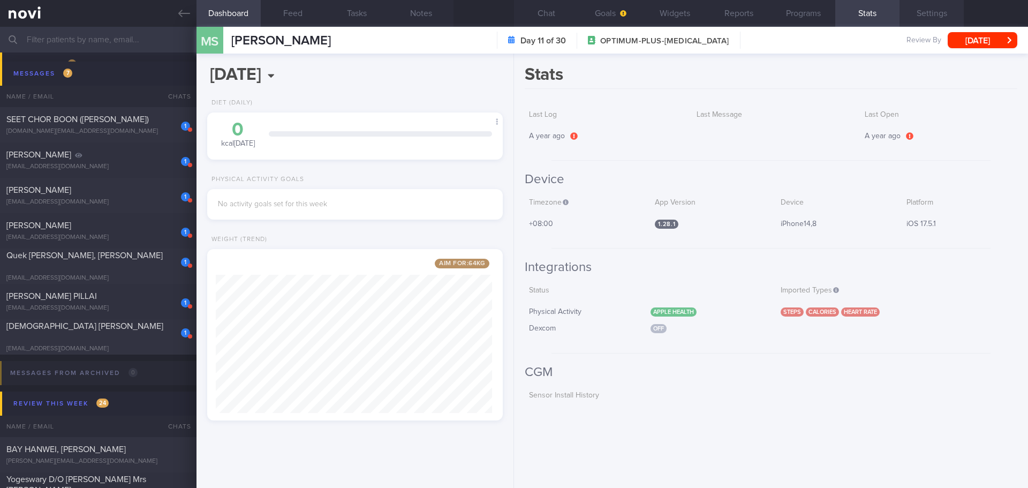
click at [909, 16] on button "Settings" at bounding box center [931, 13] width 64 height 27
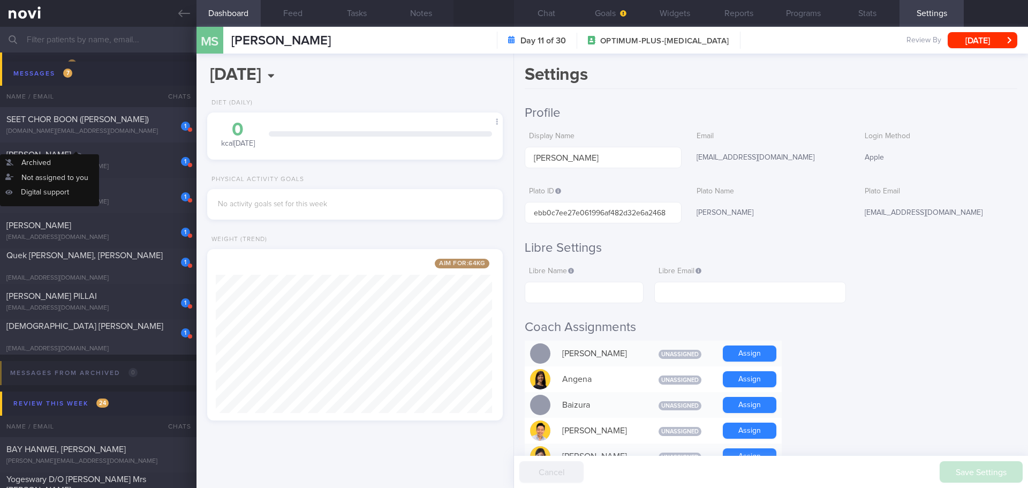
scroll to position [304, 0]
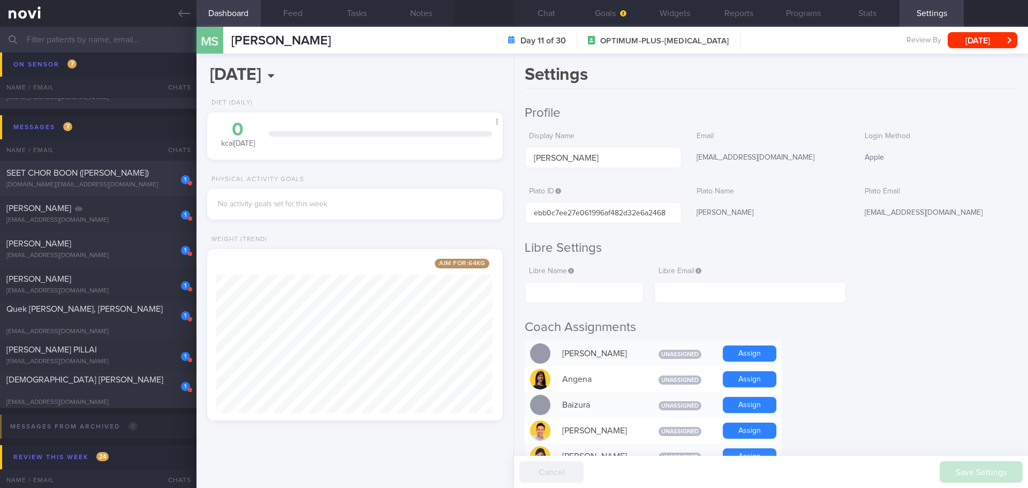
click at [65, 267] on div "1 SEET CHOR BOON (ELSIE) elsieseet.es@gmail.com A month ago OPTIMUM-PLUS-RYBELS…" at bounding box center [514, 284] width 1028 height 35
type input "on WA"
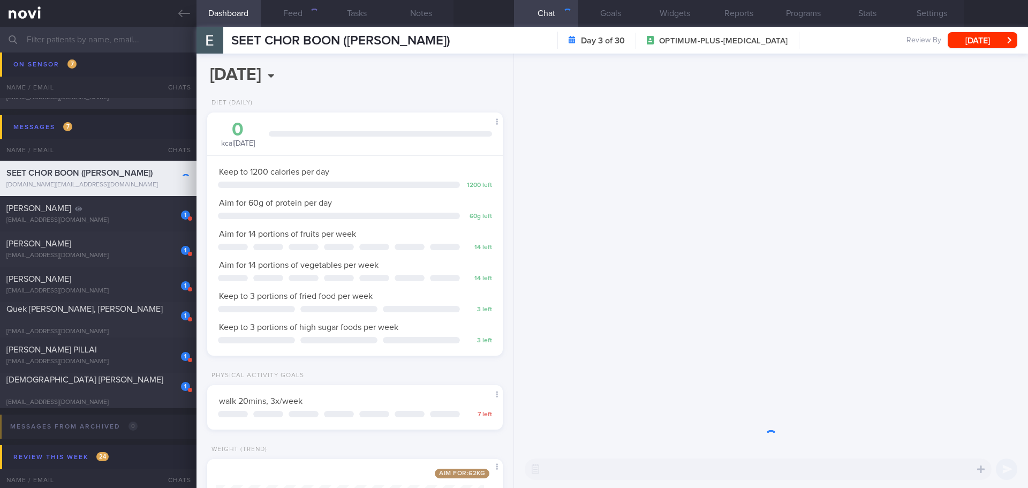
scroll to position [149, 269]
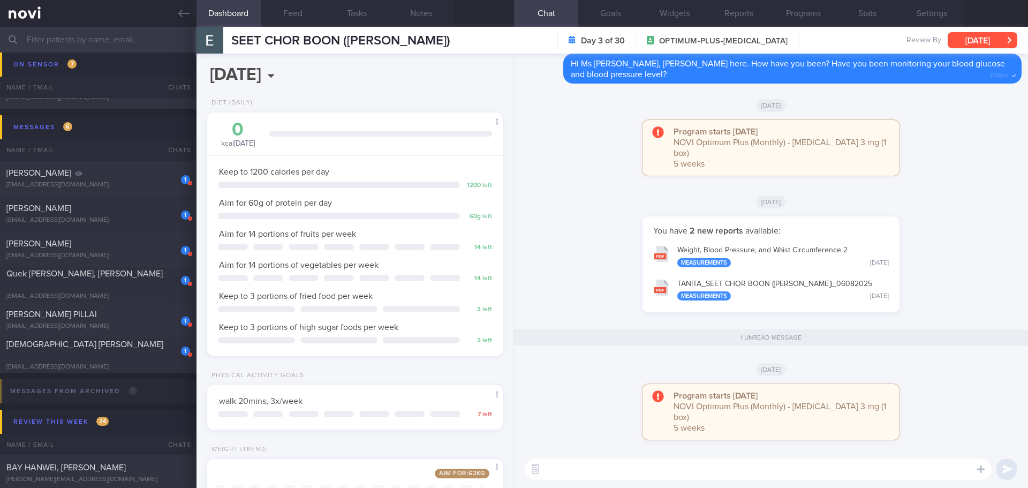
click at [964, 42] on button "[DATE]" at bounding box center [983, 40] width 70 height 16
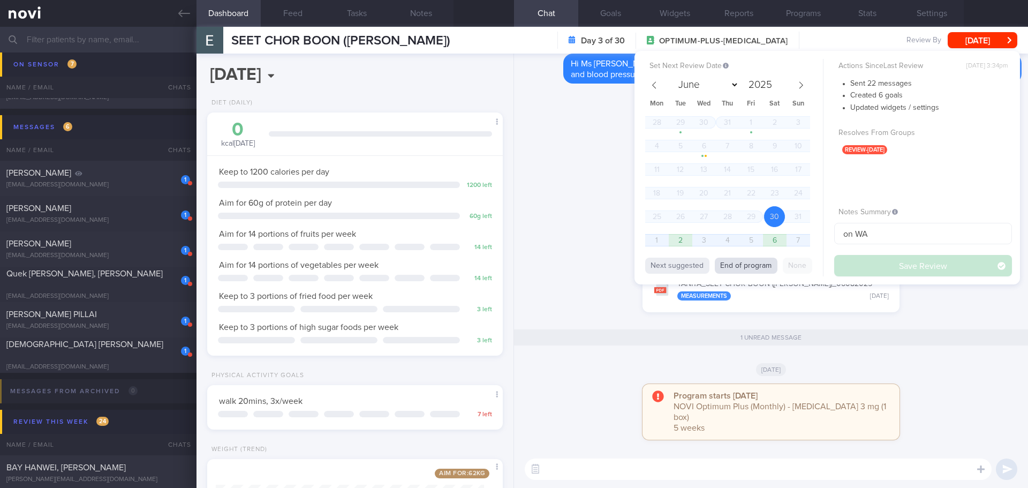
click at [766, 261] on button "End of program" at bounding box center [746, 266] width 63 height 16
select select "8"
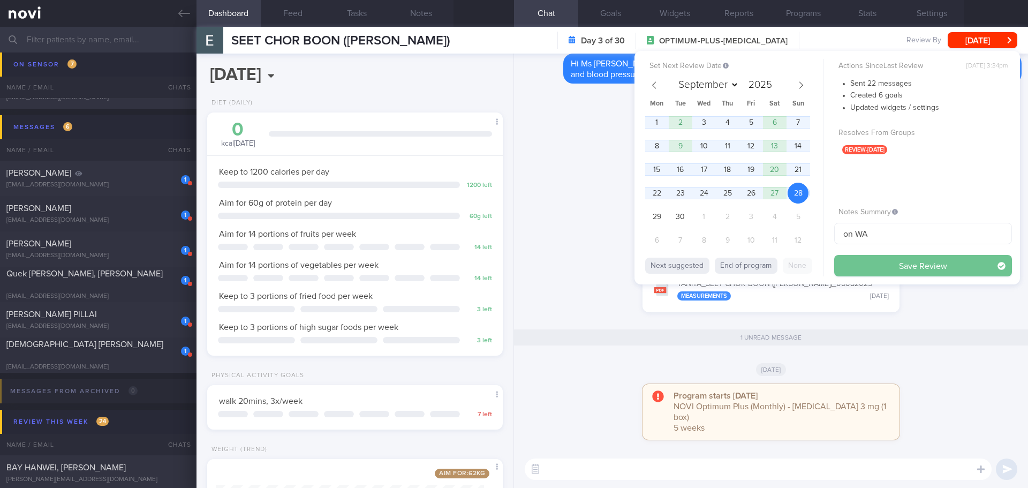
click at [877, 261] on button "Save Review" at bounding box center [923, 265] width 178 height 21
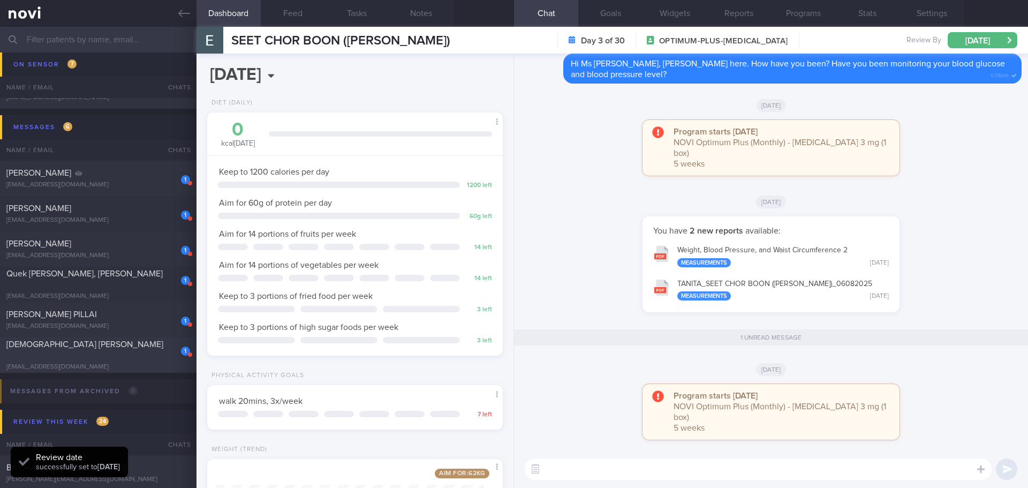
click at [112, 345] on div "[DEMOGRAPHIC_DATA] [PERSON_NAME]" at bounding box center [96, 349] width 181 height 21
select select "7"
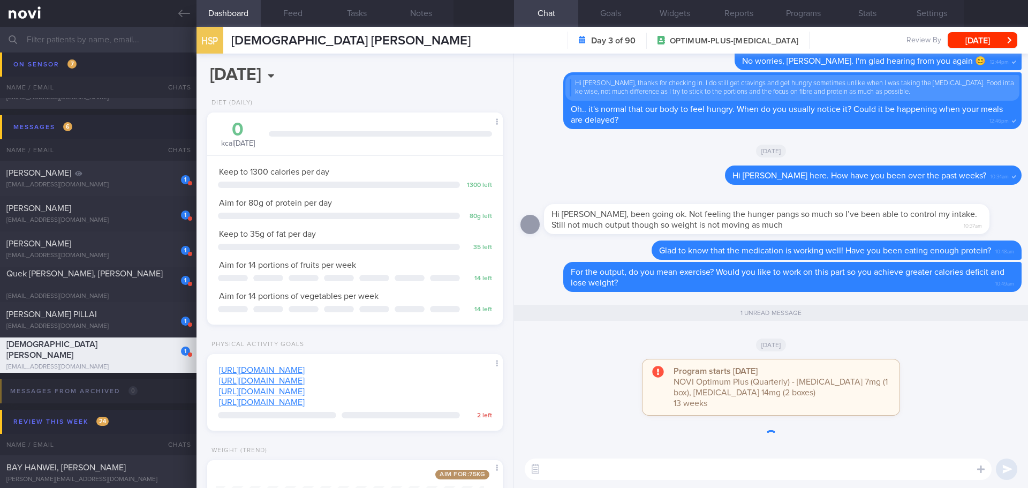
scroll to position [1, 0]
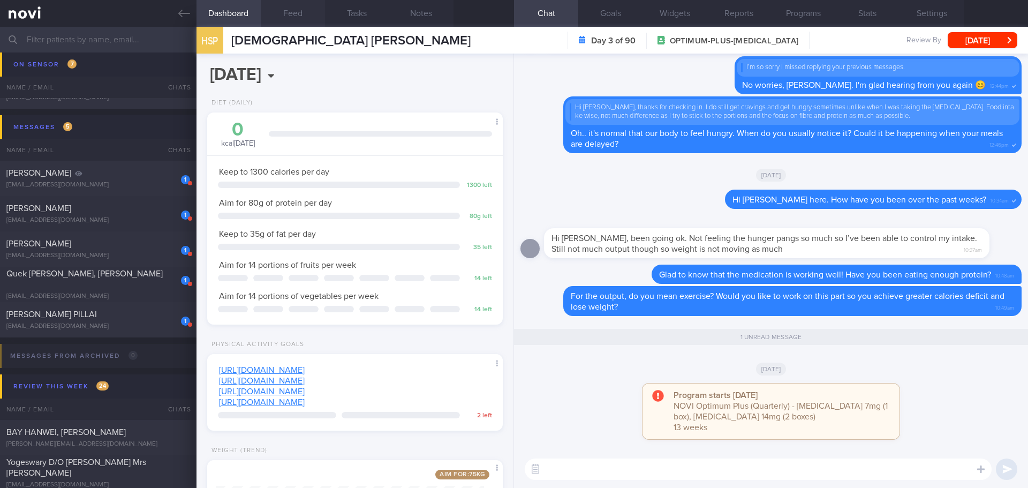
click at [296, 4] on button "Feed" at bounding box center [293, 13] width 64 height 27
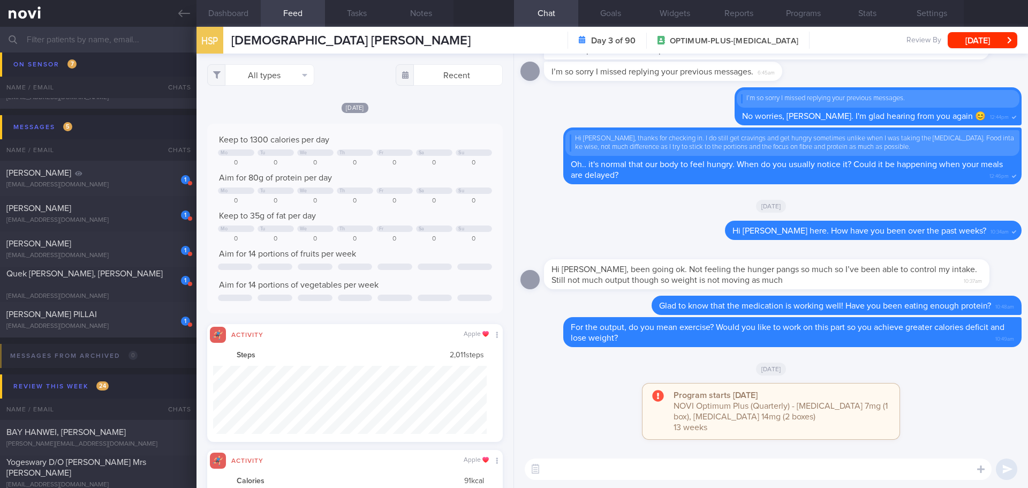
click at [243, 17] on button "Dashboard" at bounding box center [228, 13] width 64 height 27
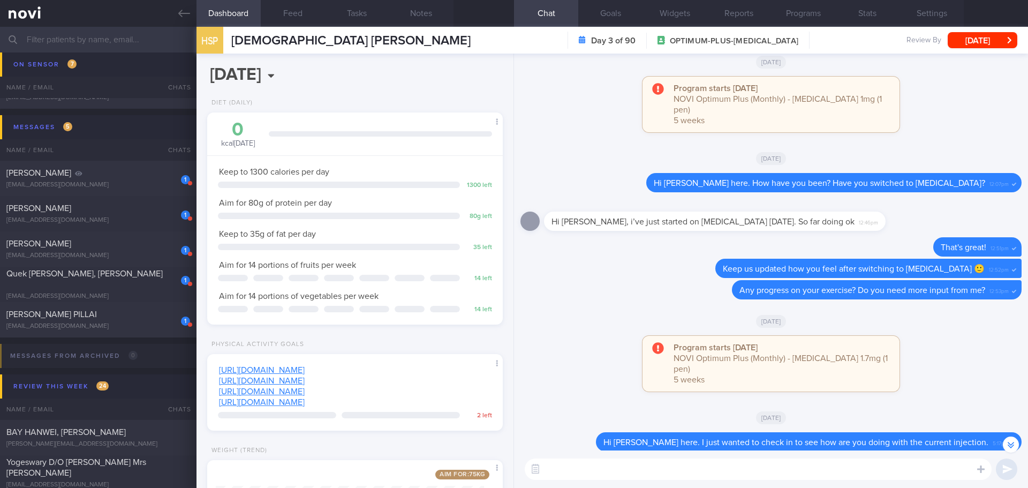
scroll to position [1, 0]
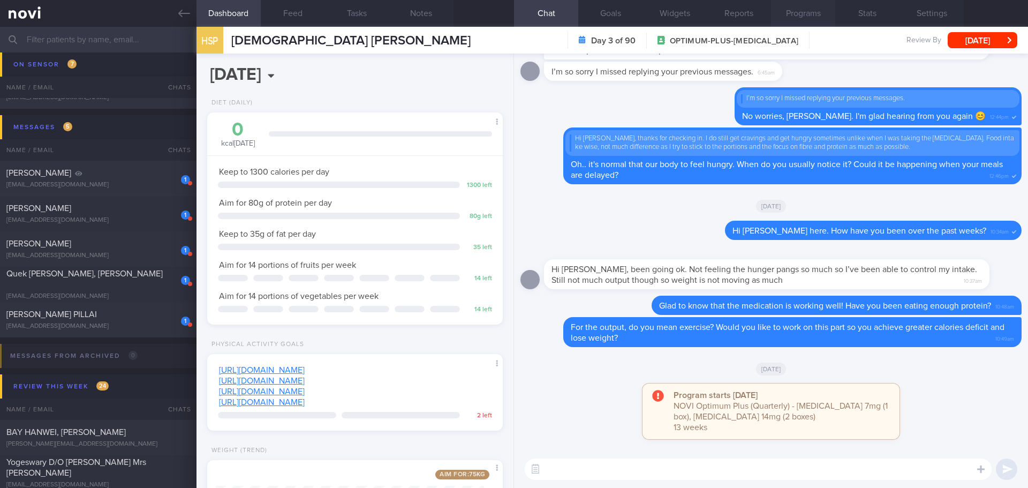
click at [807, 9] on button "Programs" at bounding box center [803, 13] width 64 height 27
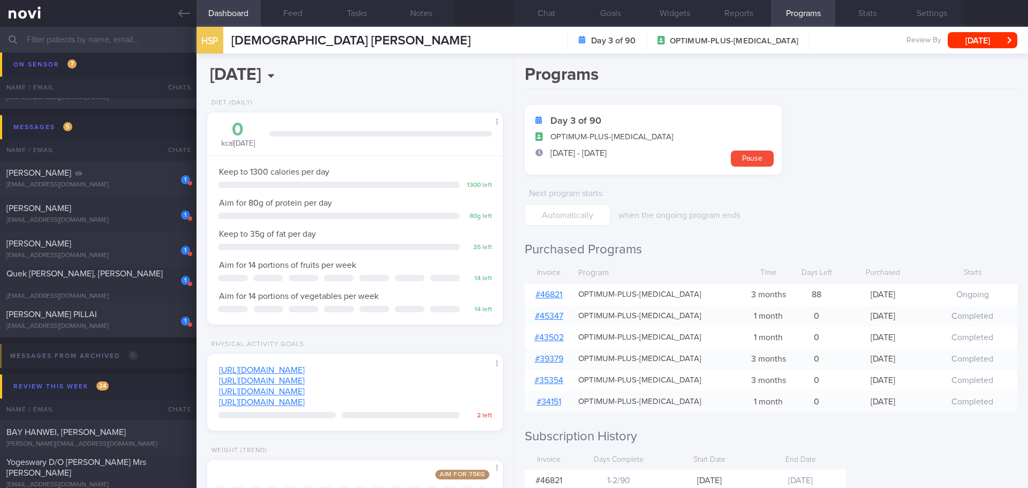
click at [558, 295] on link "# 46821" at bounding box center [548, 294] width 27 height 9
click at [542, 17] on button "Chat" at bounding box center [546, 13] width 64 height 27
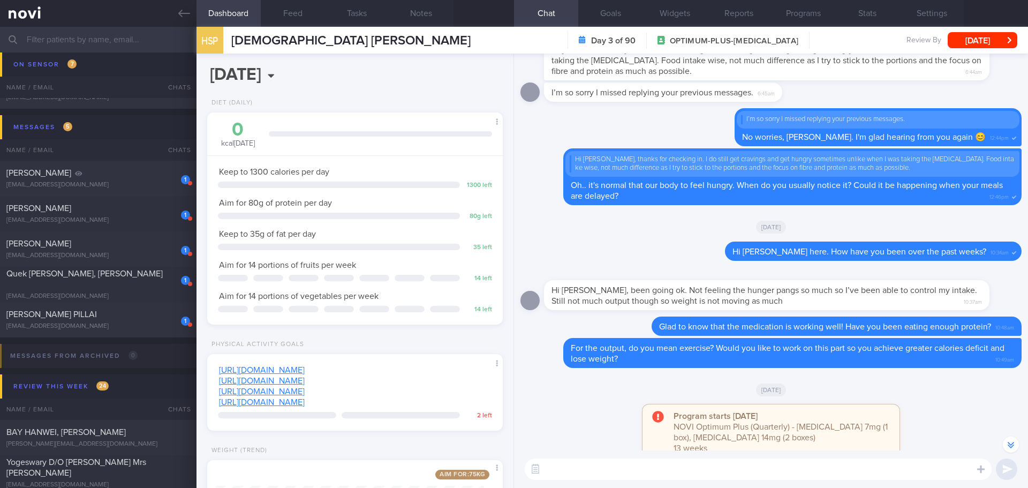
scroll to position [-160, 0]
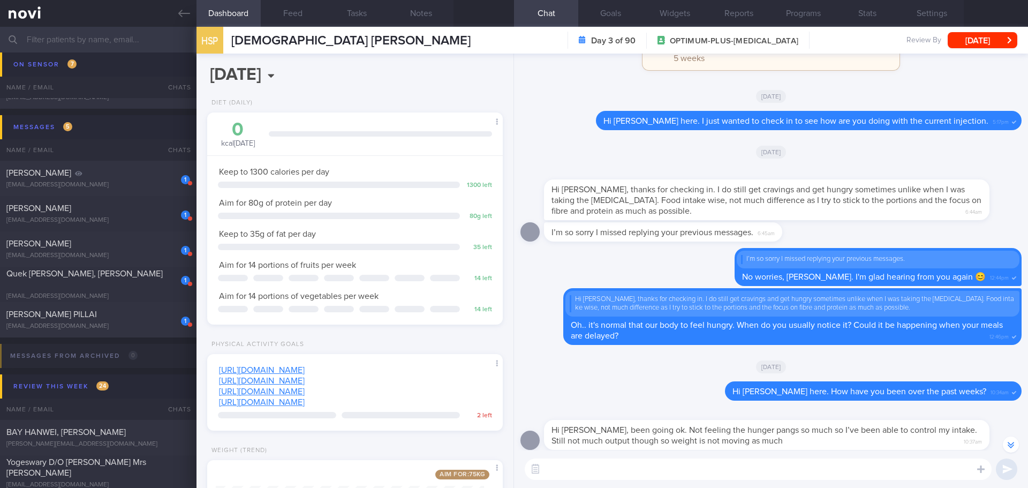
click at [305, 370] on link "https://www.youtube.com/watch?v=tczWD8MPreY" at bounding box center [262, 370] width 86 height 9
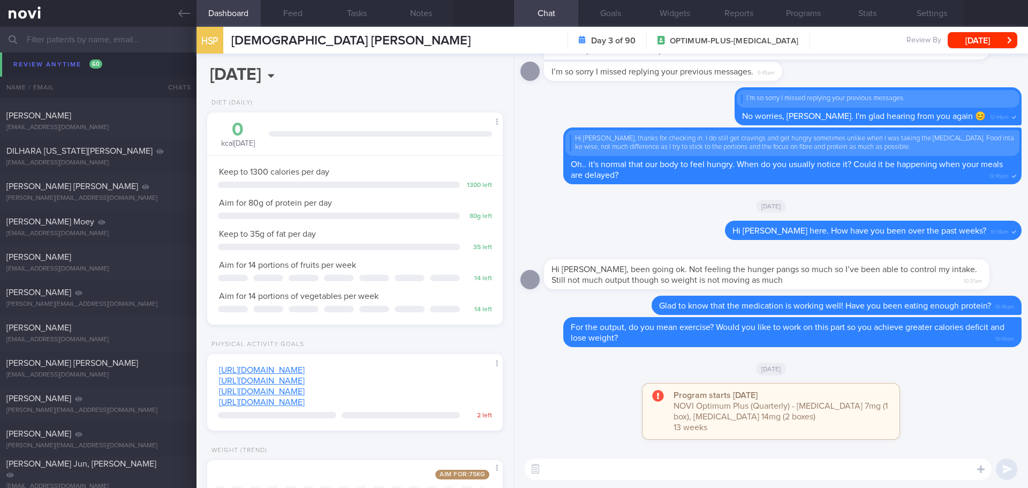
scroll to position [1964, 0]
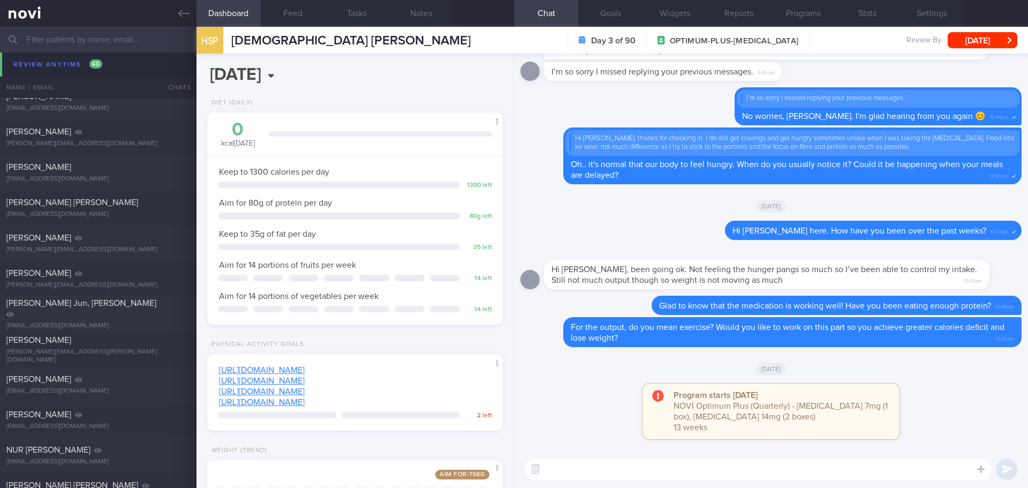
click at [574, 469] on textarea at bounding box center [758, 468] width 467 height 21
type textarea "Hi Hasini, Elizabeth here. Feel free to drop me a text here if you need more su…"
click at [1004, 465] on button "submit" at bounding box center [1006, 468] width 21 height 21
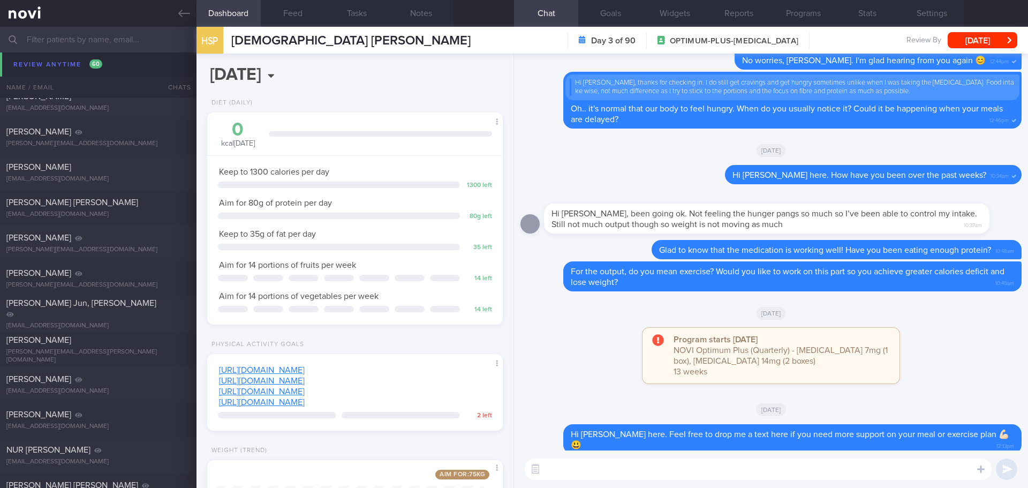
scroll to position [0, 0]
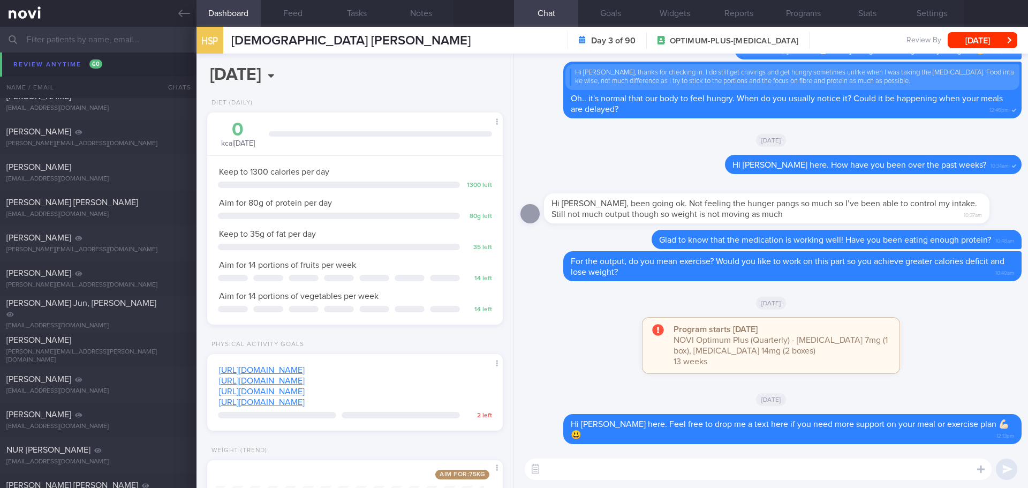
click at [42, 65] on span "[PERSON_NAME] Moey" at bounding box center [50, 61] width 88 height 9
click at [985, 48] on button "[DATE]" at bounding box center [983, 40] width 70 height 16
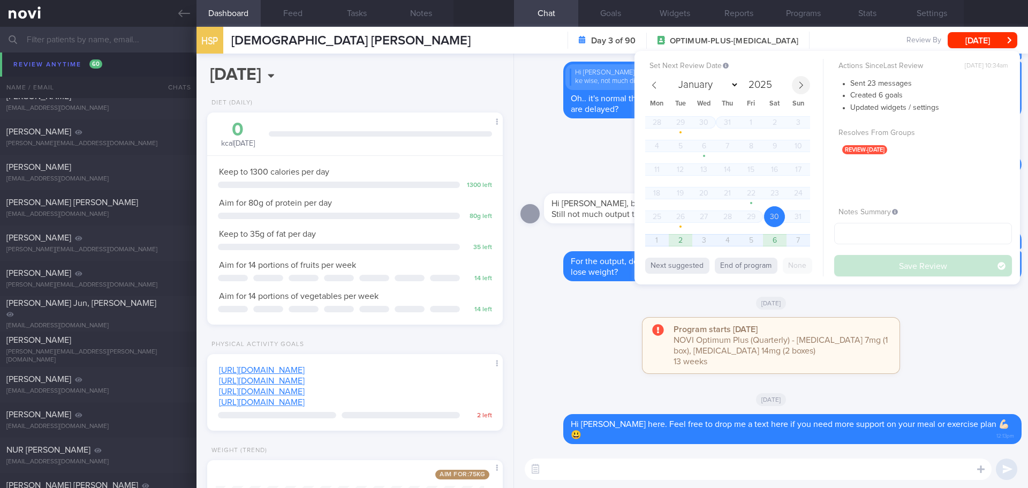
click at [799, 80] on span at bounding box center [801, 85] width 18 height 18
select select "8"
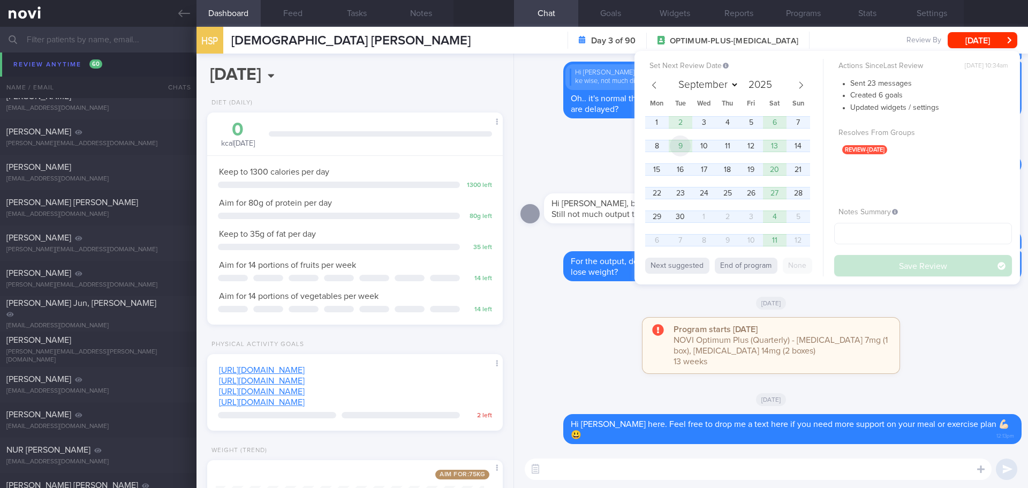
click at [681, 142] on span "9" at bounding box center [680, 145] width 21 height 21
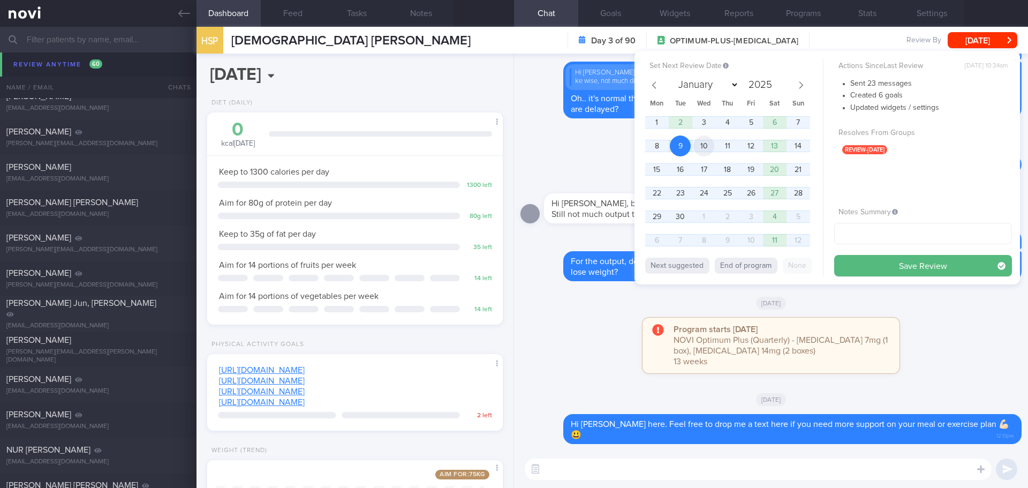
click at [706, 148] on span "10" at bounding box center [703, 145] width 21 height 21
click at [847, 230] on input "text" at bounding box center [923, 233] width 178 height 21
click at [841, 236] on input "text" at bounding box center [923, 233] width 178 height 21
type input "19/11/25- KIV stop"
click at [956, 269] on button "Save Review" at bounding box center [923, 265] width 178 height 21
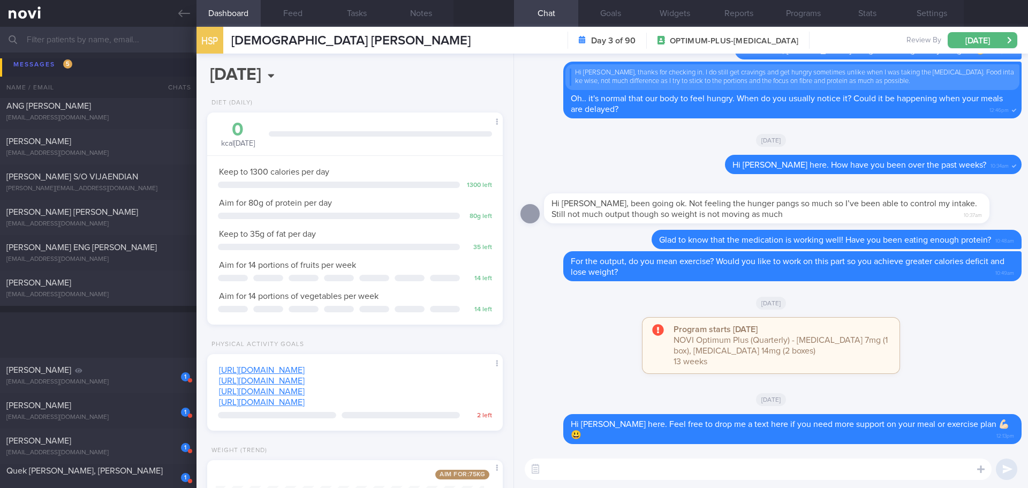
scroll to position [375, 0]
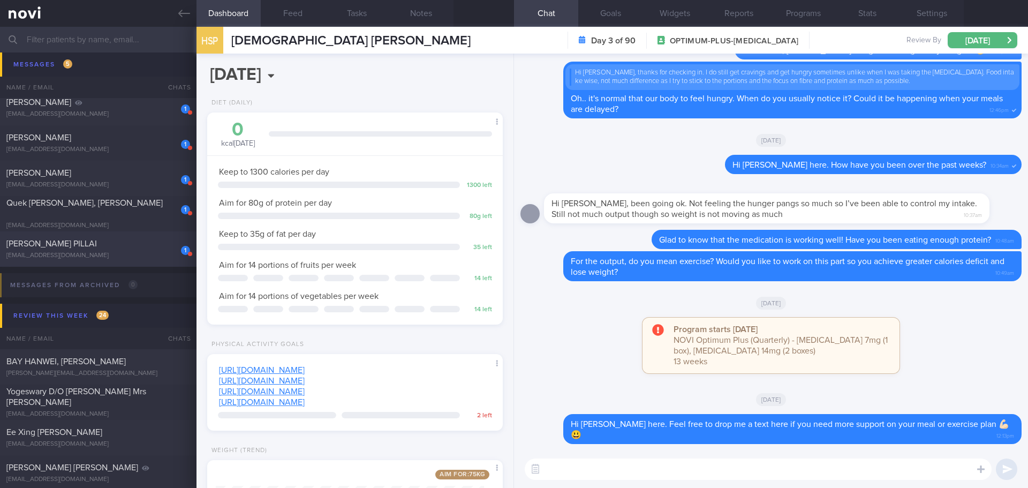
click at [146, 261] on div "1 ANITHA ASOKAN PILLAI anpiii369@gmail.com 13 days ago OPTIMUM-PLUS-MOUNJARO 15…" at bounding box center [514, 248] width 1028 height 35
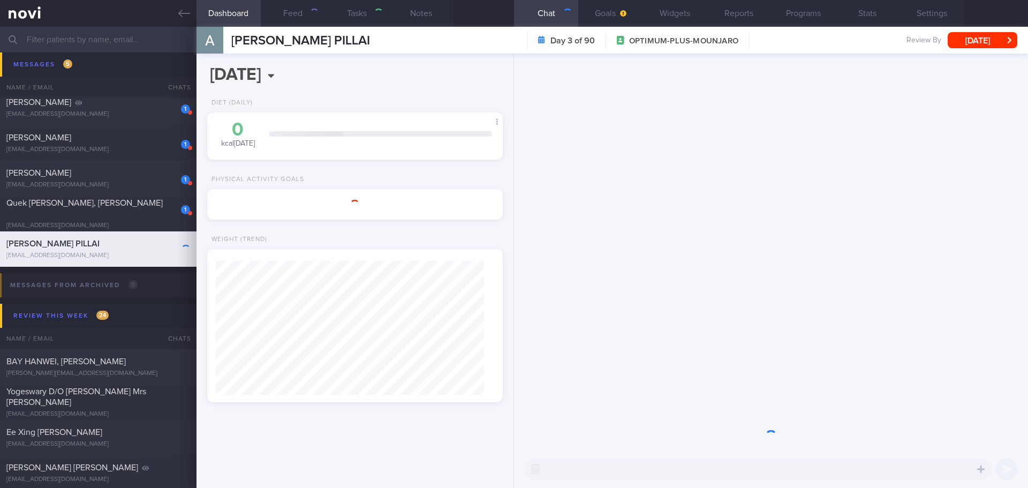
select select "7"
type input "[DATE] - A"
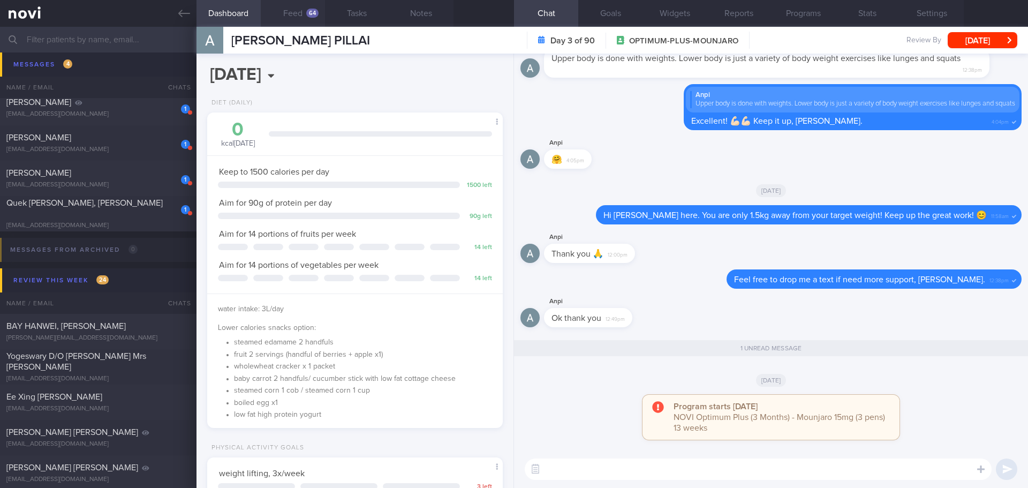
scroll to position [149, 269]
click at [788, 308] on div "Anpi Ok thank you 12:49pm" at bounding box center [770, 314] width 501 height 39
click at [828, 322] on div "Anpi Ok thank you 12:49pm" at bounding box center [770, 314] width 501 height 39
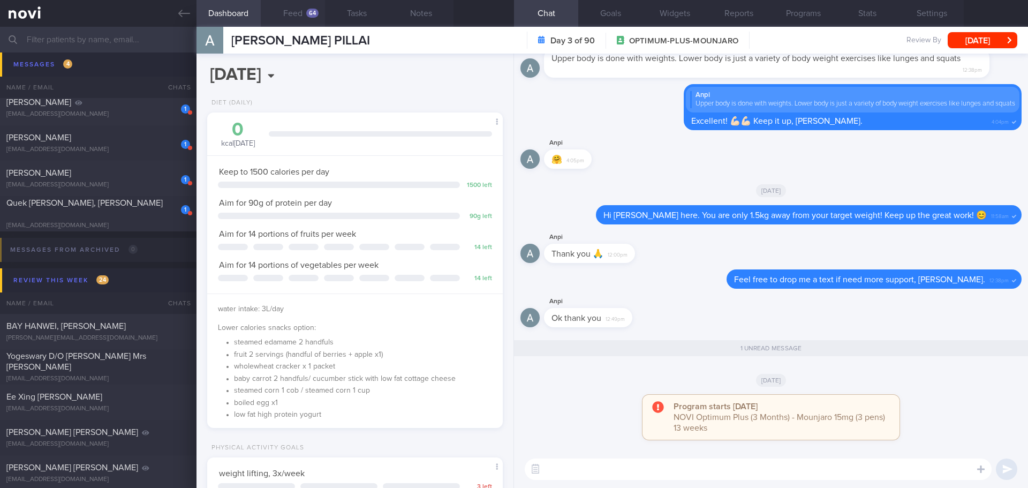
click at [316, 14] on div "64" at bounding box center [312, 13] width 12 height 9
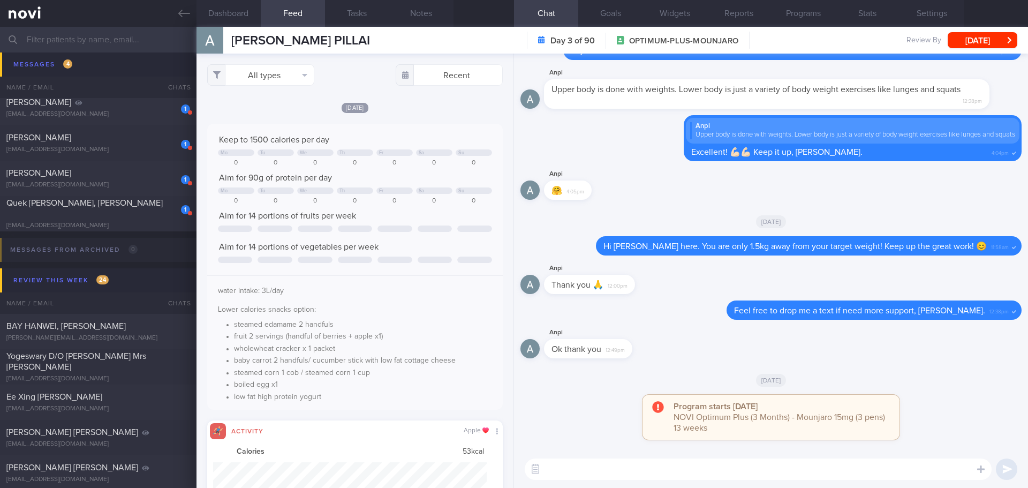
scroll to position [68, 274]
click at [285, 81] on button "All types" at bounding box center [260, 74] width 107 height 21
click at [281, 110] on button "Activity" at bounding box center [261, 112] width 106 height 16
checkbox input "false"
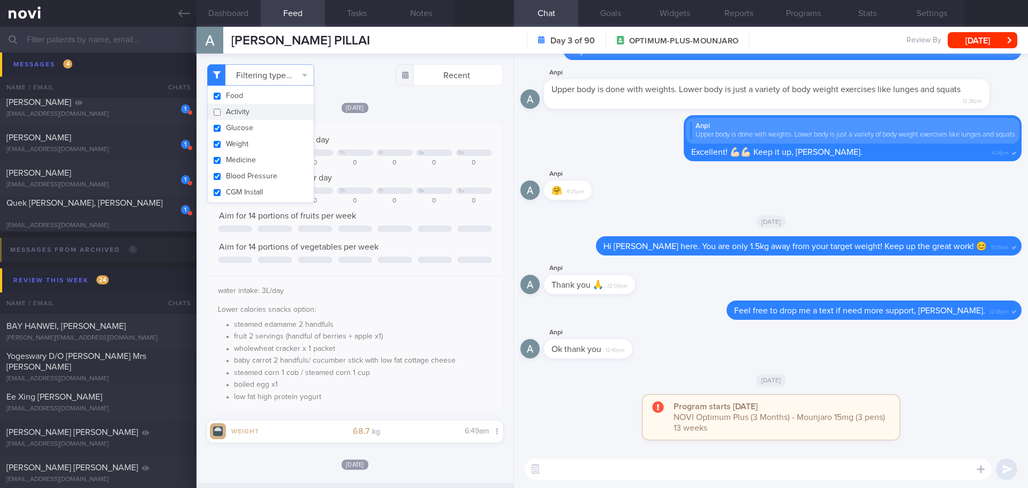
click at [461, 111] on div "[DATE]" at bounding box center [355, 107] width 296 height 11
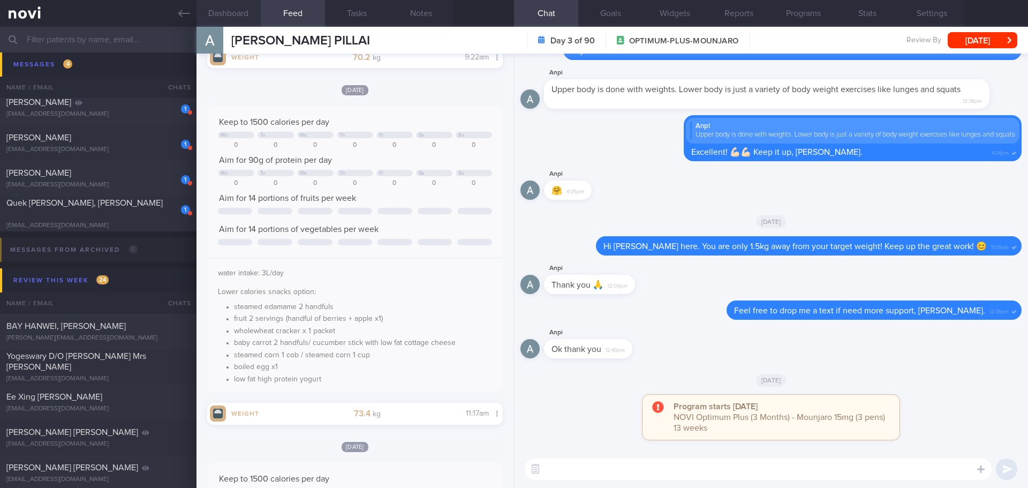
click at [228, 16] on button "Dashboard" at bounding box center [228, 13] width 64 height 27
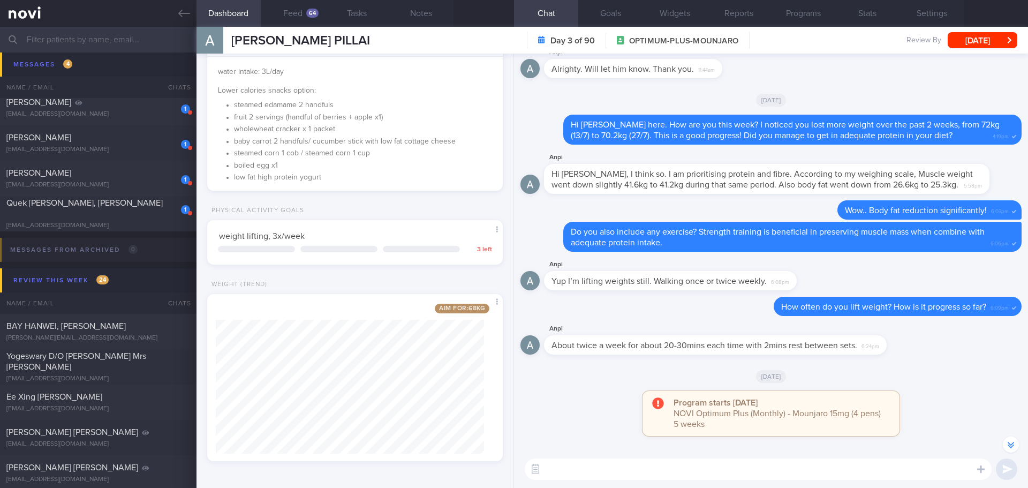
scroll to position [-482, 0]
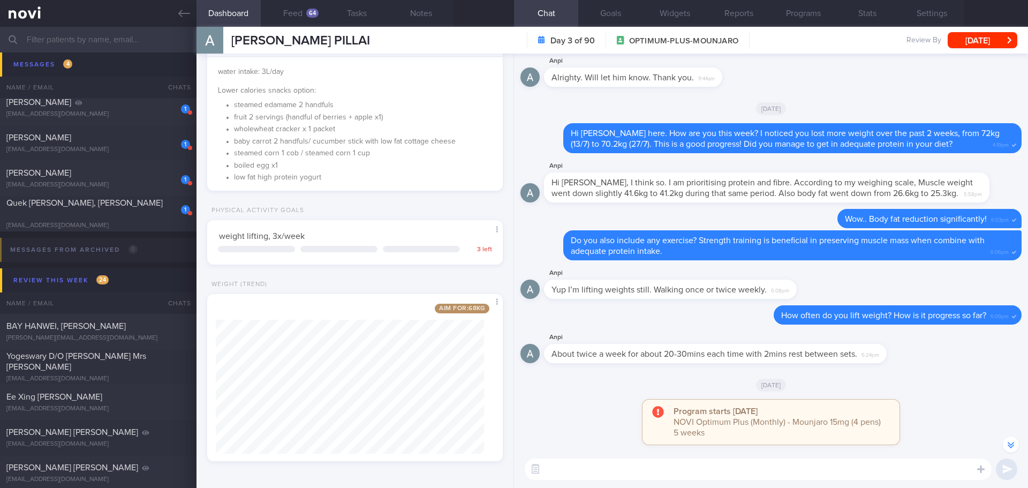
click at [577, 463] on textarea at bounding box center [758, 468] width 467 height 21
click at [791, 16] on button "Programs" at bounding box center [803, 13] width 64 height 27
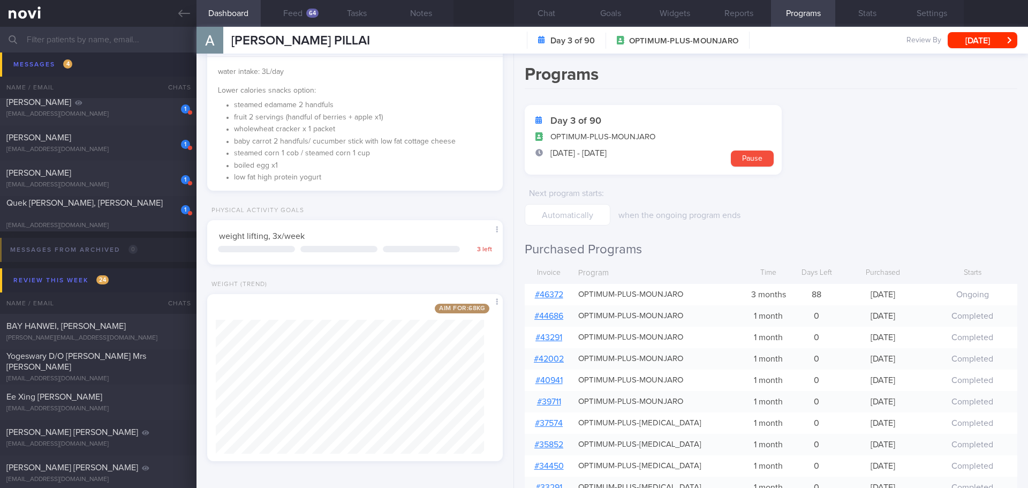
click at [551, 294] on link "# 46372" at bounding box center [549, 294] width 28 height 9
click at [539, 8] on button "Chat" at bounding box center [546, 13] width 64 height 27
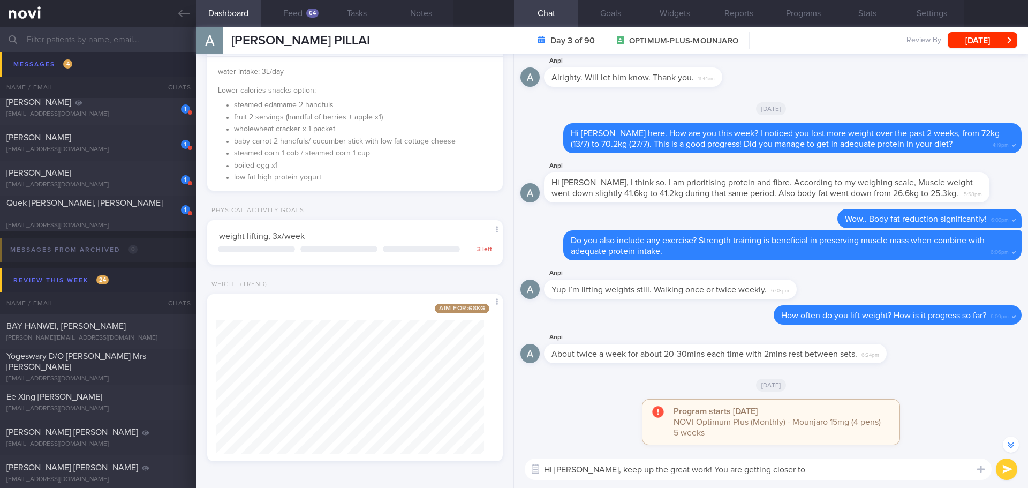
click at [807, 466] on textarea "Hi Ms Anitha, keep up the great work! You are getting closer to" at bounding box center [758, 468] width 467 height 21
click at [922, 463] on textarea "Hi Ms Anitha, keep up the great work! You are getting closer to the target weig…" at bounding box center [758, 468] width 467 height 21
click at [885, 461] on textarea "Hi Ms Anitha, keep up the great work! You are getting closer to the target weig…" at bounding box center [758, 468] width 467 height 21
click at [887, 467] on textarea "Hi Ms Anitha, keep up the great work! You are getting closer to the target weig…" at bounding box center [758, 468] width 467 height 21
type textarea "Hi Ms Anitha, keep up the great work! You are getting closer to the target weig…"
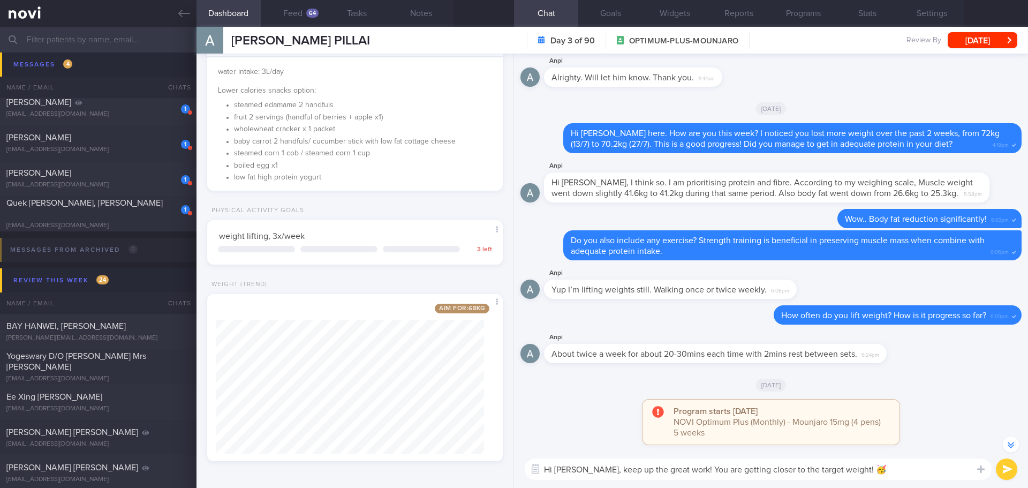
click at [1009, 469] on button "submit" at bounding box center [1006, 468] width 21 height 21
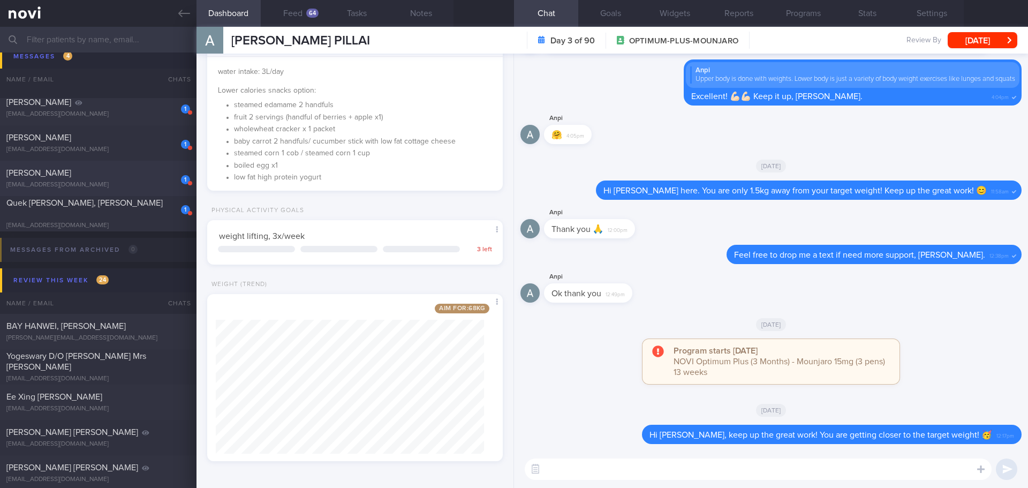
scroll to position [321, 0]
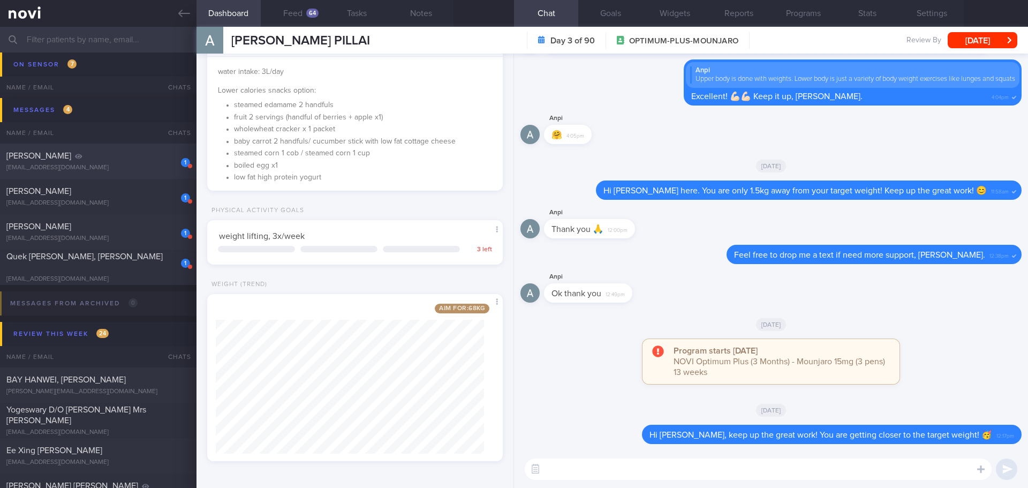
click at [156, 159] on div "[PERSON_NAME]" at bounding box center [96, 155] width 181 height 11
click at [975, 39] on button "[DATE]" at bounding box center [983, 40] width 70 height 16
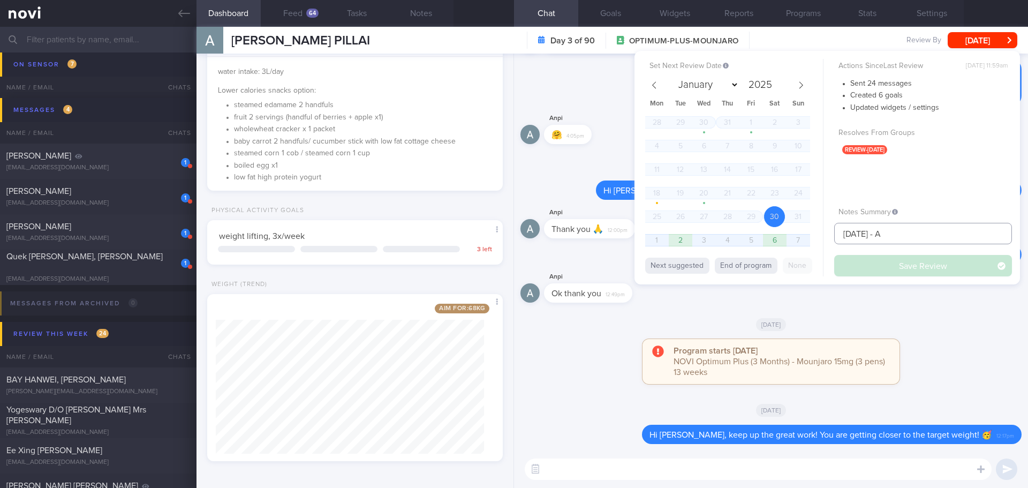
click at [896, 231] on input "[DATE] - A" at bounding box center [923, 233] width 178 height 21
click at [897, 232] on input "[DATE] - A" at bounding box center [923, 233] width 178 height 21
click at [926, 262] on button "Save Review" at bounding box center [923, 265] width 178 height 21
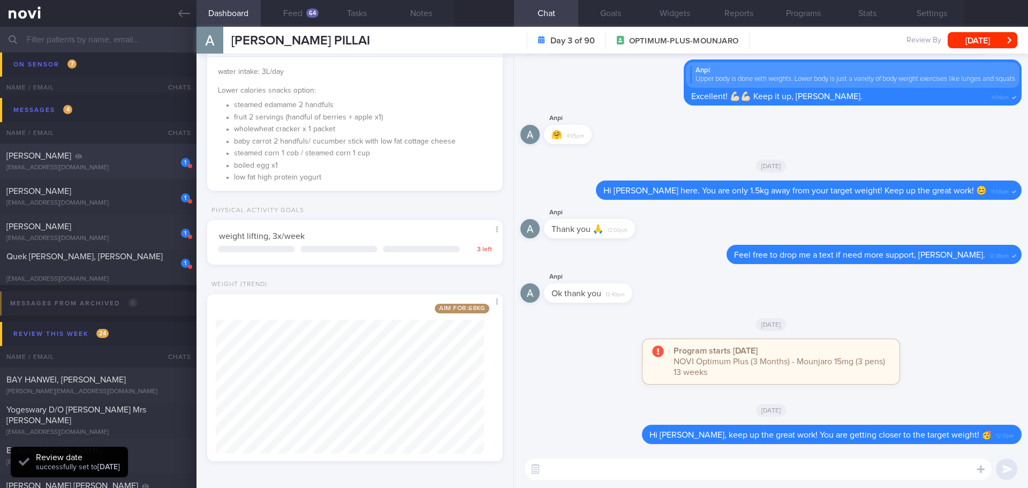
click at [81, 161] on div "[PERSON_NAME]" at bounding box center [96, 155] width 181 height 11
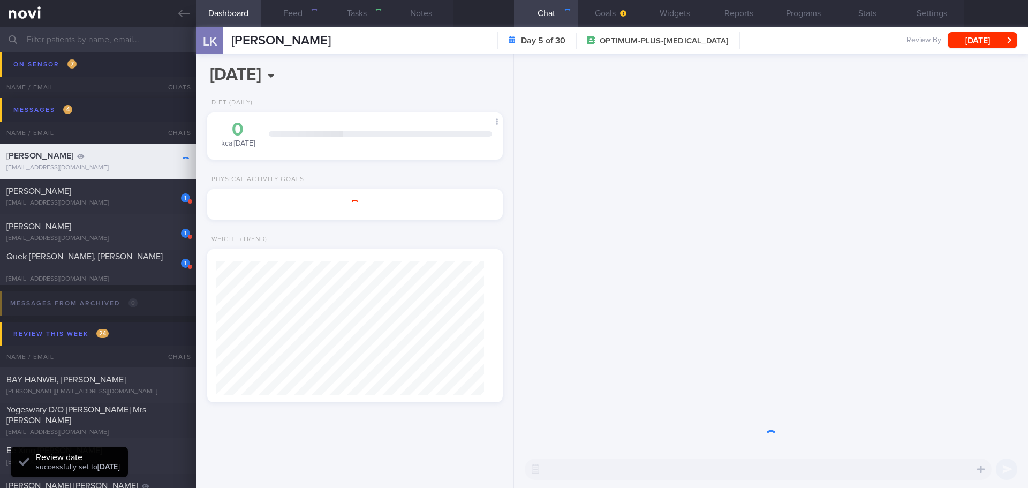
type input "check appt"
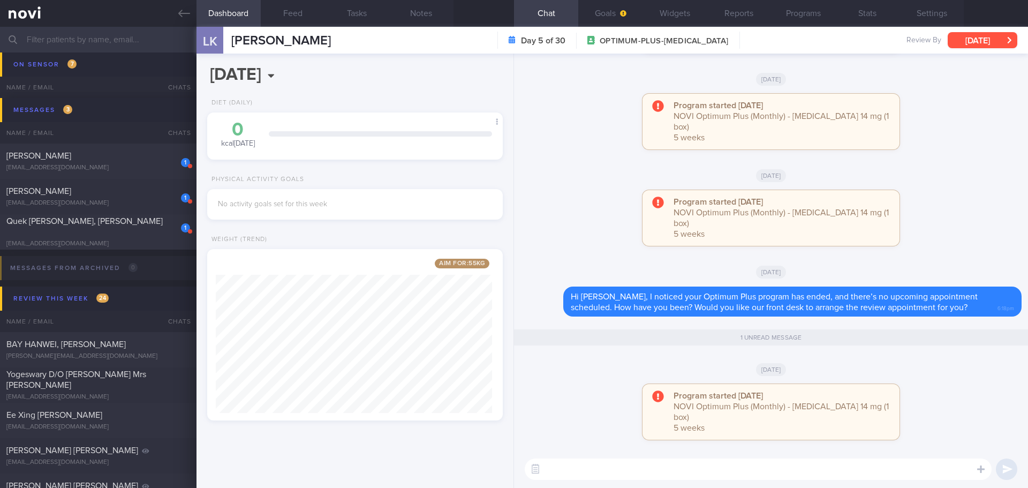
click at [962, 41] on button "[DATE]" at bounding box center [983, 40] width 70 height 16
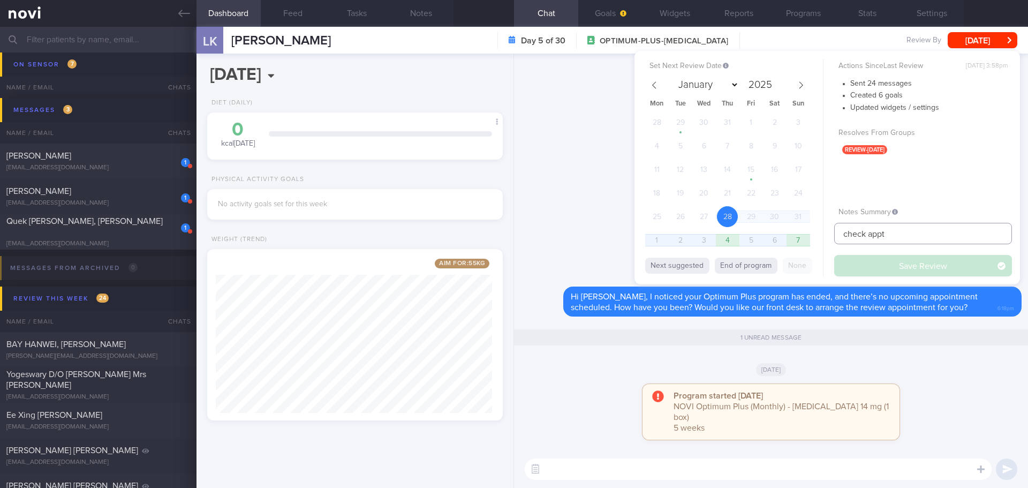
click at [890, 233] on input "check appt" at bounding box center [923, 233] width 178 height 21
click at [579, 160] on div "Program started yesterday NOVI Optimum Plus (Monthly) - Rybelsus 14 mg (1 box) …" at bounding box center [770, 127] width 501 height 66
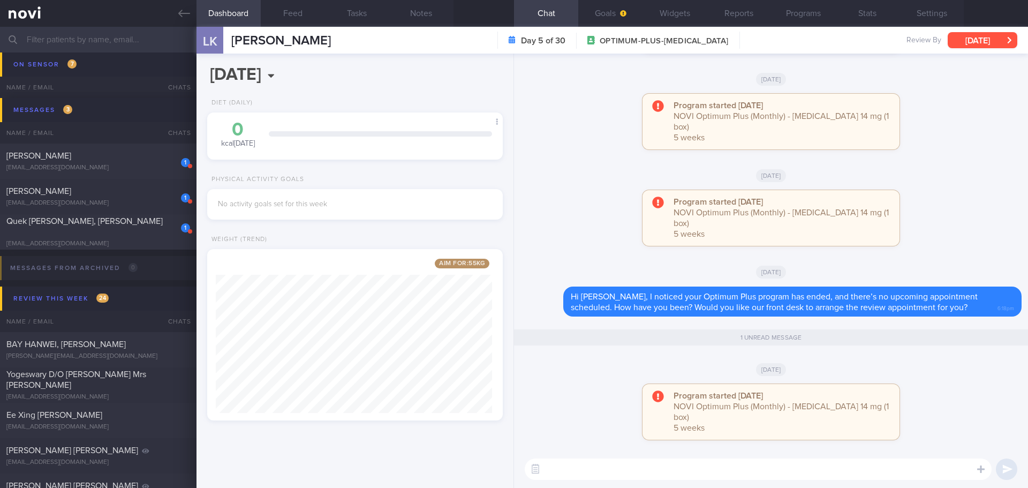
click at [969, 37] on button "[DATE]" at bounding box center [983, 40] width 70 height 16
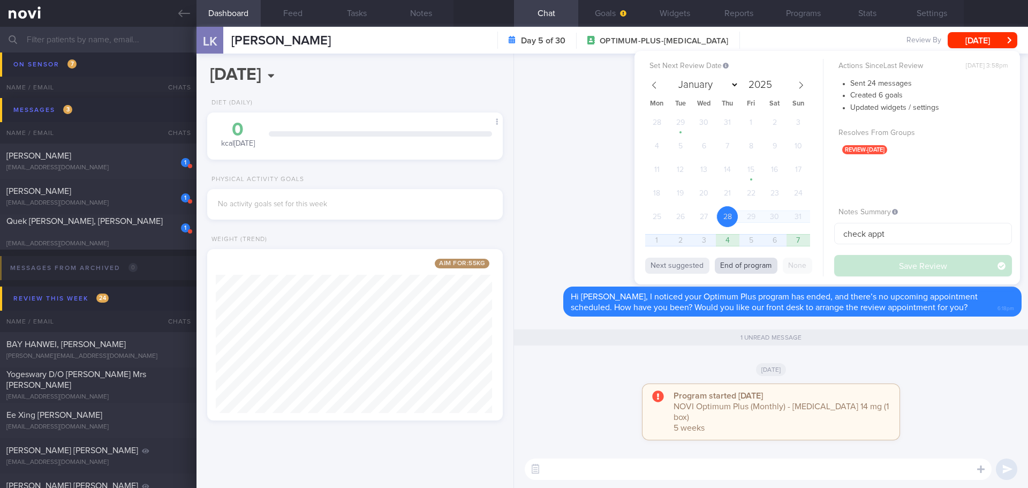
click at [768, 259] on button "End of program" at bounding box center [746, 266] width 63 height 16
select select "8"
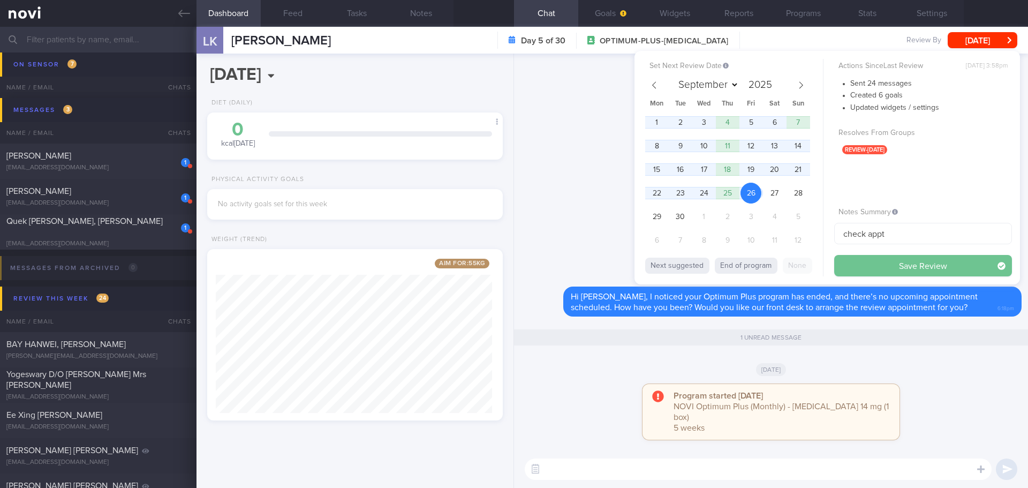
click at [867, 255] on button "Save Review" at bounding box center [923, 265] width 178 height 21
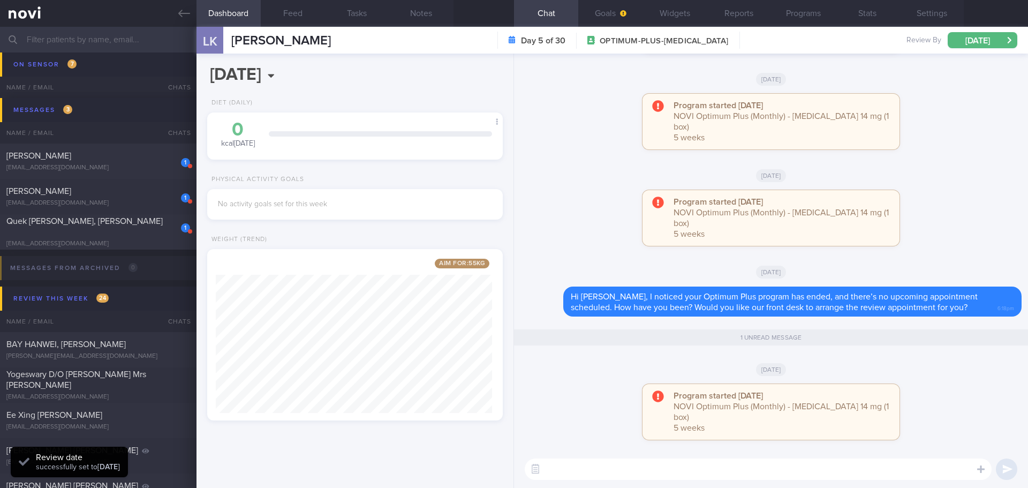
click at [511, 97] on div "2025-09-01 Mon, 1 Sep Diet (Daily) 0 kcal today Carbs Protein Fat 0 g 0 g 0 g S…" at bounding box center [354, 271] width 317 height 434
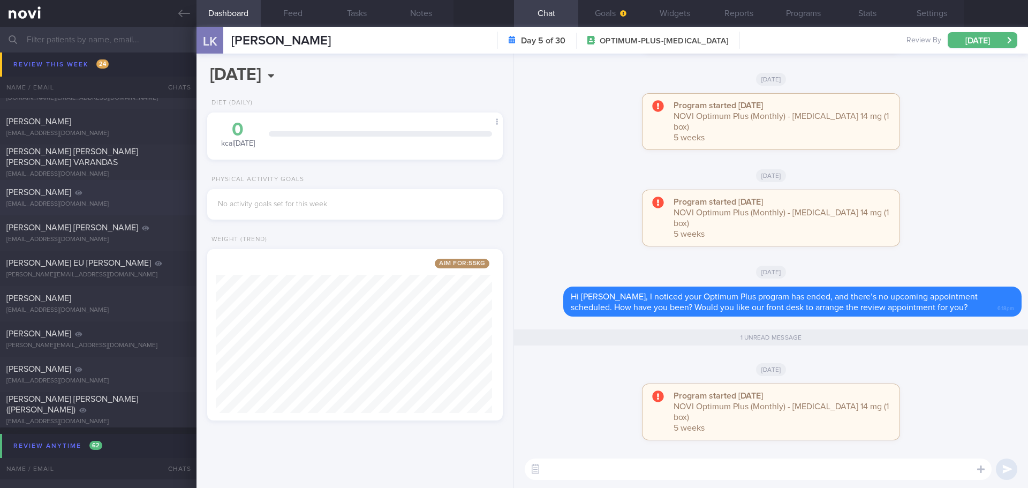
scroll to position [832, 0]
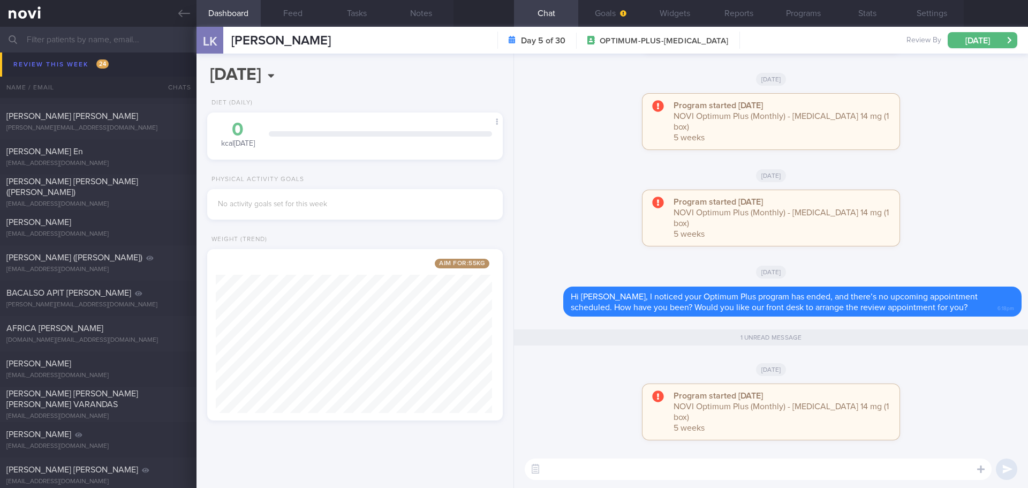
click at [180, 6] on link at bounding box center [98, 13] width 196 height 27
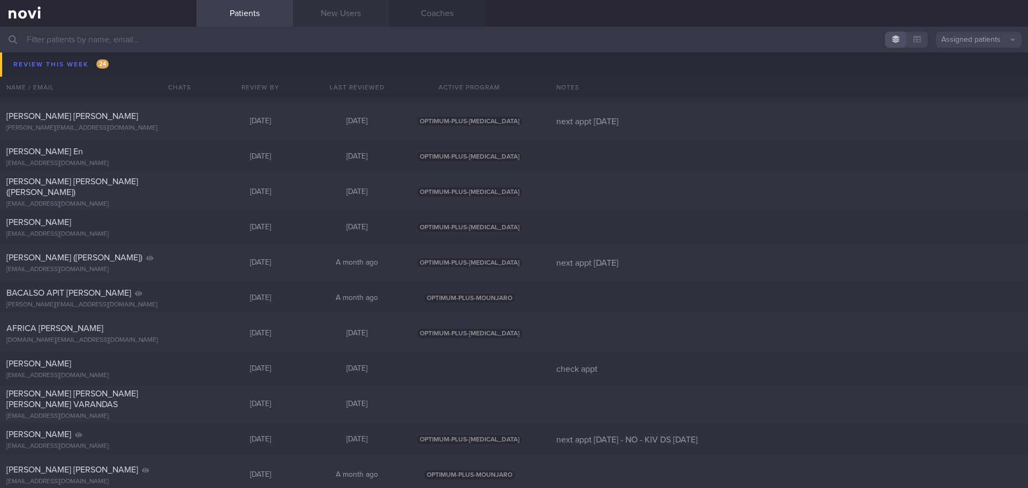
click at [352, 19] on link "New Users" at bounding box center [341, 13] width 96 height 27
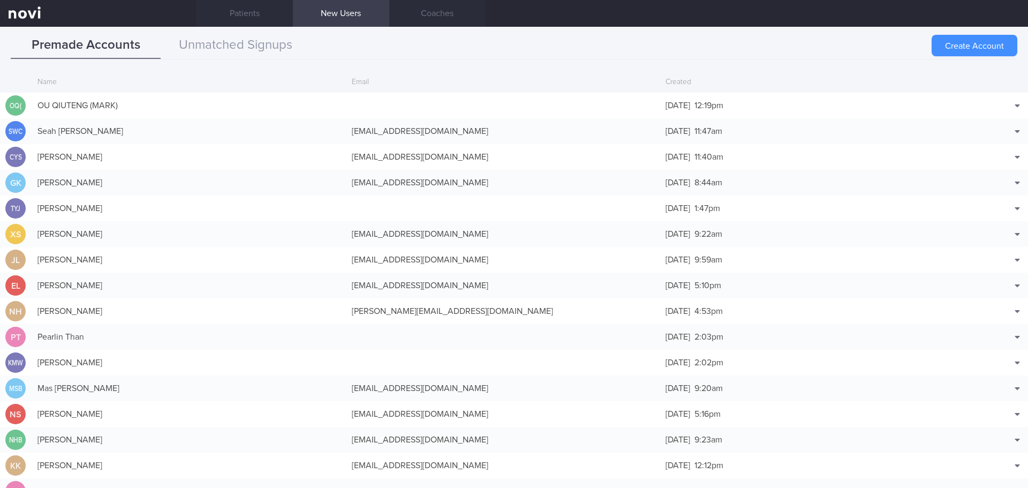
click at [997, 46] on button "Create Account" at bounding box center [975, 45] width 86 height 21
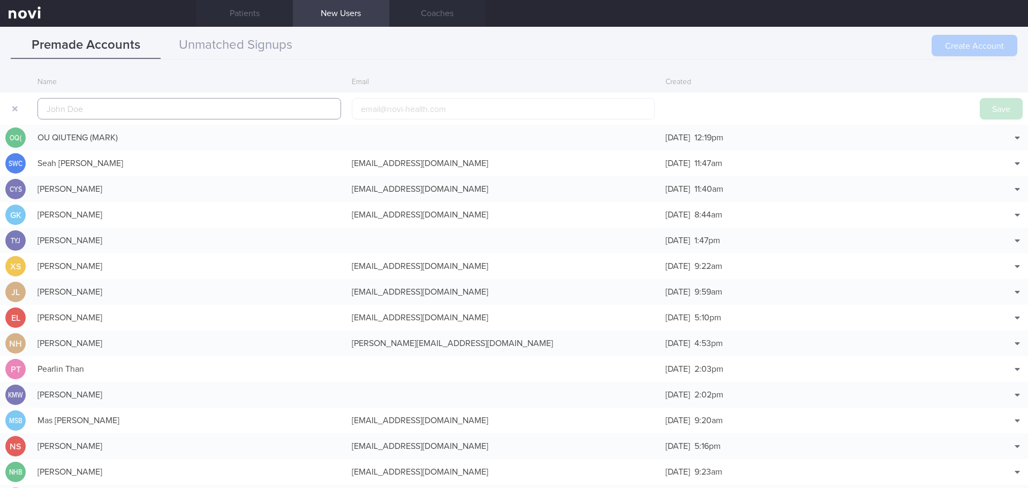
scroll to position [26, 0]
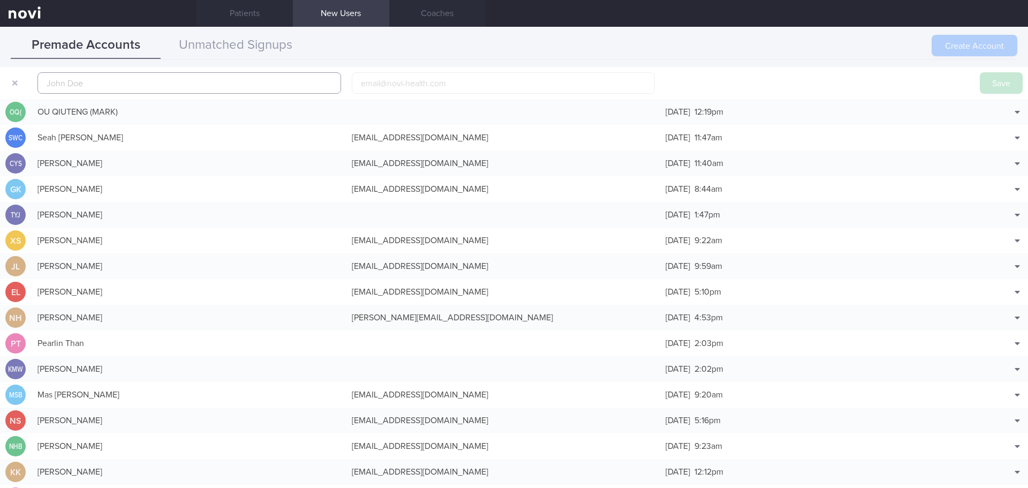
click at [184, 88] on input "text" at bounding box center [189, 82] width 304 height 21
paste input "NICOLA YEO HUI TSU"
type input "NICOLA YEO HUI TSU"
click at [1003, 76] on button "Save" at bounding box center [1001, 82] width 43 height 21
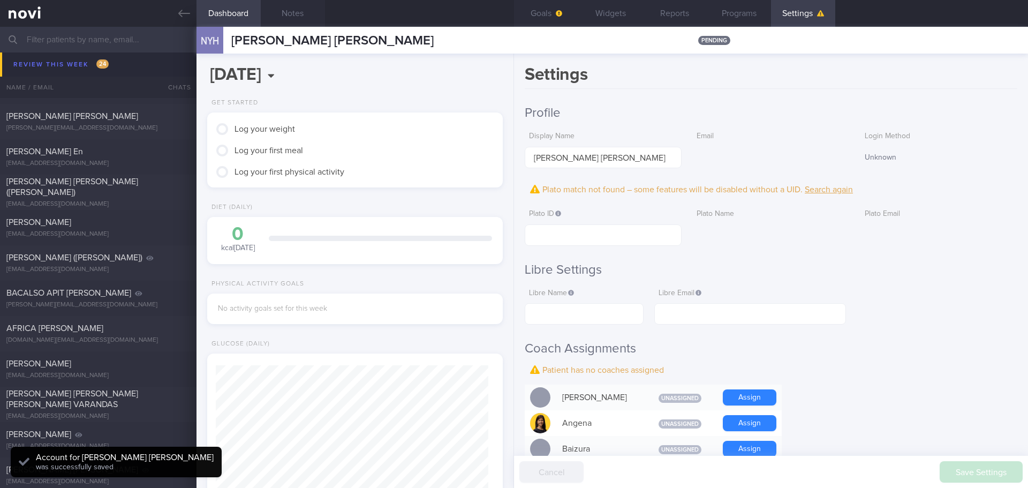
scroll to position [136, 273]
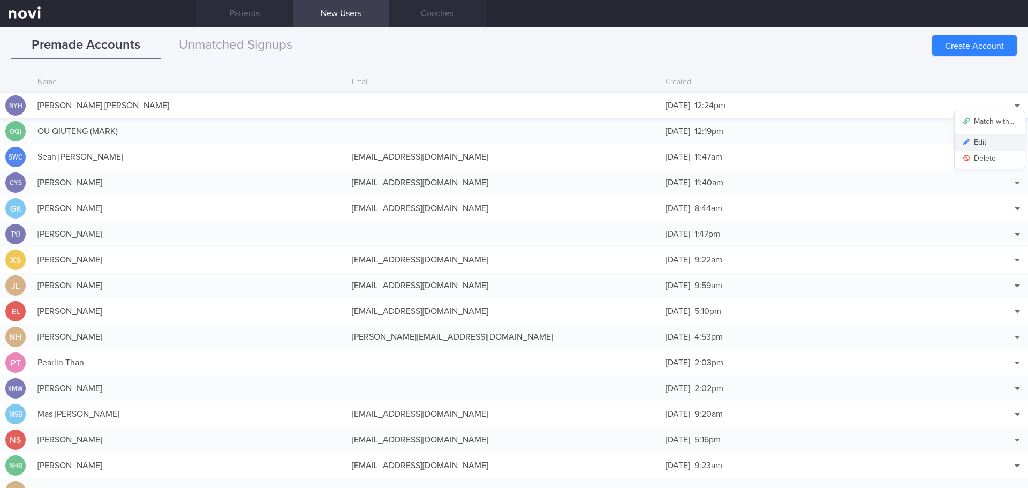
click at [982, 140] on button "Edit" at bounding box center [990, 142] width 70 height 16
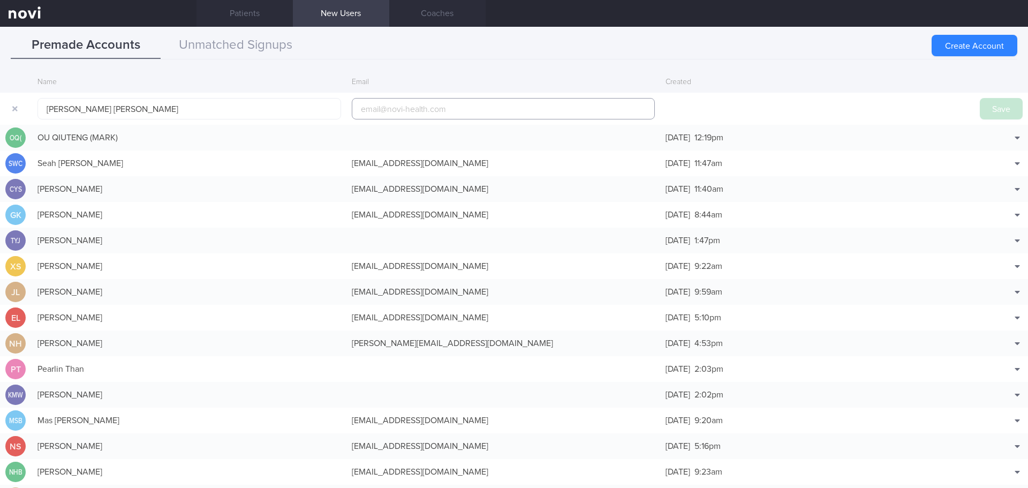
click at [410, 105] on input "email" at bounding box center [504, 108] width 304 height 21
paste input "nicolayeo@yahoo.com.sg"
click at [486, 108] on input "nicolayeo@yahoo.com.sg" at bounding box center [504, 108] width 304 height 21
type input "nicolayeo@yahoo.com.sg"
click at [993, 108] on button "Save" at bounding box center [1001, 108] width 43 height 21
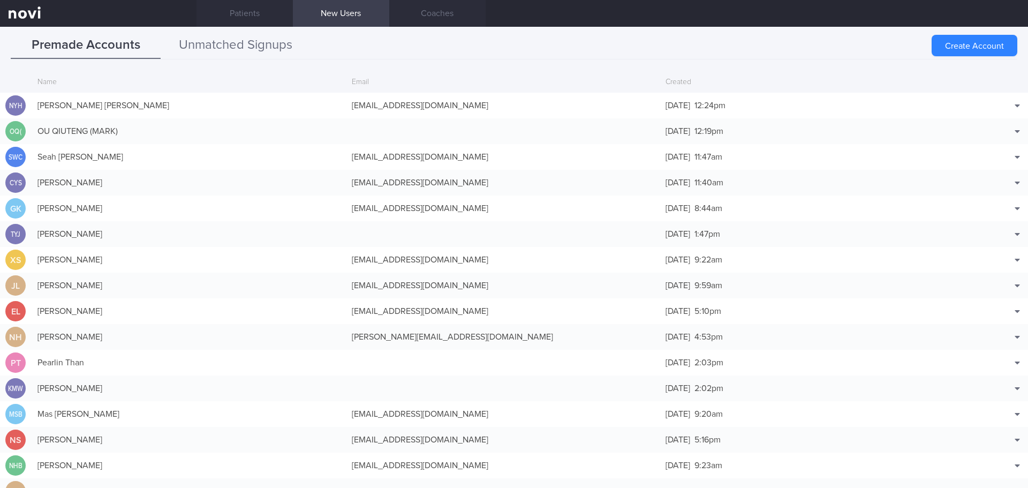
click at [243, 51] on button "Unmatched Signups" at bounding box center [236, 45] width 150 height 27
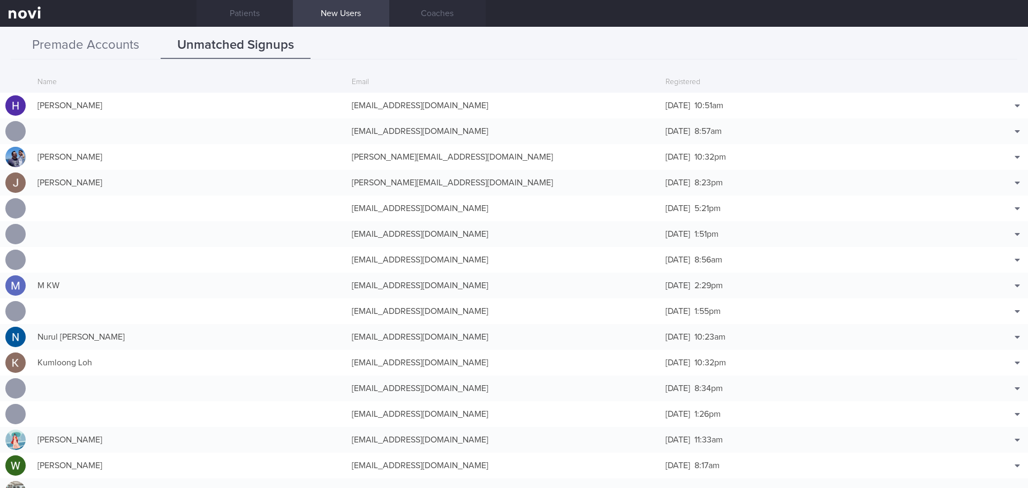
click at [92, 48] on button "Premade Accounts" at bounding box center [86, 45] width 150 height 27
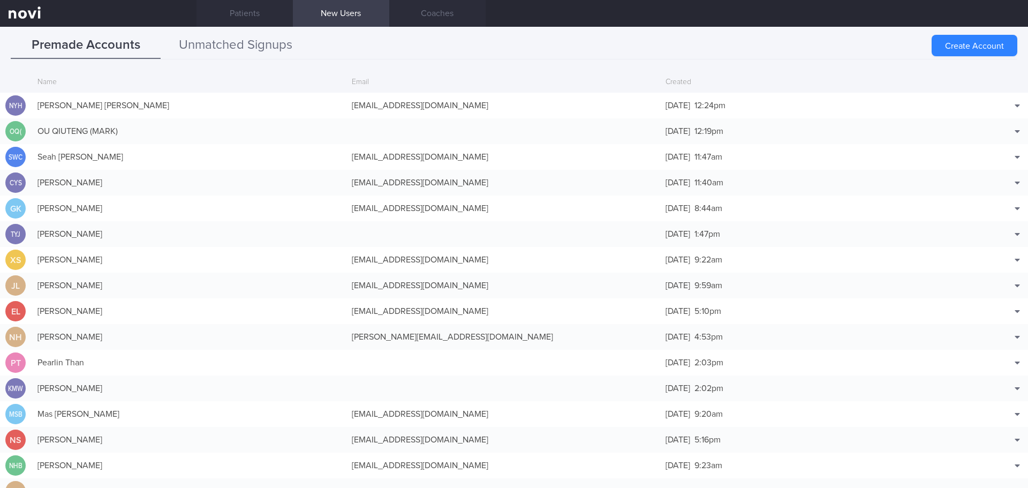
click at [244, 51] on button "Unmatched Signups" at bounding box center [236, 45] width 150 height 27
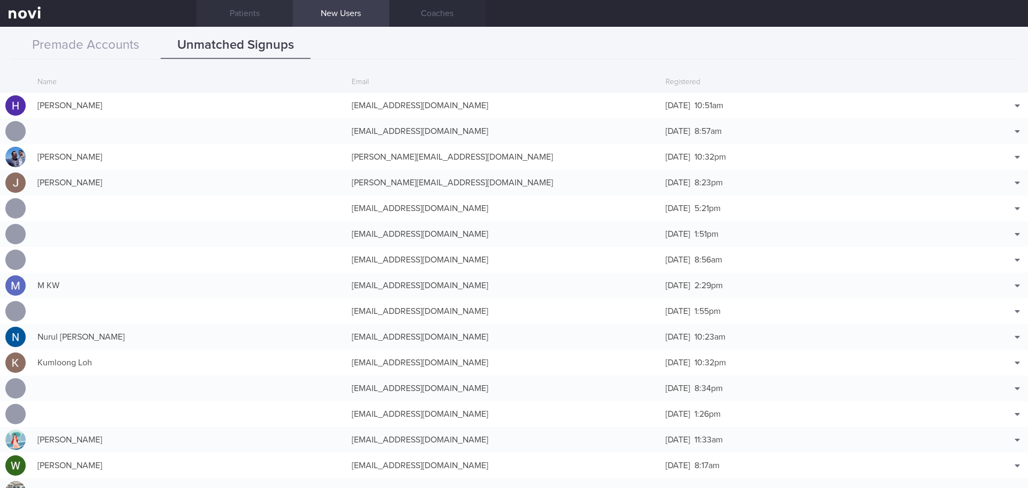
click at [246, 17] on link "Patients" at bounding box center [244, 13] width 96 height 27
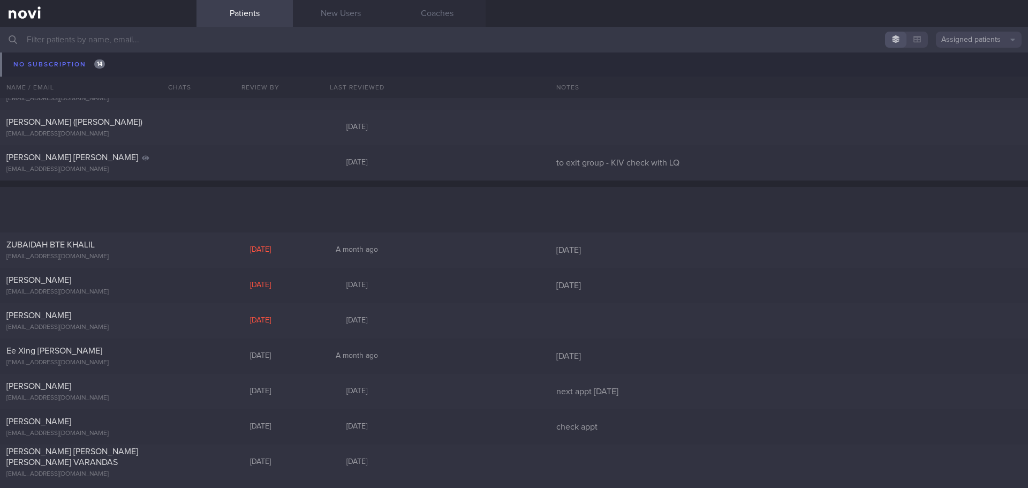
scroll to position [4526, 0]
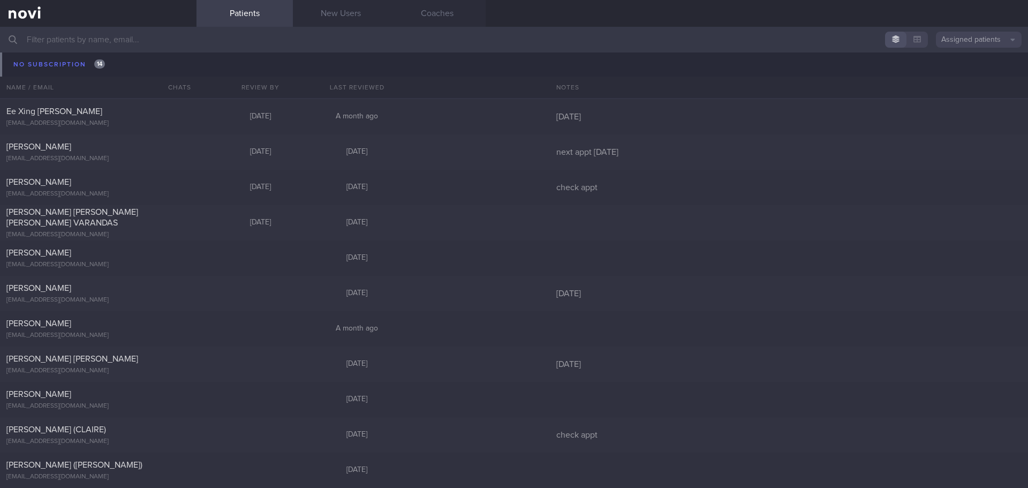
click at [46, 311] on div "CHISHTY SHARIFAH FARVEEN farveen.chishty@gmail.com Fri, 29 Aug 6 days ago" at bounding box center [514, 328] width 1028 height 35
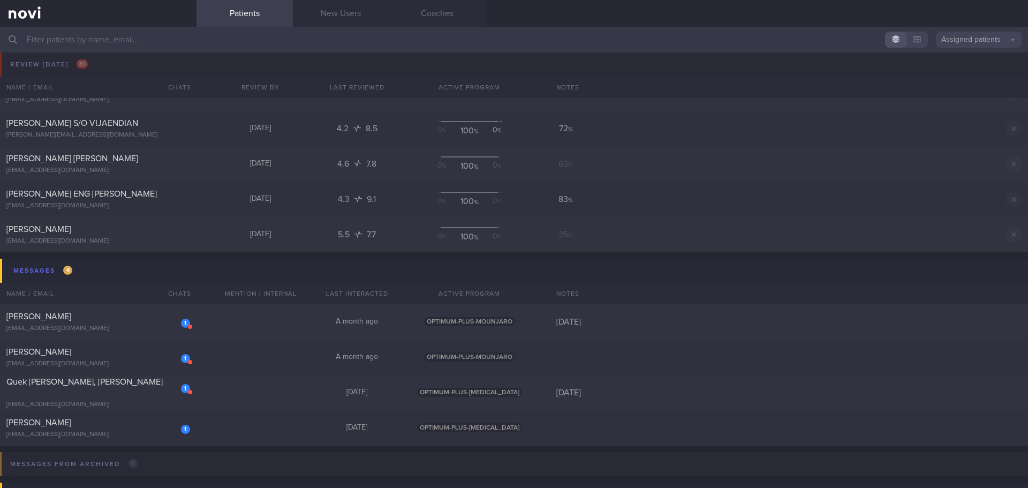
scroll to position [0, 0]
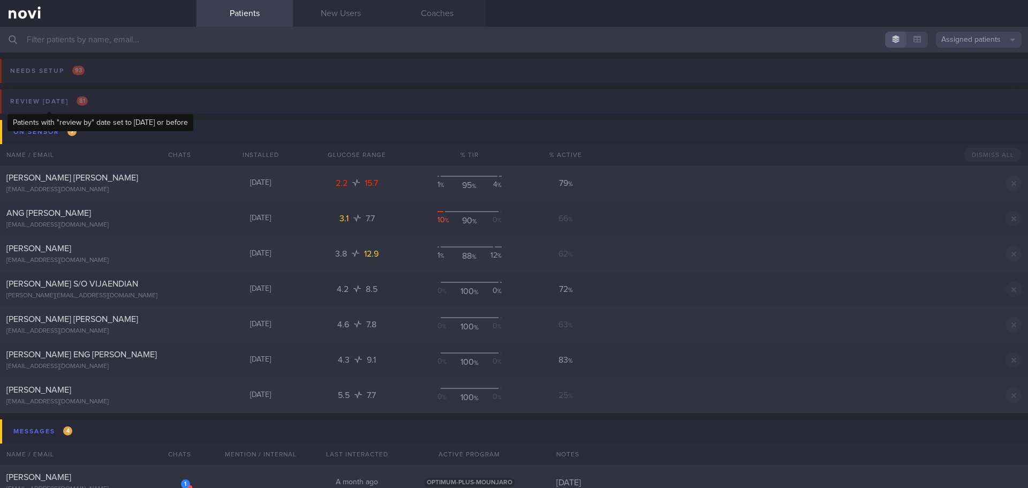
click at [62, 103] on div "Review today 81" at bounding box center [48, 101] width 83 height 14
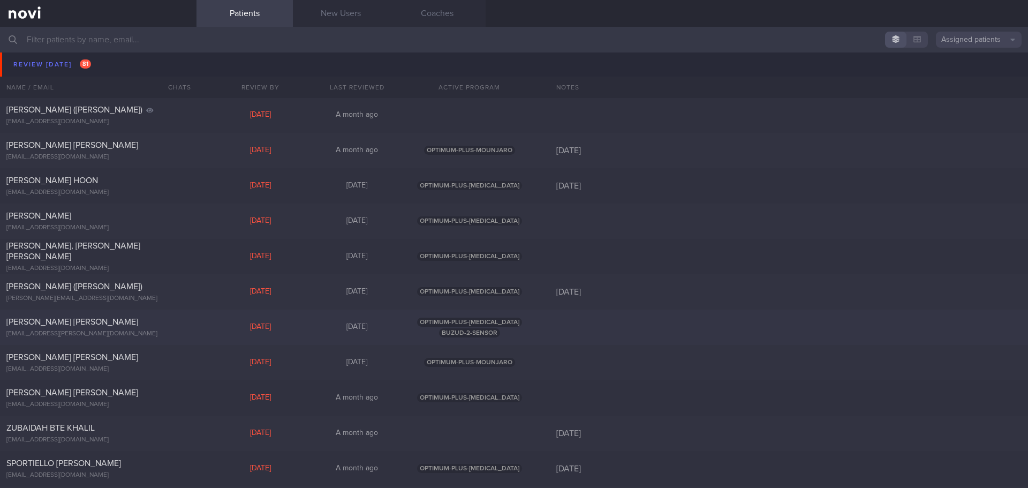
scroll to position [428, 0]
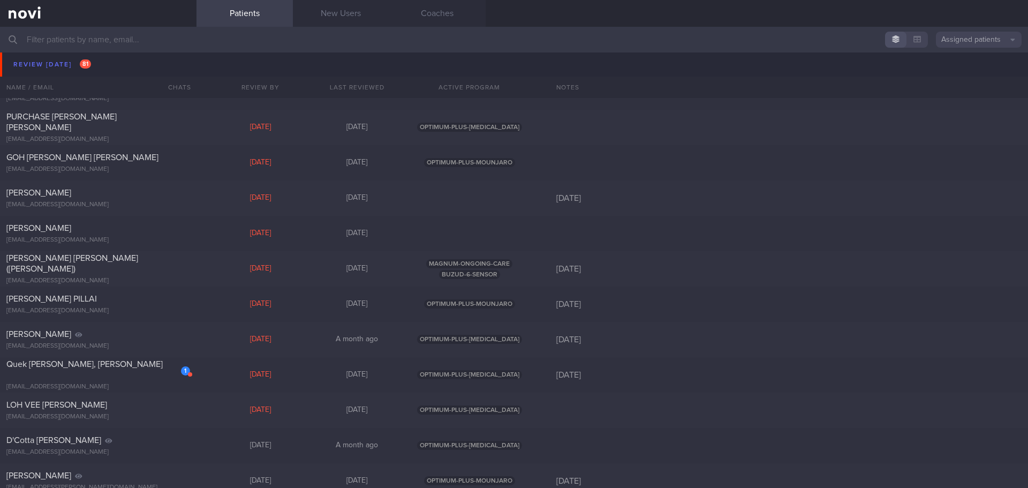
scroll to position [2409, 0]
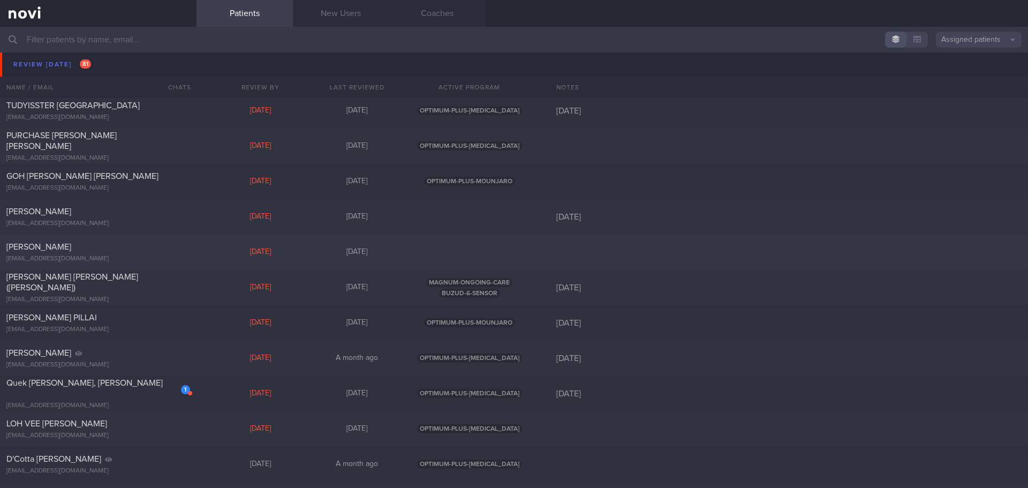
click at [145, 251] on div "[PERSON_NAME]" at bounding box center [96, 246] width 181 height 11
select select "7"
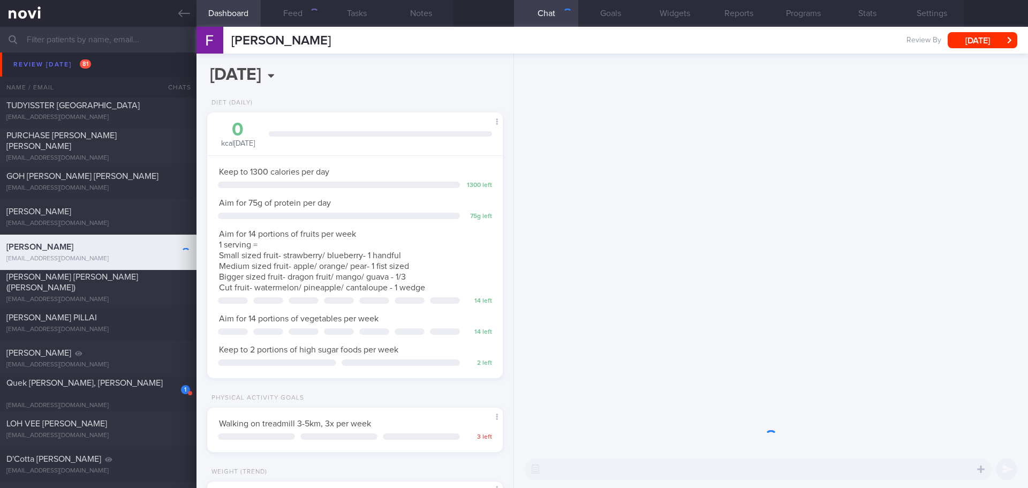
scroll to position [149, 269]
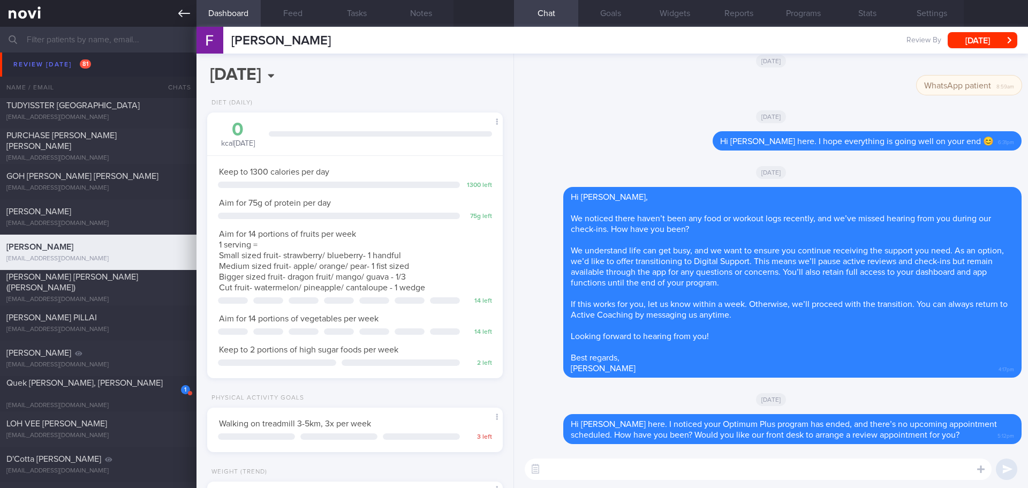
click at [186, 14] on icon at bounding box center [184, 13] width 12 height 12
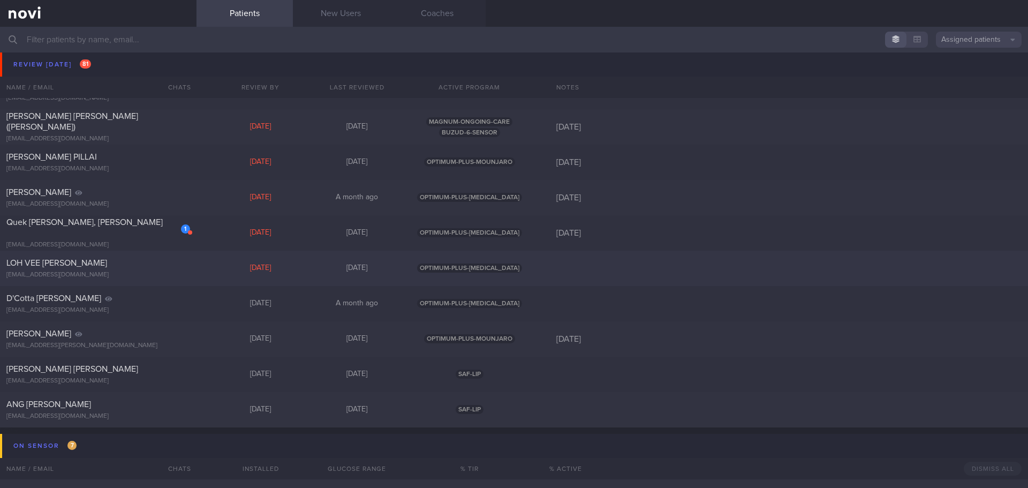
scroll to position [2891, 0]
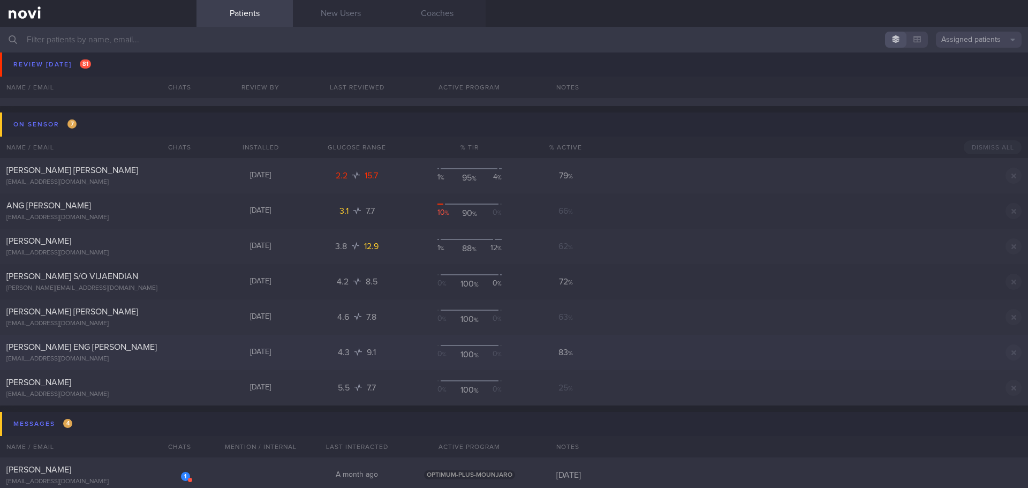
click at [104, 349] on div "[PERSON_NAME] ENG [PERSON_NAME]" at bounding box center [96, 347] width 181 height 11
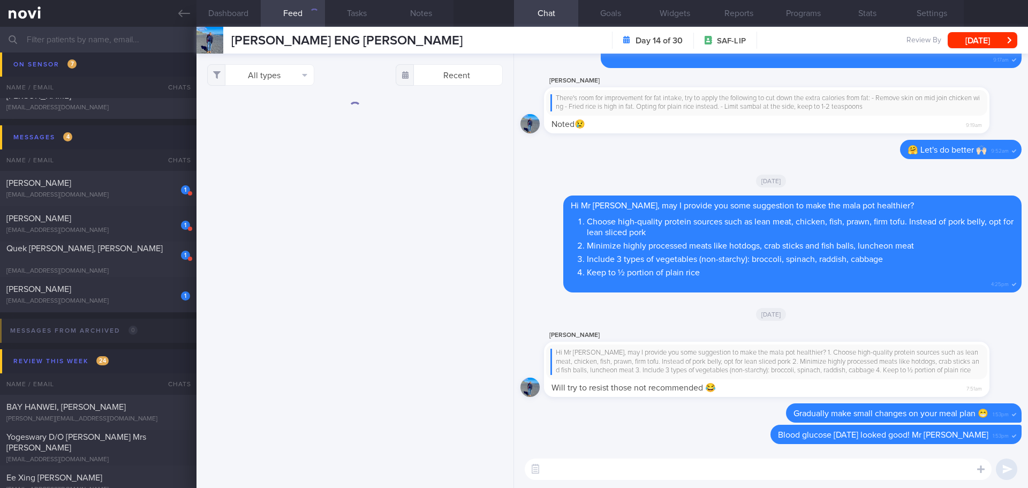
scroll to position [3212, 0]
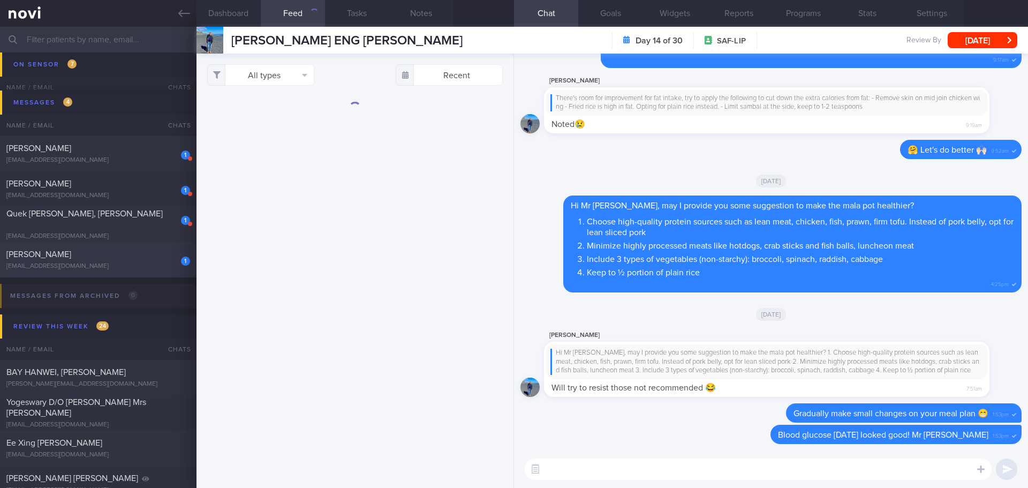
click at [122, 266] on div "[EMAIL_ADDRESS][DOMAIN_NAME]" at bounding box center [98, 266] width 184 height 8
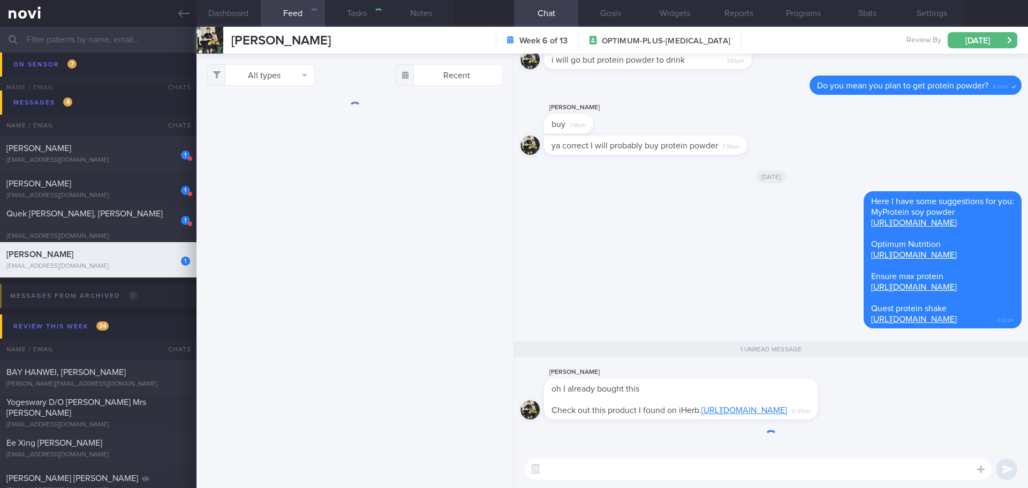
select select "8"
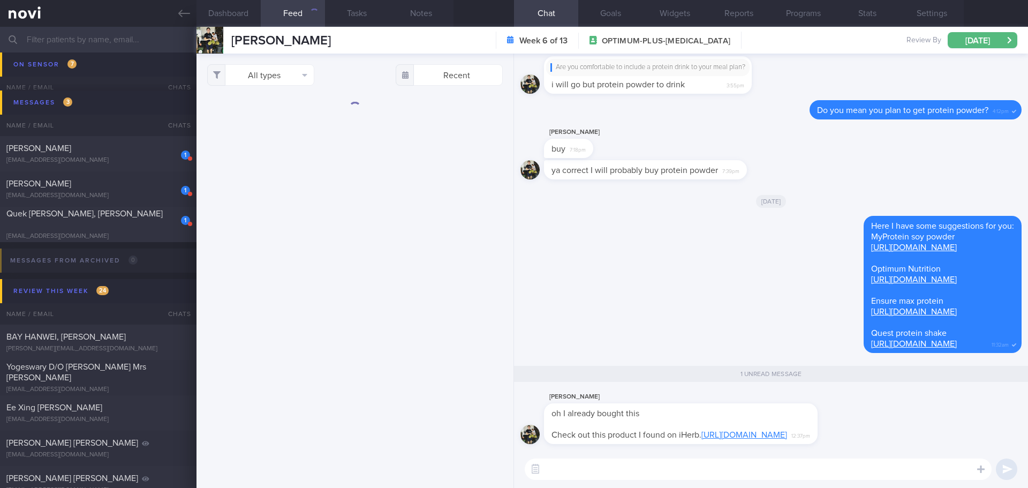
click at [807, 429] on div "oh I already bought this Check out this product I found on iHerb. https://iherb…" at bounding box center [681, 423] width 274 height 41
click at [771, 430] on link "https://iherb.co/55mWjckf?rcode=GQN986&utm_medium=appshare" at bounding box center [744, 434] width 86 height 9
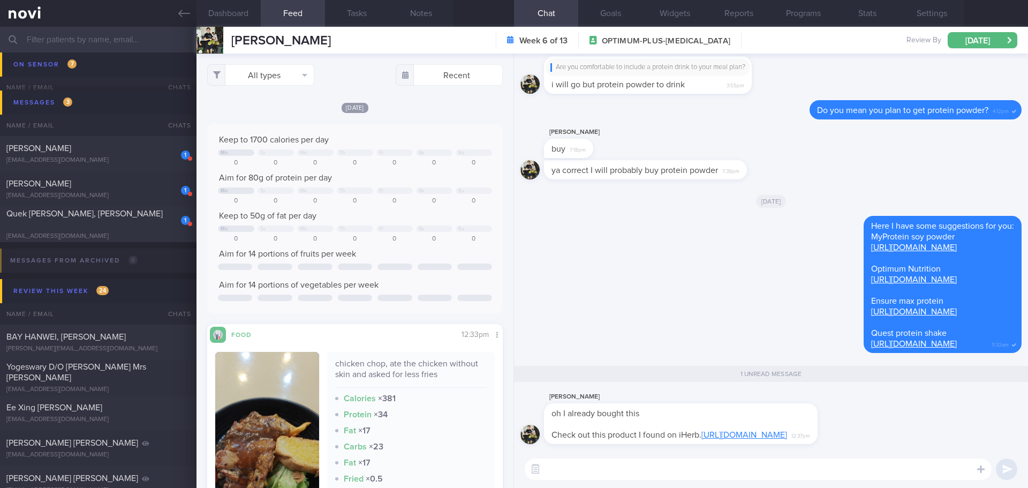
click at [581, 468] on textarea at bounding box center [758, 468] width 467 height 21
type textarea "This product"
click at [871, 243] on link "[URL][DOMAIN_NAME]" at bounding box center [914, 247] width 86 height 9
click at [629, 472] on textarea "This product" at bounding box center [758, 468] width 467 height 21
drag, startPoint x: 629, startPoint y: 472, endPoint x: 542, endPoint y: 477, distance: 86.9
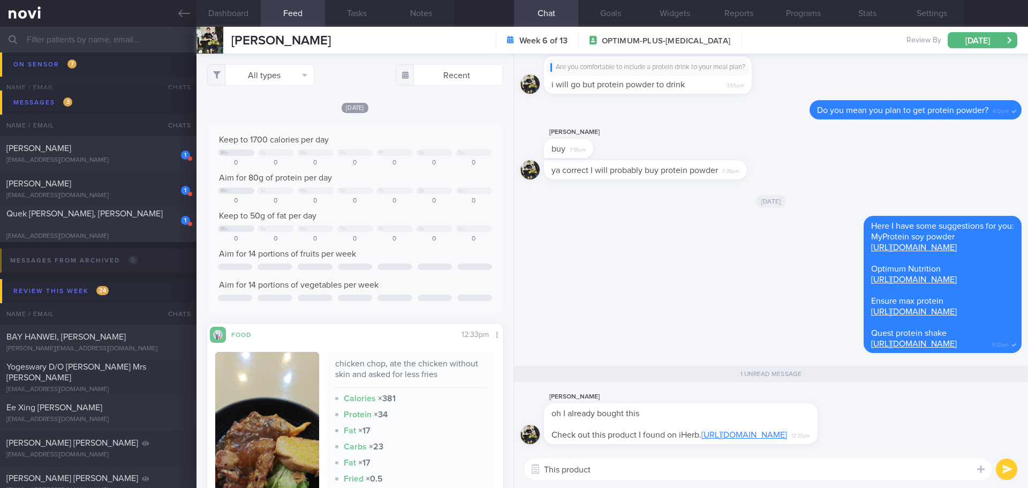
click at [542, 477] on textarea "This product" at bounding box center [758, 468] width 467 height 21
type textarea "T"
click at [762, 467] on textarea "Got it. This product comes with carbohydrate 15g per" at bounding box center [758, 468] width 467 height 21
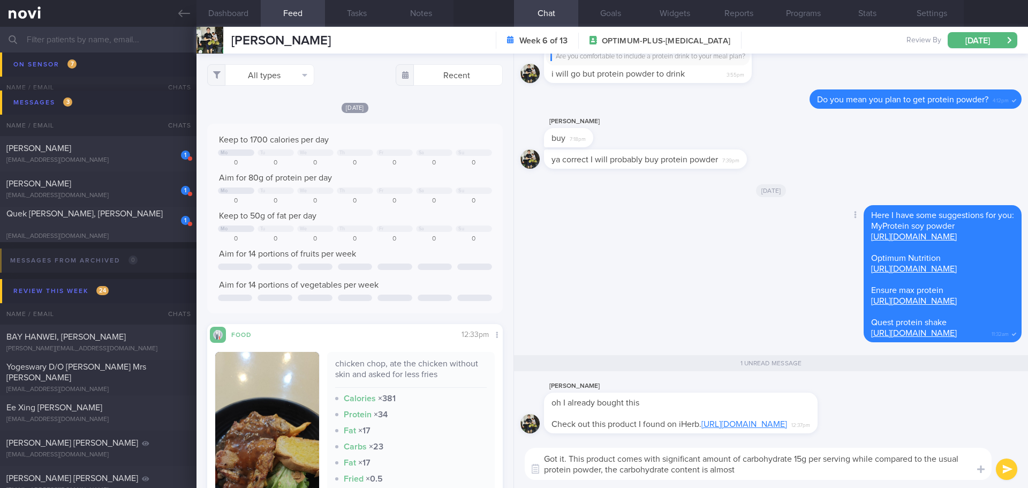
click at [871, 264] on link "[URL][DOMAIN_NAME]" at bounding box center [914, 268] width 86 height 9
click at [871, 297] on link "[URL][DOMAIN_NAME]" at bounding box center [914, 301] width 86 height 9
click at [871, 329] on link "[URL][DOMAIN_NAME]" at bounding box center [914, 333] width 86 height 9
click at [752, 473] on textarea "Got it. This product comes with significant amount of carbohydrate 15g per serv…" at bounding box center [758, 464] width 467 height 32
click at [618, 454] on textarea "Got it. This product comes with significant amount of carbohydrate 15g per serv…" at bounding box center [758, 464] width 467 height 32
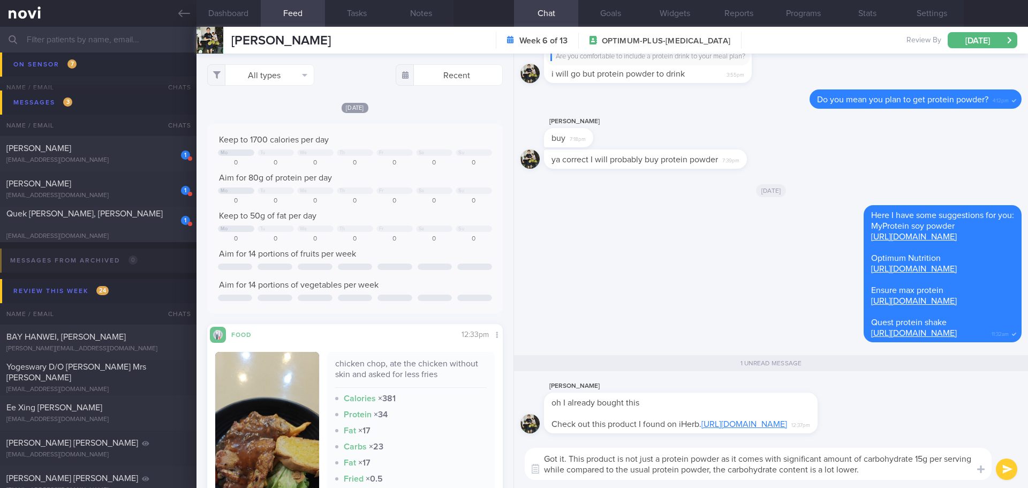
click at [924, 470] on textarea "Got it. This product is not just a protein powder as it comes with significant …" at bounding box center [758, 464] width 467 height 32
click at [931, 470] on textarea "Got it. This product is not just a protein powder as it comes with significant …" at bounding box center [758, 464] width 467 height 32
click at [929, 474] on textarea "Got it. This product is not just a protein powder as it comes with significant …" at bounding box center [758, 464] width 467 height 32
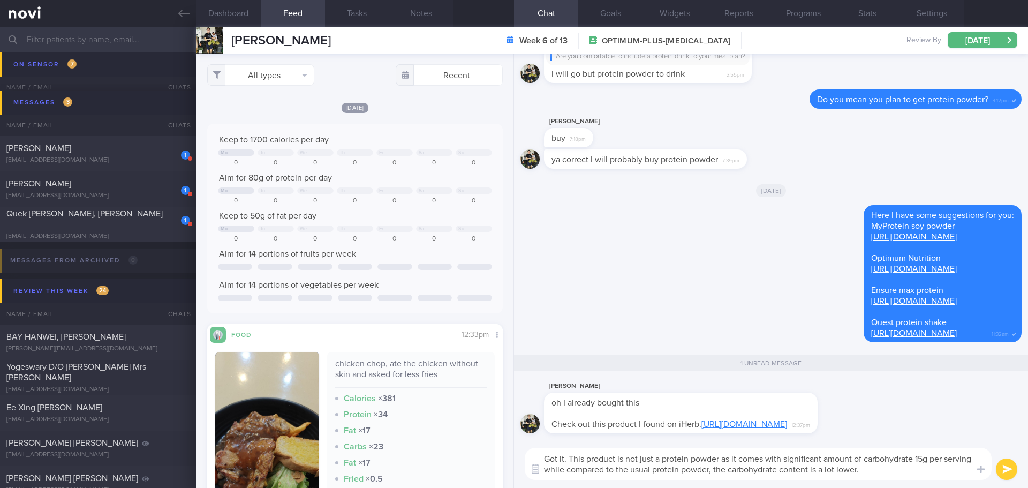
drag, startPoint x: 927, startPoint y: 474, endPoint x: 919, endPoint y: 476, distance: 8.2
click at [926, 474] on textarea "Got it. This product is not just a protein powder as it comes with significant …" at bounding box center [758, 464] width 467 height 32
click at [597, 470] on textarea "Got it. This product is not just a protein powder as it comes with significant …" at bounding box center [758, 464] width 467 height 32
drag, startPoint x: 593, startPoint y: 470, endPoint x: 574, endPoint y: 471, distance: 18.3
click at [574, 471] on textarea "Got it. This product is not just a protein powder as it comes with significant …" at bounding box center [758, 464] width 467 height 32
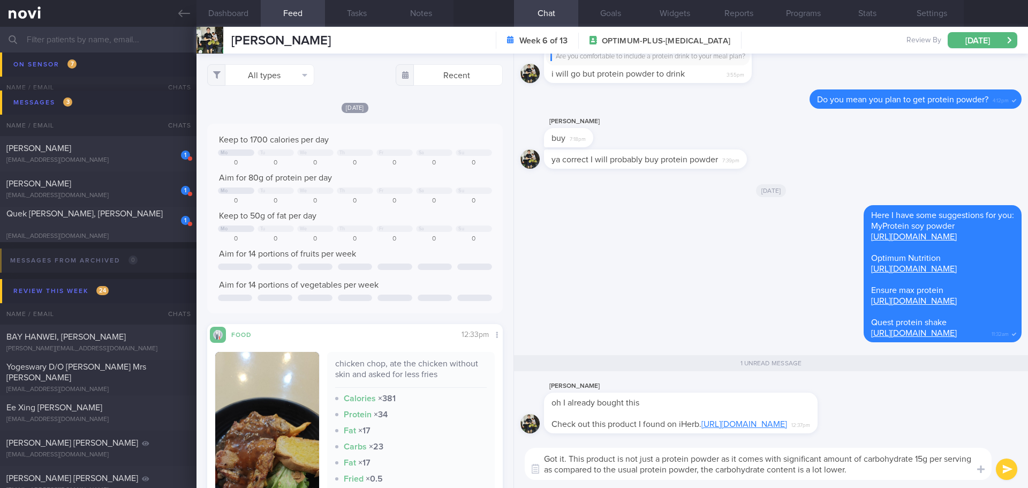
click at [860, 471] on textarea "Got it. This product is not just a protein powder as it comes with significant …" at bounding box center [758, 464] width 467 height 32
click at [865, 480] on div "Got it. This product is not just a protein powder as it comes with significant …" at bounding box center [771, 464] width 514 height 48
drag, startPoint x: 883, startPoint y: 472, endPoint x: 730, endPoint y: 466, distance: 153.3
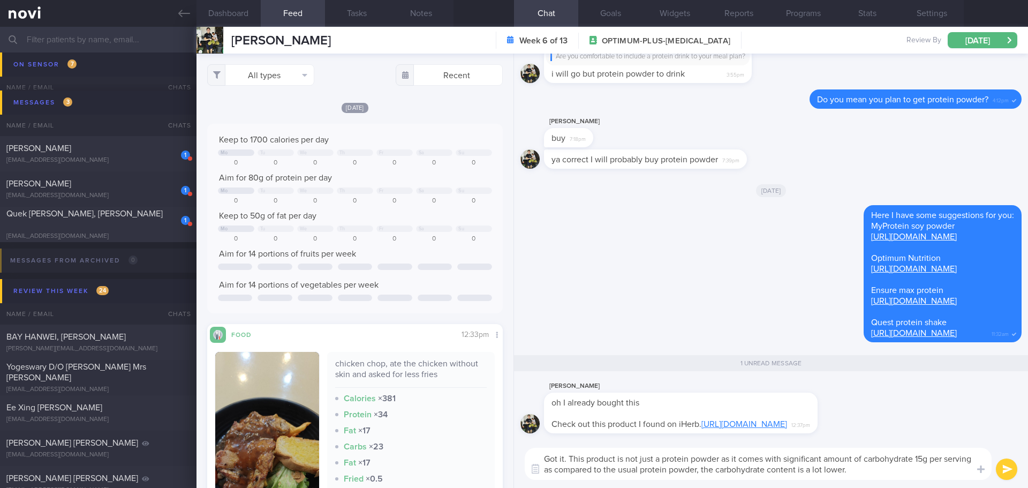
click at [730, 466] on textarea "Got it. This product is not just a protein powder as it comes with significant …" at bounding box center [758, 464] width 467 height 32
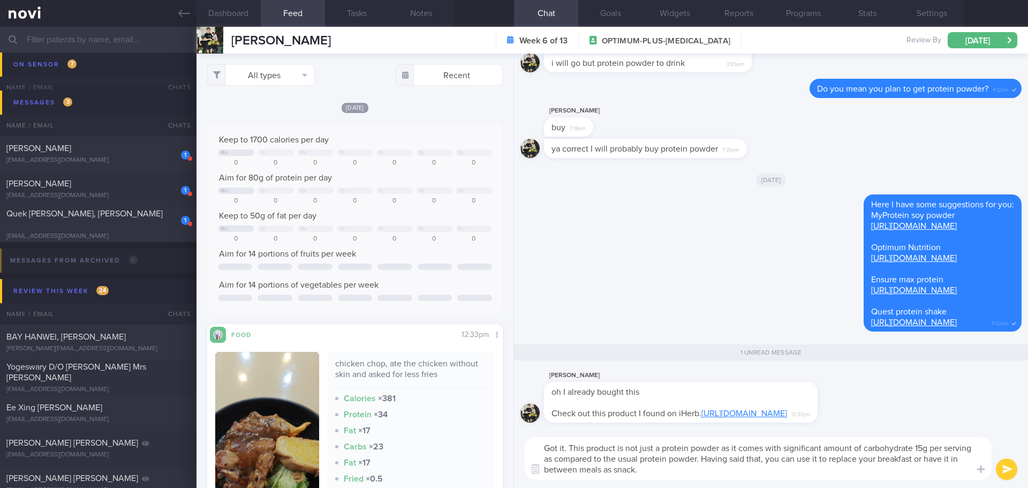
click at [732, 460] on textarea "Got it. This product is not just a protein powder as it comes with significant …" at bounding box center [758, 458] width 467 height 43
drag, startPoint x: 609, startPoint y: 466, endPoint x: 914, endPoint y: 478, distance: 305.4
click at [914, 478] on textarea "Got it. This product is not just a protein powder as it comes with significant …" at bounding box center [758, 458] width 467 height 43
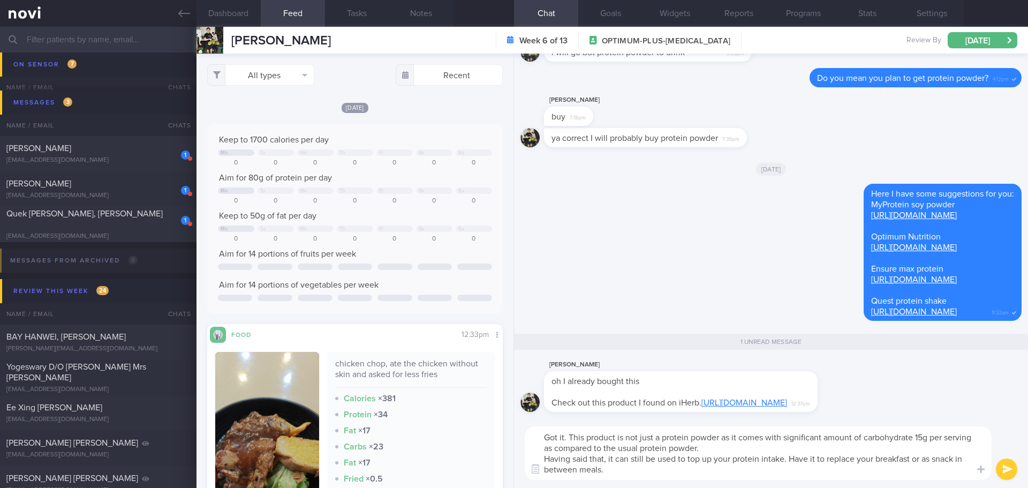
click at [608, 457] on textarea "Got it. This product is not just a protein powder as it comes with significant …" at bounding box center [758, 453] width 467 height 54
click at [748, 478] on textarea "Got it. This product is not just a protein powder as it comes with significant …" at bounding box center [758, 453] width 467 height 54
click at [748, 470] on textarea "Got it. This product is not just a protein powder as it comes with significant …" at bounding box center [758, 453] width 467 height 54
click at [745, 475] on textarea "Got it. This product is not just a protein powder as it comes with significant …" at bounding box center [758, 453] width 467 height 54
click at [740, 478] on textarea "Got it. This product is not just a protein powder as it comes with significant …" at bounding box center [758, 453] width 467 height 54
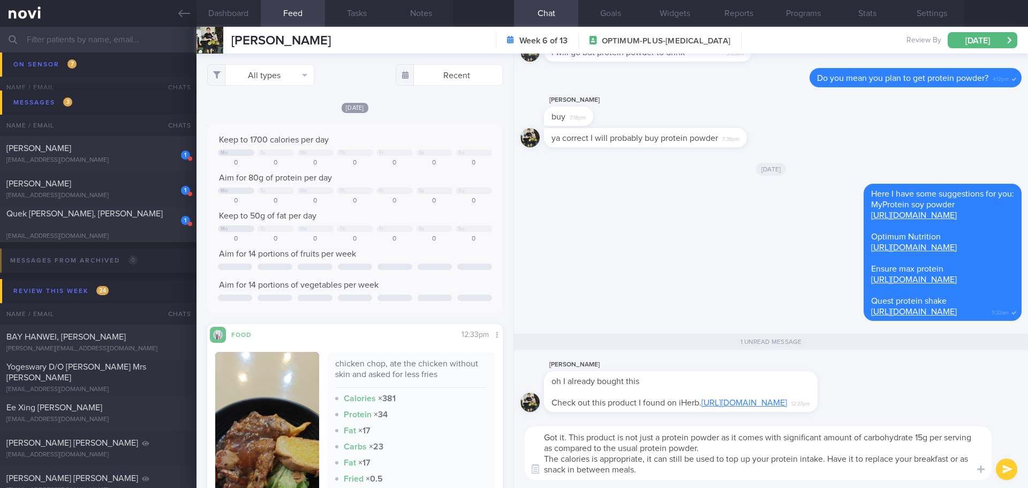
click at [693, 458] on textarea "Got it. This product is not just a protein powder as it comes with significant …" at bounding box center [758, 453] width 467 height 54
drag, startPoint x: 715, startPoint y: 455, endPoint x: 655, endPoint y: 460, distance: 60.2
click at [655, 460] on textarea "Got it. This product is not just a protein powder as it comes with significant …" at bounding box center [758, 453] width 467 height 54
click at [671, 473] on textarea "Got it. This product is not just a protein powder as it comes with significant …" at bounding box center [758, 453] width 467 height 54
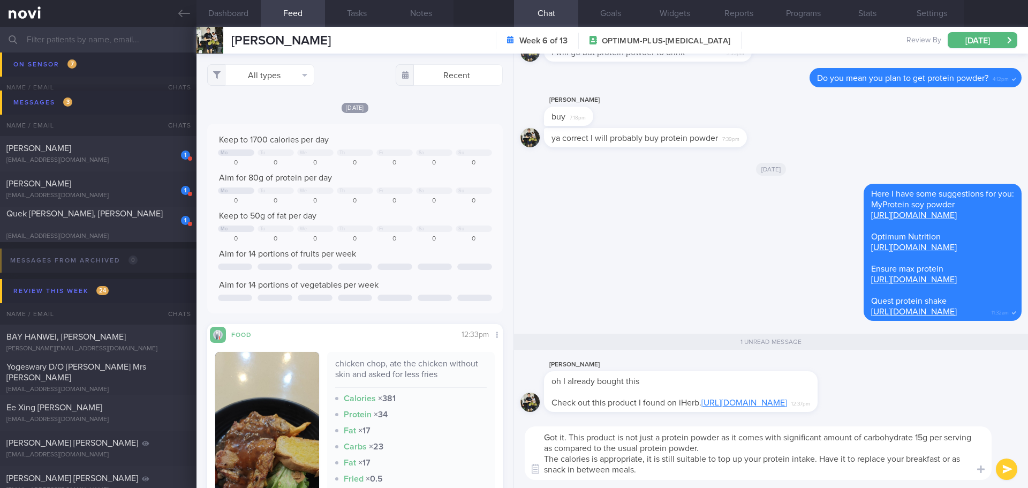
click at [671, 474] on textarea "Got it. This product is not just a protein powder as it comes with significant …" at bounding box center [758, 453] width 467 height 54
click at [670, 474] on textarea "Got it. This product is not just a protein powder as it comes with significant …" at bounding box center [758, 453] width 467 height 54
click at [677, 468] on textarea "Got it. This product is not just a protein powder as it comes with significant …" at bounding box center [758, 453] width 467 height 54
click at [677, 474] on textarea "Got it. This product is not just a protein powder as it comes with significant …" at bounding box center [758, 453] width 467 height 54
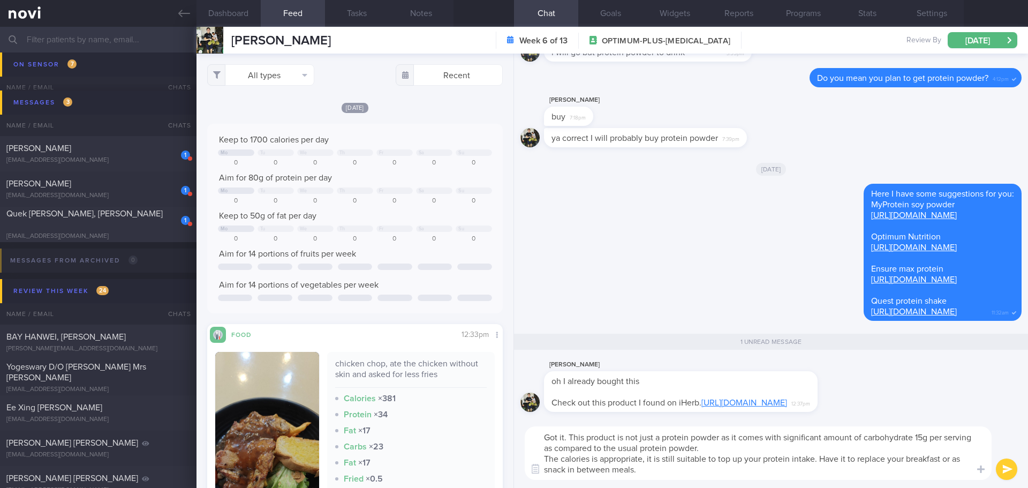
type textarea "Got it. This product is not just a protein powder as it comes with significant …"
click at [1011, 470] on button "submit" at bounding box center [1006, 468] width 21 height 21
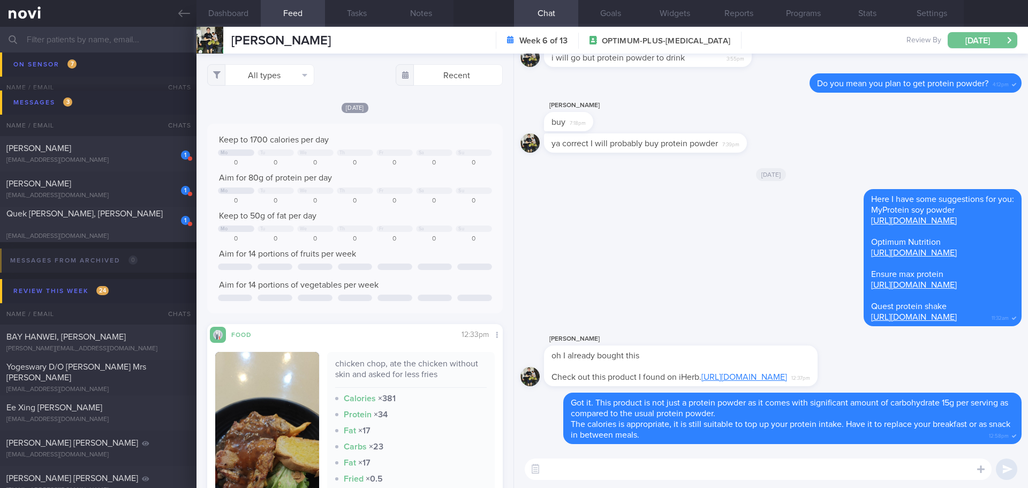
click at [975, 38] on button "[DATE]" at bounding box center [983, 40] width 70 height 16
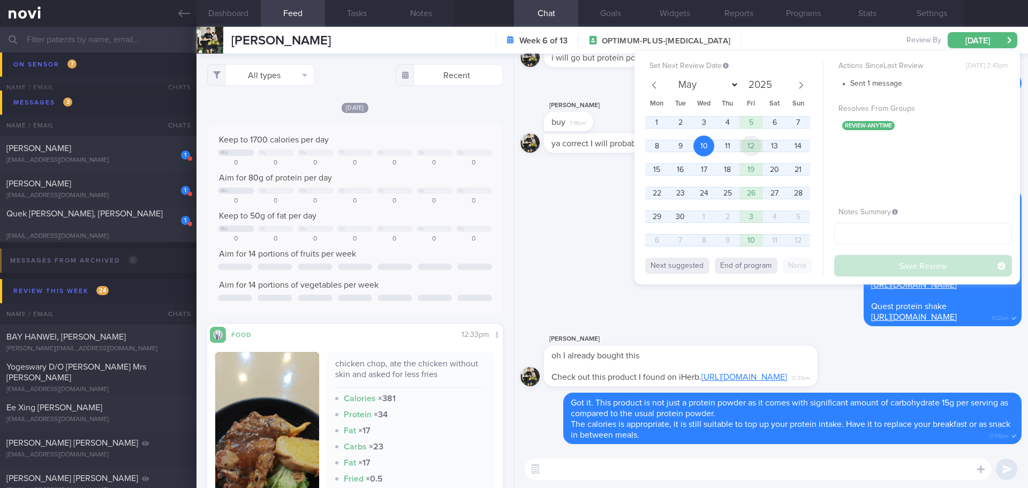
click at [758, 143] on span "12" at bounding box center [750, 145] width 21 height 21
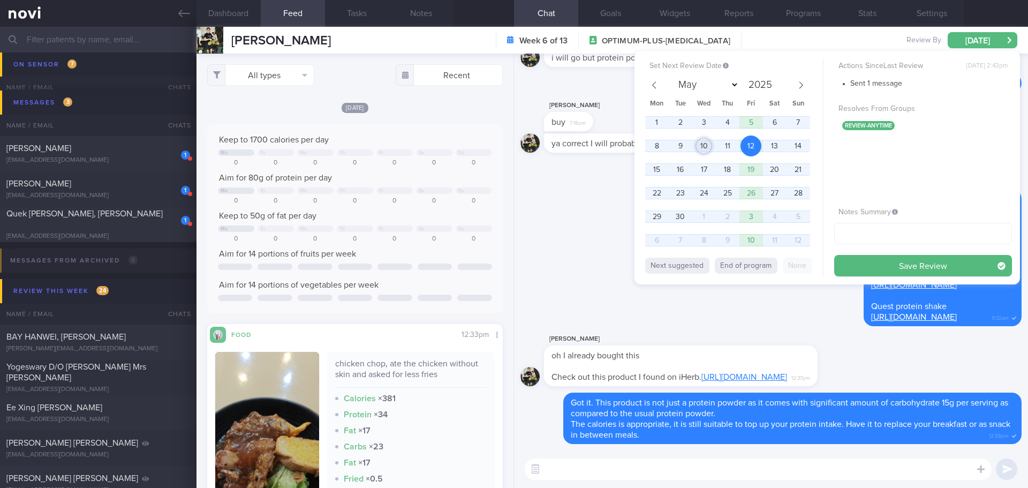
click at [708, 148] on span "10" at bounding box center [703, 145] width 21 height 21
click at [888, 267] on button "Save Review" at bounding box center [923, 265] width 178 height 21
